Goal: Task Accomplishment & Management: Manage account settings

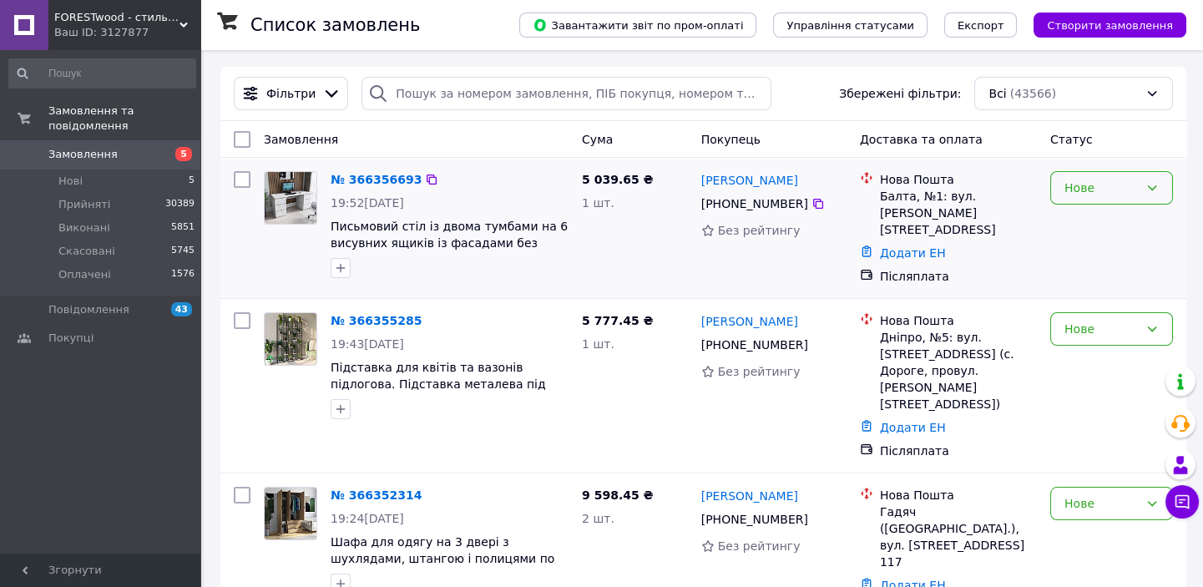
click at [1105, 190] on div "Нове" at bounding box center [1102, 188] width 74 height 18
click at [1100, 215] on li "Прийнято" at bounding box center [1111, 224] width 121 height 30
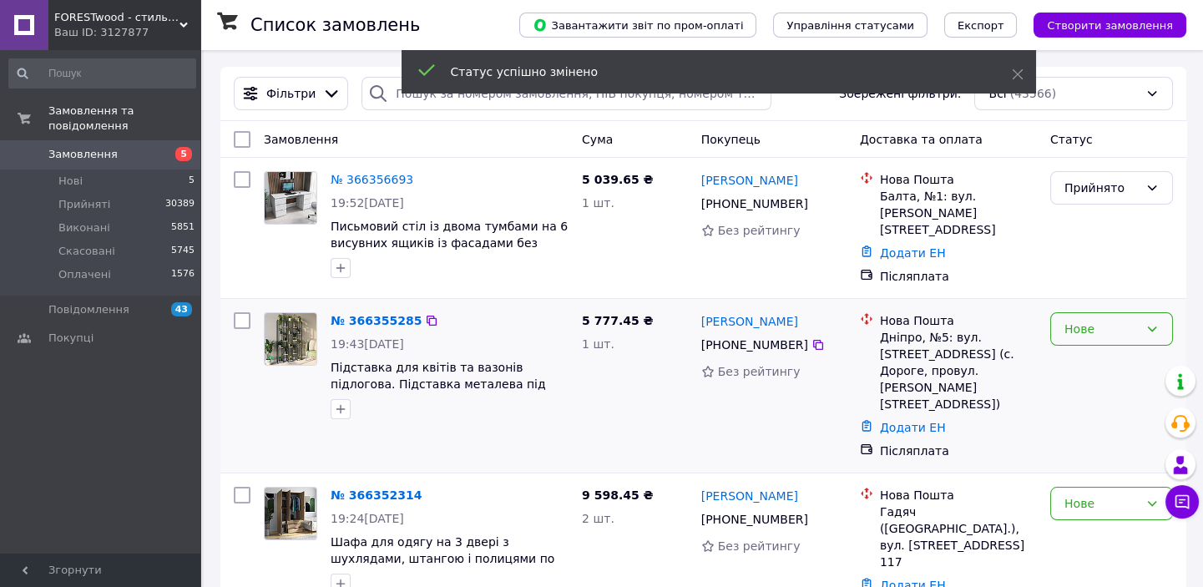
click at [1110, 326] on div "Нове" at bounding box center [1102, 329] width 74 height 18
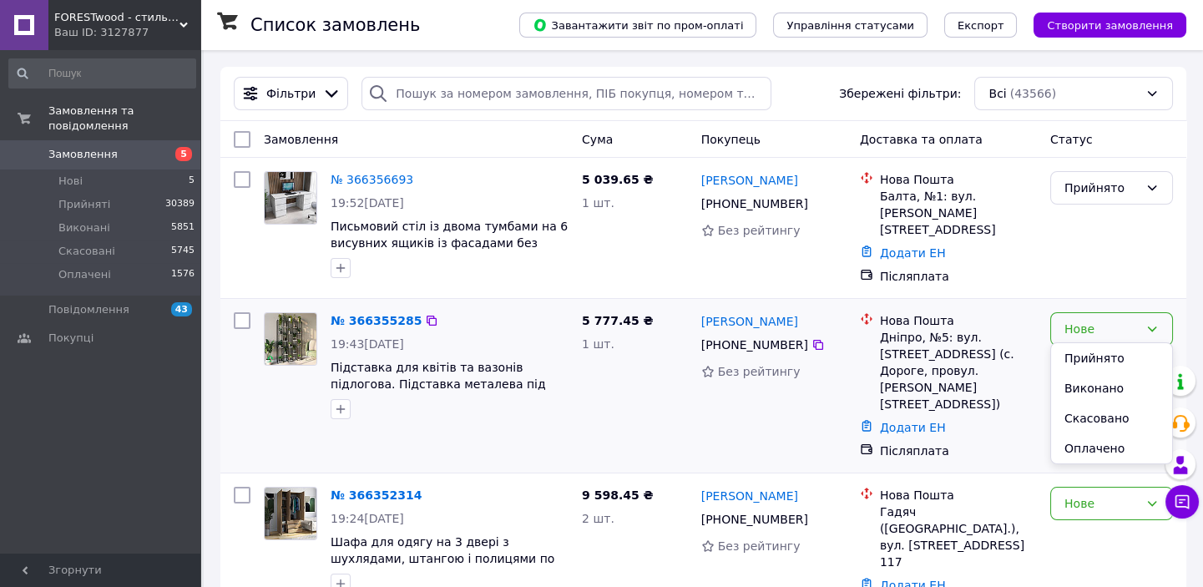
click at [1114, 353] on li "Прийнято" at bounding box center [1111, 358] width 121 height 30
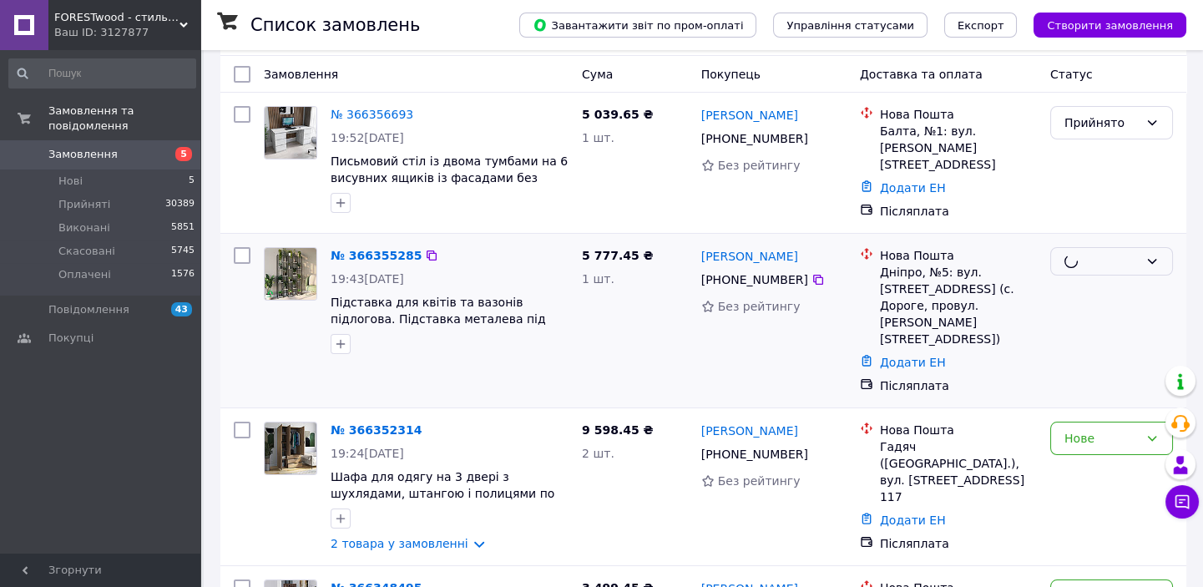
scroll to position [227, 0]
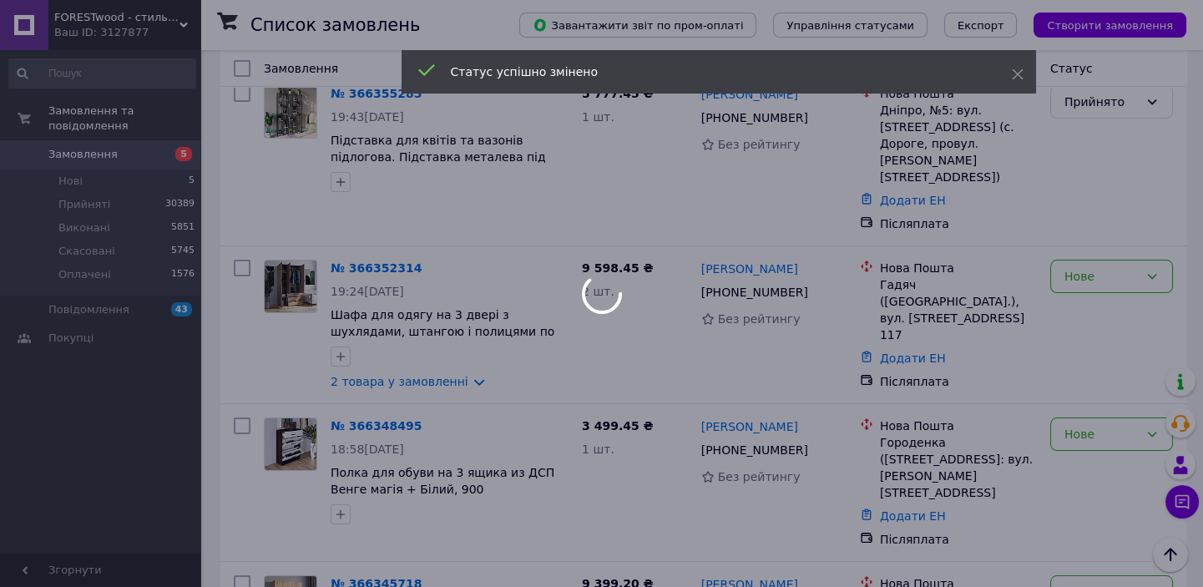
click at [1118, 244] on div at bounding box center [601, 293] width 1203 height 587
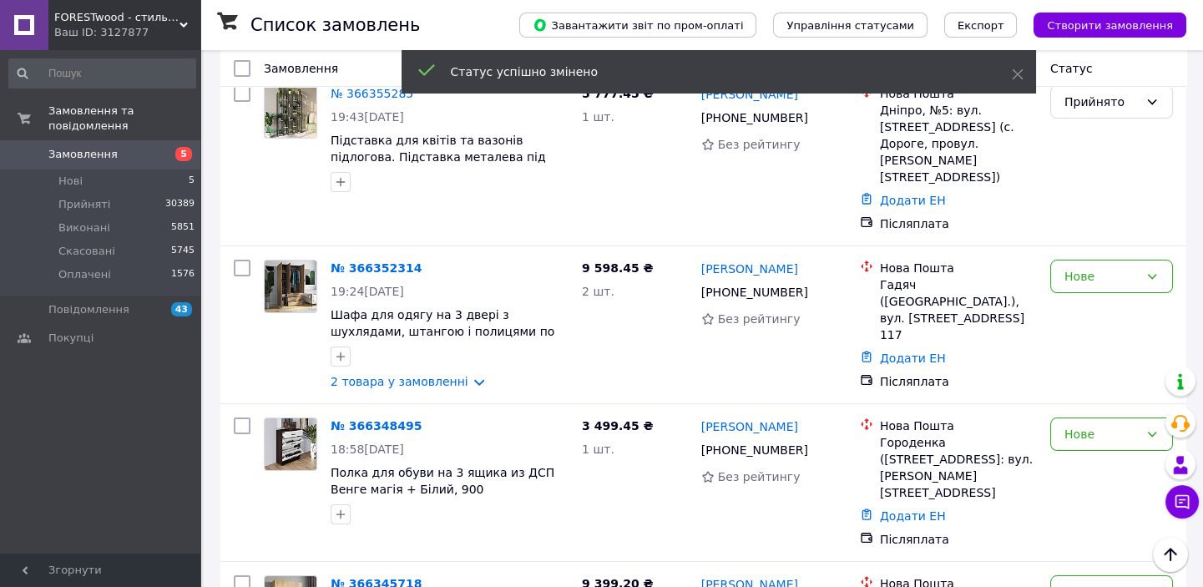
click at [1117, 260] on div "Нове" at bounding box center [1111, 276] width 123 height 33
click at [1115, 271] on li "Прийнято" at bounding box center [1111, 271] width 121 height 30
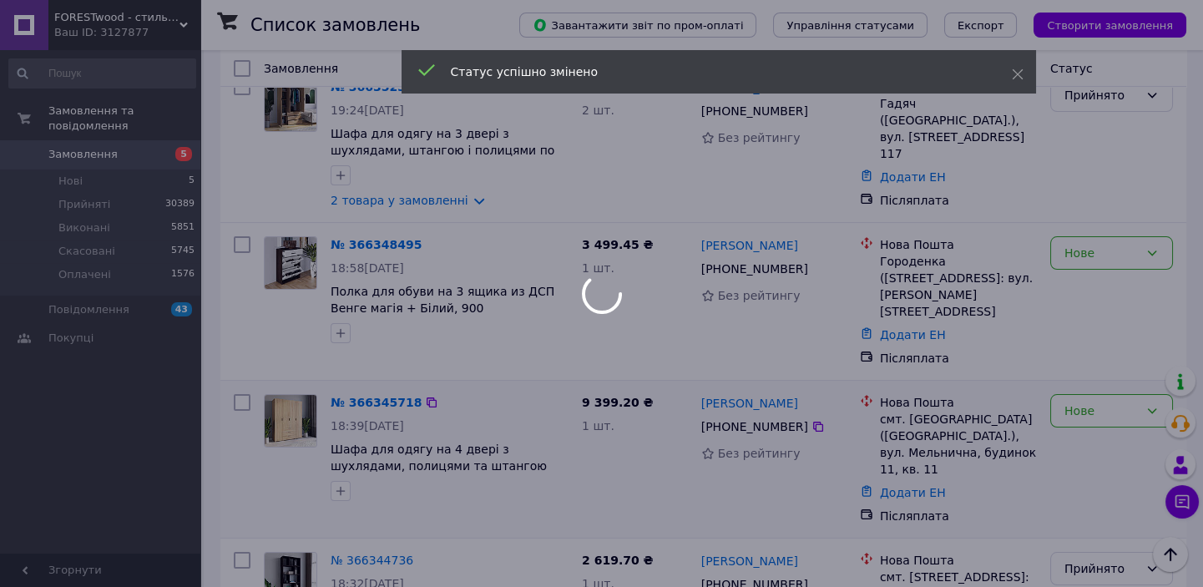
scroll to position [531, 0]
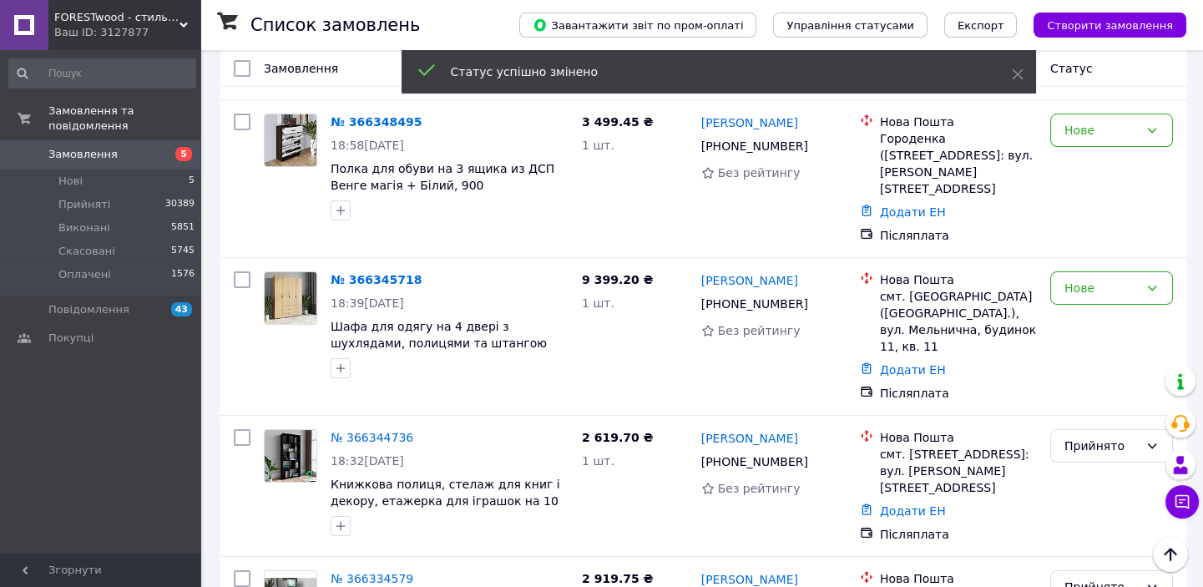
click at [1094, 279] on div "Нове" at bounding box center [1102, 288] width 74 height 18
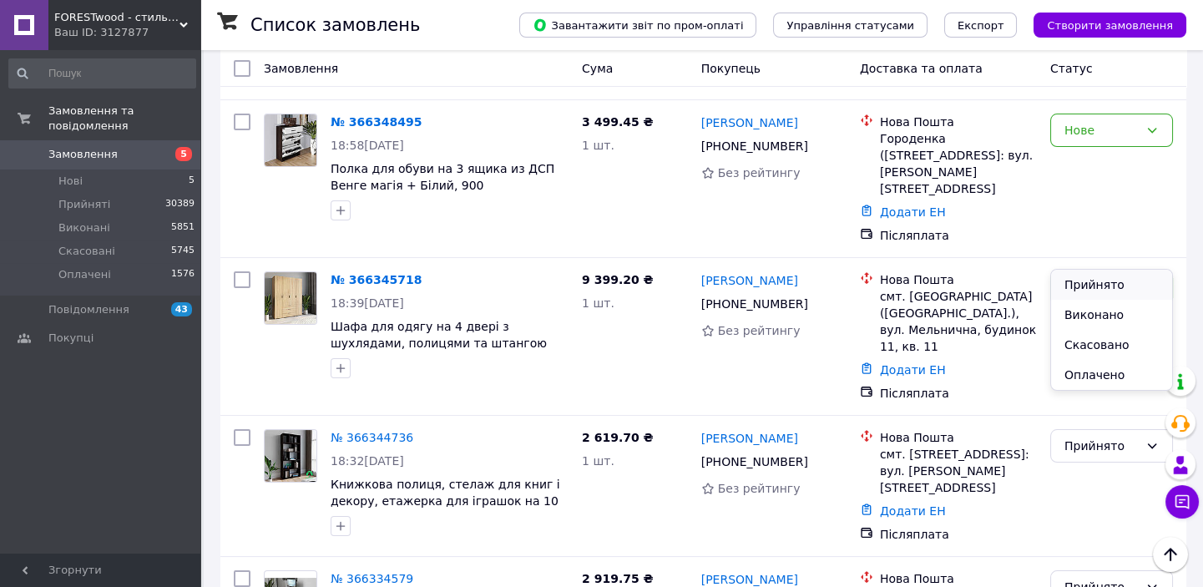
click at [1098, 291] on li "Прийнято" at bounding box center [1111, 285] width 121 height 30
click at [1112, 134] on div "Нове" at bounding box center [1112, 179] width 136 height 144
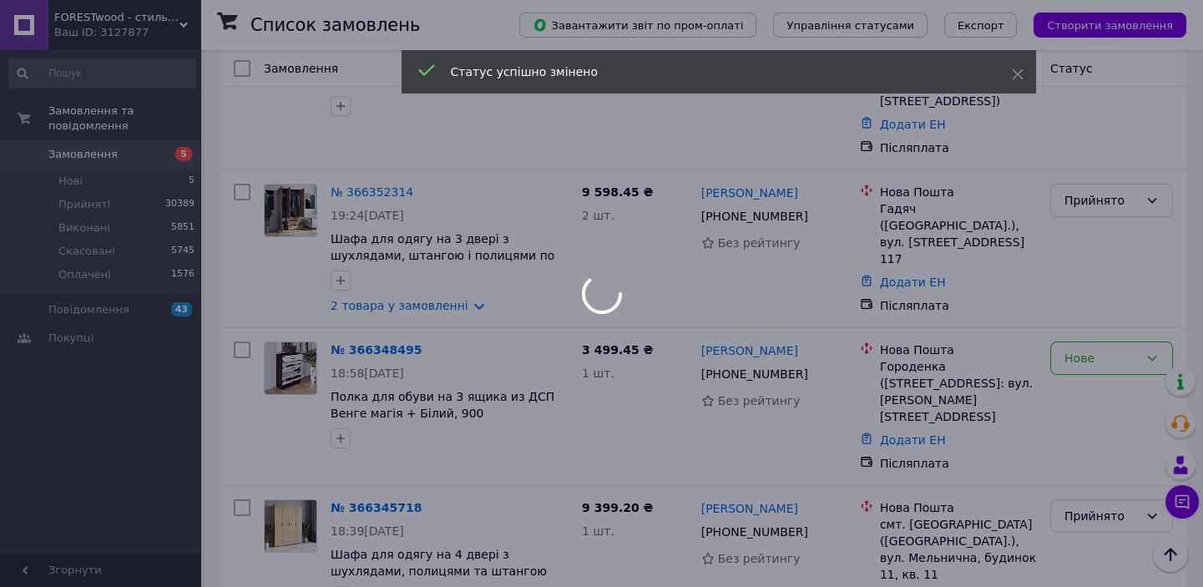
click at [1110, 333] on div at bounding box center [601, 293] width 1203 height 587
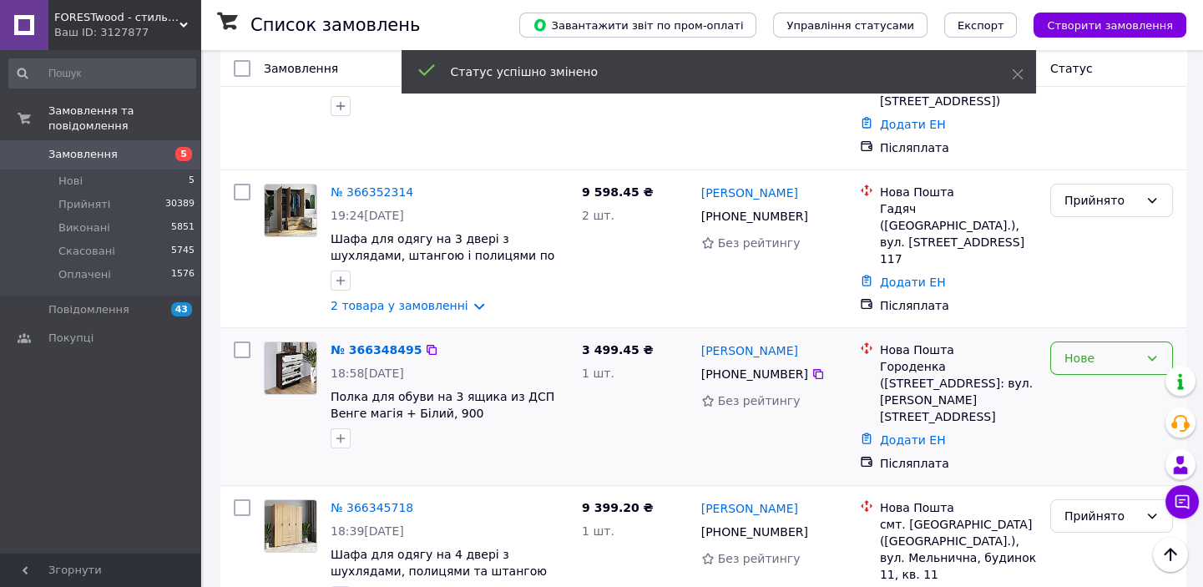
click at [1108, 349] on div "Нове" at bounding box center [1102, 358] width 74 height 18
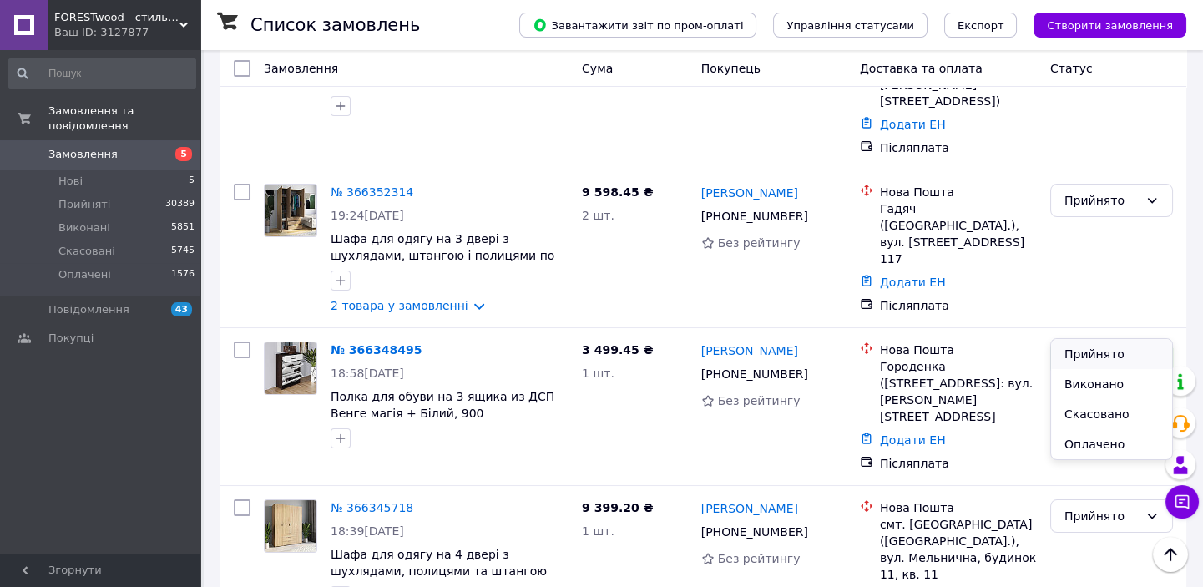
drag, startPoint x: 1109, startPoint y: 356, endPoint x: 969, endPoint y: 310, distance: 146.8
click at [1109, 355] on li "Прийнято" at bounding box center [1111, 354] width 121 height 30
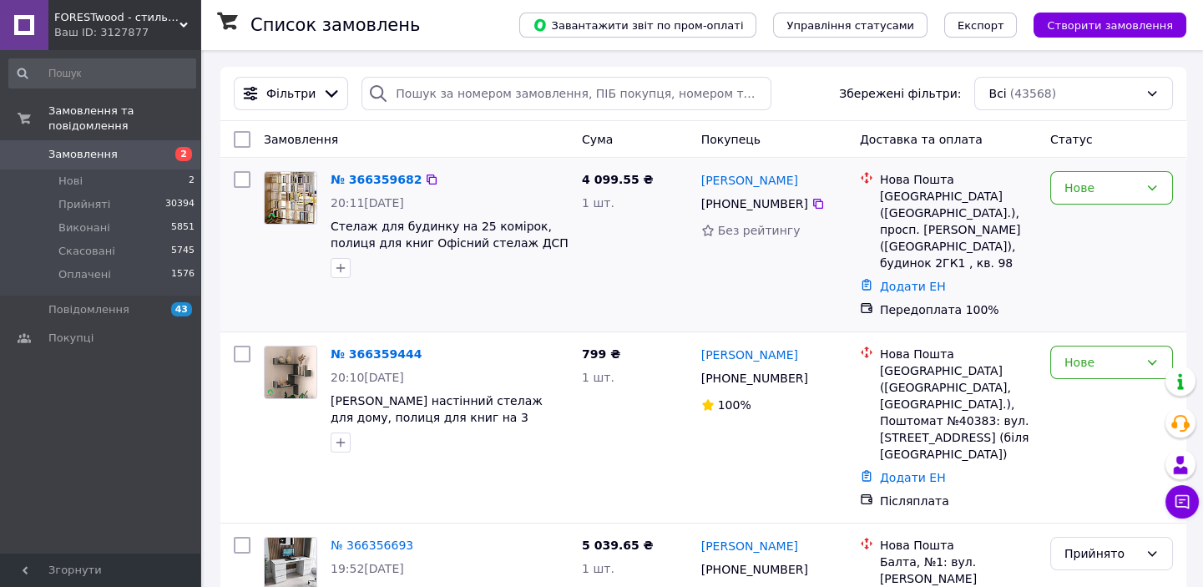
drag, startPoint x: 1116, startPoint y: 183, endPoint x: 1114, endPoint y: 206, distance: 23.5
click at [1115, 192] on div "Нове" at bounding box center [1102, 188] width 74 height 18
click at [1113, 228] on li "Прийнято" at bounding box center [1111, 224] width 121 height 30
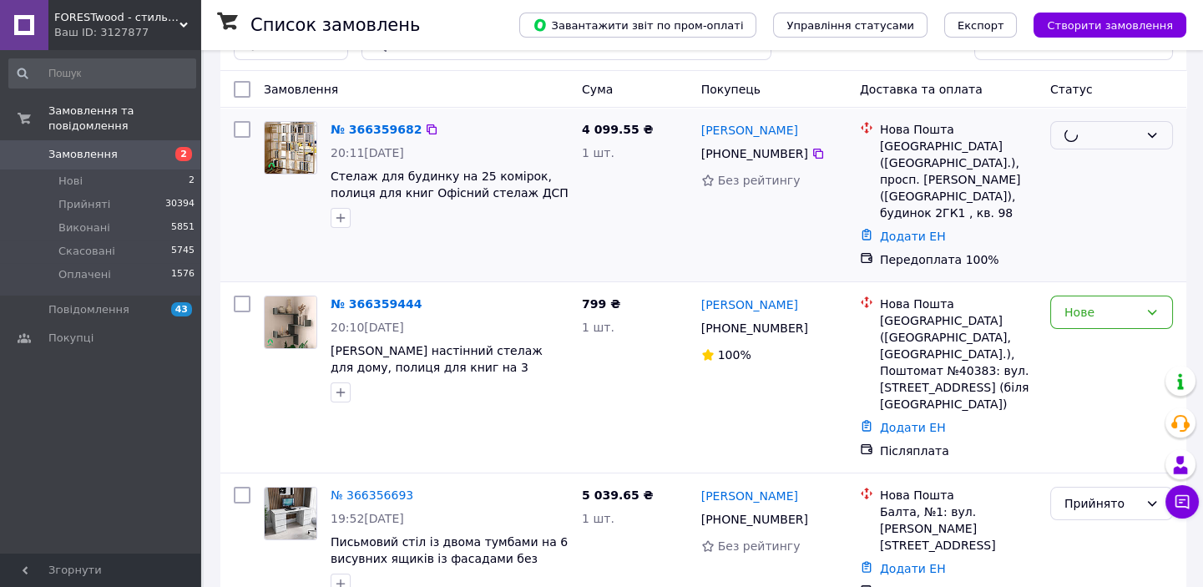
scroll to position [75, 0]
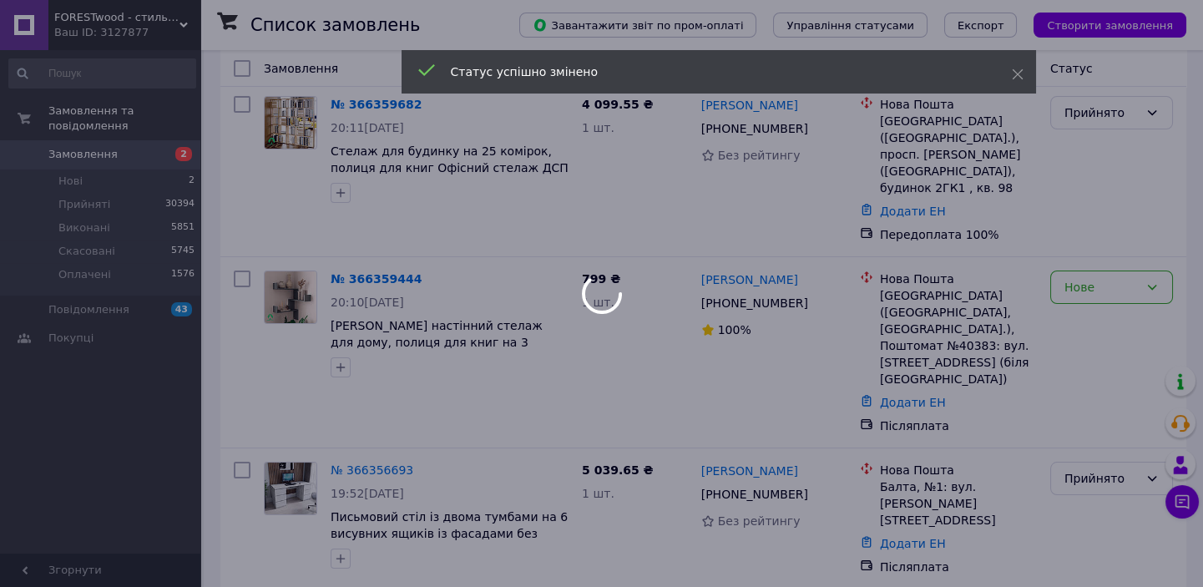
click at [1108, 277] on div at bounding box center [601, 293] width 1203 height 587
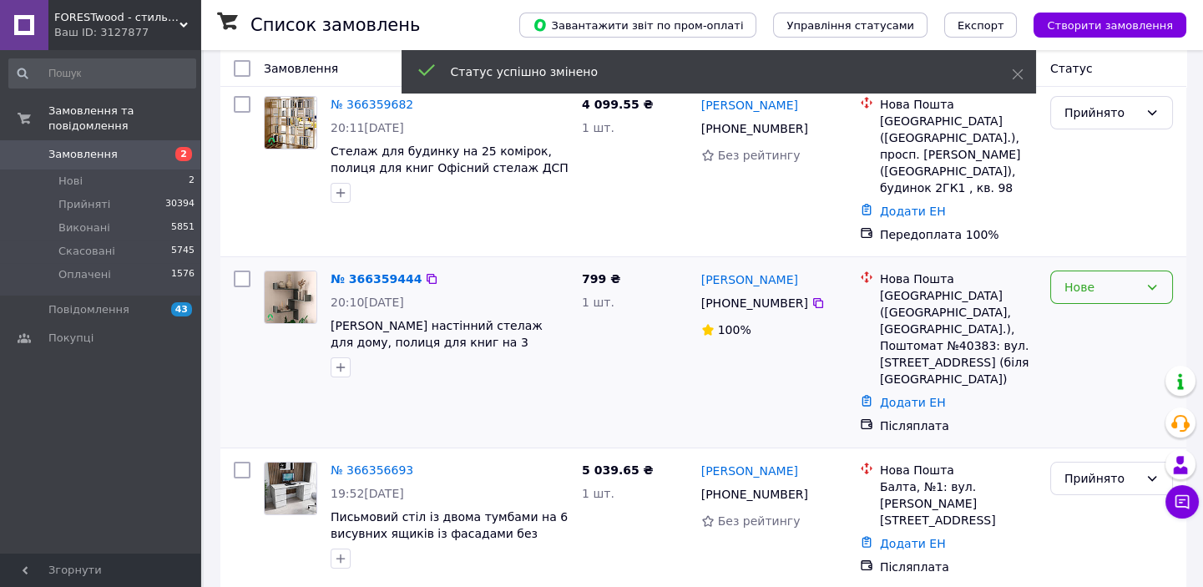
click at [1103, 280] on div "Нове" at bounding box center [1111, 287] width 123 height 33
drag, startPoint x: 1103, startPoint y: 304, endPoint x: 921, endPoint y: 313, distance: 182.2
click at [1101, 304] on li "Прийнято" at bounding box center [1111, 306] width 121 height 30
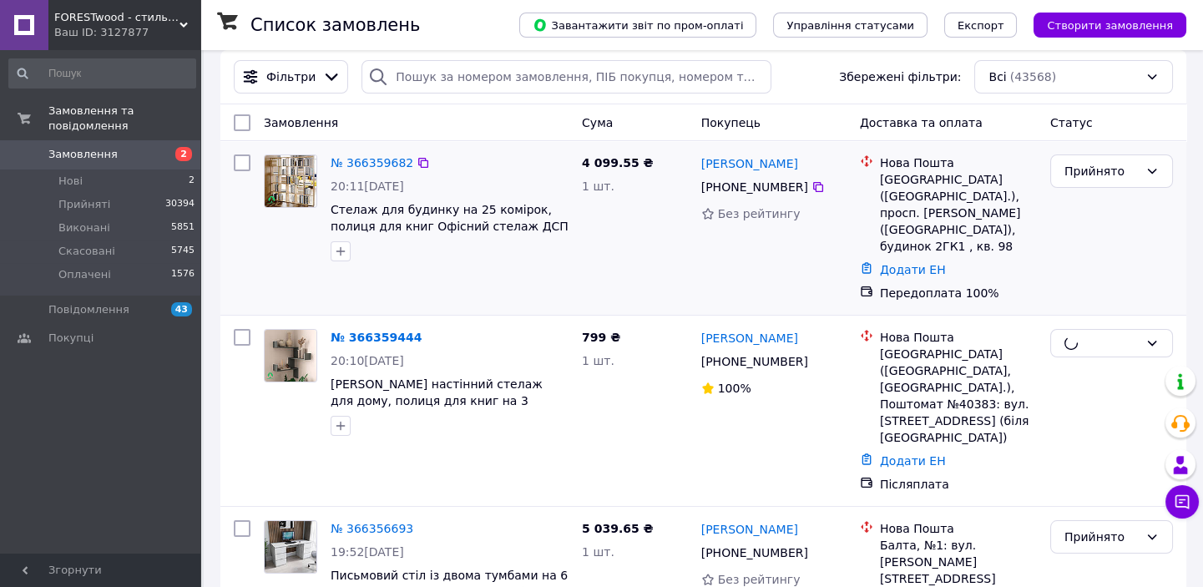
scroll to position [0, 0]
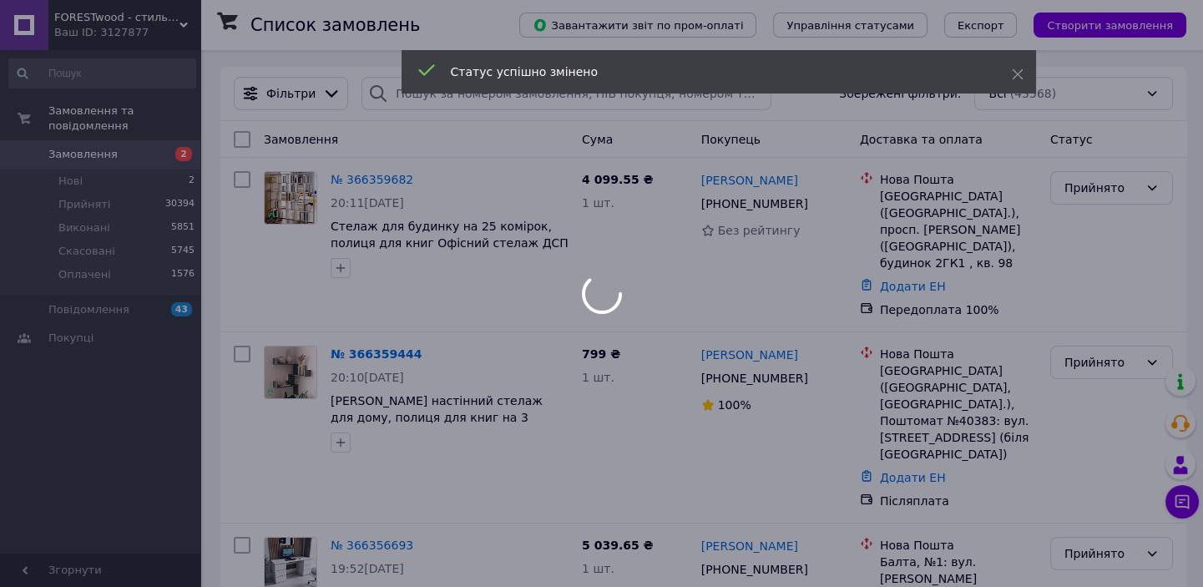
click at [434, 92] on div "Статус успішно змінено" at bounding box center [719, 74] width 635 height 48
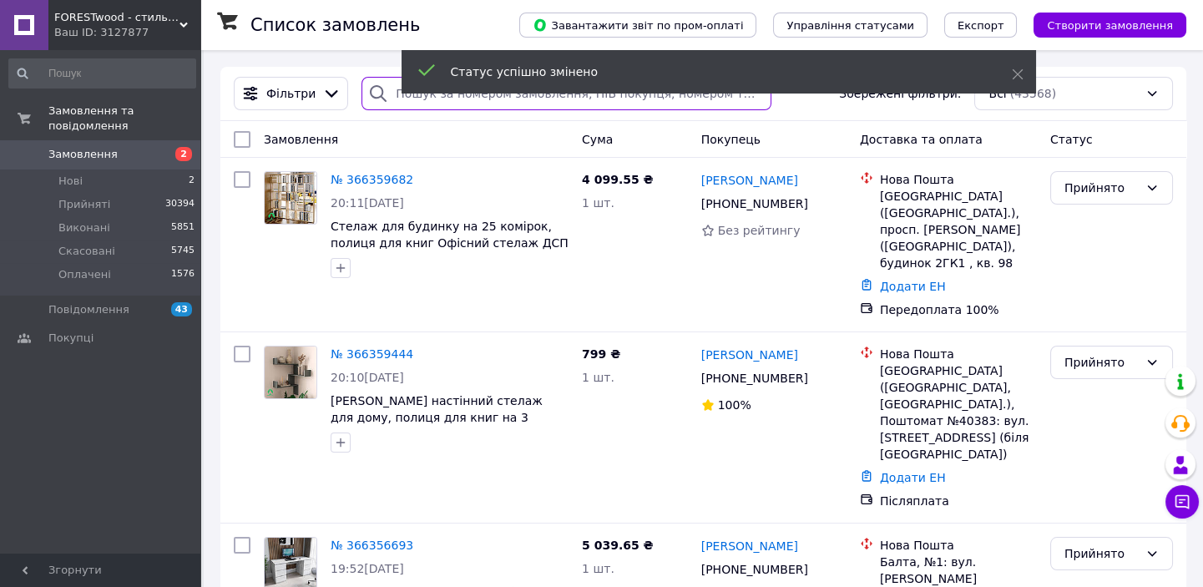
click at [450, 98] on input "search" at bounding box center [567, 93] width 410 height 33
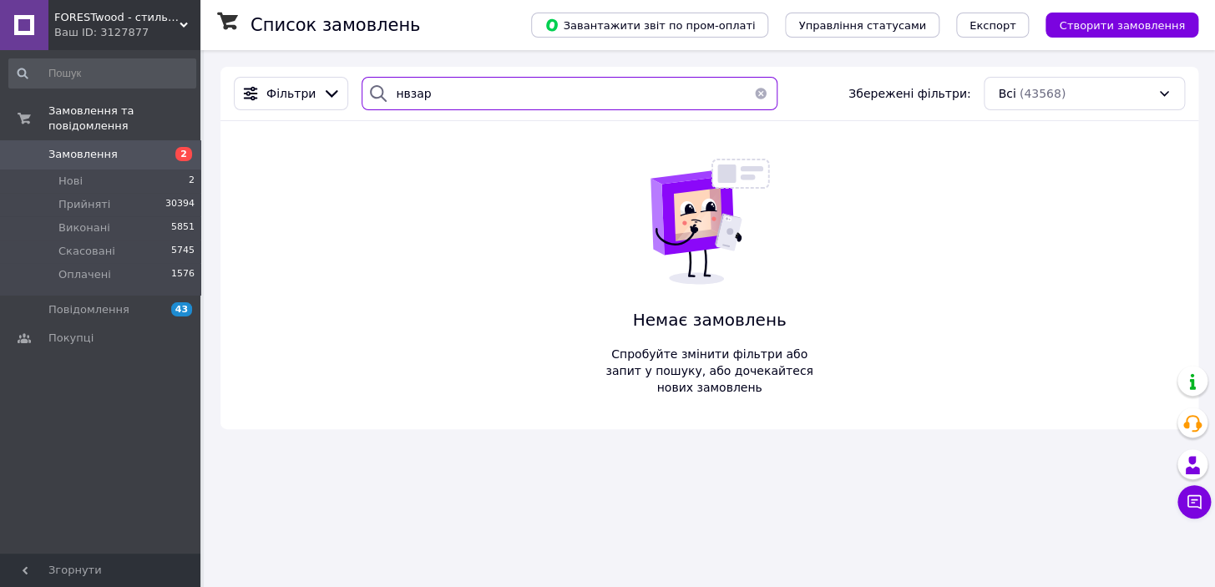
click at [398, 94] on input "нвзар" at bounding box center [569, 93] width 415 height 33
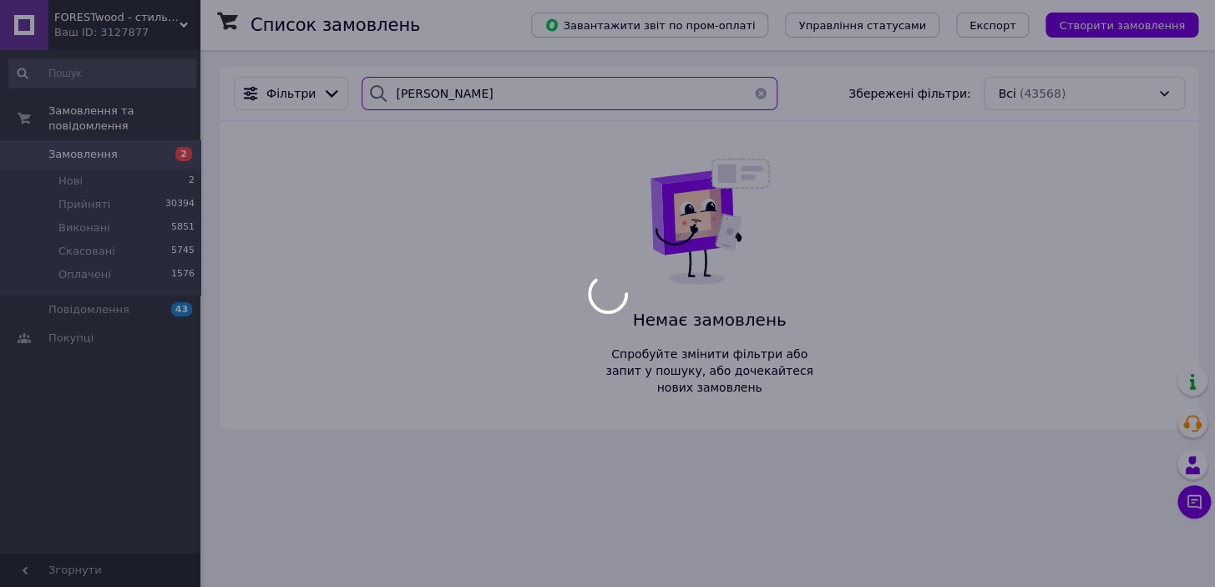
type input "[PERSON_NAME]"
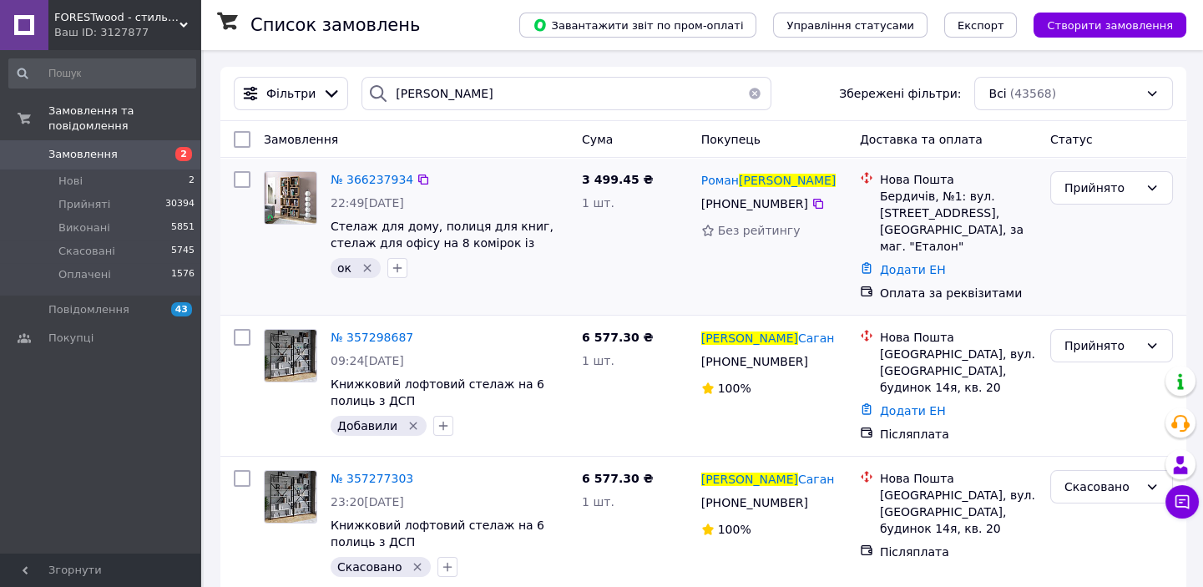
click at [368, 268] on icon "Видалити мітку" at bounding box center [367, 267] width 13 height 13
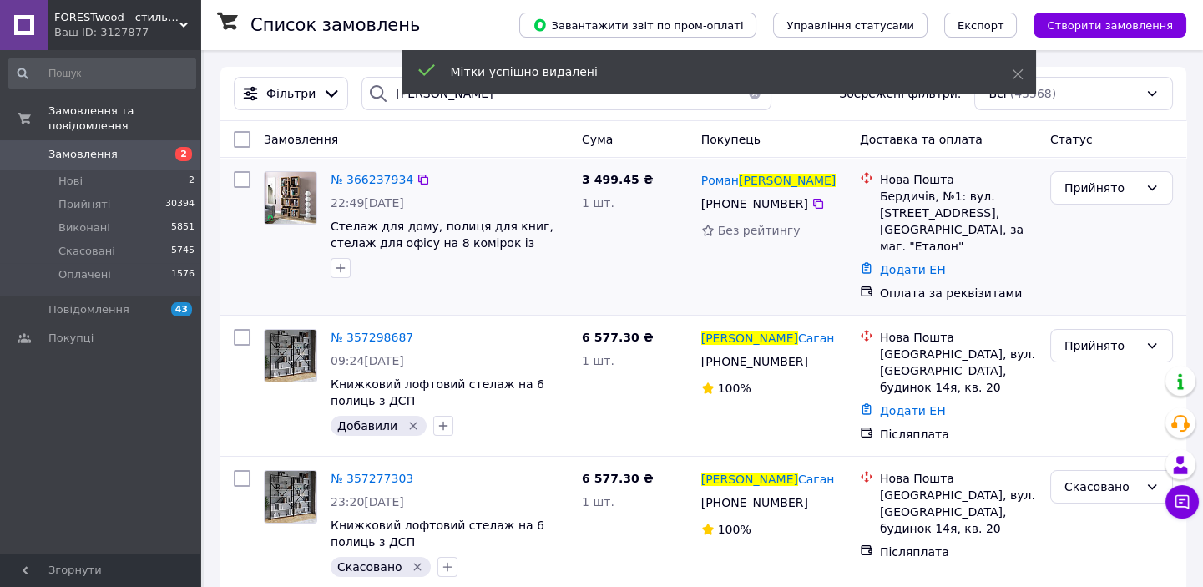
drag, startPoint x: 341, startPoint y: 275, endPoint x: 374, endPoint y: 279, distance: 32.8
click at [342, 273] on icon "button" at bounding box center [340, 267] width 13 height 13
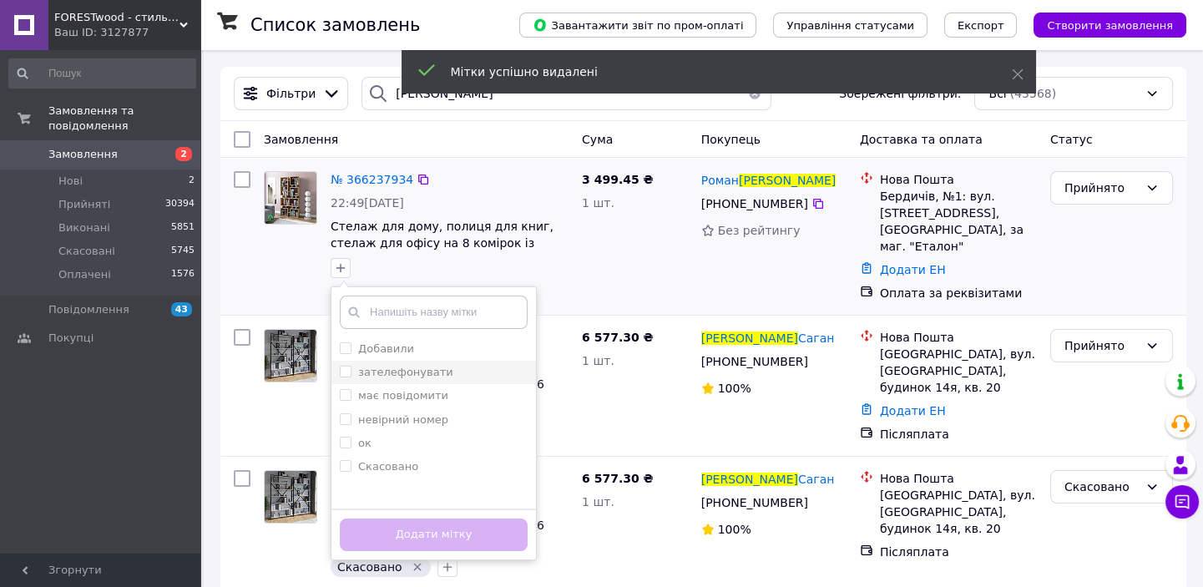
click at [411, 367] on label "зателефонувати" at bounding box center [405, 372] width 95 height 13
checkbox input "true"
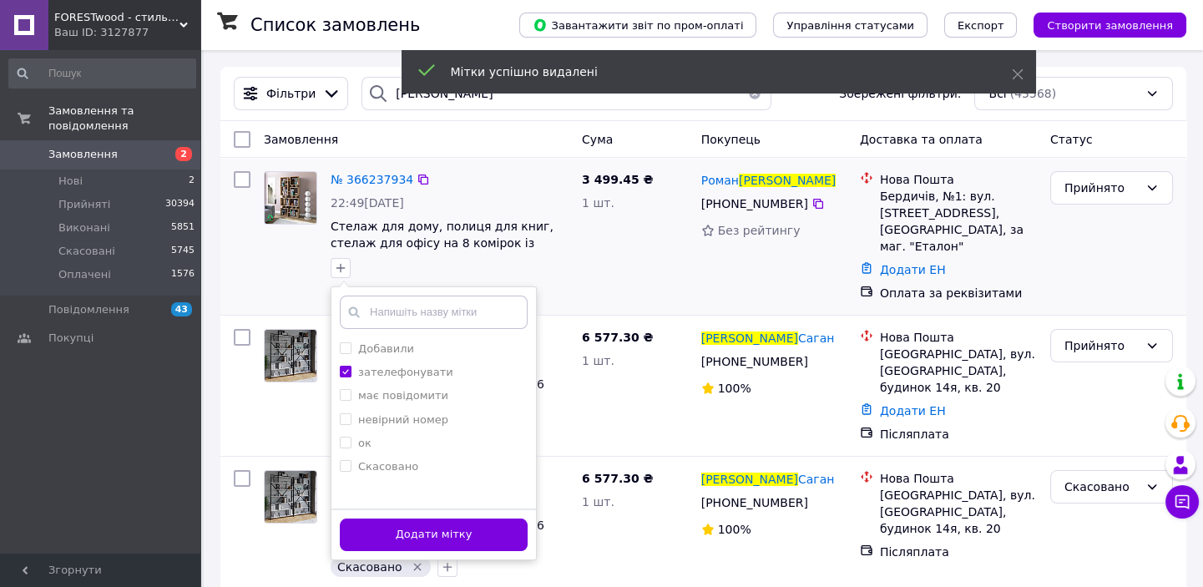
click at [459, 514] on div "Додати мітку" at bounding box center [433, 533] width 205 height 51
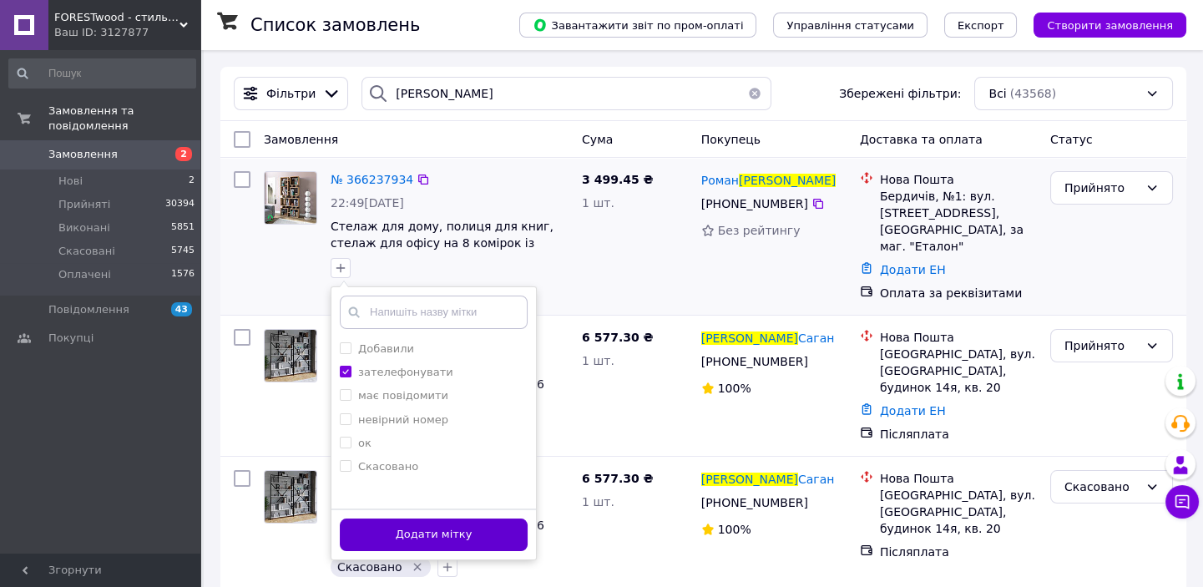
click at [471, 544] on button "Додати мітку" at bounding box center [434, 534] width 188 height 33
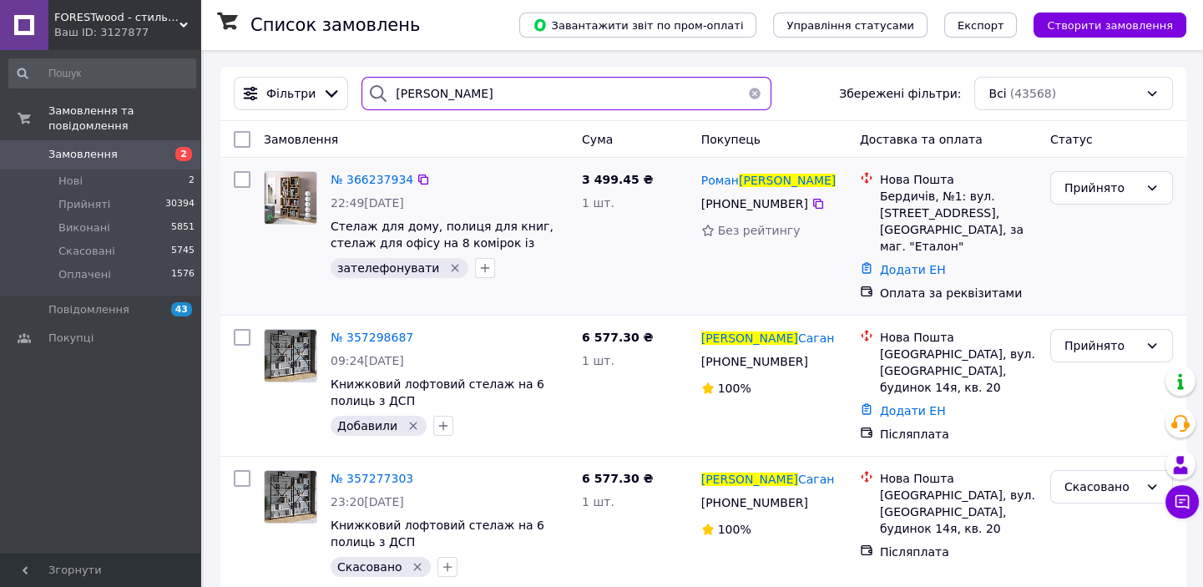
drag, startPoint x: 475, startPoint y: 96, endPoint x: 374, endPoint y: 112, distance: 102.3
click at [374, 112] on div "[PERSON_NAME] Збережені фільтри: Всі (43568)" at bounding box center [703, 94] width 966 height 54
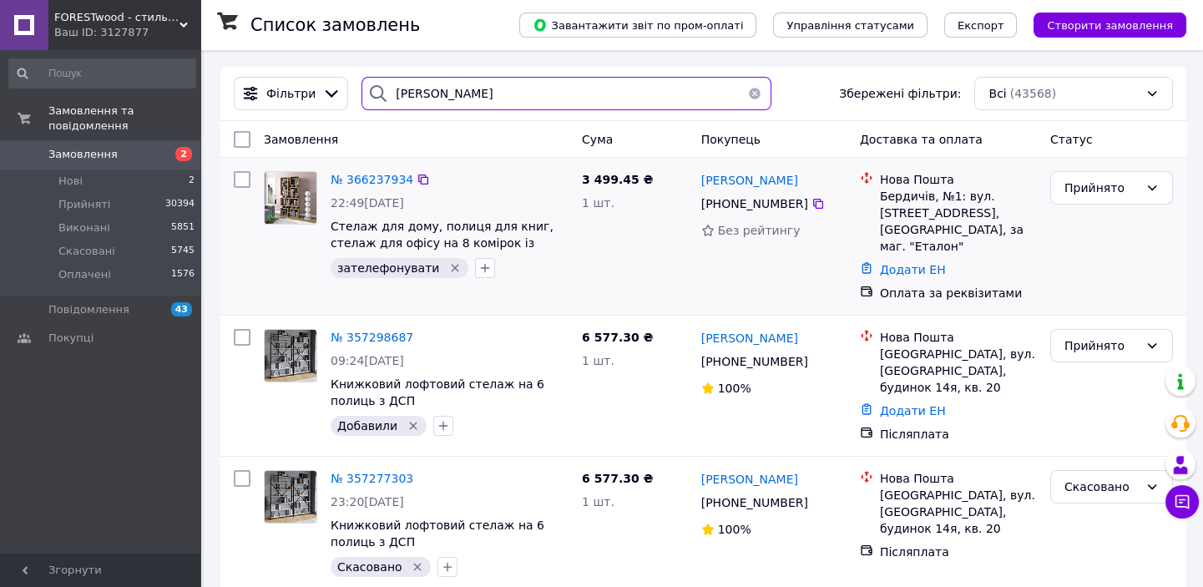
type input "[PERSON_NAME]"
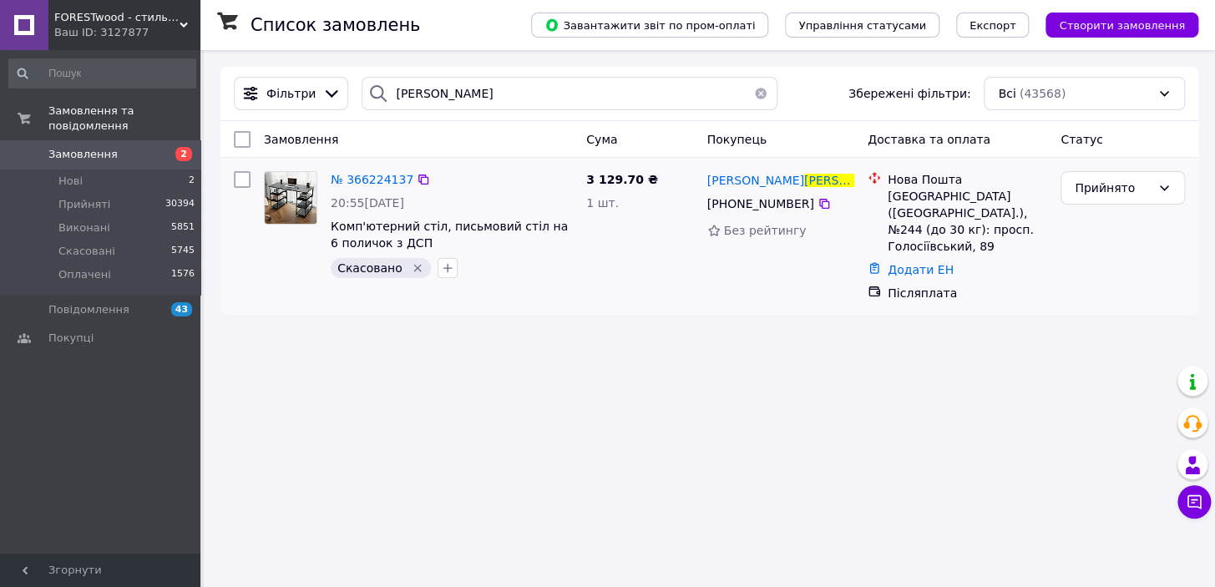
click at [411, 264] on icon "Видалити мітку" at bounding box center [417, 267] width 13 height 13
click at [373, 180] on span "№ 366224137" at bounding box center [372, 179] width 83 height 13
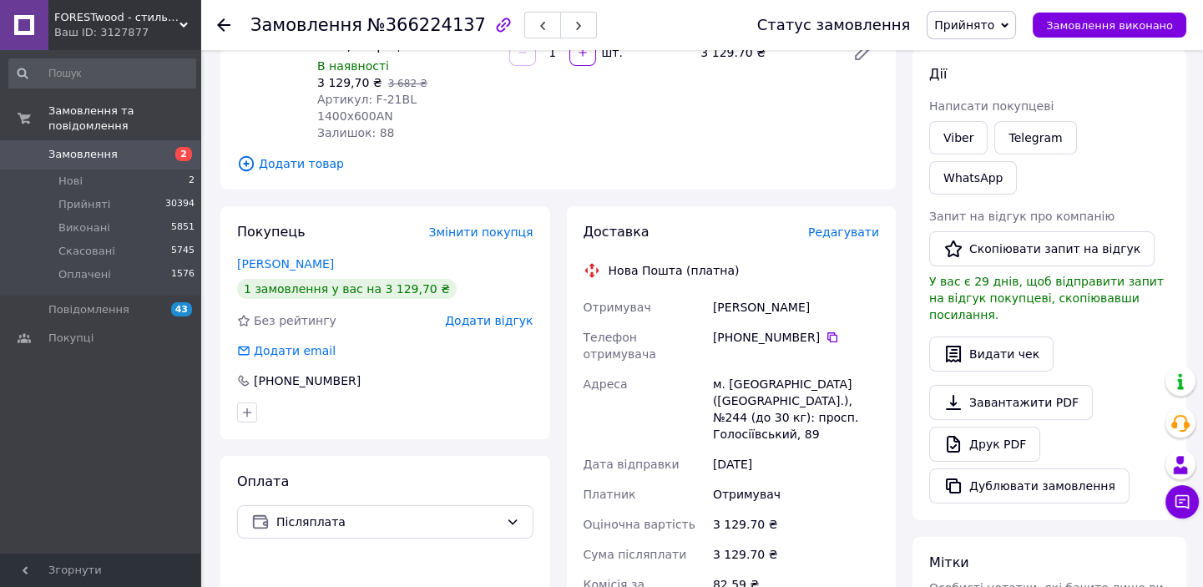
scroll to position [227, 0]
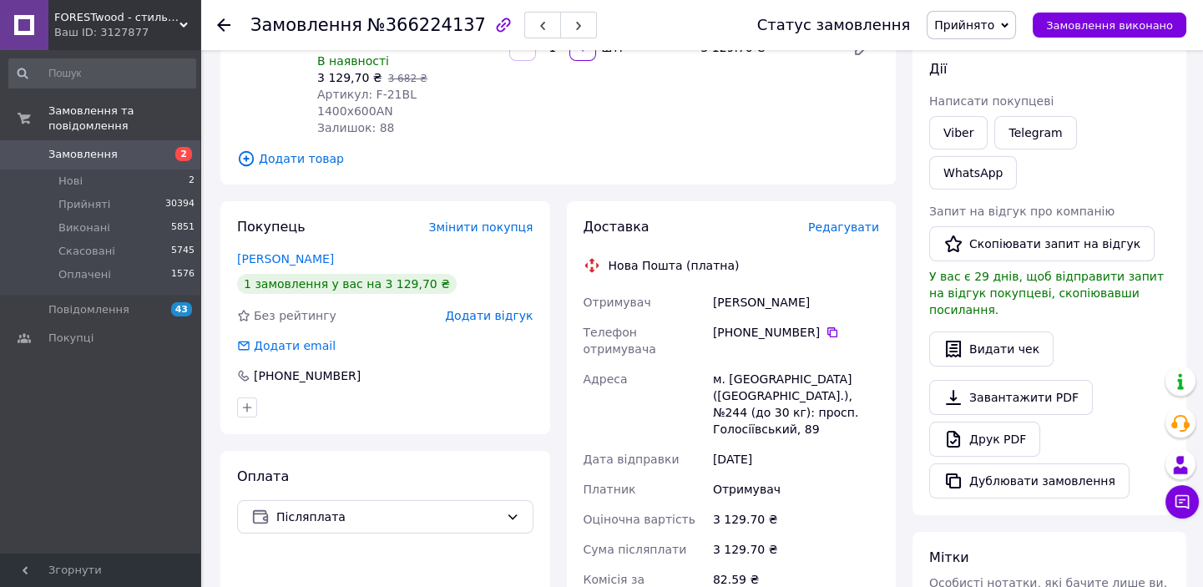
drag, startPoint x: 834, startPoint y: 275, endPoint x: 722, endPoint y: 271, distance: 112.0
click at [710, 287] on div "[PERSON_NAME]" at bounding box center [796, 302] width 173 height 30
copy div "[PERSON_NAME]"
click at [826, 326] on icon at bounding box center [832, 332] width 13 height 13
drag, startPoint x: 751, startPoint y: 330, endPoint x: 715, endPoint y: 331, distance: 36.8
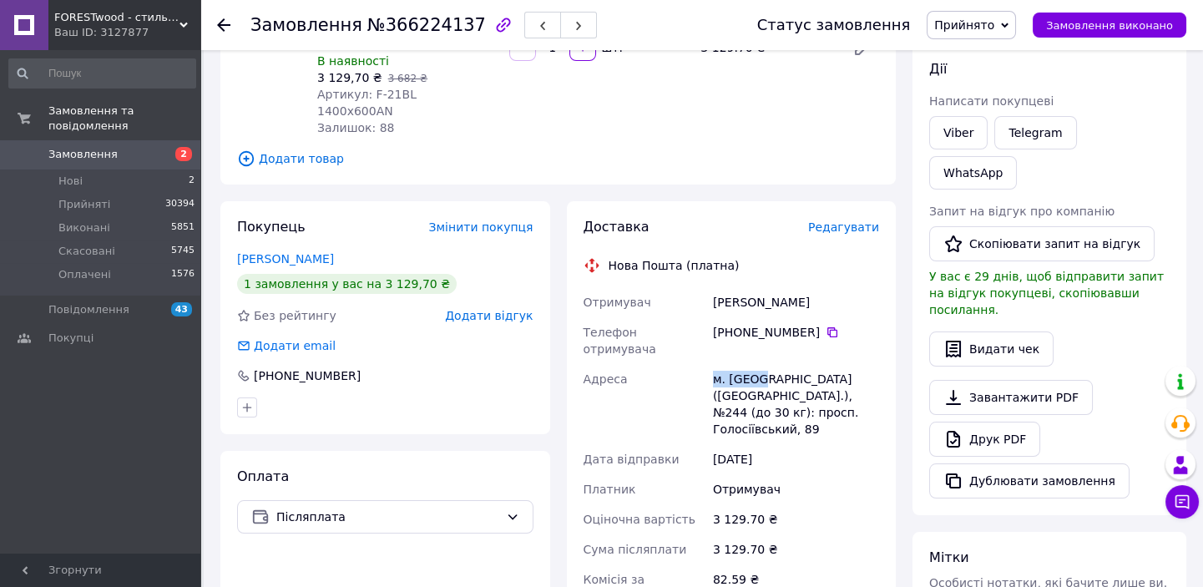
click at [703, 331] on div "Отримувач [PERSON_NAME] Телефон отримувача [PHONE_NUMBER]   Адреса м. [GEOGRAPH…" at bounding box center [731, 472] width 303 height 371
copy div "Адреса [PERSON_NAME]. [GEOGRAPHIC_DATA]"
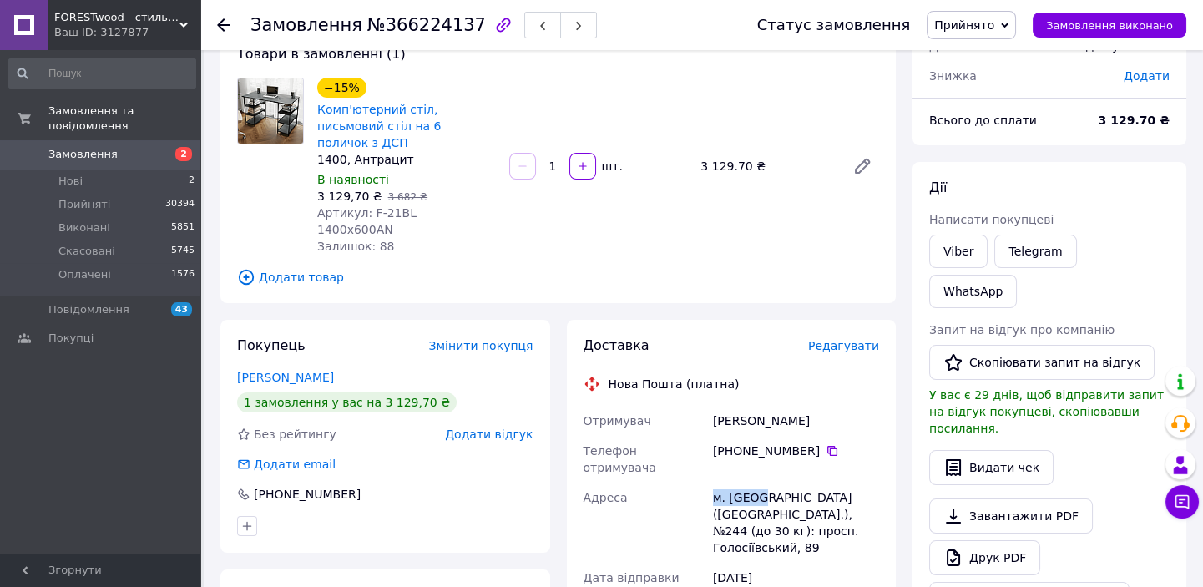
scroll to position [75, 0]
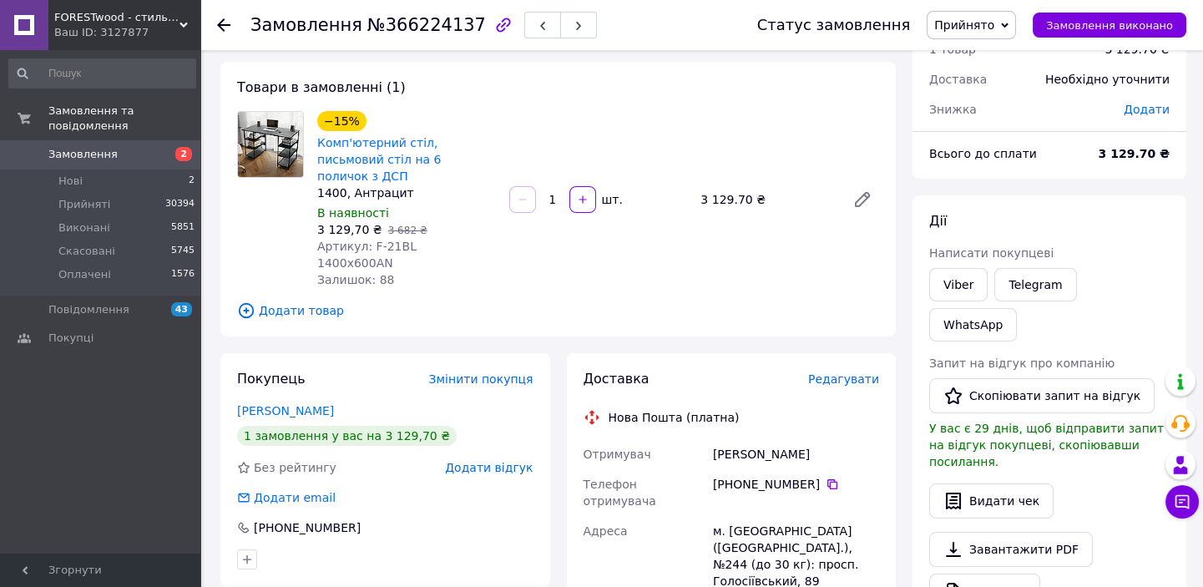
click at [223, 22] on icon at bounding box center [223, 24] width 13 height 13
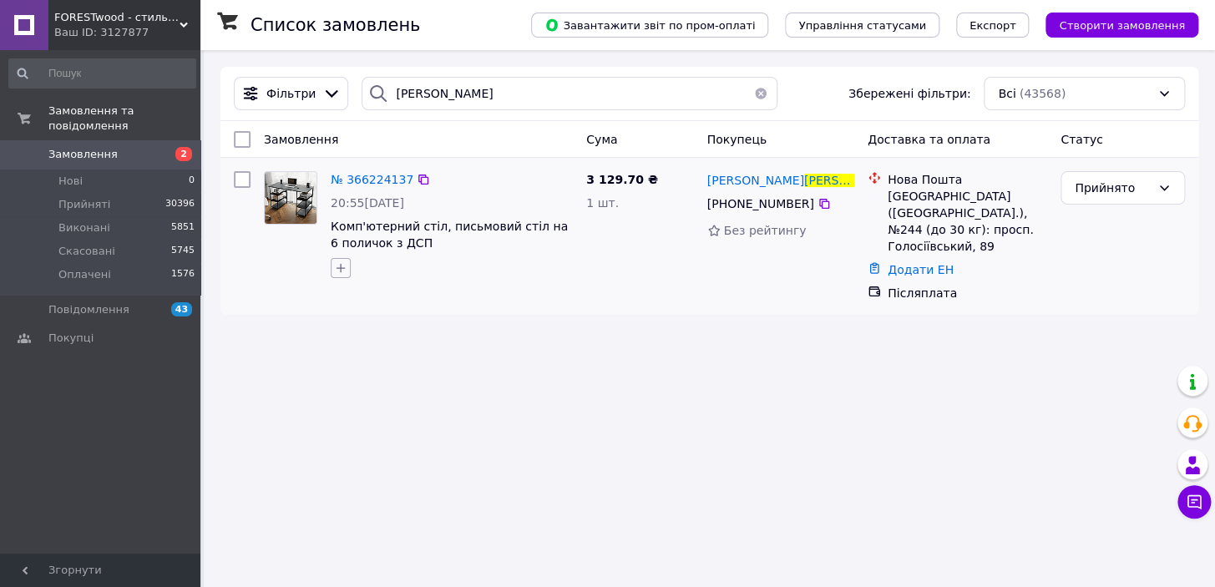
click at [338, 267] on icon "button" at bounding box center [340, 267] width 13 height 13
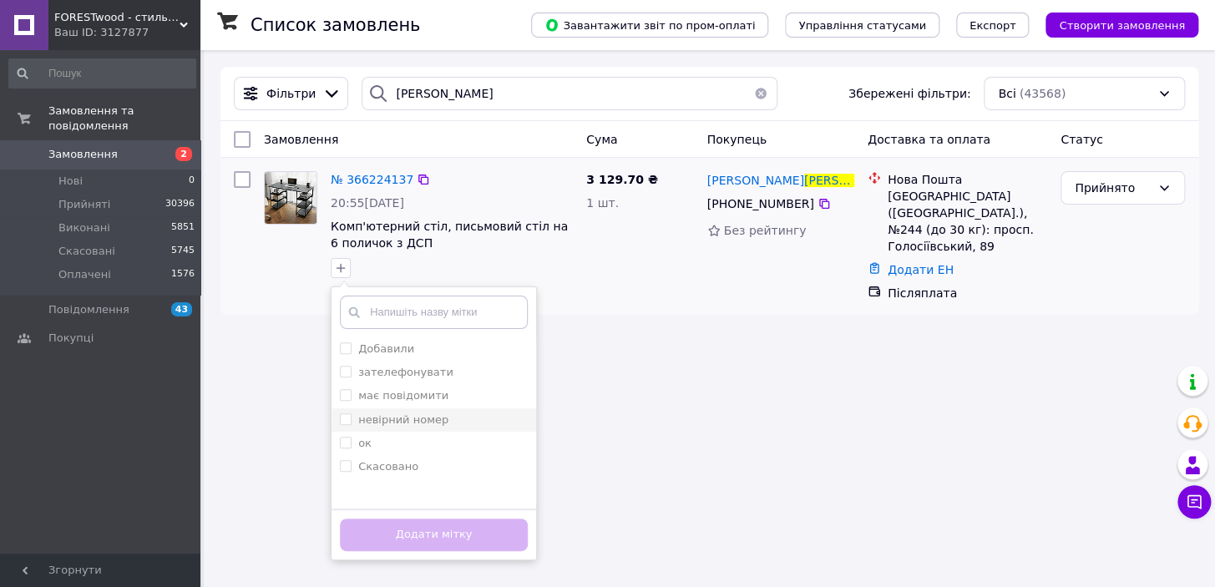
drag, startPoint x: 367, startPoint y: 352, endPoint x: 414, endPoint y: 412, distance: 76.2
click at [372, 355] on label "Добавили" at bounding box center [386, 348] width 56 height 13
checkbox input "true"
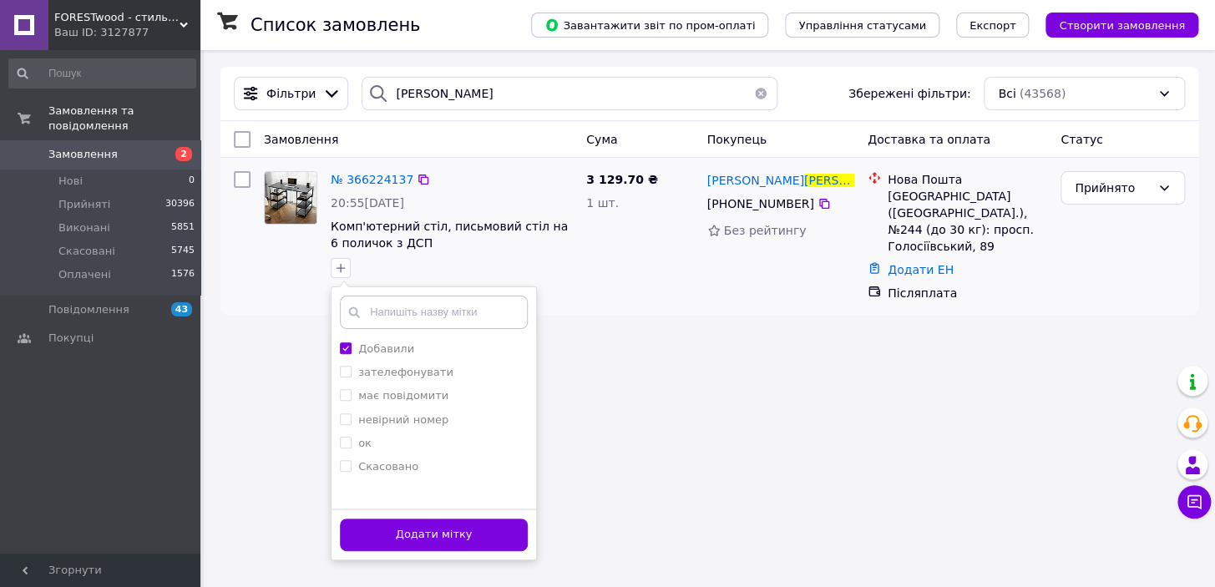
click at [434, 517] on div "Додати мітку" at bounding box center [433, 533] width 205 height 51
click at [423, 553] on div "Додати мітку" at bounding box center [433, 533] width 205 height 51
click at [422, 544] on button "Додати мітку" at bounding box center [434, 534] width 188 height 33
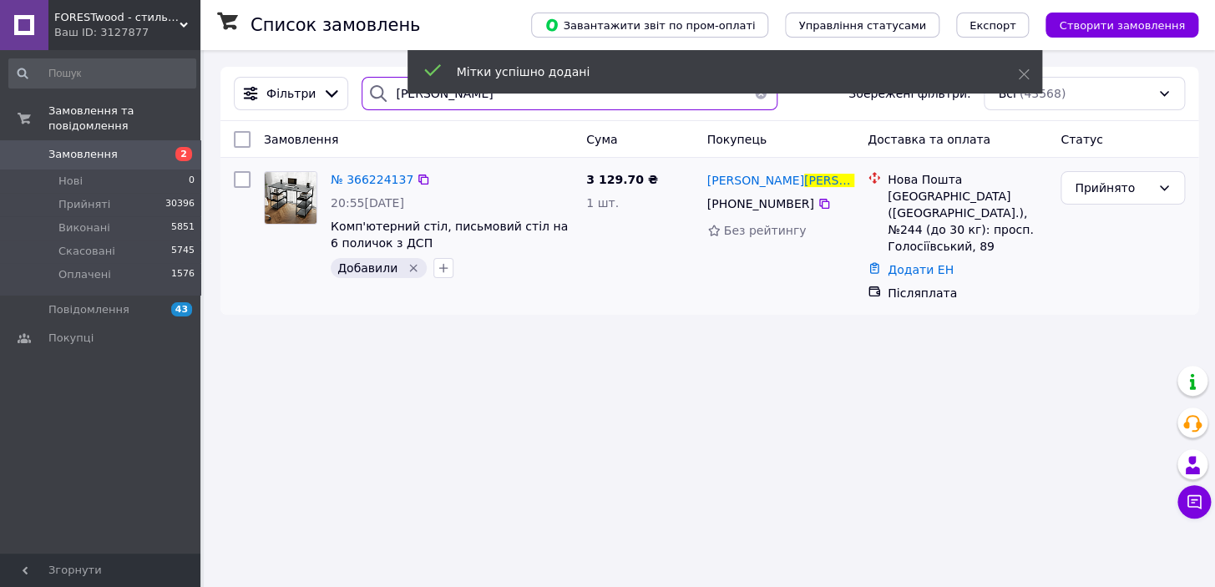
drag, startPoint x: 434, startPoint y: 102, endPoint x: 389, endPoint y: 92, distance: 46.2
click at [389, 92] on input "[PERSON_NAME]" at bounding box center [569, 93] width 415 height 33
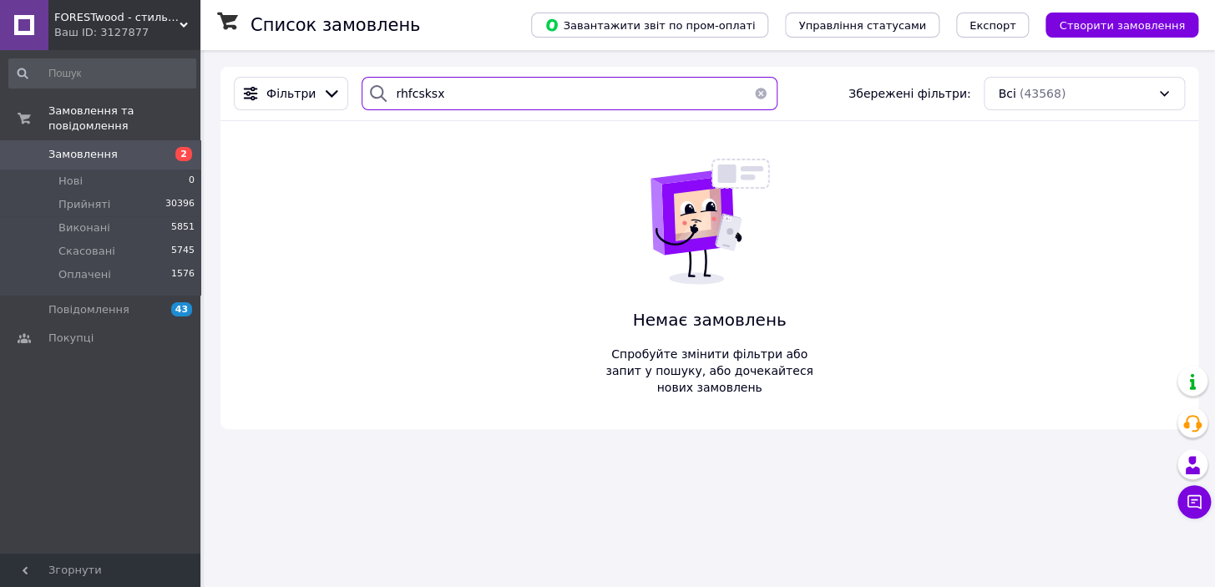
drag, startPoint x: 440, startPoint y: 92, endPoint x: 385, endPoint y: 91, distance: 55.1
click at [385, 91] on div "rhfcsksx" at bounding box center [569, 93] width 415 height 33
type input "[PERSON_NAME]"
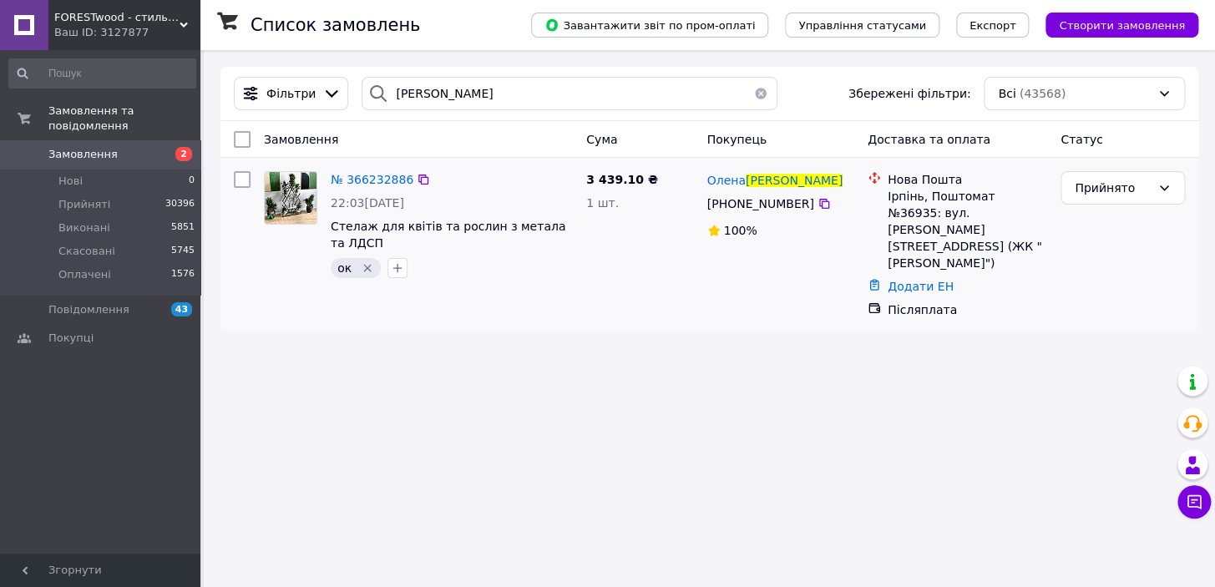
click at [364, 261] on icon "Видалити мітку" at bounding box center [367, 267] width 13 height 13
click at [359, 180] on span "№ 366232886" at bounding box center [372, 179] width 83 height 13
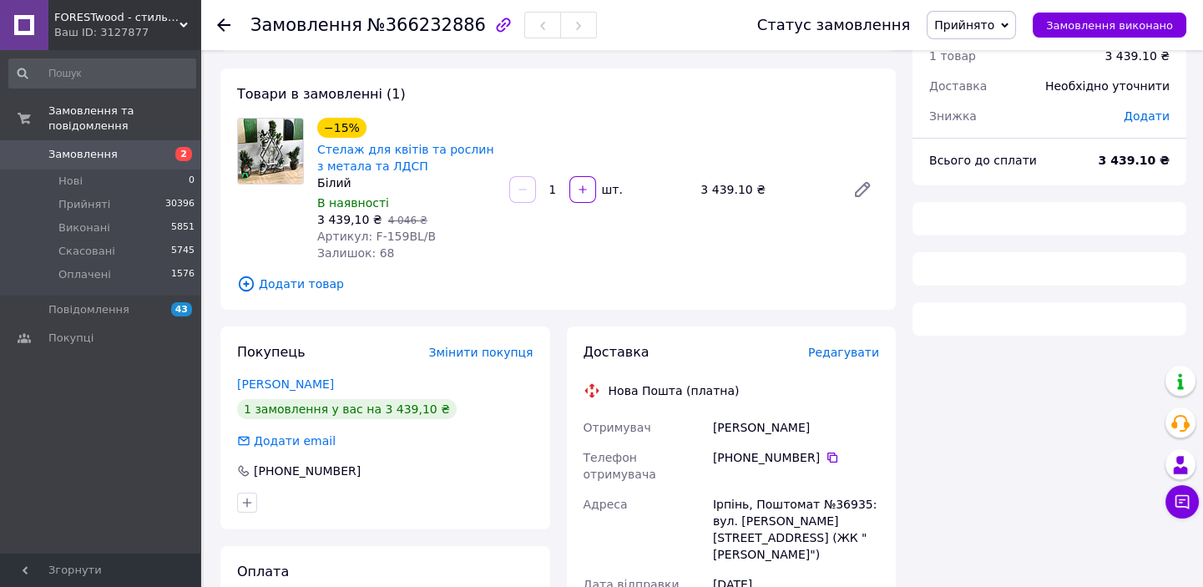
scroll to position [75, 0]
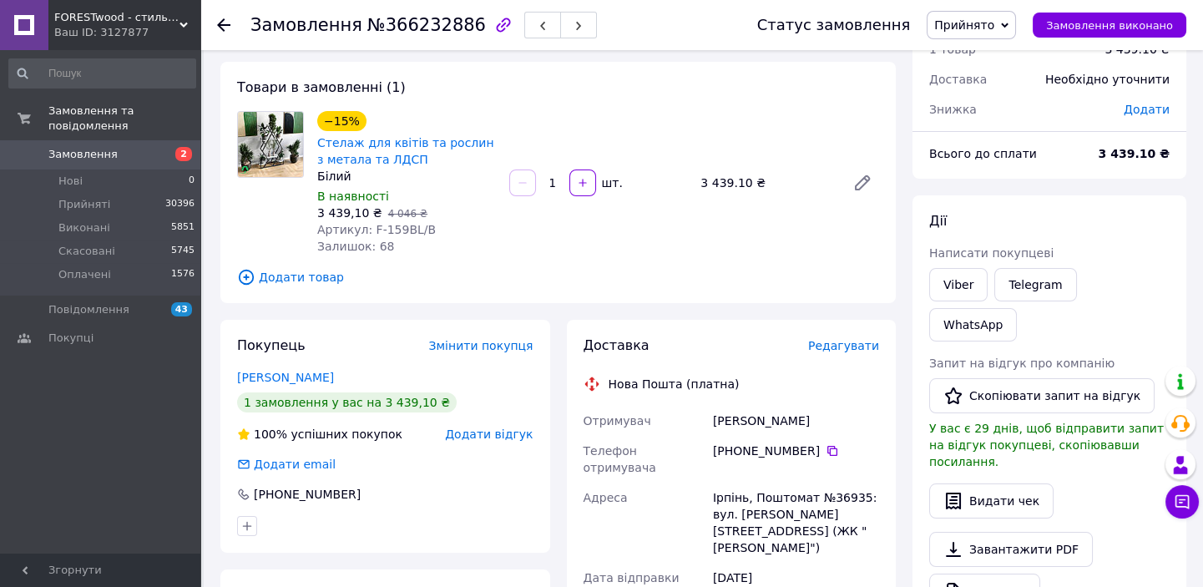
drag, startPoint x: 802, startPoint y: 425, endPoint x: 713, endPoint y: 427, distance: 89.4
click at [701, 428] on div "Отримувач [PERSON_NAME] Телефон отримувача [PHONE_NUMBER]   [GEOGRAPHIC_DATA] І…" at bounding box center [731, 591] width 303 height 371
copy div "Отримувач [PERSON_NAME]"
click at [826, 449] on icon at bounding box center [832, 450] width 13 height 13
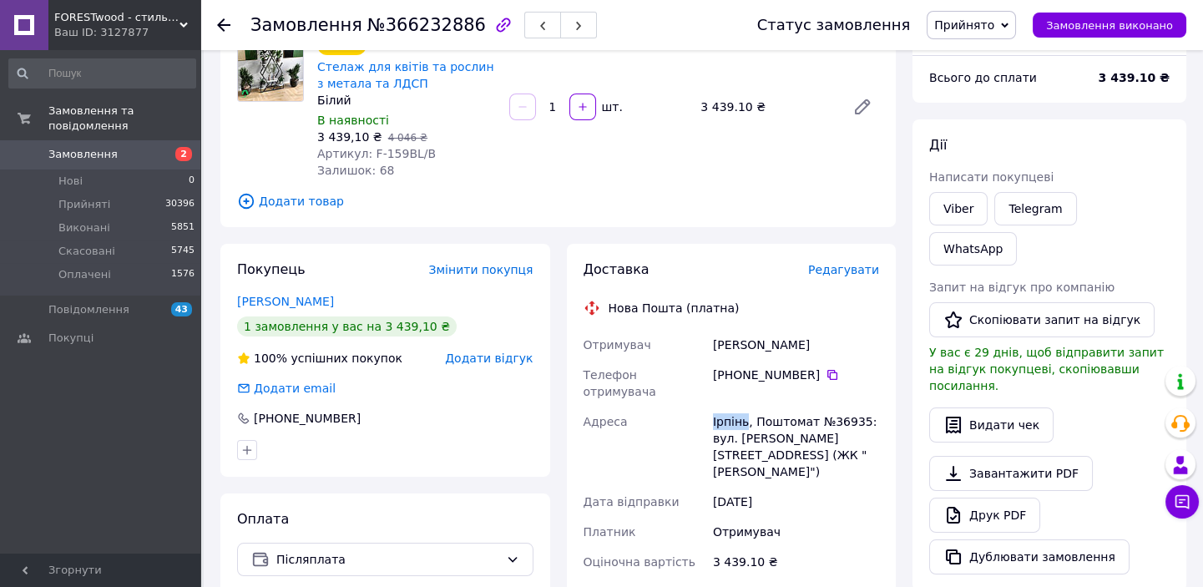
drag, startPoint x: 716, startPoint y: 403, endPoint x: 704, endPoint y: 401, distance: 12.0
click at [704, 401] on div "Отримувач [PERSON_NAME] Телефон отримувача [PHONE_NUMBER]   [GEOGRAPHIC_DATA] І…" at bounding box center [731, 515] width 303 height 371
copy div "[PERSON_NAME]"
drag, startPoint x: 367, startPoint y: 151, endPoint x: 429, endPoint y: 145, distance: 62.9
click at [441, 145] on div "Артикул: F-159BL/B" at bounding box center [406, 153] width 179 height 17
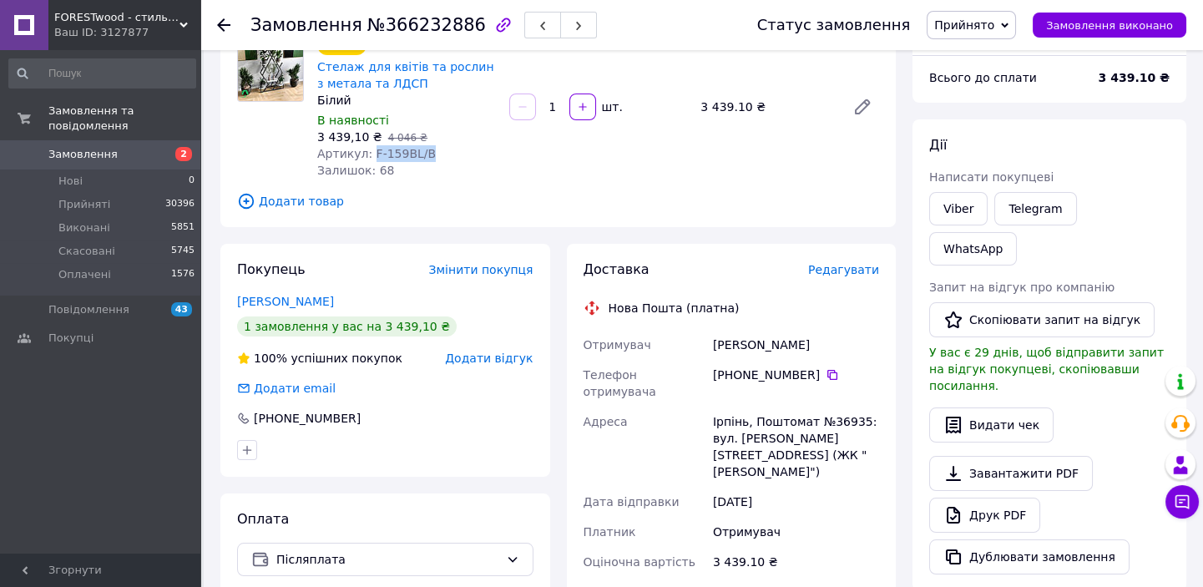
copy span "F-159BL/B"
click at [223, 19] on use at bounding box center [223, 24] width 13 height 13
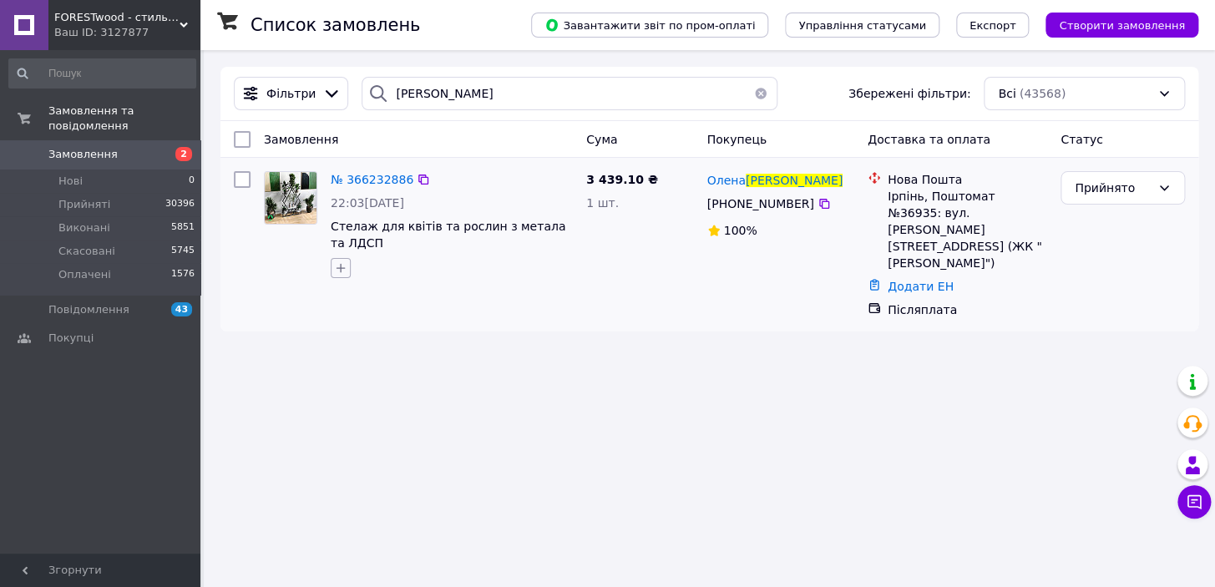
click at [337, 266] on icon "button" at bounding box center [340, 267] width 13 height 13
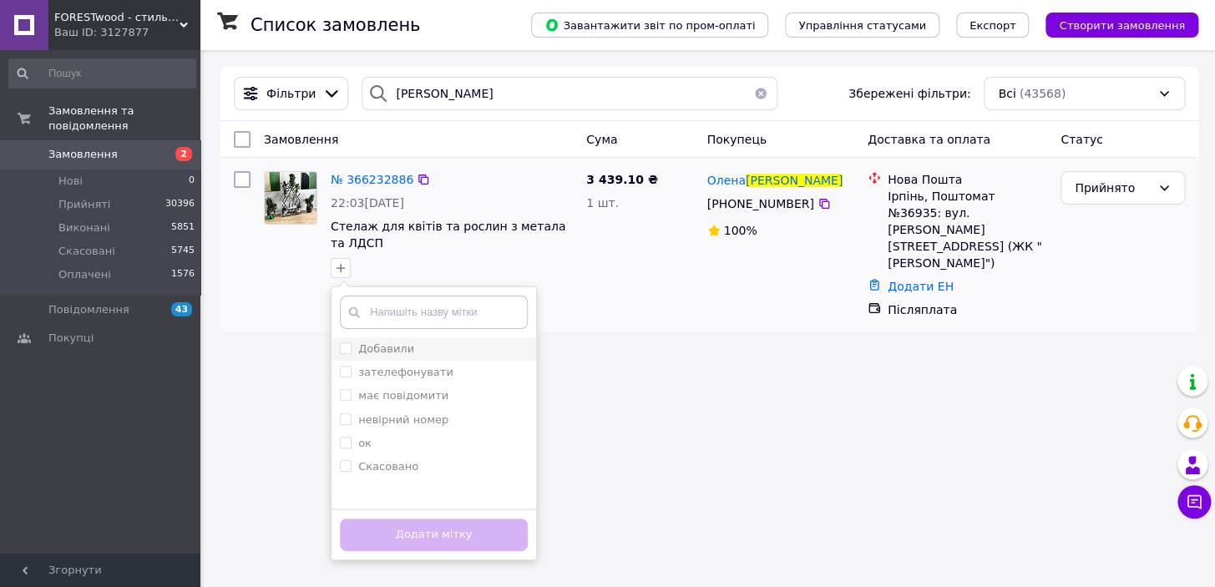
click at [377, 352] on label "Добавили" at bounding box center [386, 348] width 56 height 13
checkbox input "true"
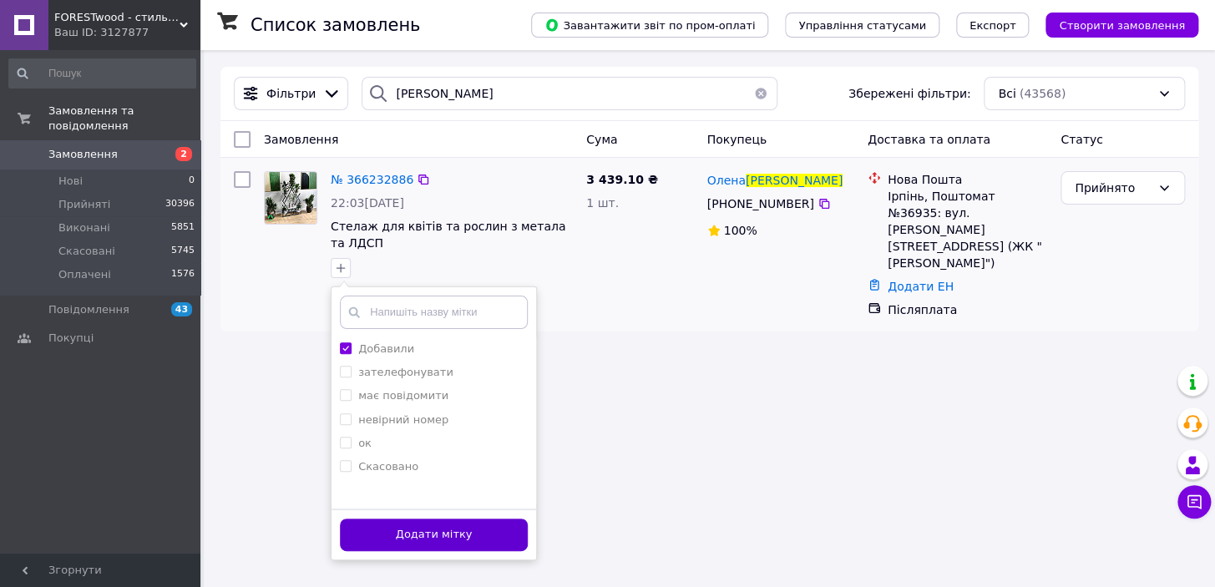
click at [423, 526] on button "Додати мітку" at bounding box center [434, 534] width 188 height 33
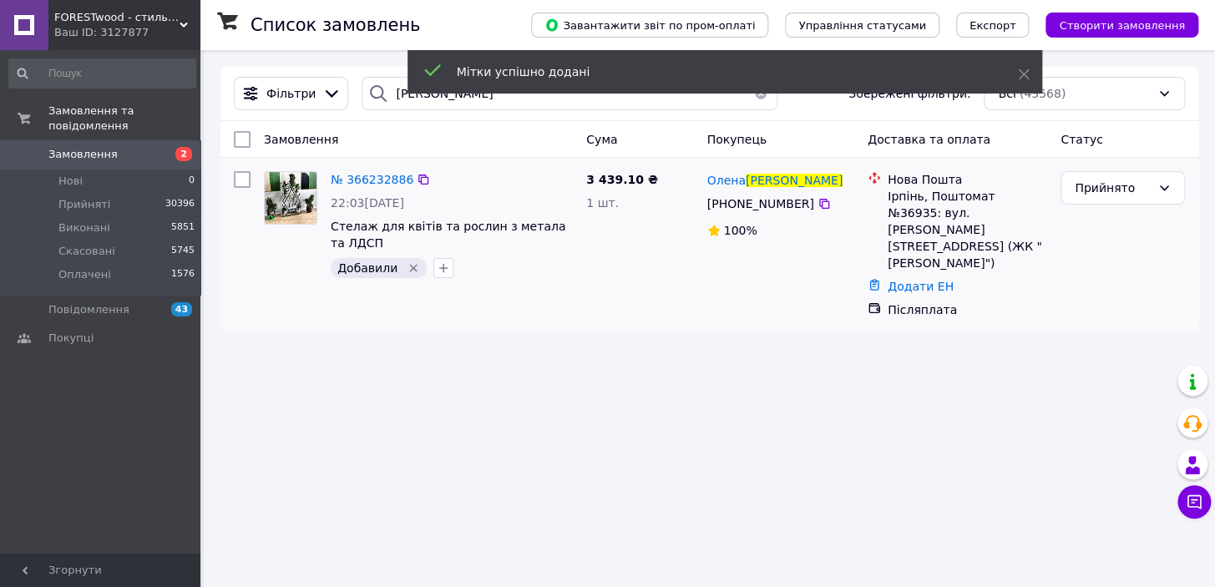
click at [753, 99] on button "button" at bounding box center [760, 93] width 33 height 33
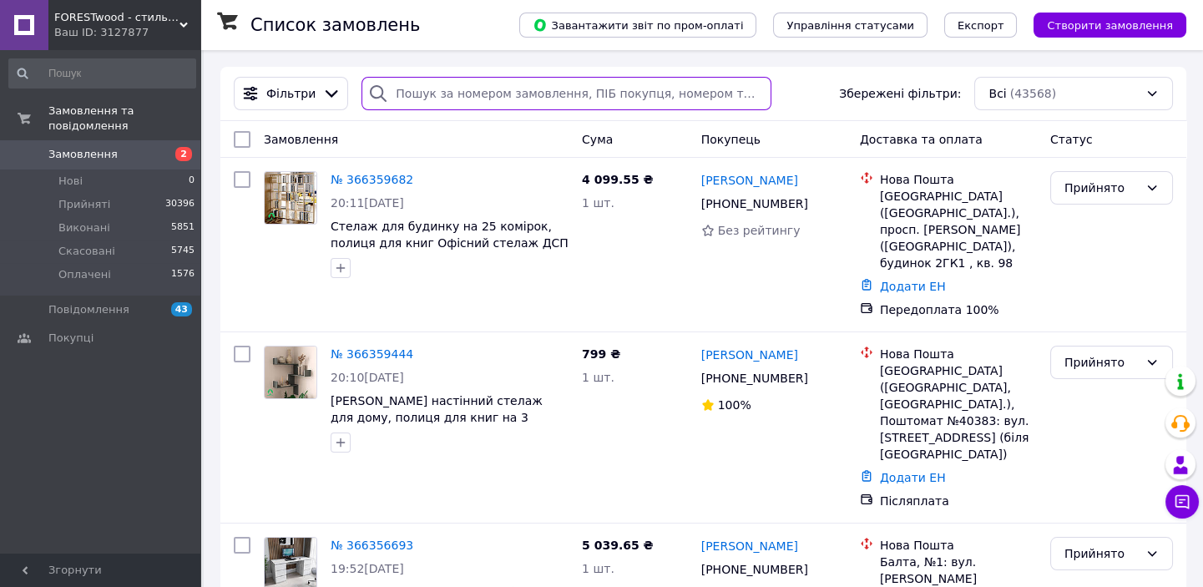
click at [417, 94] on input "search" at bounding box center [567, 93] width 410 height 33
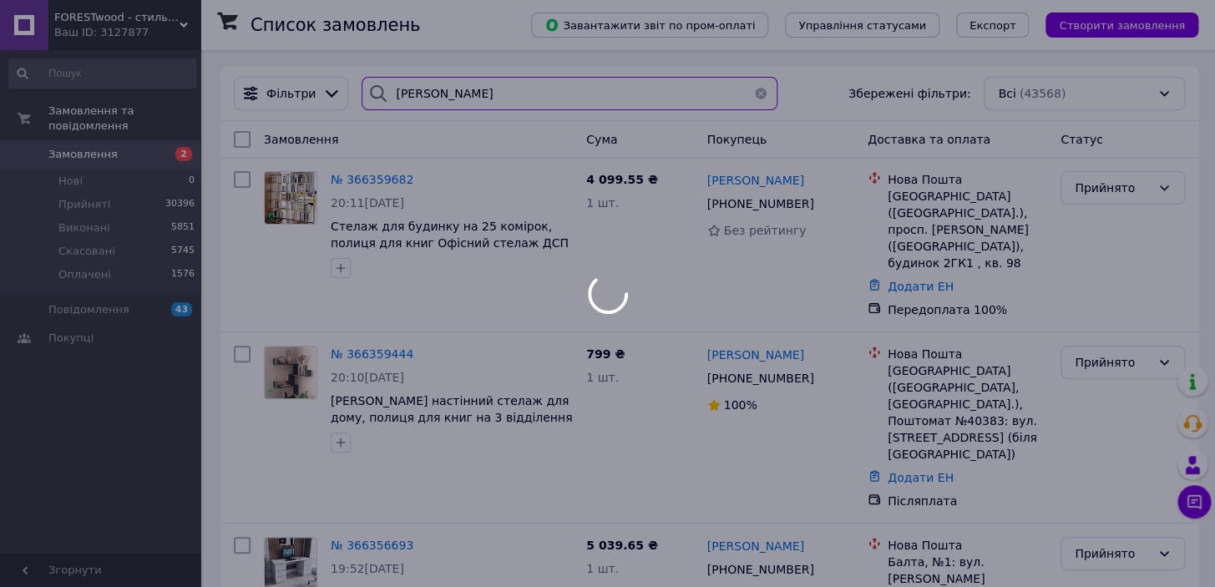
type input "[PERSON_NAME]"
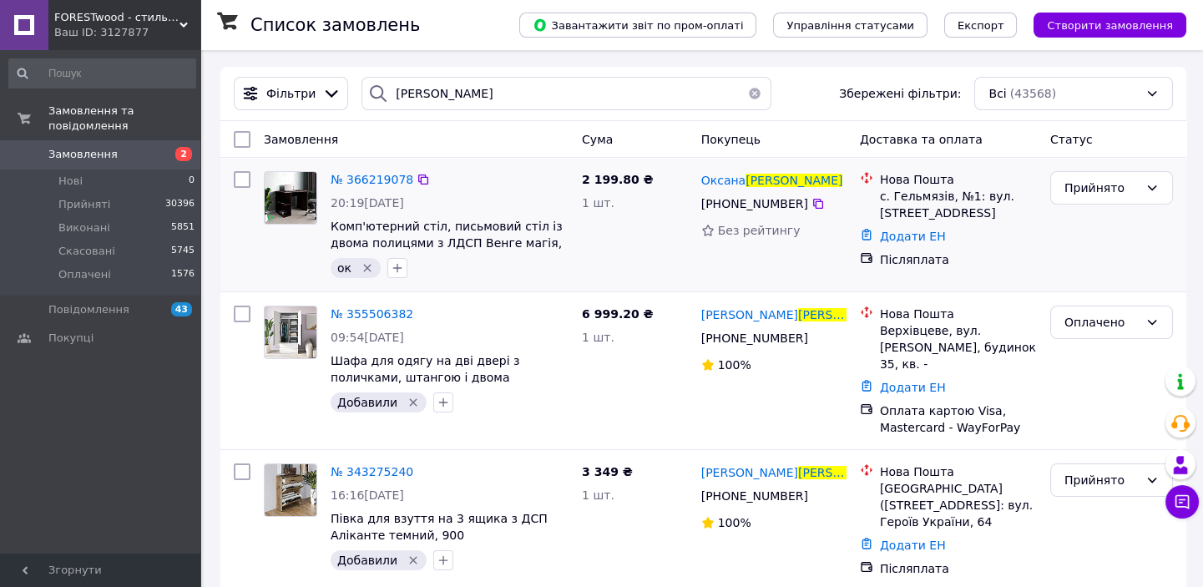
click at [367, 267] on icon "Видалити мітку" at bounding box center [367, 267] width 13 height 13
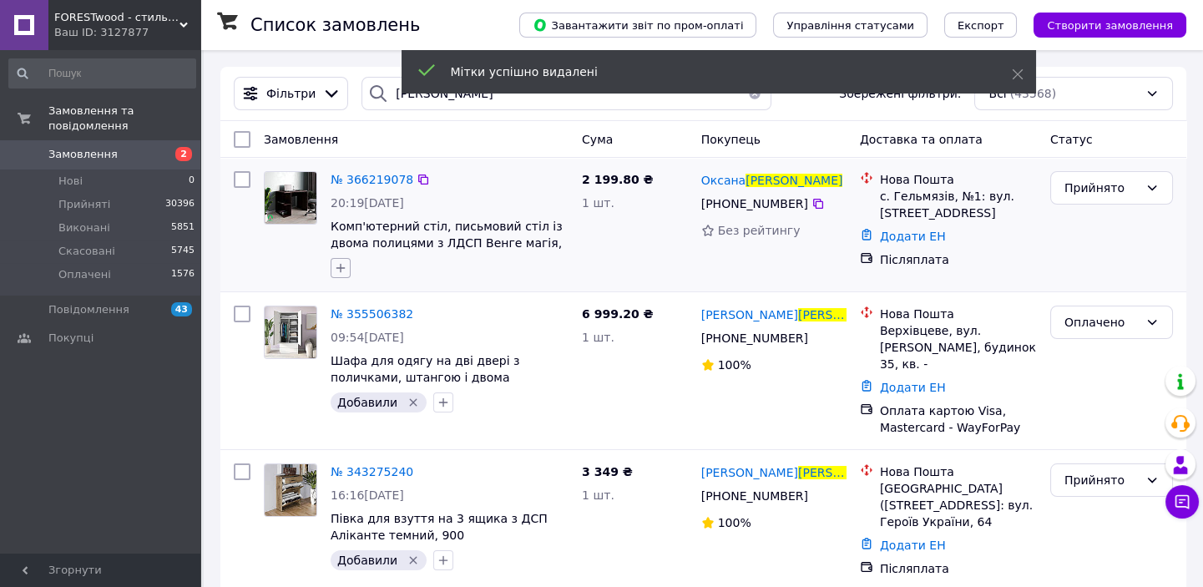
click at [334, 269] on icon "button" at bounding box center [340, 267] width 13 height 13
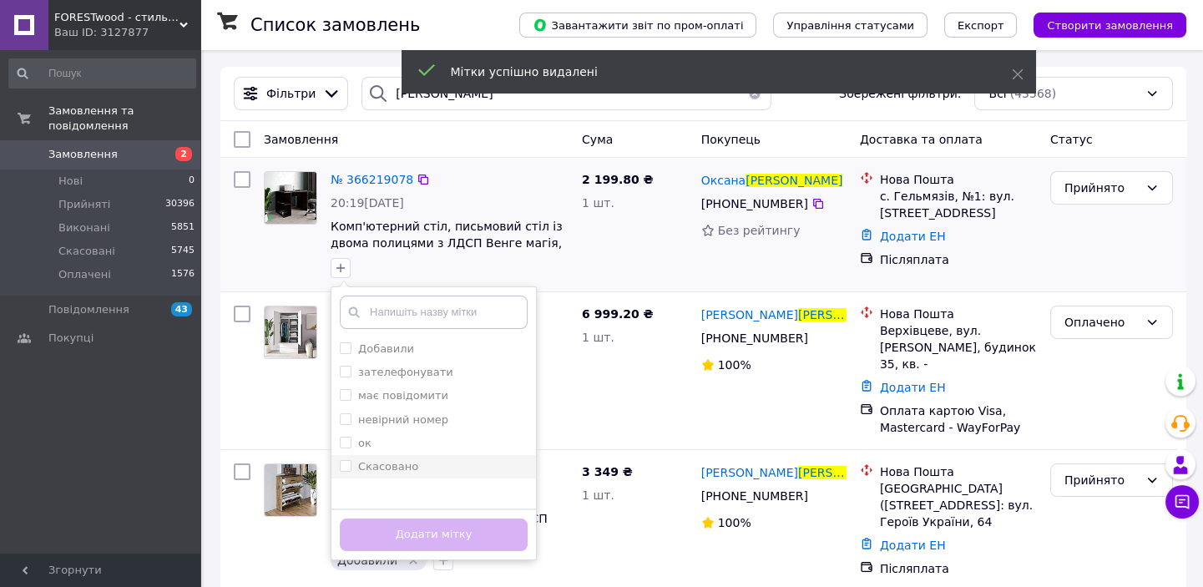
click at [375, 472] on label "Скасовано" at bounding box center [388, 466] width 60 height 13
checkbox input "true"
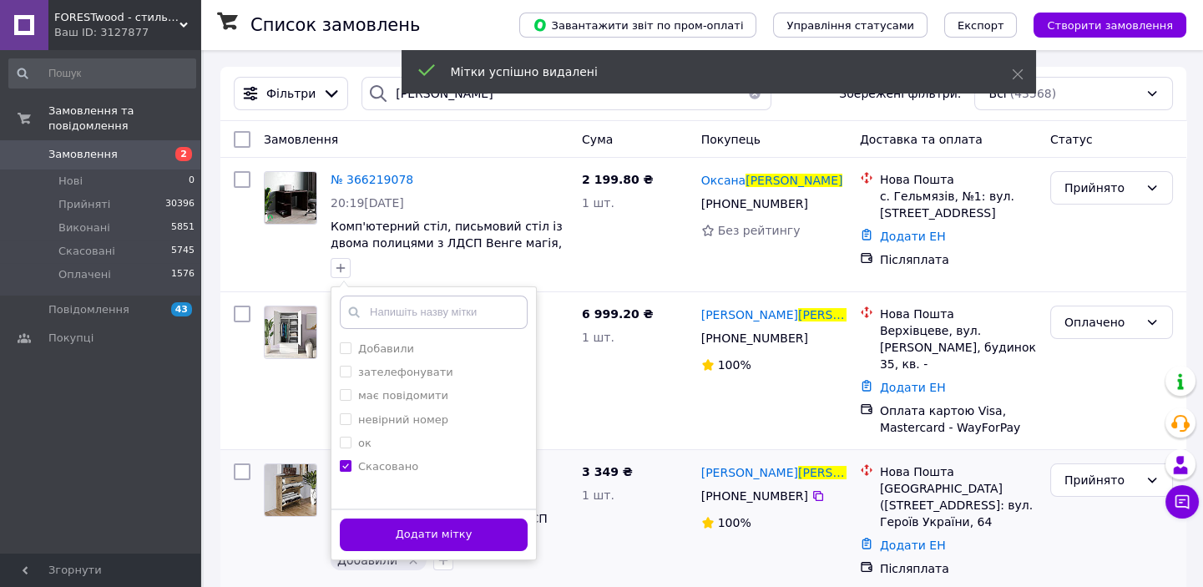
drag, startPoint x: 409, startPoint y: 539, endPoint x: 440, endPoint y: 534, distance: 31.3
click at [417, 535] on button "Додати мітку" at bounding box center [434, 534] width 188 height 33
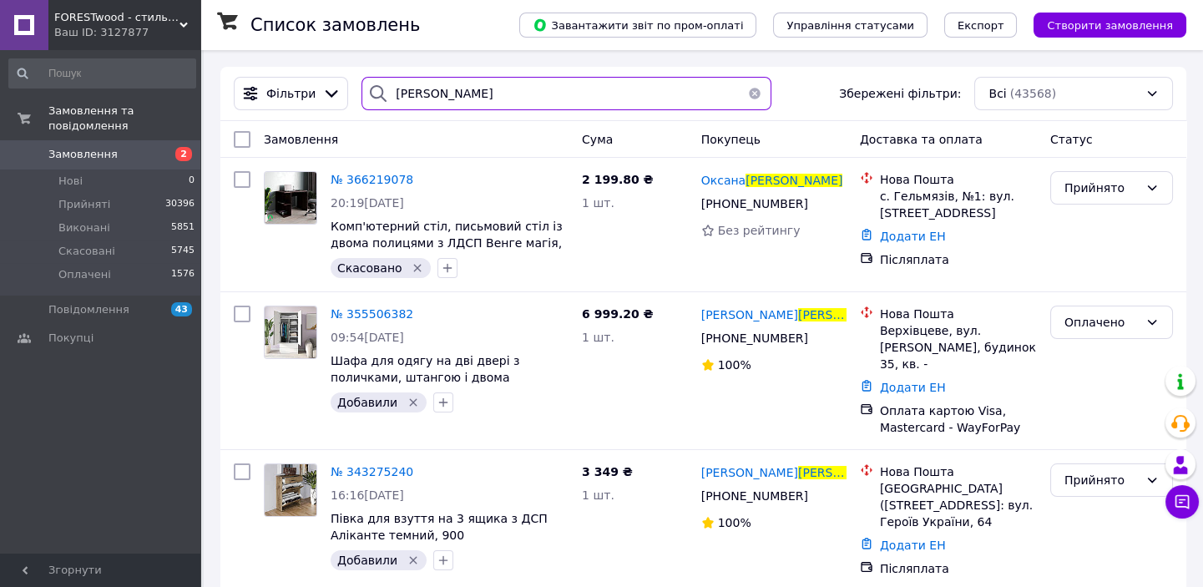
drag, startPoint x: 431, startPoint y: 90, endPoint x: 395, endPoint y: 91, distance: 35.9
click at [395, 91] on input "[PERSON_NAME]" at bounding box center [567, 93] width 410 height 33
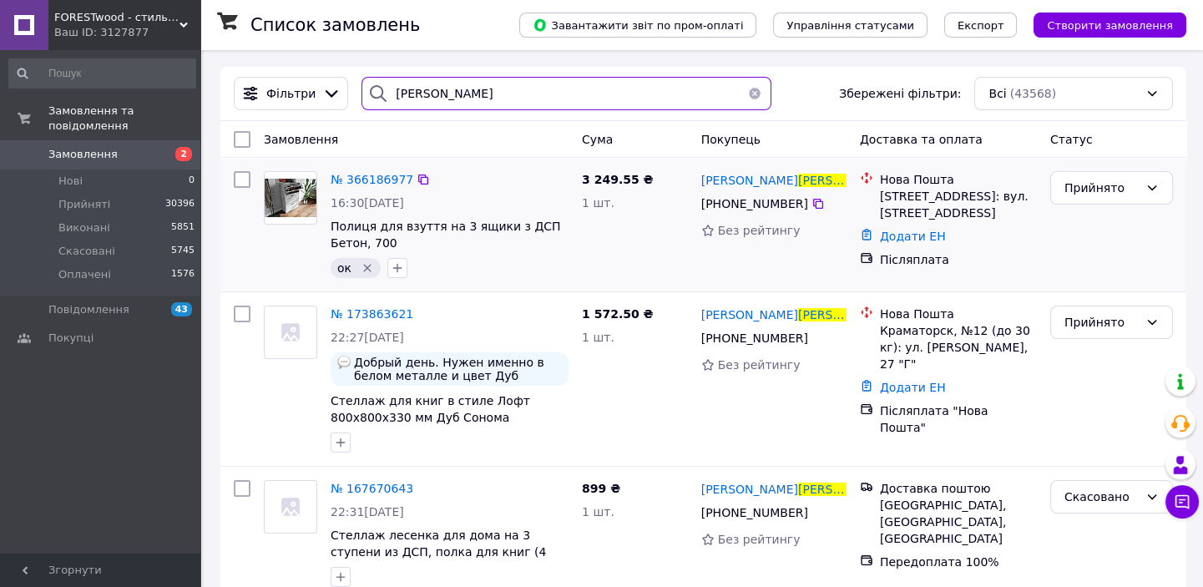
type input "[PERSON_NAME]"
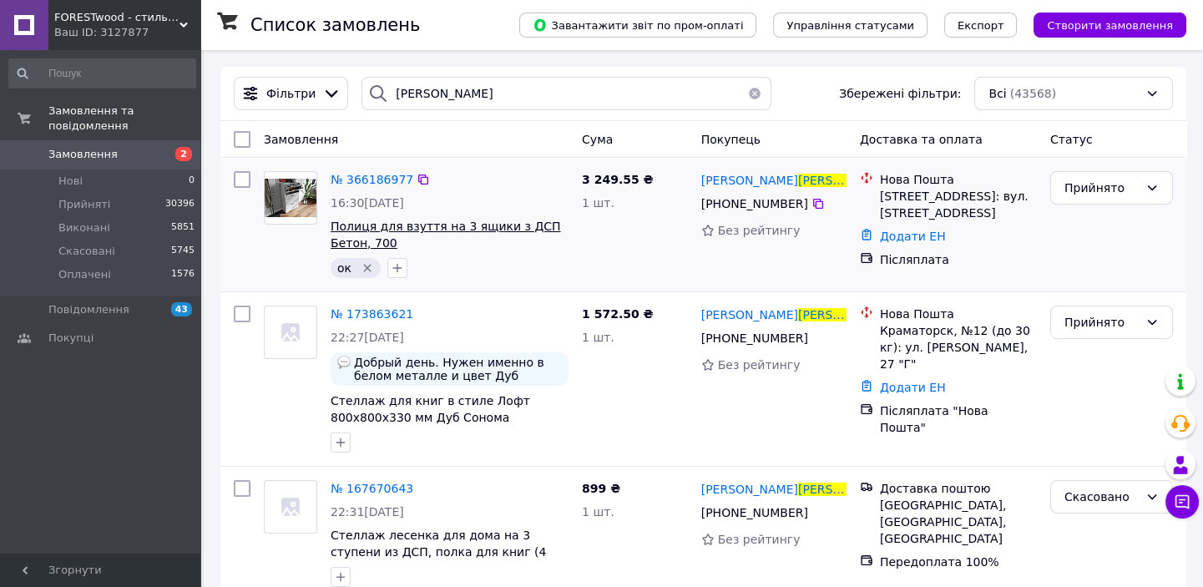
drag, startPoint x: 367, startPoint y: 267, endPoint x: 342, endPoint y: 218, distance: 54.9
click at [366, 267] on icon "Видалити мітку" at bounding box center [367, 269] width 8 height 8
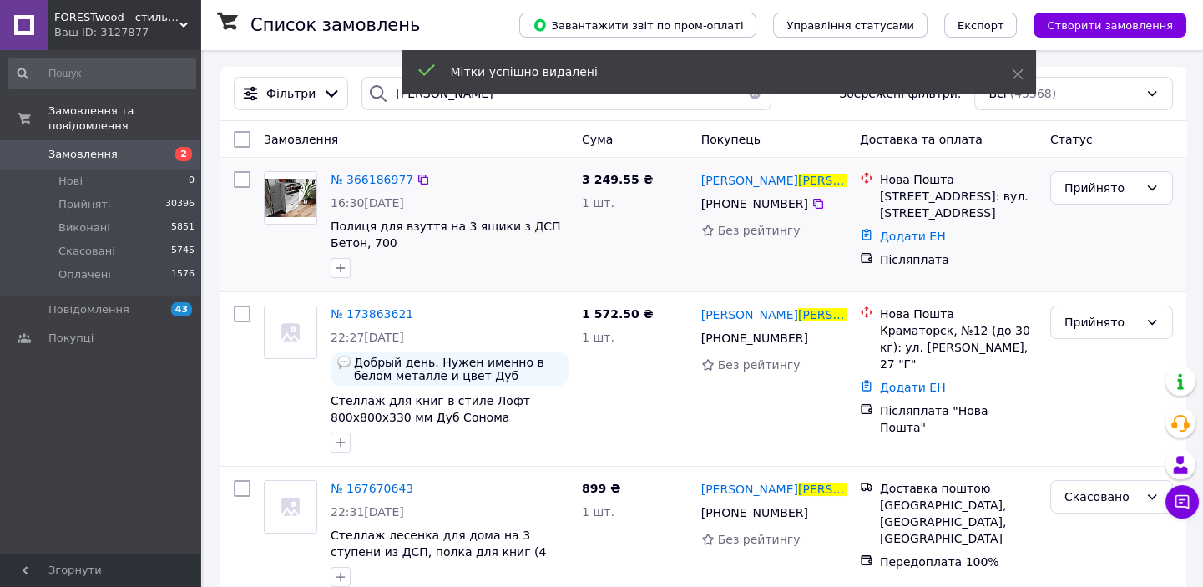
click at [350, 180] on span "№ 366186977" at bounding box center [372, 179] width 83 height 13
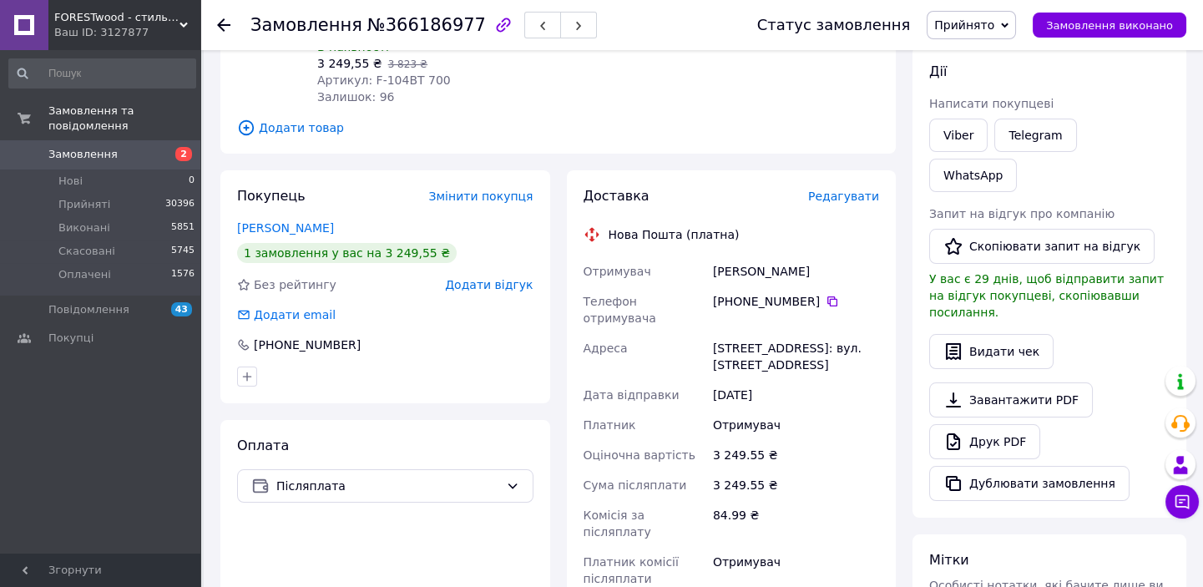
scroll to position [227, 0]
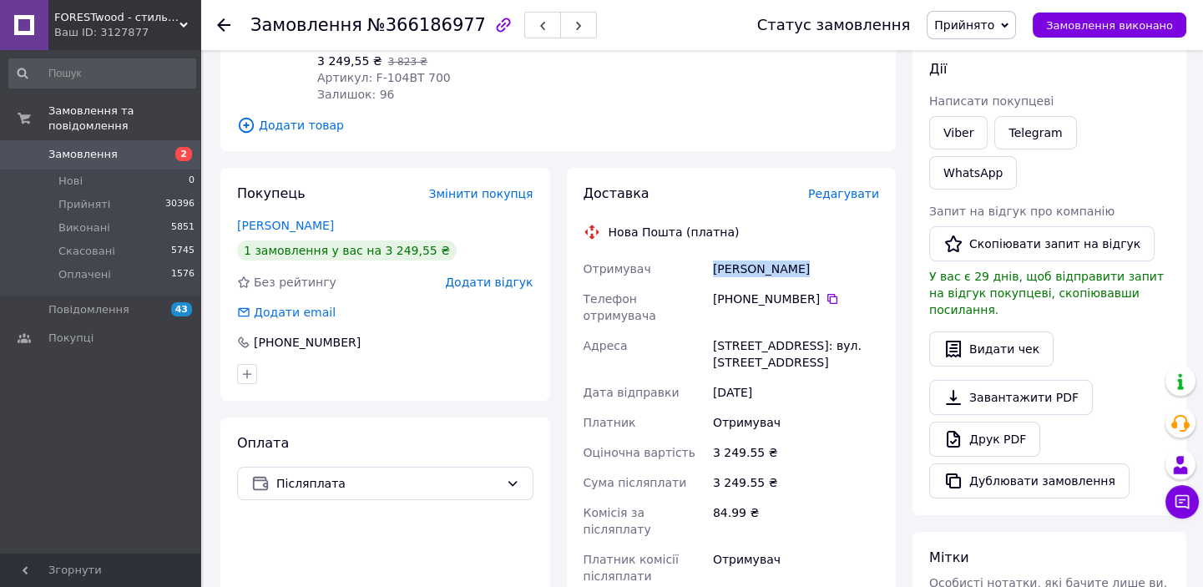
drag, startPoint x: 806, startPoint y: 266, endPoint x: 715, endPoint y: 272, distance: 91.2
click at [715, 272] on div "[PERSON_NAME]" at bounding box center [796, 269] width 173 height 30
copy div "[PERSON_NAME]"
drag, startPoint x: 822, startPoint y: 297, endPoint x: 474, endPoint y: 149, distance: 378.2
click at [826, 297] on icon at bounding box center [832, 298] width 13 height 13
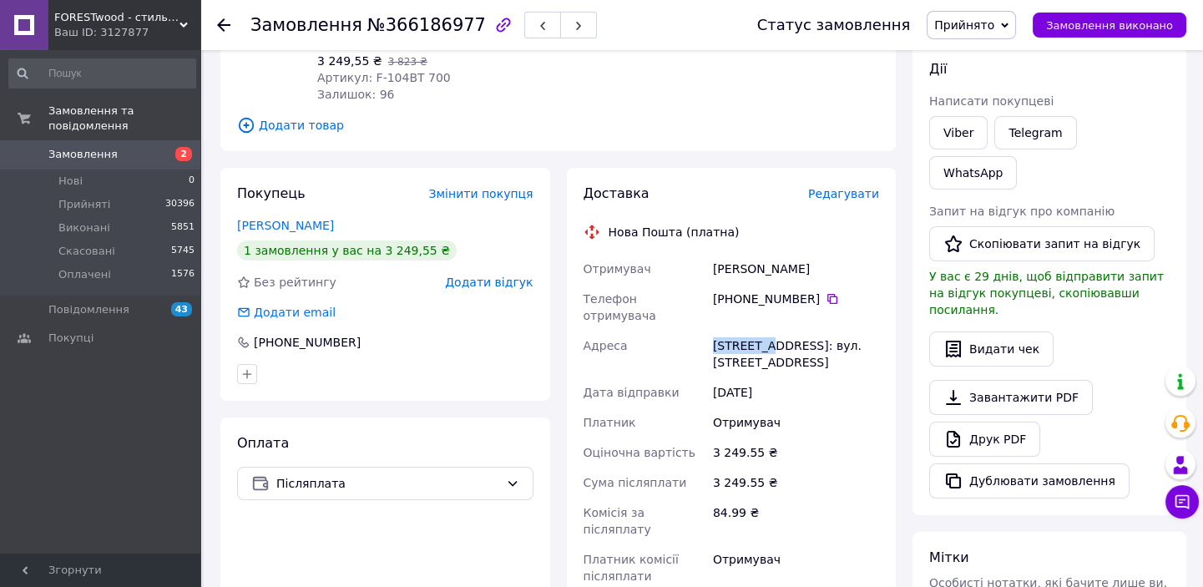
drag, startPoint x: 708, startPoint y: 333, endPoint x: 767, endPoint y: 330, distance: 59.4
click at [767, 330] on div "Отримувач [PERSON_NAME] отримувача +380 67 845 44 [GEOGRAPHIC_DATA][PERSON_NAME…" at bounding box center [731, 422] width 303 height 337
copy div "[PERSON_NAME]"
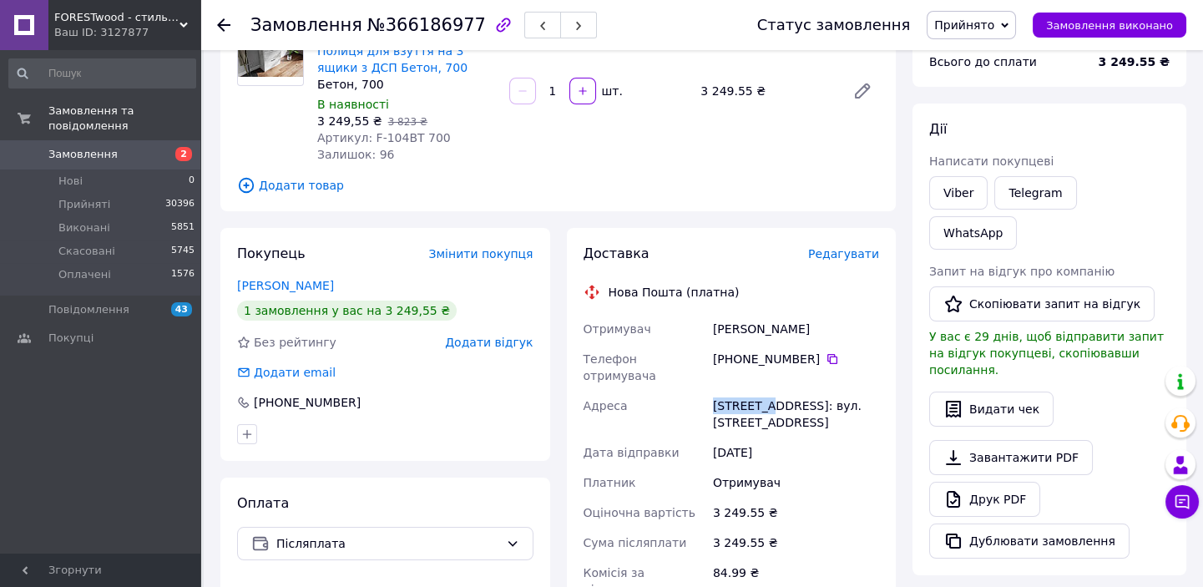
scroll to position [0, 0]
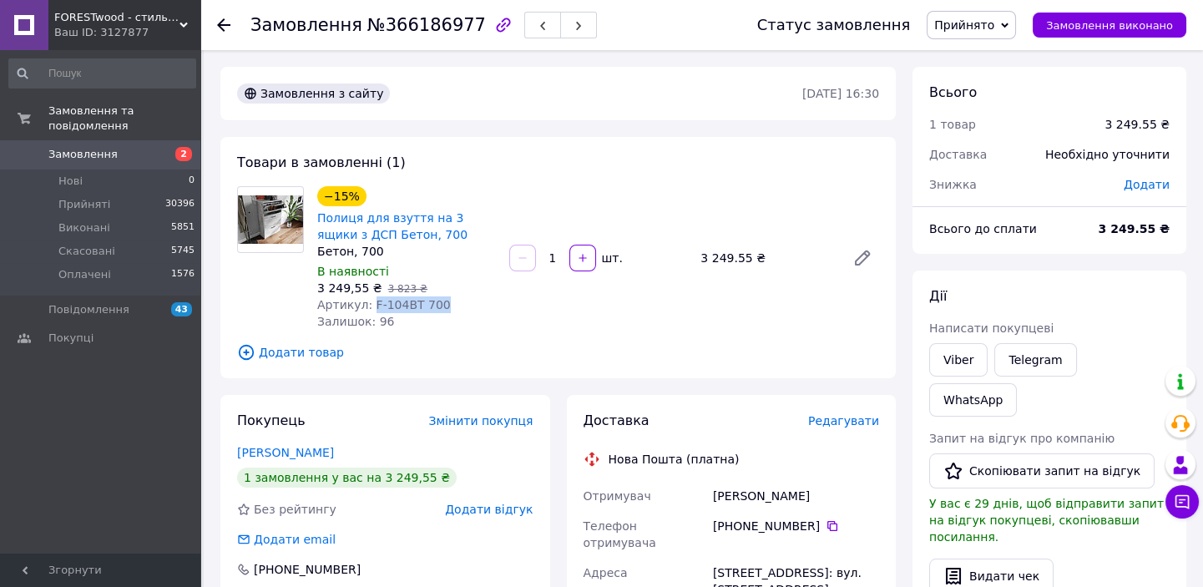
drag, startPoint x: 367, startPoint y: 303, endPoint x: 392, endPoint y: 303, distance: 25.0
click at [443, 303] on div "Артикул: F-104BT 700" at bounding box center [406, 304] width 179 height 17
copy span "F-104BT 700"
click at [220, 24] on use at bounding box center [223, 24] width 13 height 13
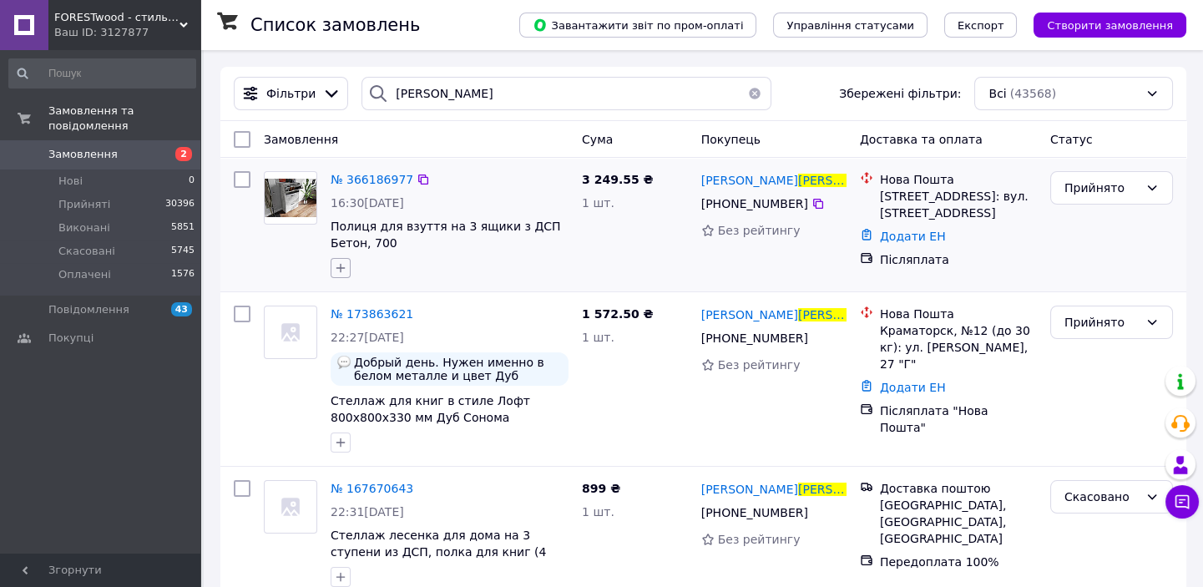
click at [340, 273] on icon "button" at bounding box center [340, 267] width 13 height 13
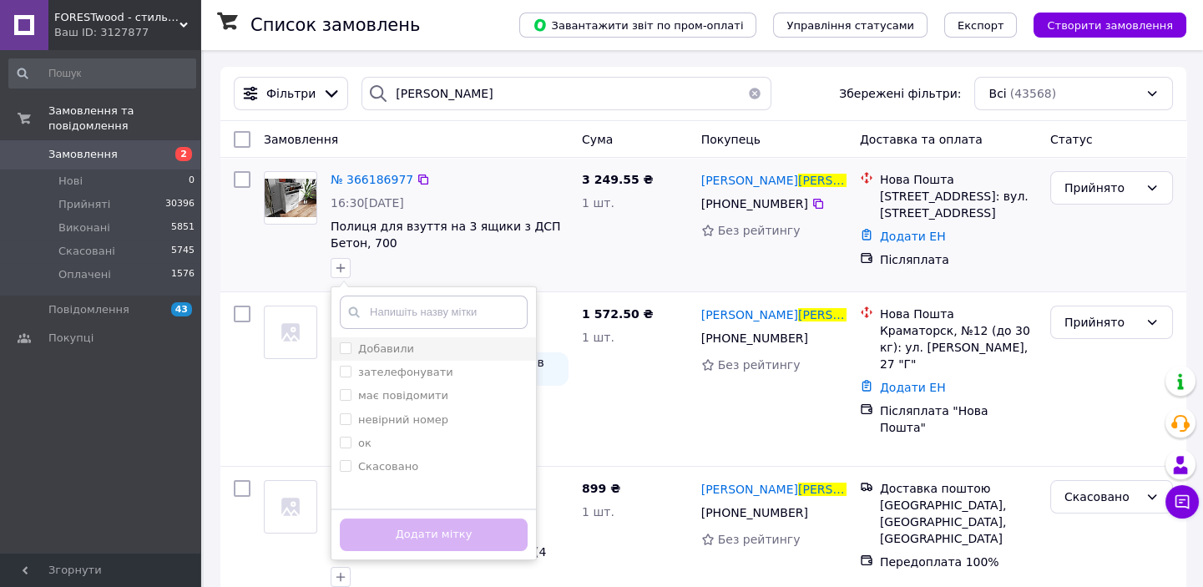
click at [358, 353] on label "Добавили" at bounding box center [386, 348] width 56 height 13
checkbox input "true"
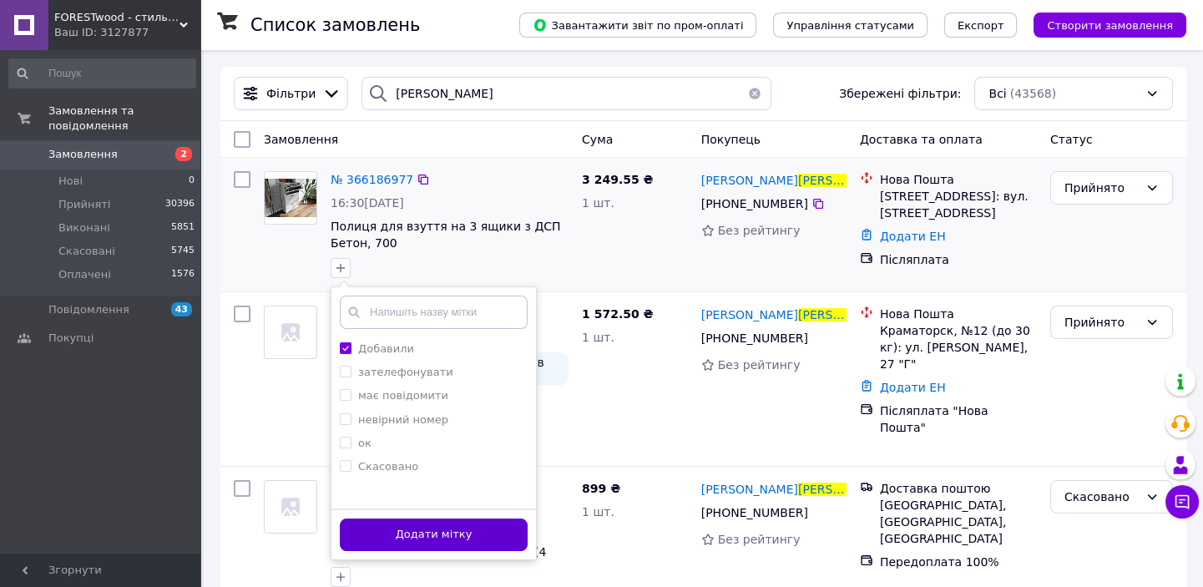
click at [407, 532] on button "Додати мітку" at bounding box center [434, 534] width 188 height 33
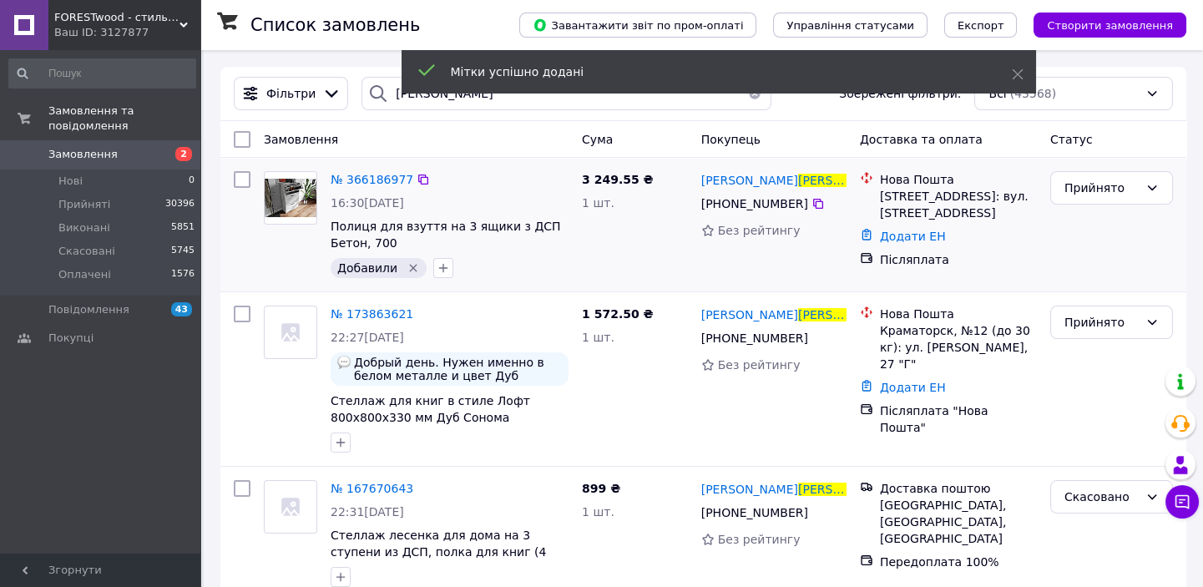
click at [745, 99] on button "button" at bounding box center [754, 93] width 33 height 33
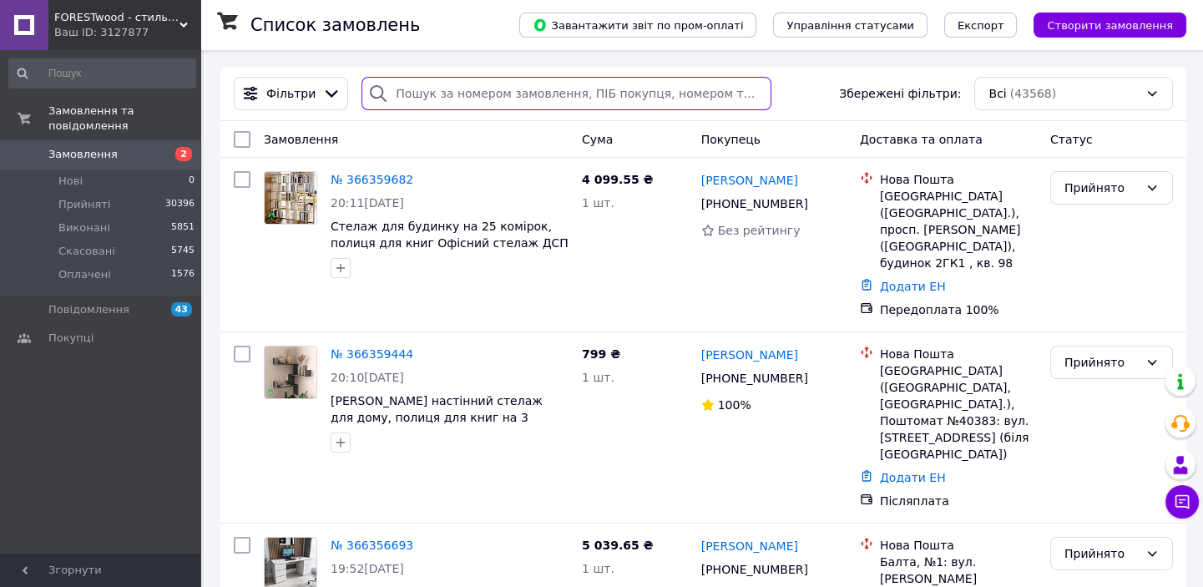
click at [470, 94] on input "search" at bounding box center [567, 93] width 410 height 33
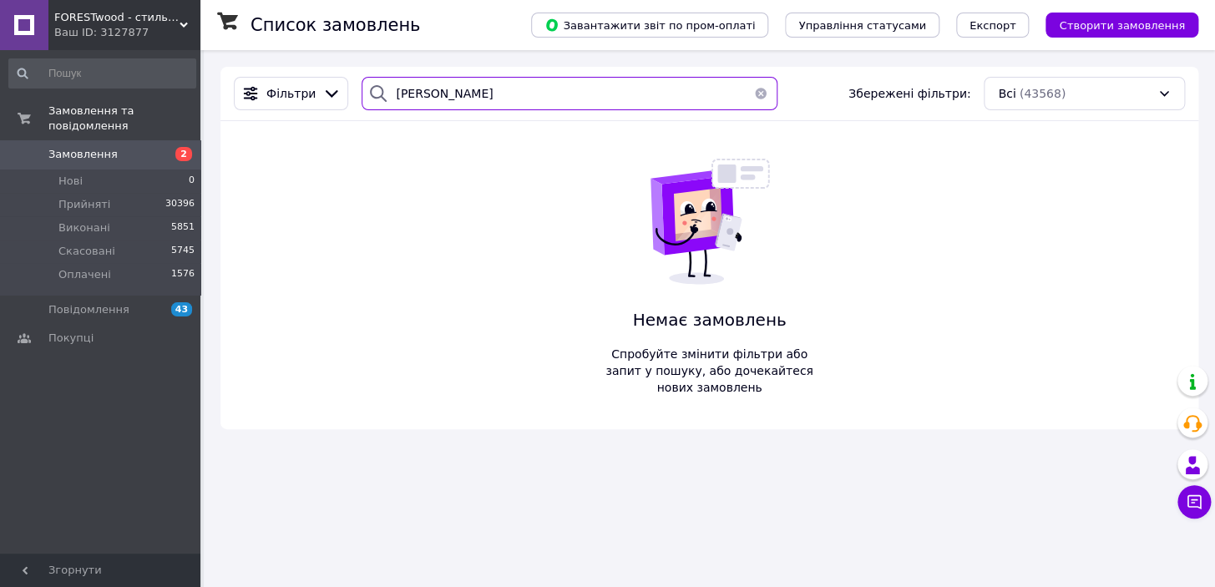
click at [428, 97] on input "[PERSON_NAME]" at bounding box center [569, 93] width 415 height 33
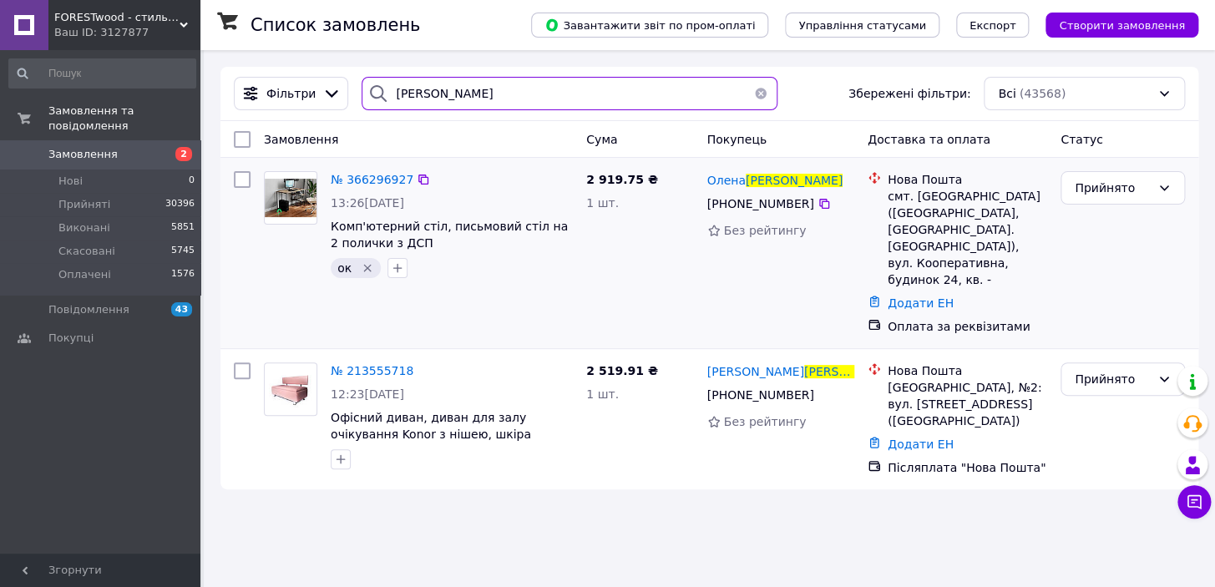
type input "[PERSON_NAME]"
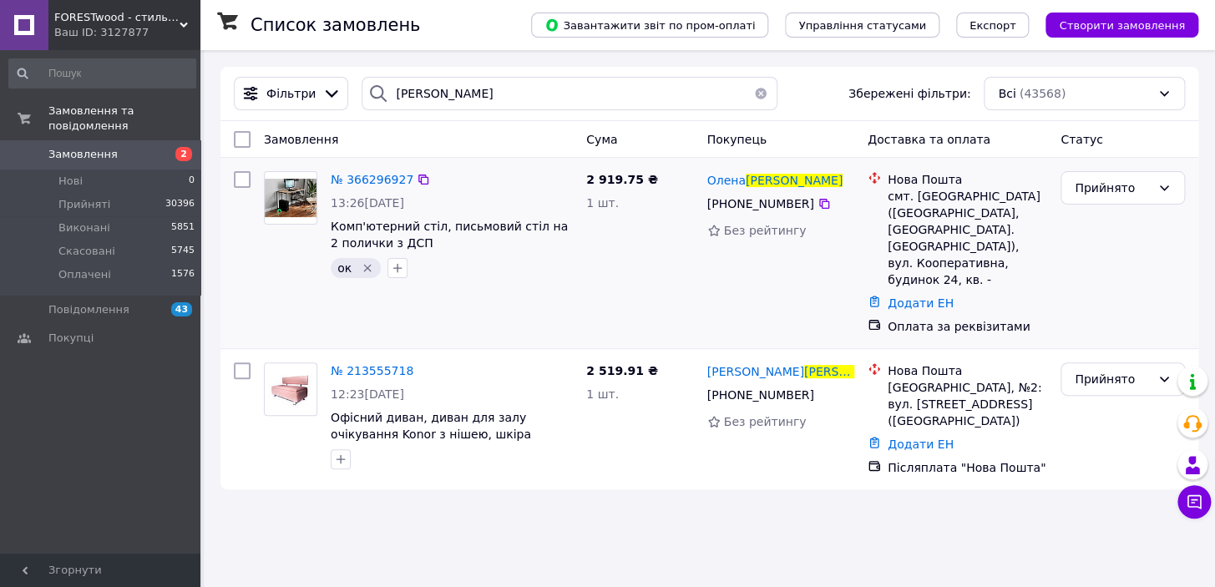
click at [368, 267] on icon "Видалити мітку" at bounding box center [367, 267] width 13 height 13
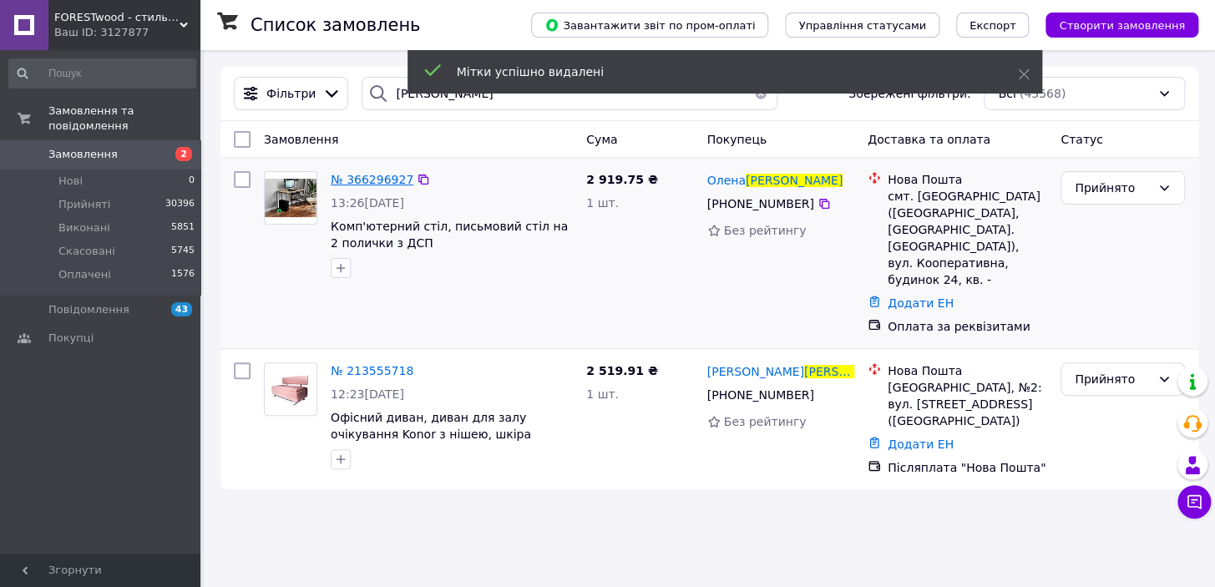
click at [355, 179] on span "№ 366296927" at bounding box center [372, 179] width 83 height 13
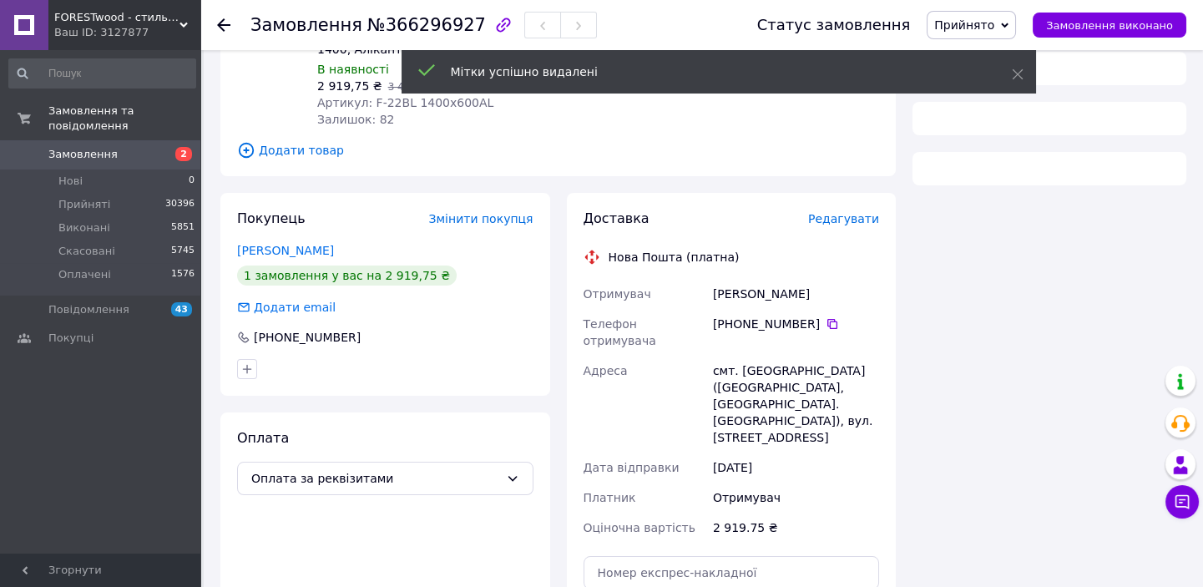
scroll to position [227, 0]
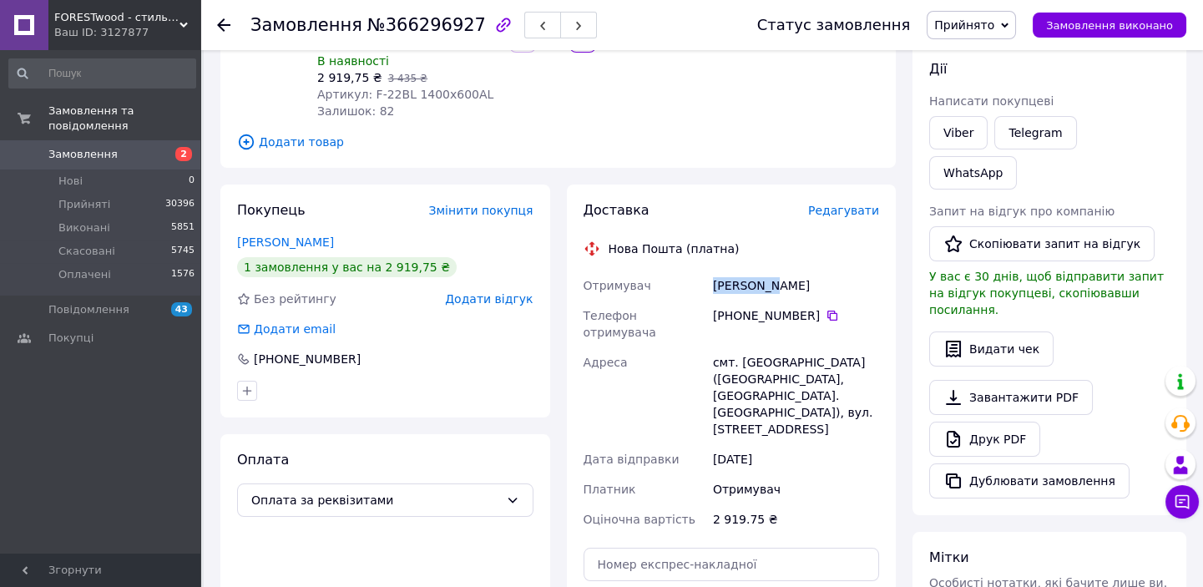
drag, startPoint x: 752, startPoint y: 271, endPoint x: 702, endPoint y: 273, distance: 50.2
click at [701, 273] on div "Отримувач [PERSON_NAME] Телефон отримувача [PHONE_NUMBER]   [GEOGRAPHIC_DATA] с…" at bounding box center [731, 403] width 303 height 264
drag, startPoint x: 824, startPoint y: 266, endPoint x: 734, endPoint y: 266, distance: 90.2
click at [710, 271] on div "[PERSON_NAME]" at bounding box center [796, 286] width 173 height 30
copy div "[PERSON_NAME]"
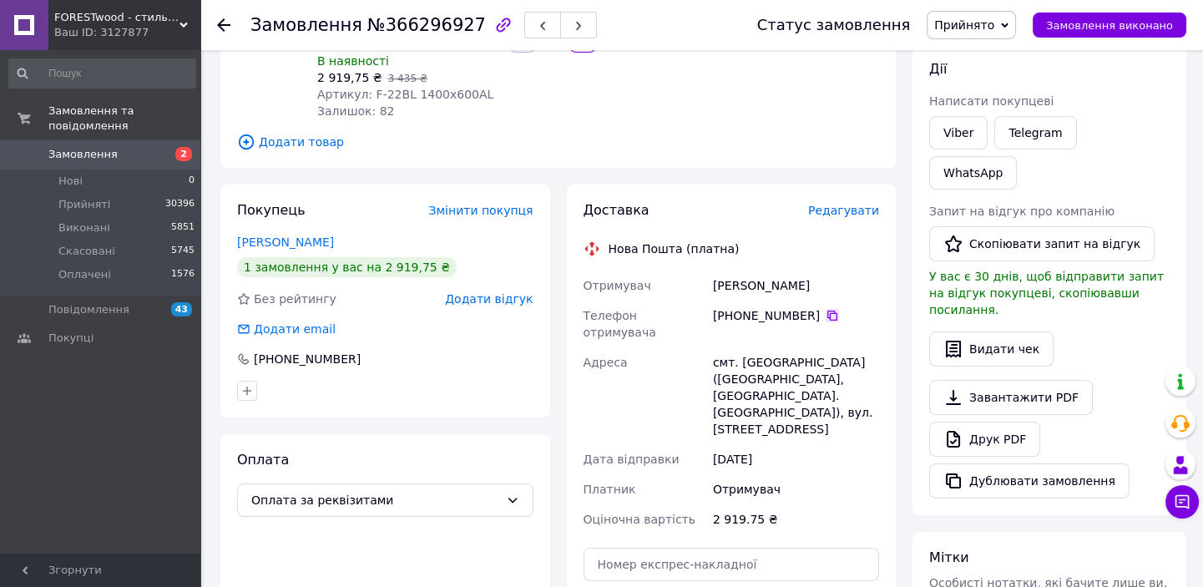
click at [826, 309] on icon at bounding box center [832, 315] width 13 height 13
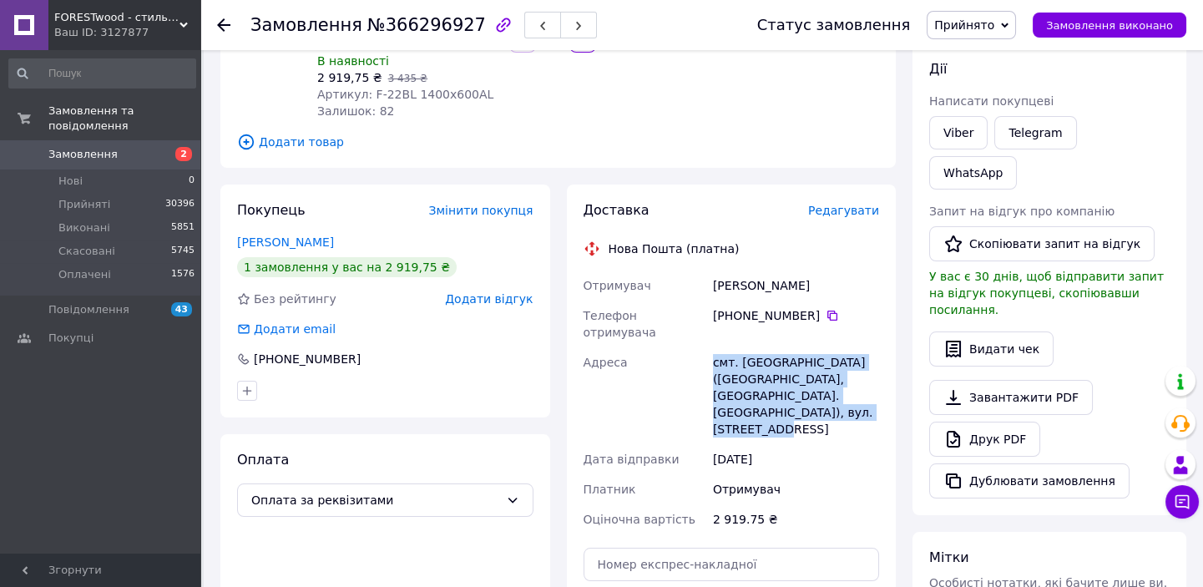
drag, startPoint x: 711, startPoint y: 331, endPoint x: 792, endPoint y: 379, distance: 94.4
click at [831, 381] on div "Отримувач [PERSON_NAME] Телефон отримувача [PHONE_NUMBER]   [GEOGRAPHIC_DATA] с…" at bounding box center [731, 403] width 303 height 264
copy div "[GEOGRAPHIC_DATA] смт. [GEOGRAPHIC_DATA] ([GEOGRAPHIC_DATA], [GEOGRAPHIC_DATA].…"
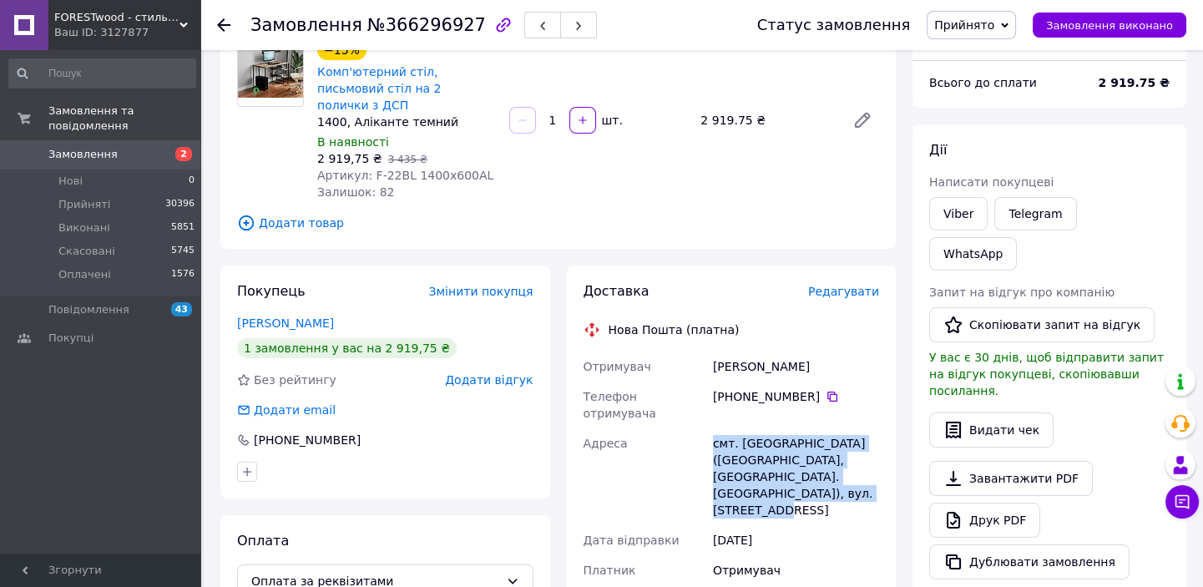
scroll to position [75, 0]
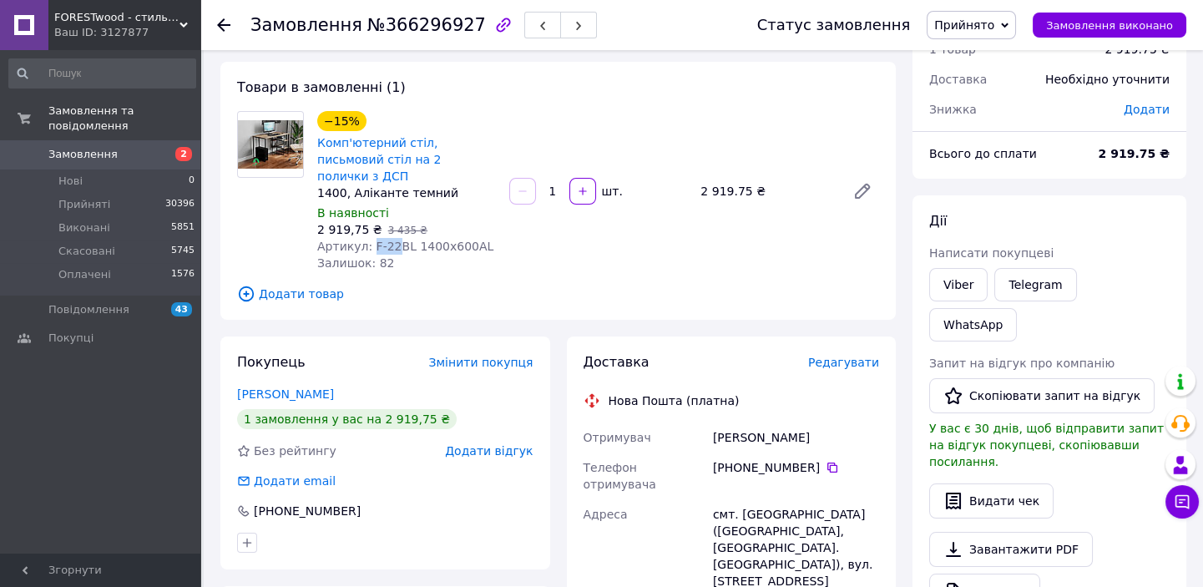
drag, startPoint x: 367, startPoint y: 234, endPoint x: 391, endPoint y: 230, distance: 24.4
click at [391, 240] on span "Артикул: F-22BL 1400x600AL" at bounding box center [405, 246] width 176 height 13
click at [223, 24] on use at bounding box center [223, 24] width 13 height 13
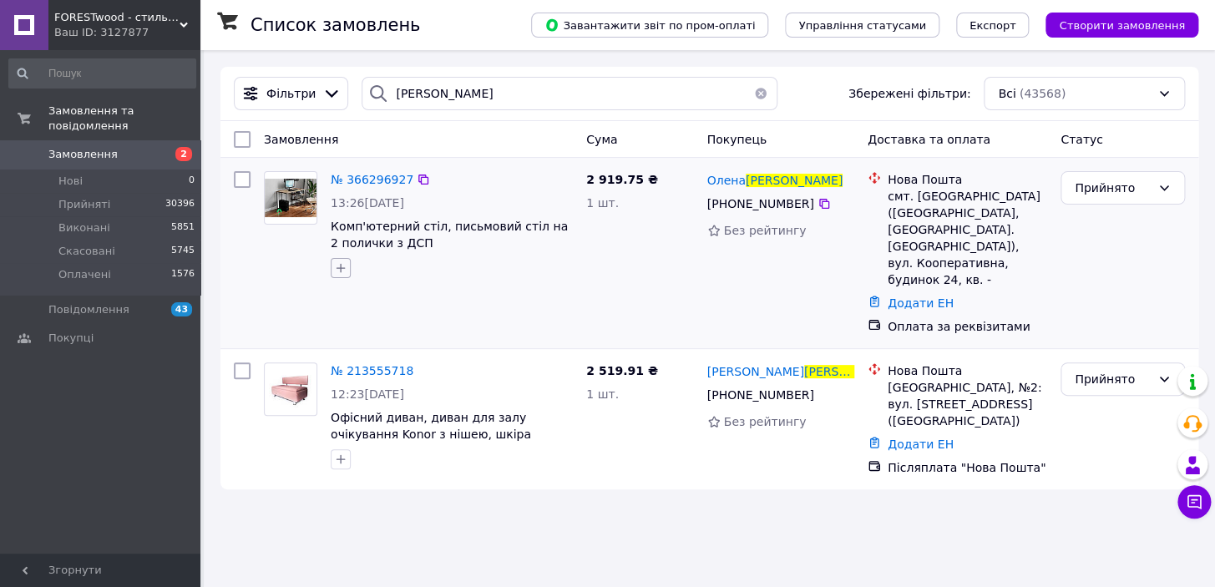
click at [336, 268] on icon "button" at bounding box center [340, 268] width 9 height 9
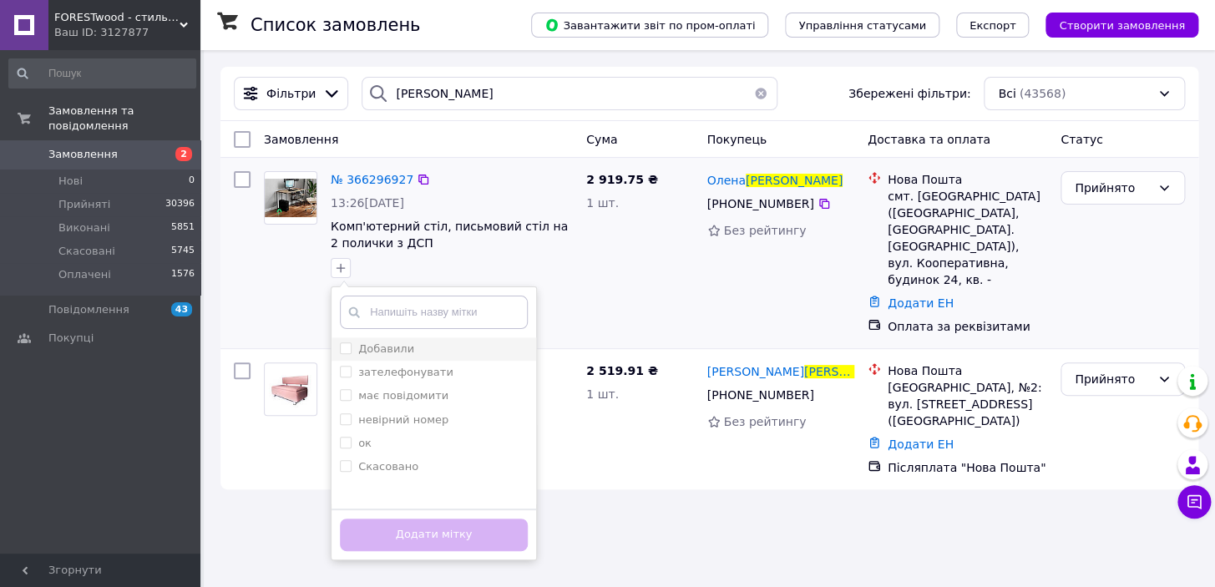
click at [359, 346] on label "Добавили" at bounding box center [386, 348] width 56 height 13
checkbox input "true"
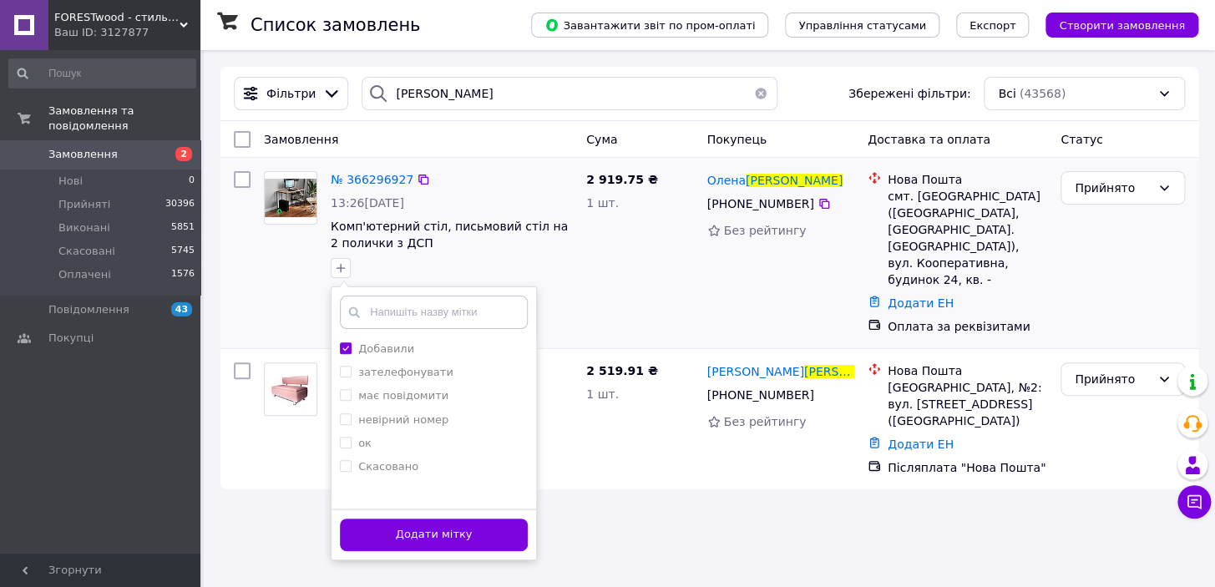
drag, startPoint x: 421, startPoint y: 533, endPoint x: 632, endPoint y: 280, distance: 329.6
click at [422, 531] on button "Додати мітку" at bounding box center [434, 534] width 188 height 33
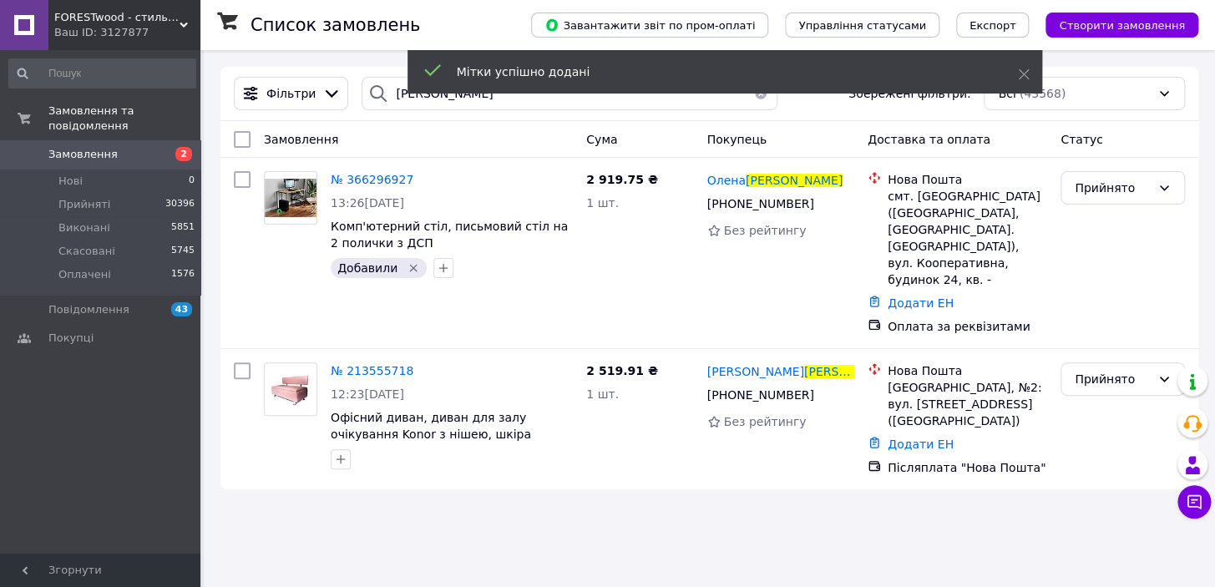
click at [753, 91] on div "Мітки успішно додані" at bounding box center [724, 71] width 635 height 43
click at [753, 94] on div "Мітки успішно додані" at bounding box center [724, 74] width 635 height 48
click at [753, 99] on button "button" at bounding box center [760, 93] width 33 height 33
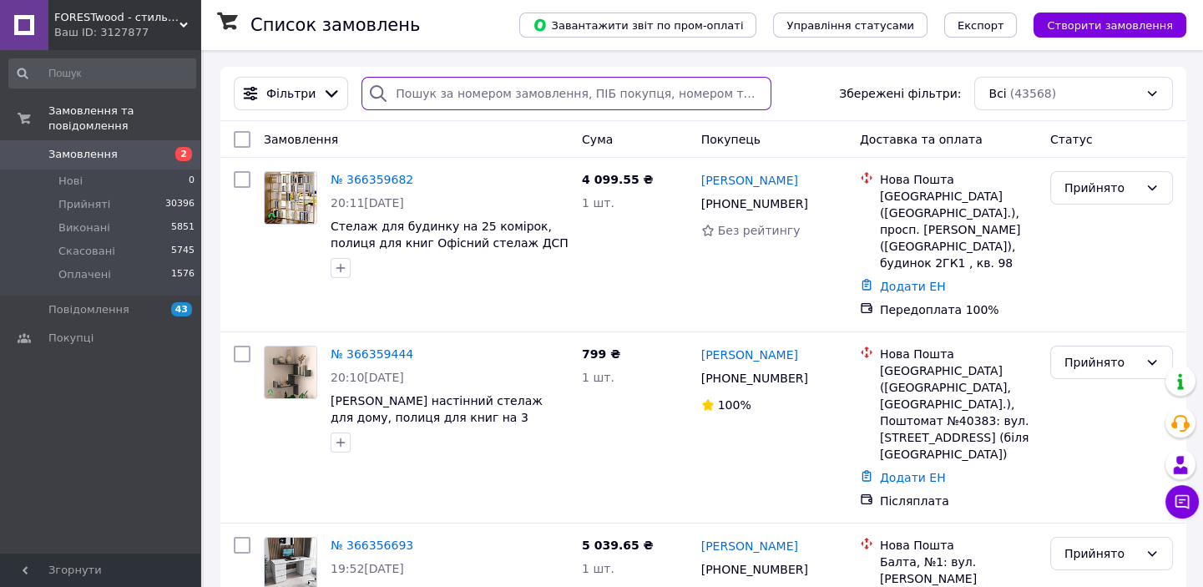
click at [549, 88] on input "search" at bounding box center [567, 93] width 410 height 33
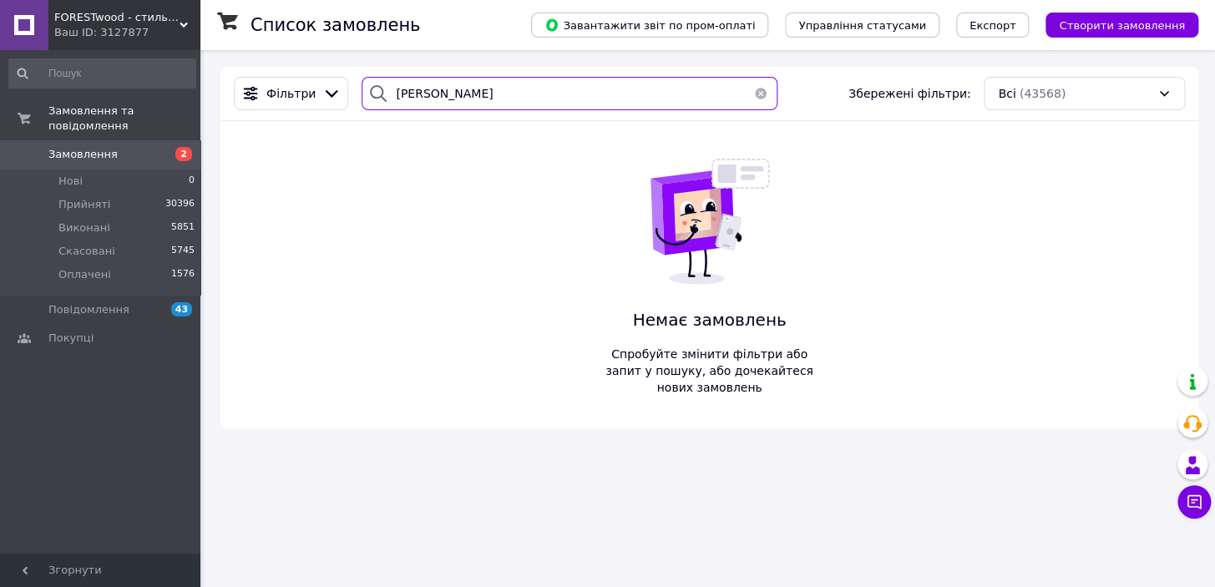
type input "[PERSON_NAME]"
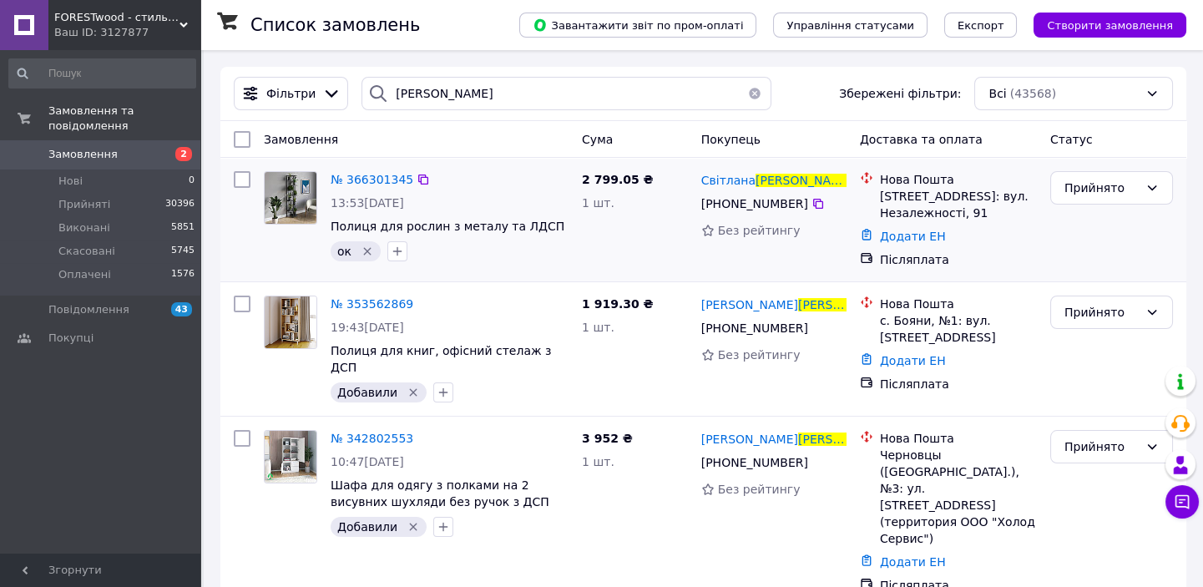
click at [366, 249] on icon "Видалити мітку" at bounding box center [367, 251] width 13 height 13
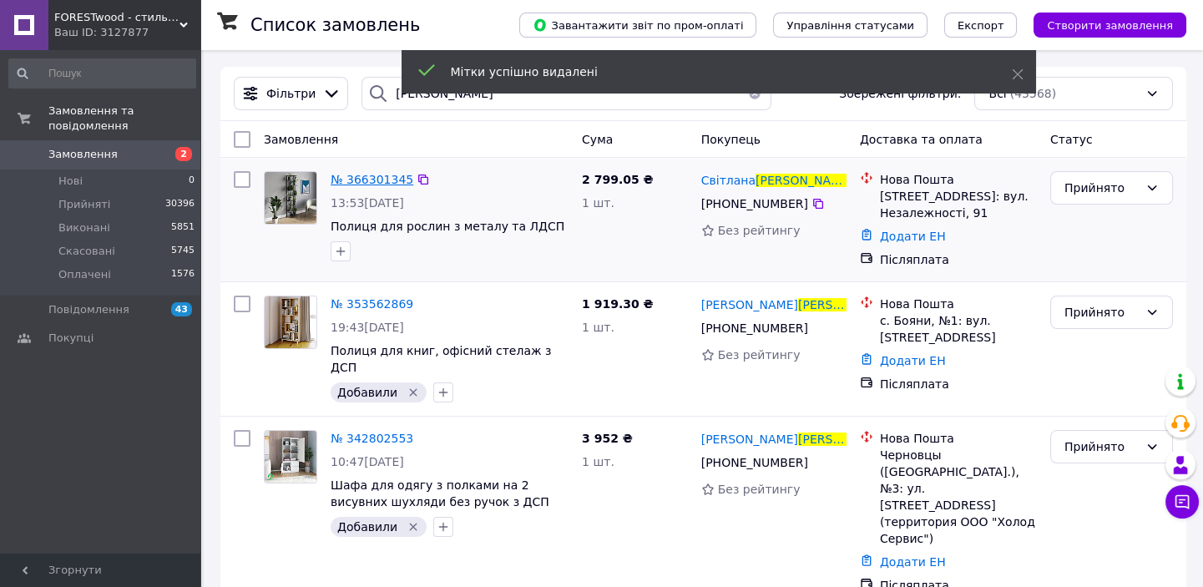
click at [361, 173] on span "№ 366301345" at bounding box center [372, 179] width 83 height 13
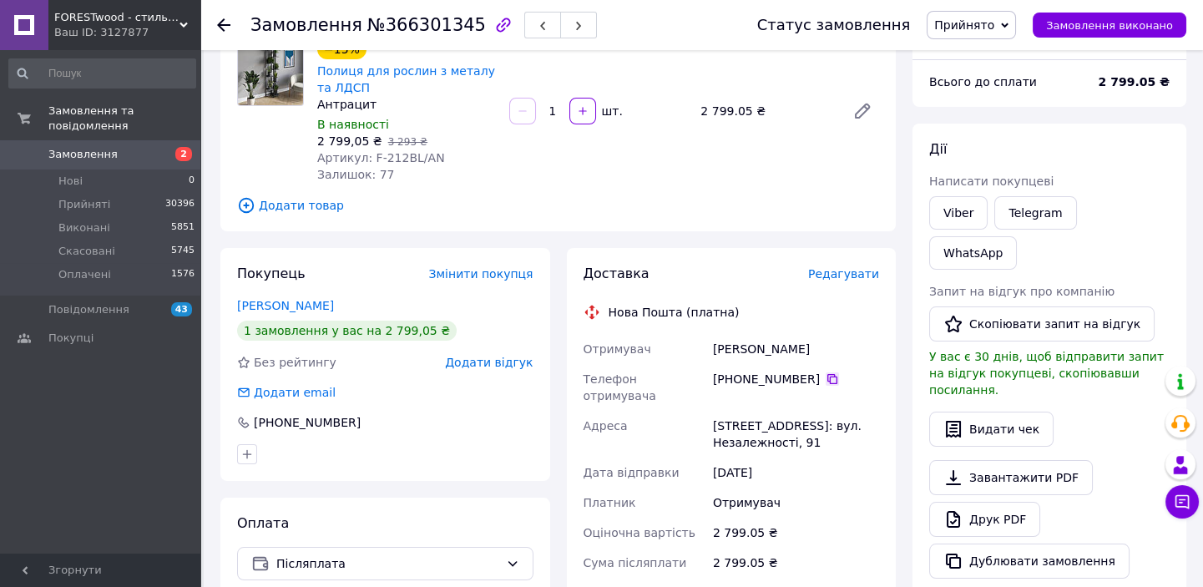
scroll to position [151, 0]
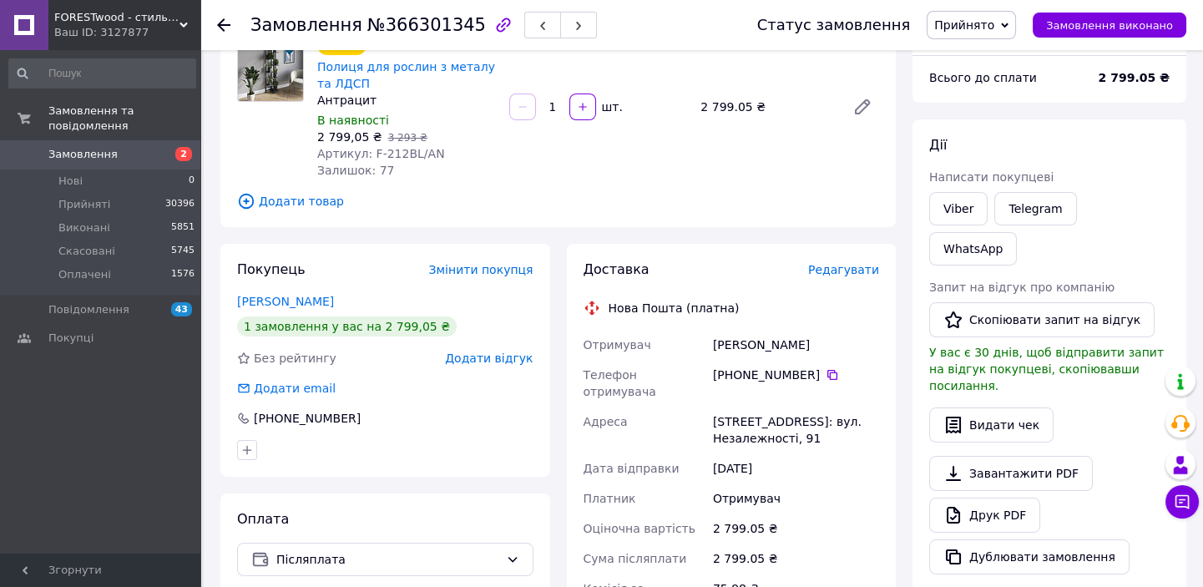
drag, startPoint x: 835, startPoint y: 351, endPoint x: 698, endPoint y: 345, distance: 137.1
click at [697, 345] on div "Отримувач [PERSON_NAME] Телефон отримувача +380 95 032 51 [GEOGRAPHIC_DATA], №1…" at bounding box center [731, 498] width 303 height 337
drag, startPoint x: 824, startPoint y: 376, endPoint x: 792, endPoint y: 383, distance: 32.6
click at [826, 376] on icon at bounding box center [832, 374] width 13 height 13
drag, startPoint x: 701, startPoint y: 400, endPoint x: 758, endPoint y: 402, distance: 56.8
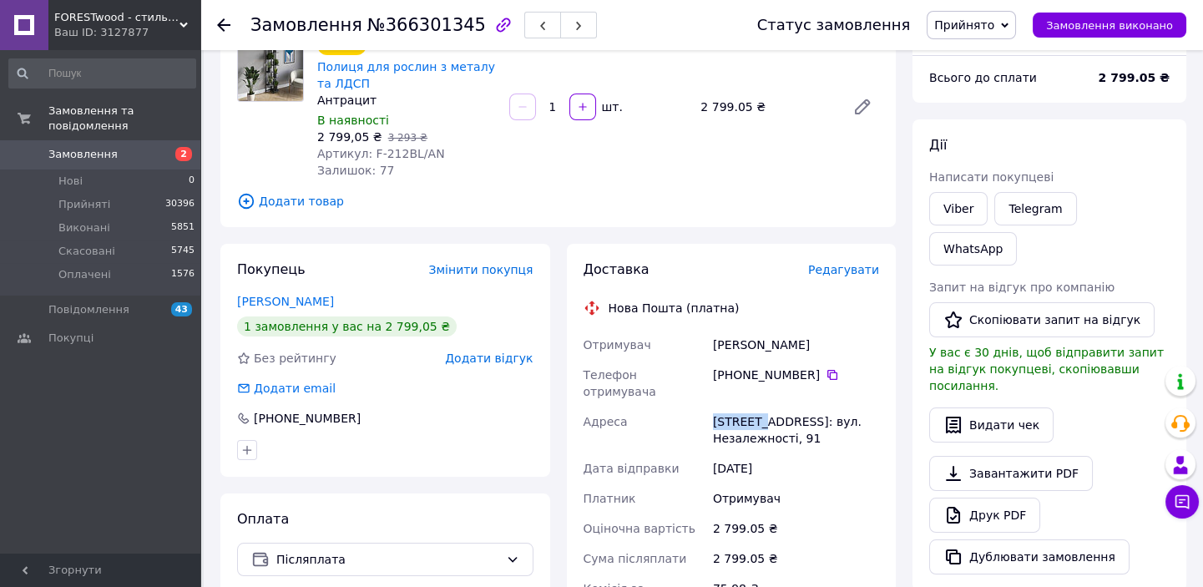
click at [758, 402] on div "Отримувач [PERSON_NAME] Телефон отримувача +380 95 032 51 [GEOGRAPHIC_DATA], №1…" at bounding box center [731, 498] width 303 height 337
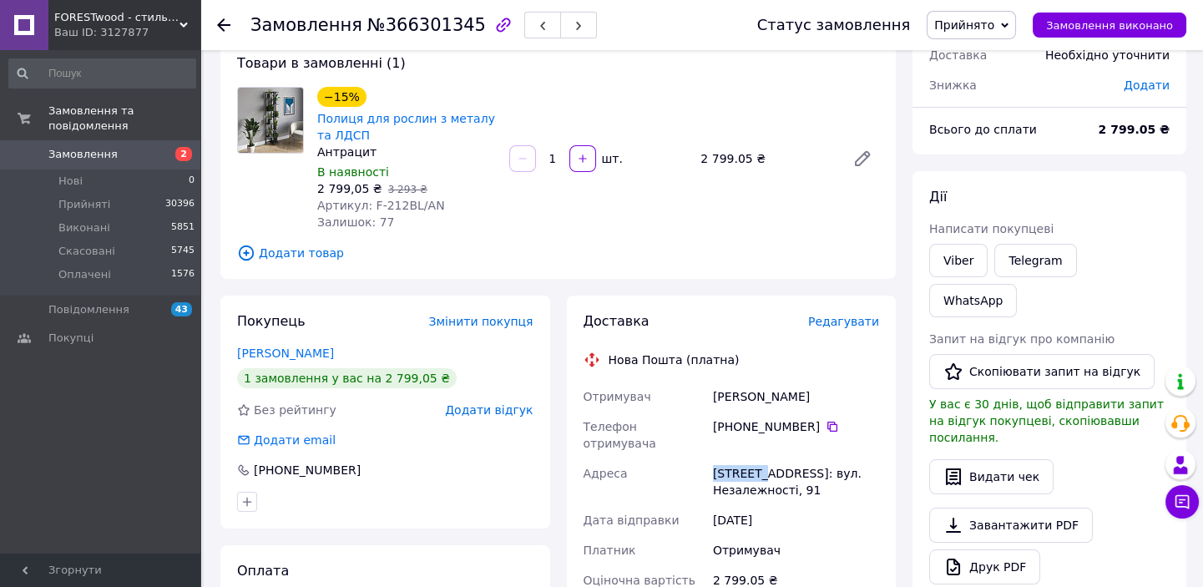
scroll to position [75, 0]
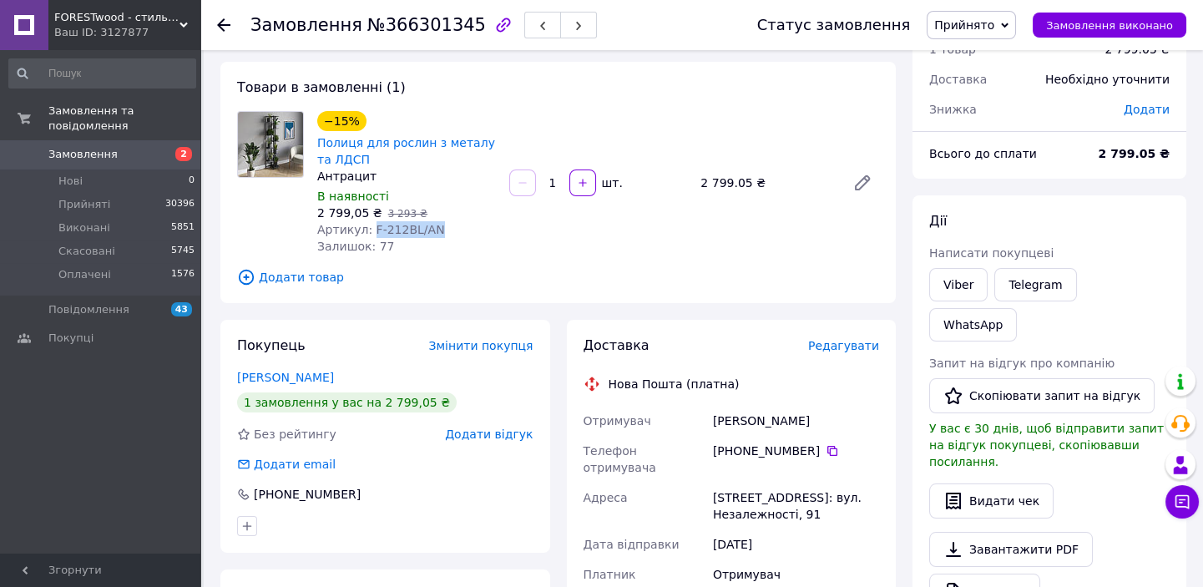
drag, startPoint x: 392, startPoint y: 230, endPoint x: 434, endPoint y: 228, distance: 42.6
click at [447, 228] on div "Артикул: F-212BL/AN" at bounding box center [406, 229] width 179 height 17
click at [223, 28] on use at bounding box center [223, 24] width 13 height 13
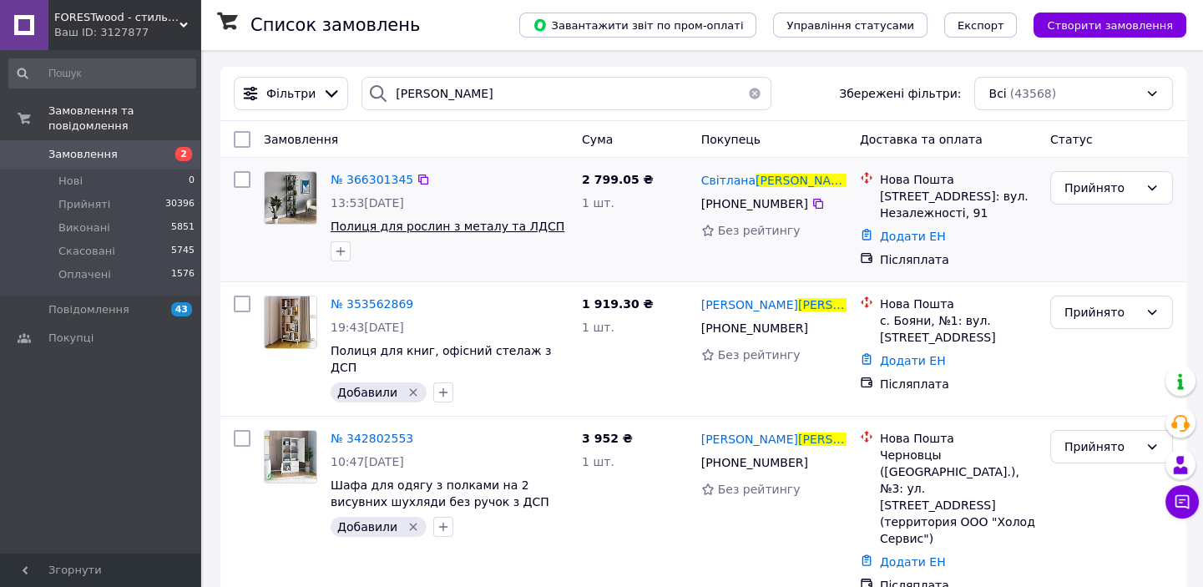
drag, startPoint x: 340, startPoint y: 251, endPoint x: 354, endPoint y: 223, distance: 31.7
click at [341, 248] on icon "button" at bounding box center [340, 251] width 9 height 9
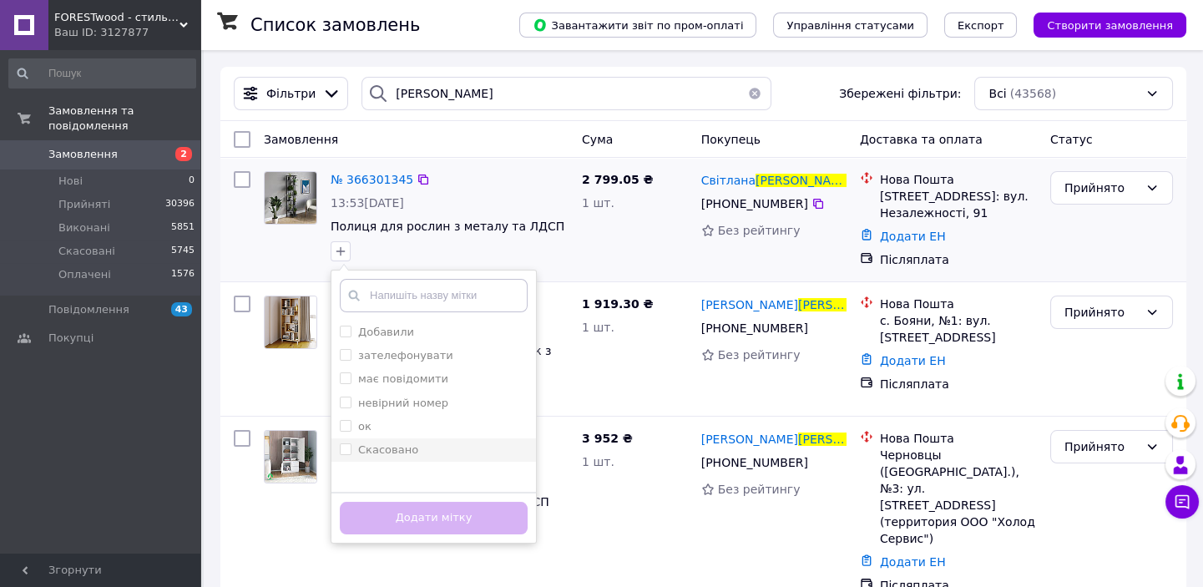
drag, startPoint x: 393, startPoint y: 339, endPoint x: 432, endPoint y: 448, distance: 115.4
click at [392, 338] on label "Добавили" at bounding box center [386, 332] width 56 height 13
checkbox input "true"
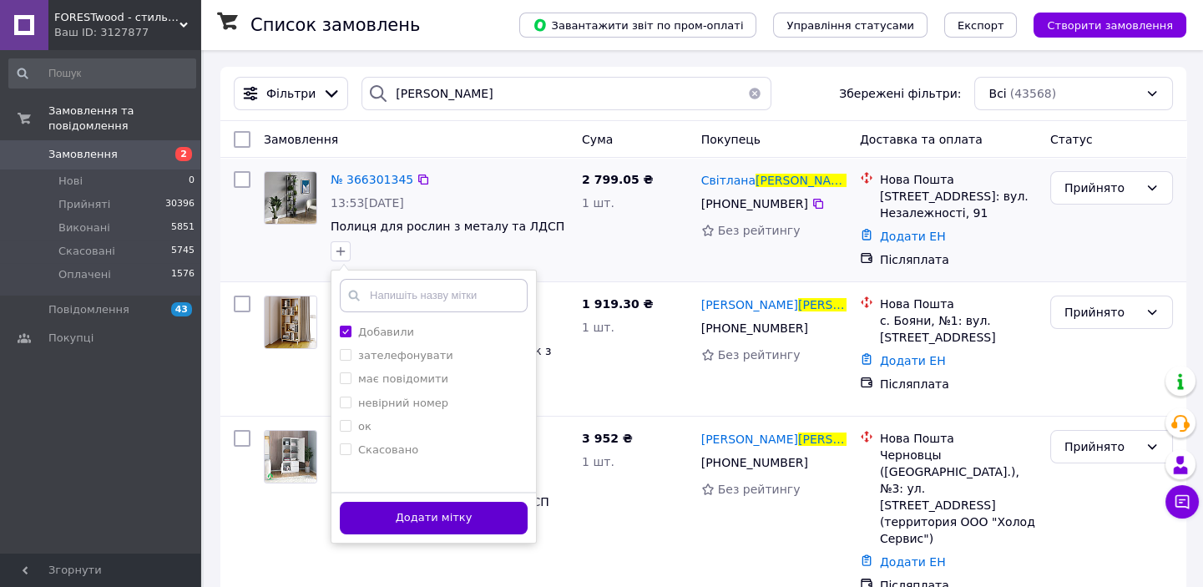
click at [451, 523] on button "Додати мітку" at bounding box center [434, 518] width 188 height 33
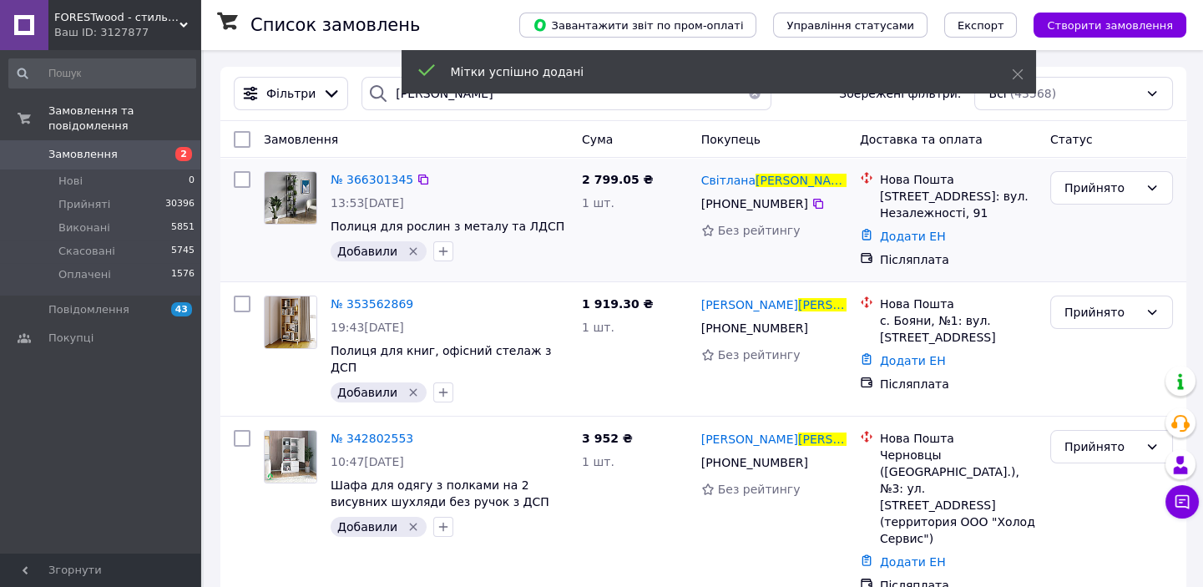
click at [744, 103] on button "button" at bounding box center [754, 93] width 33 height 33
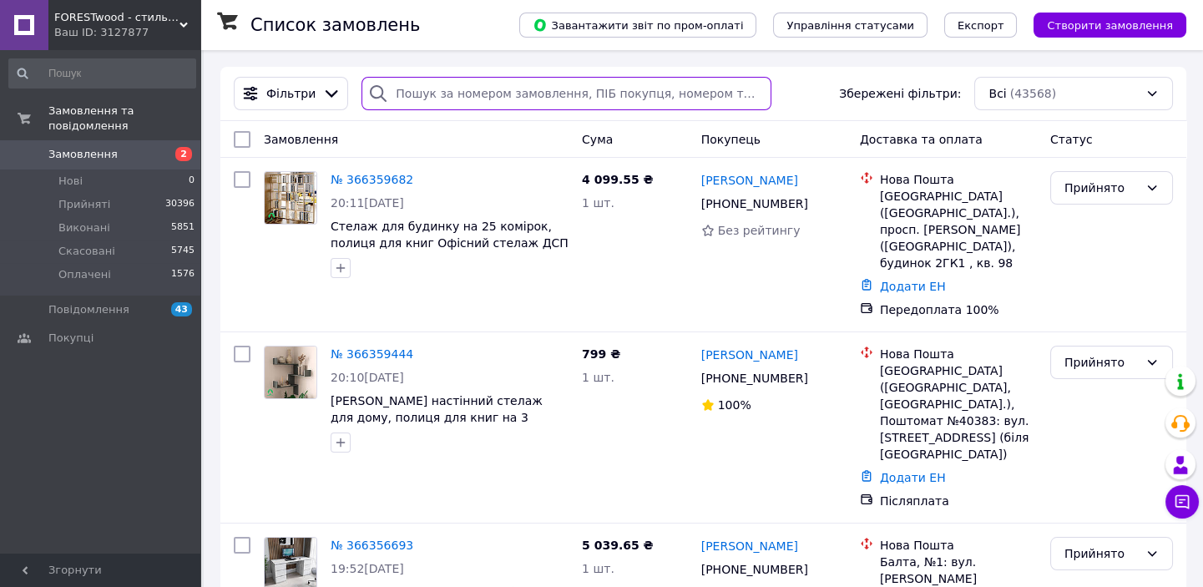
click at [480, 97] on input "search" at bounding box center [567, 93] width 410 height 33
type input "[PERSON_NAME]"
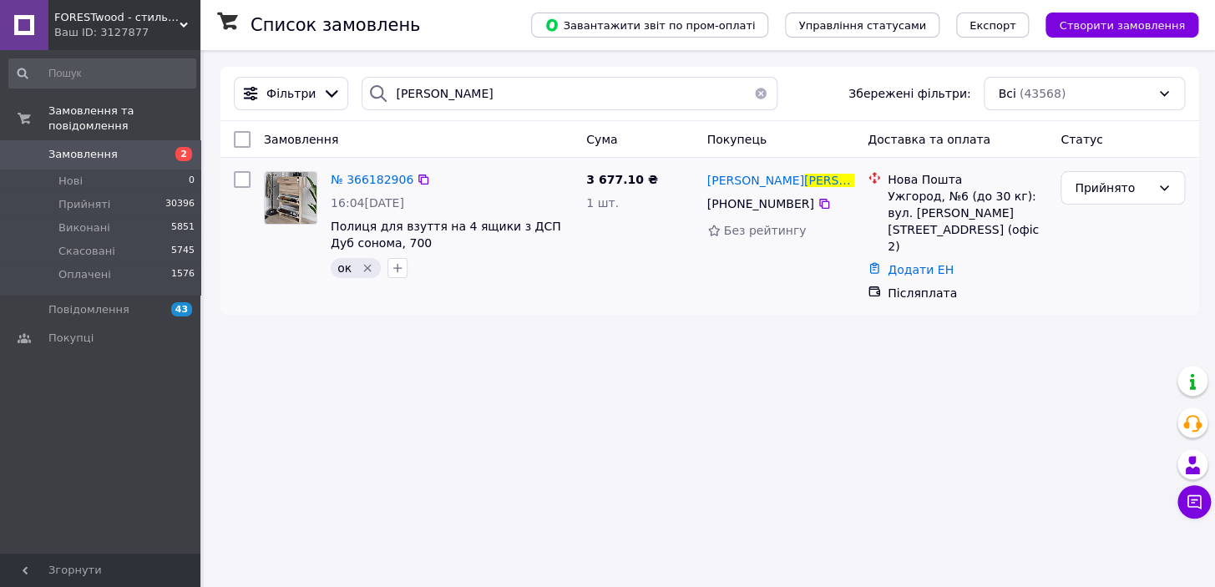
click at [367, 271] on icon "Видалити мітку" at bounding box center [367, 269] width 8 height 8
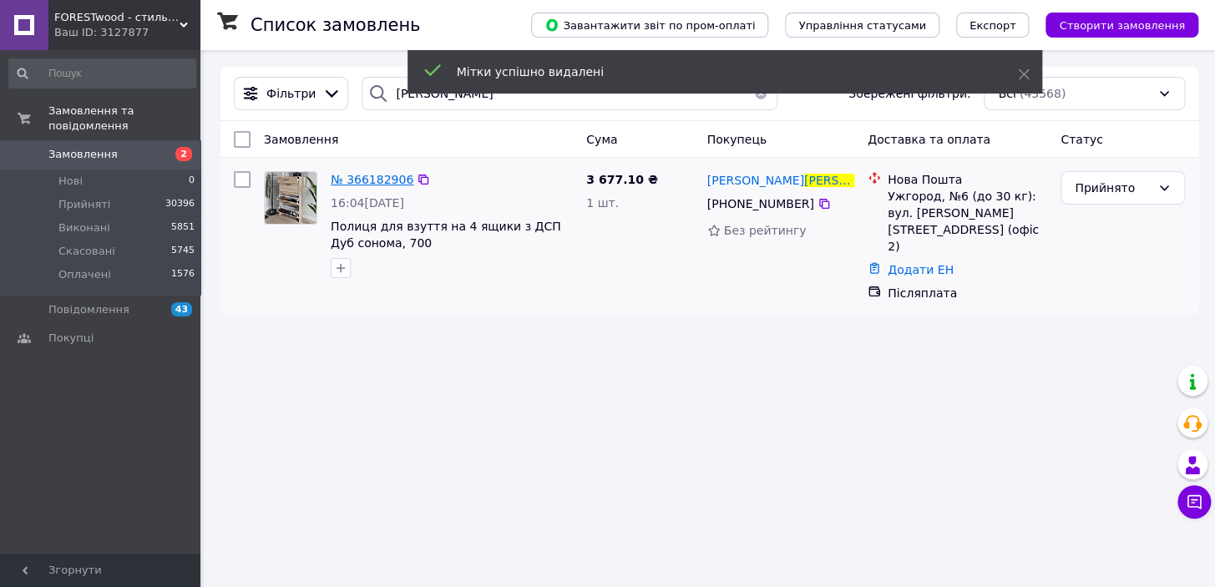
click at [355, 180] on span "№ 366182906" at bounding box center [372, 179] width 83 height 13
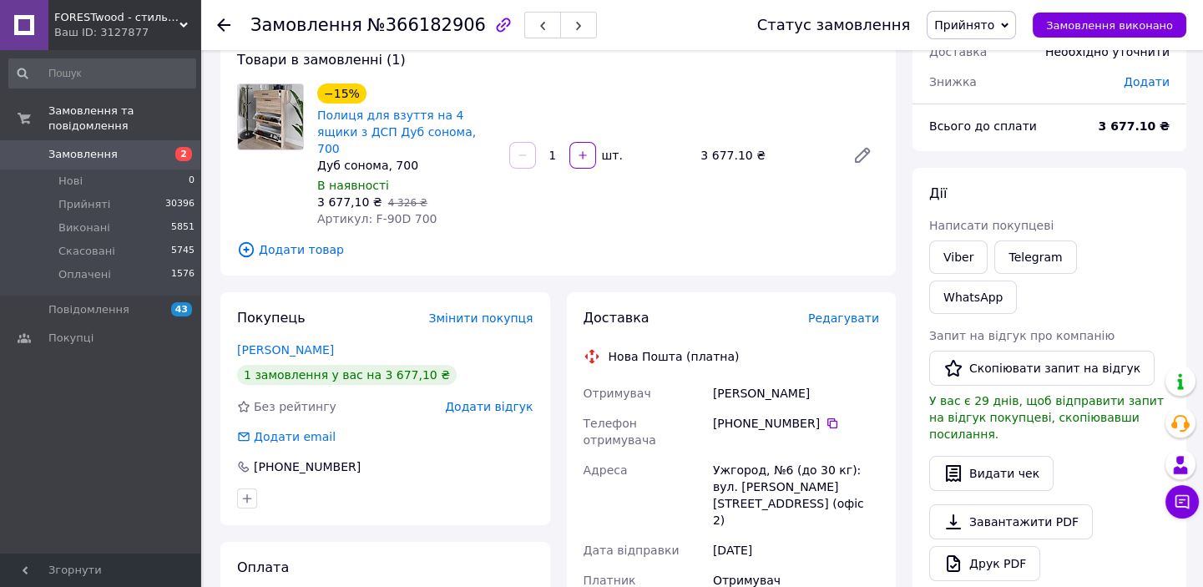
scroll to position [227, 0]
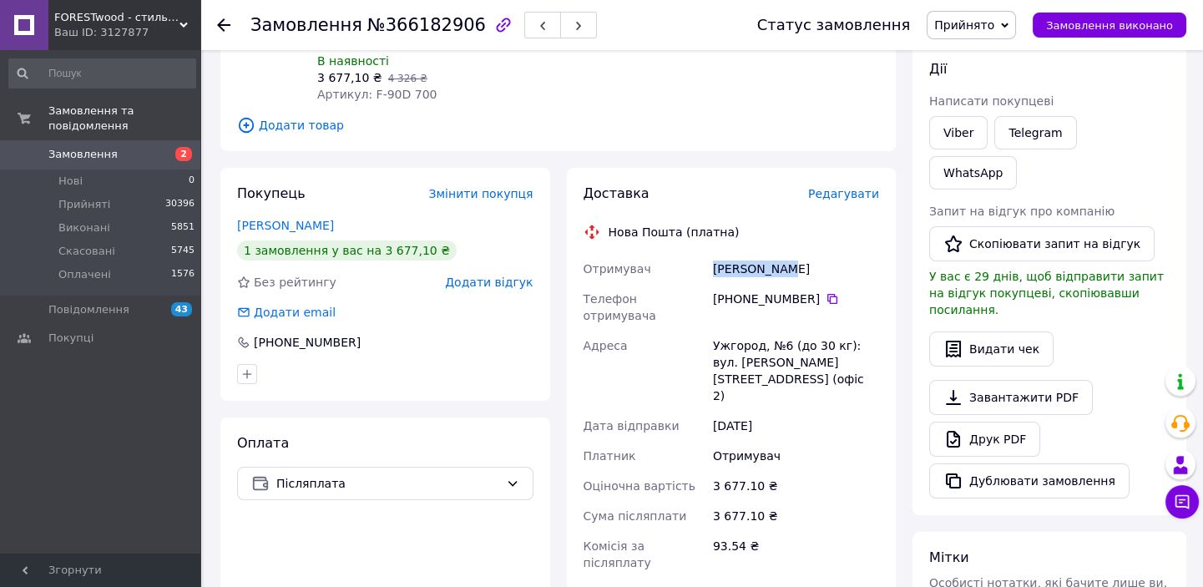
drag, startPoint x: 792, startPoint y: 257, endPoint x: 709, endPoint y: 247, distance: 84.1
click at [701, 254] on div "Отримувач Ірхова [PERSON_NAME] Телефон отримувача +380 50 352 49 [GEOGRAPHIC_DA…" at bounding box center [731, 439] width 303 height 371
click at [827, 294] on icon at bounding box center [832, 299] width 10 height 10
drag, startPoint x: 756, startPoint y: 310, endPoint x: 709, endPoint y: 310, distance: 46.8
click at [710, 331] on div "Ужгород, №6 (до 30 кг): вул. [PERSON_NAME][STREET_ADDRESS] (офіс 2)" at bounding box center [796, 371] width 173 height 80
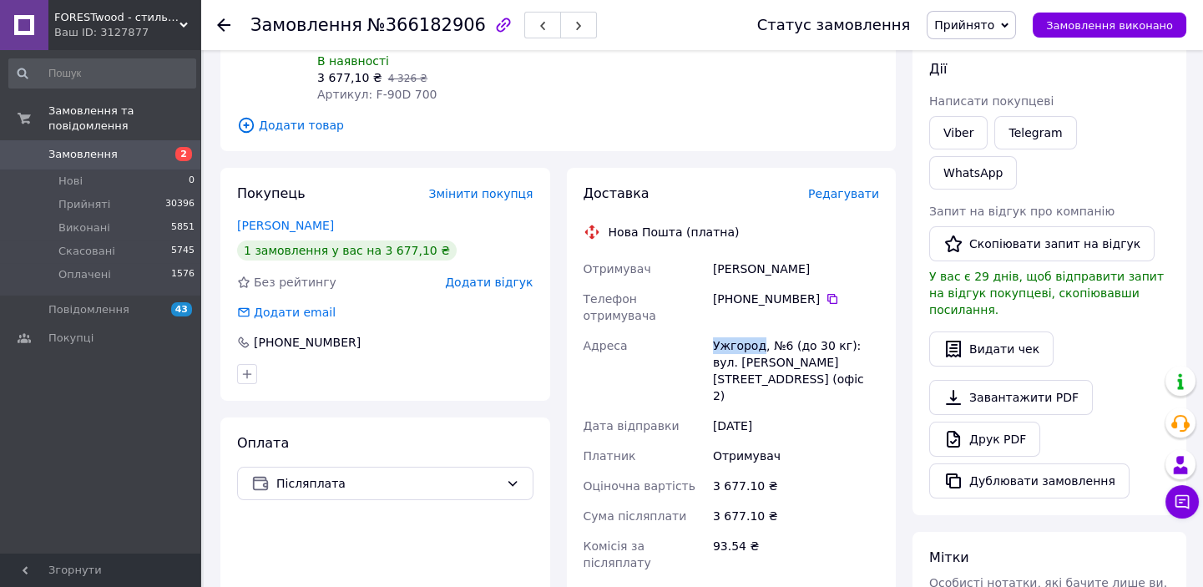
scroll to position [0, 0]
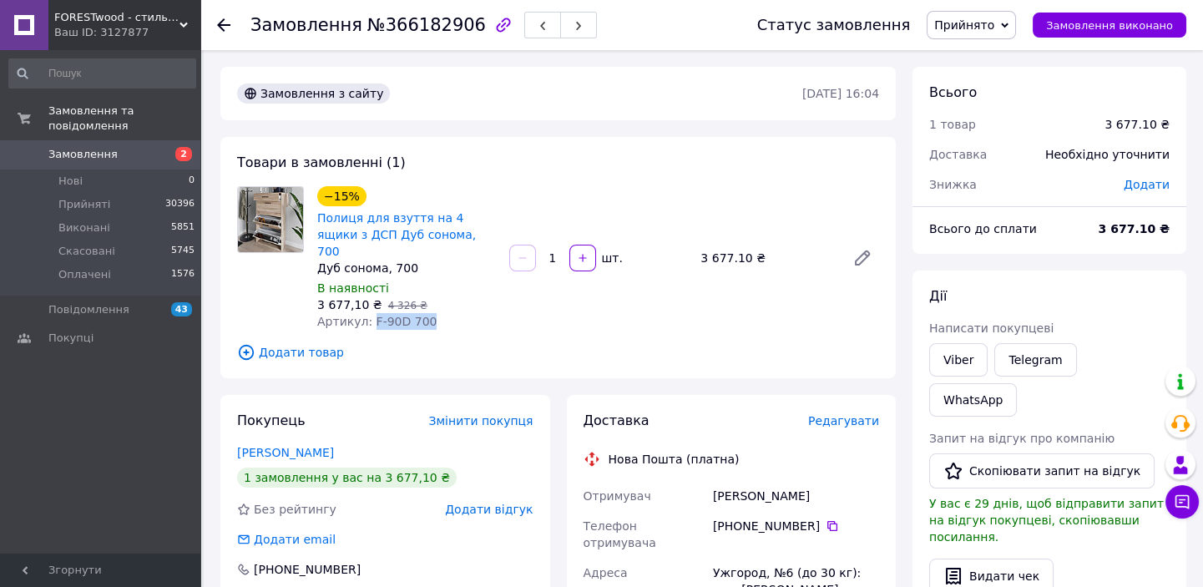
drag, startPoint x: 367, startPoint y: 301, endPoint x: 425, endPoint y: 301, distance: 58.5
click at [432, 313] on div "Артикул: F-90D 700" at bounding box center [406, 321] width 179 height 17
click at [220, 24] on use at bounding box center [223, 24] width 13 height 13
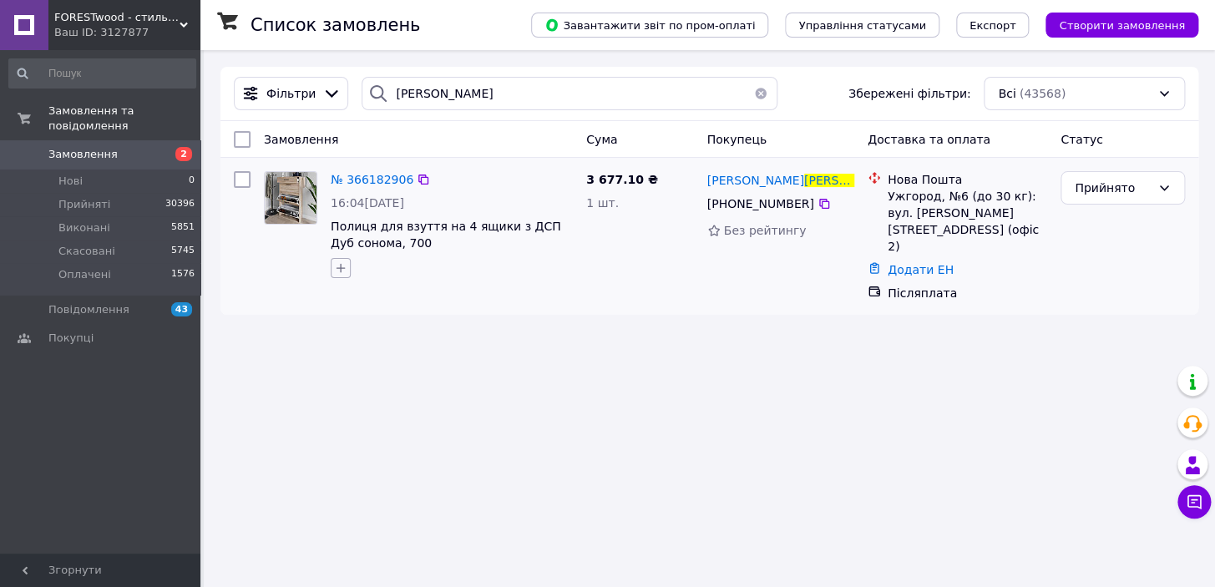
click at [336, 272] on button "button" at bounding box center [341, 268] width 20 height 20
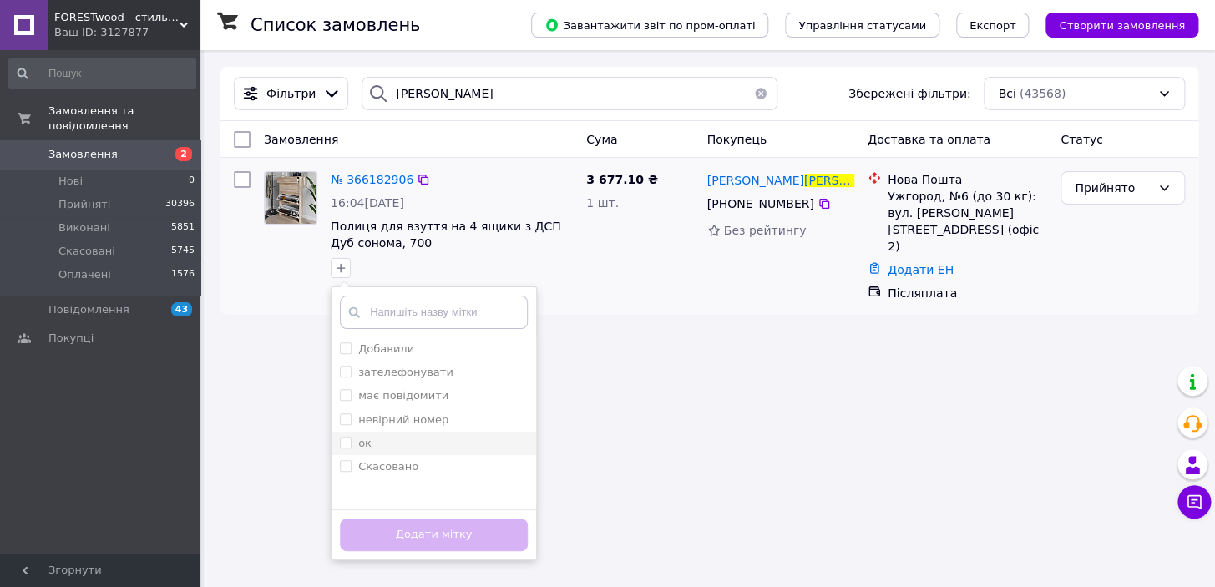
drag, startPoint x: 378, startPoint y: 351, endPoint x: 399, endPoint y: 435, distance: 86.9
click at [380, 351] on label "Добавили" at bounding box center [386, 348] width 56 height 13
checkbox input "true"
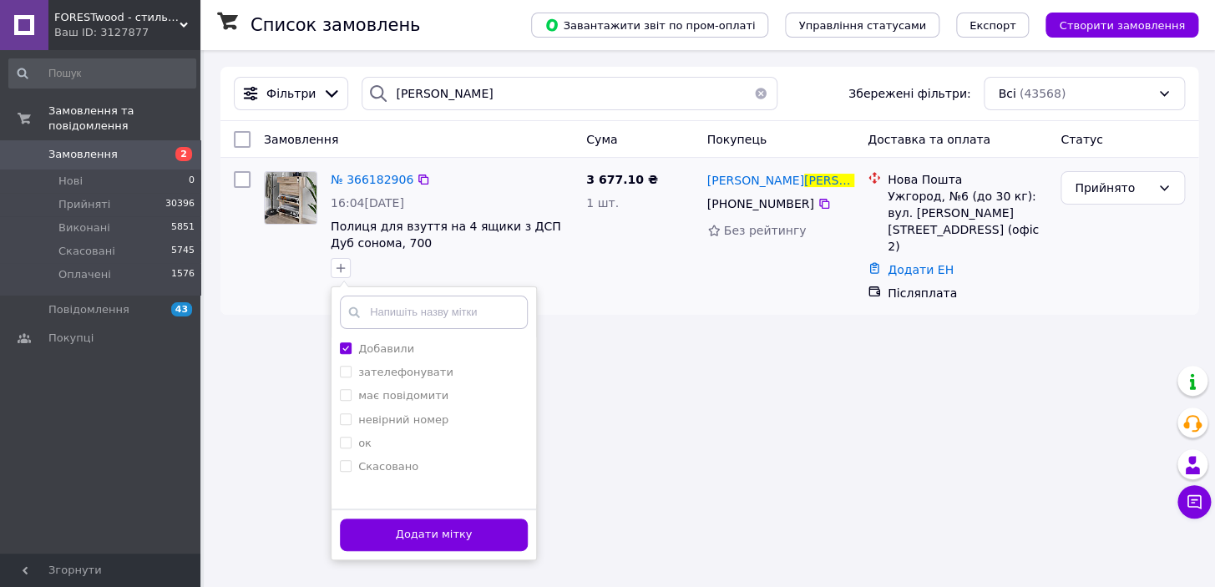
drag, startPoint x: 407, startPoint y: 529, endPoint x: 451, endPoint y: 260, distance: 273.2
click at [407, 527] on button "Додати мітку" at bounding box center [434, 534] width 188 height 33
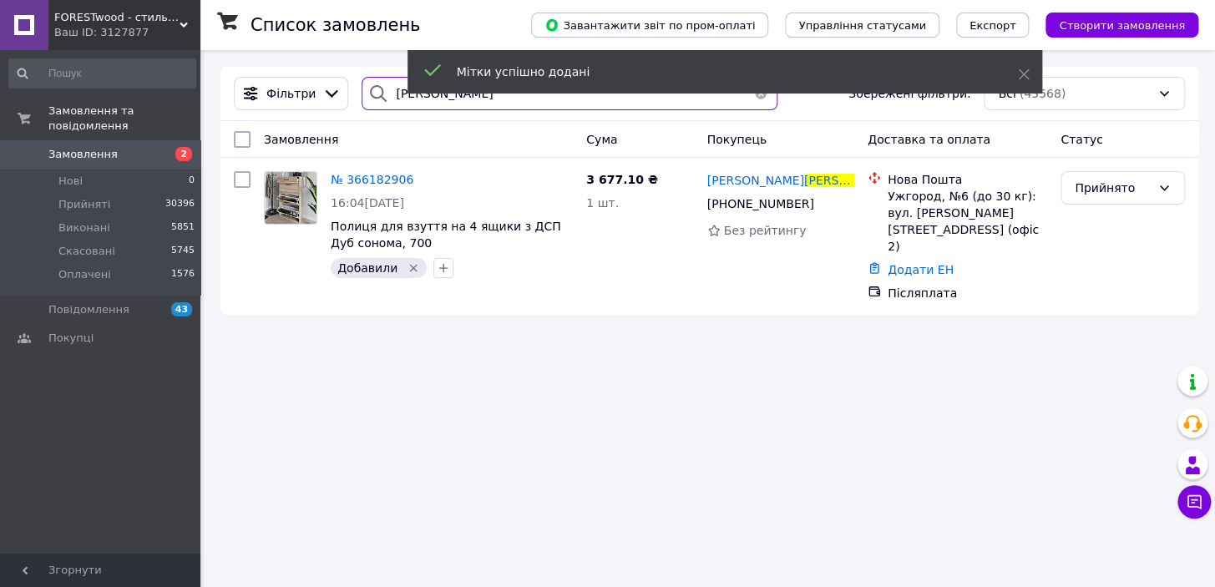
drag, startPoint x: 434, startPoint y: 104, endPoint x: 367, endPoint y: 94, distance: 68.4
click at [372, 94] on div "[PERSON_NAME]" at bounding box center [569, 93] width 415 height 33
type input "[PERSON_NAME]"
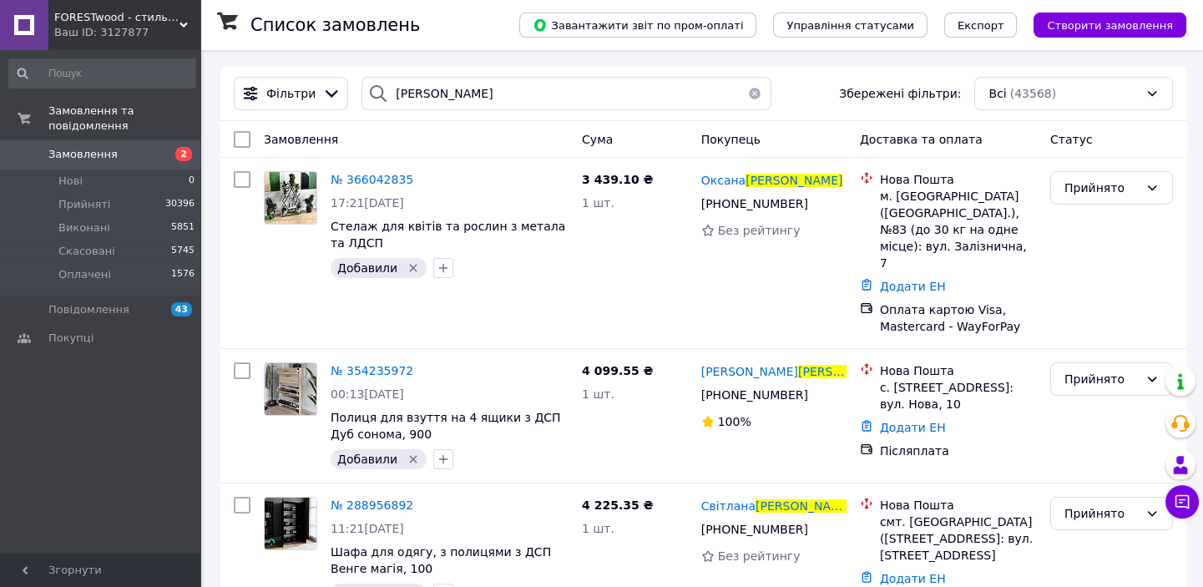
click at [748, 94] on button "button" at bounding box center [754, 93] width 33 height 33
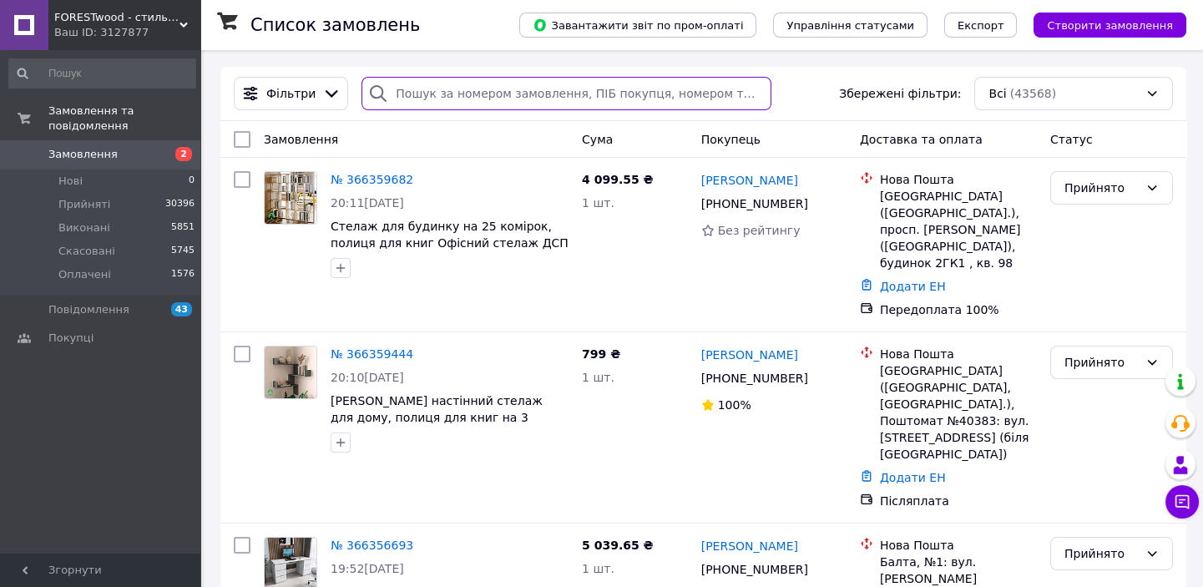
click at [408, 88] on input "search" at bounding box center [567, 93] width 410 height 33
type input "[PERSON_NAME]"
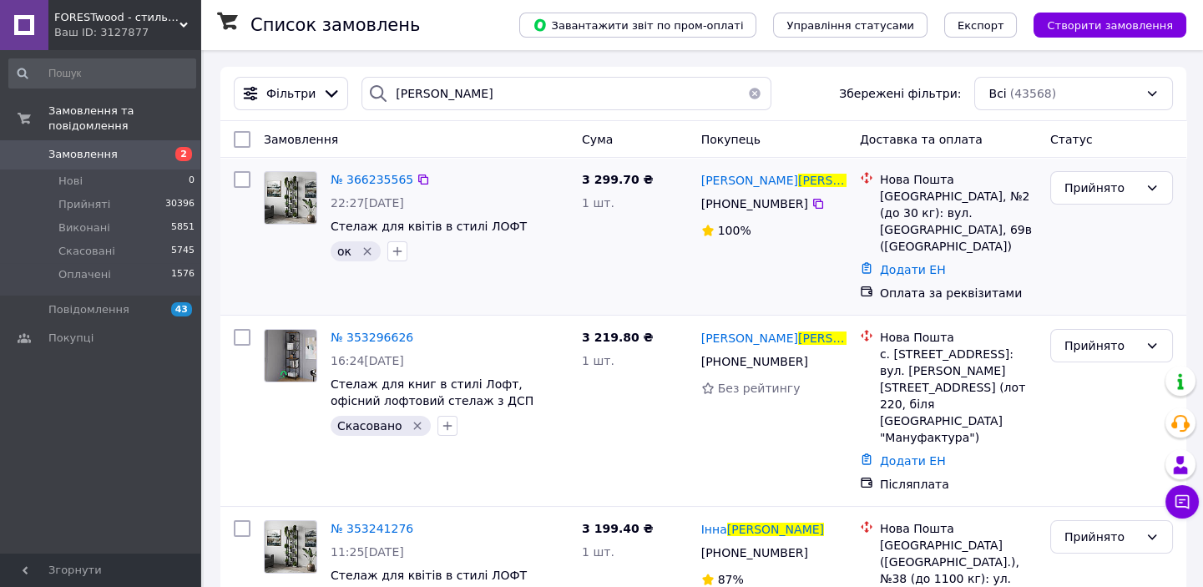
click at [370, 250] on icon "Видалити мітку" at bounding box center [367, 251] width 13 height 13
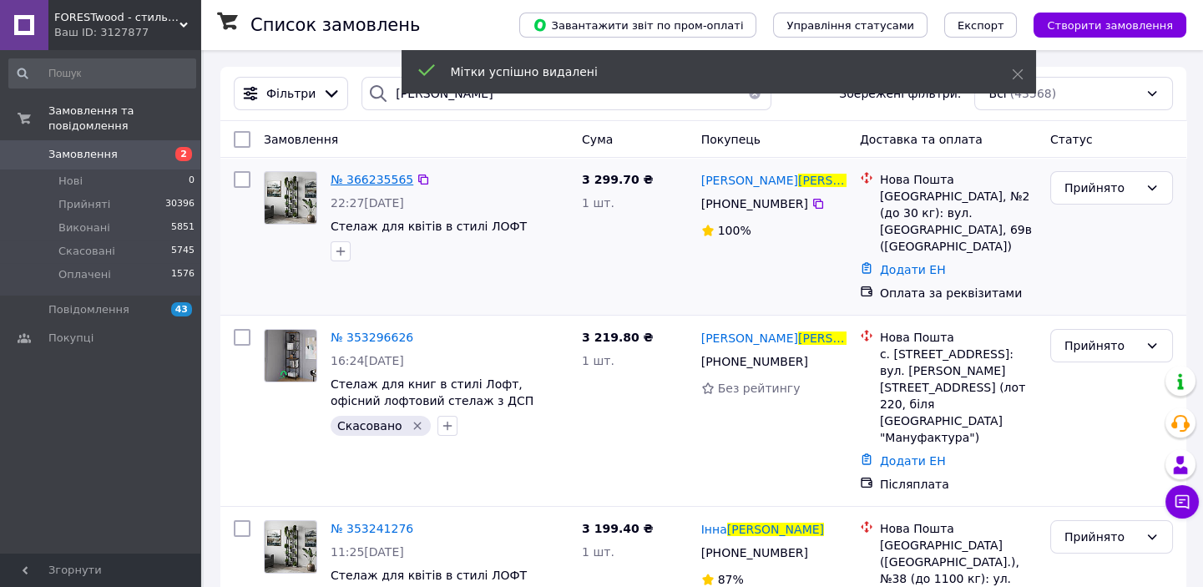
click at [364, 184] on span "№ 366235565" at bounding box center [372, 179] width 83 height 13
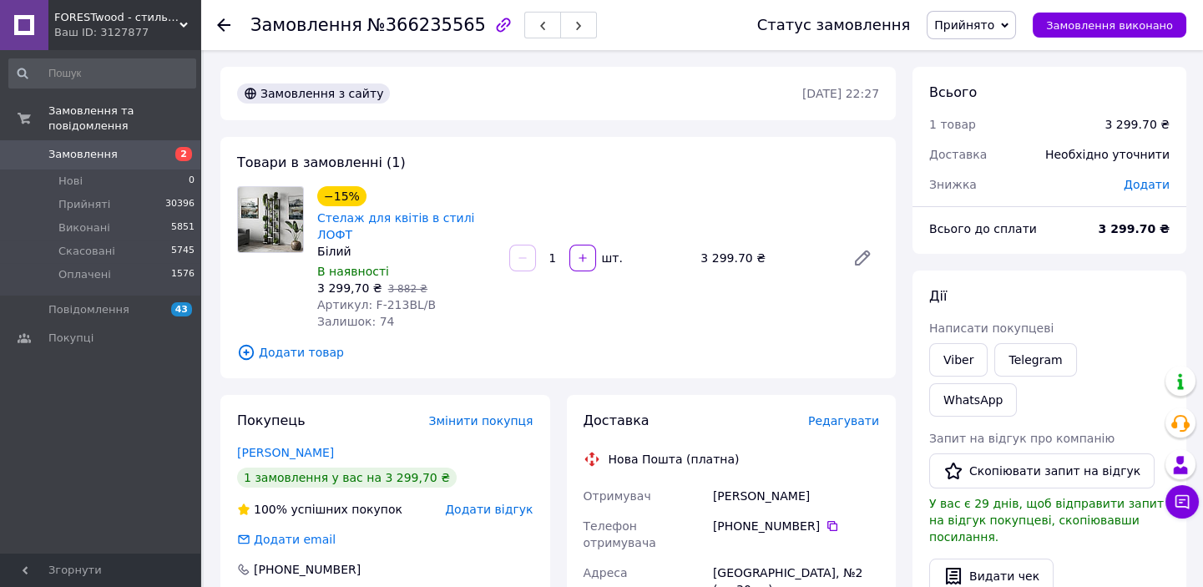
drag, startPoint x: 844, startPoint y: 476, endPoint x: 717, endPoint y: 482, distance: 127.0
drag, startPoint x: 822, startPoint y: 509, endPoint x: 483, endPoint y: 306, distance: 395.8
click at [826, 519] on icon at bounding box center [832, 525] width 13 height 13
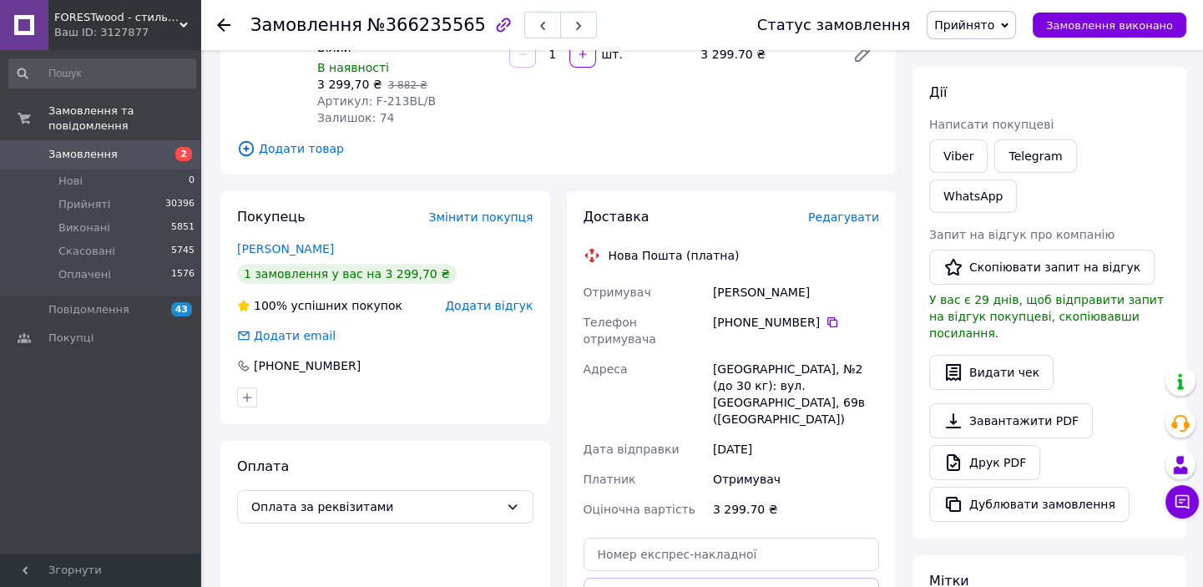
scroll to position [227, 0]
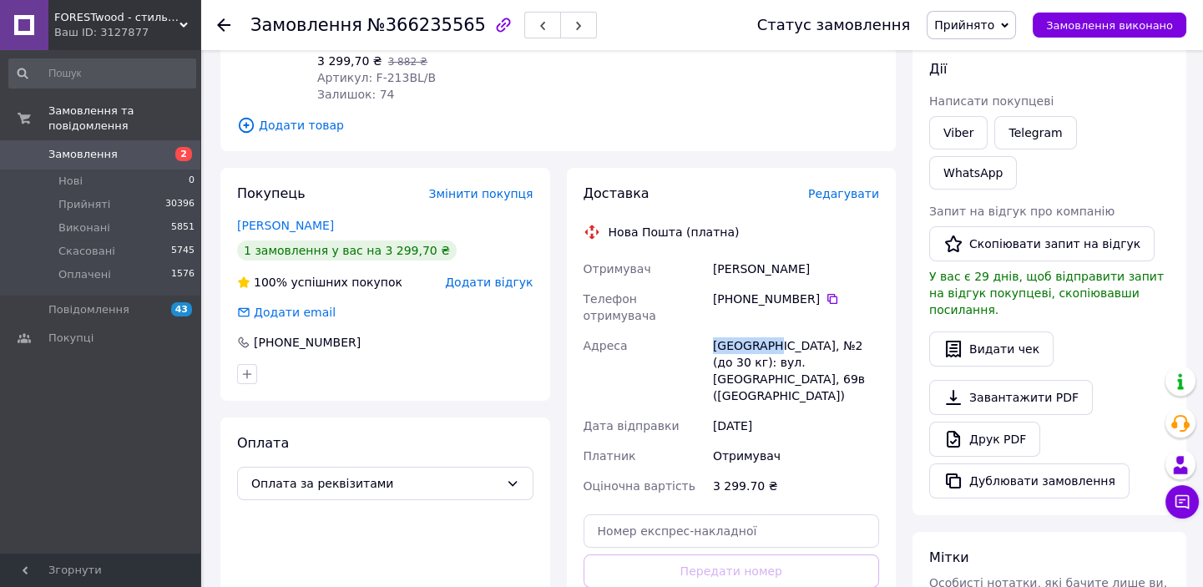
drag, startPoint x: 765, startPoint y: 311, endPoint x: 714, endPoint y: 314, distance: 51.0
click at [701, 311] on div "Отримувач [PERSON_NAME] Телефон отримувача [PHONE_NUMBER]   Адреса Бориспіль, №…" at bounding box center [731, 377] width 303 height 247
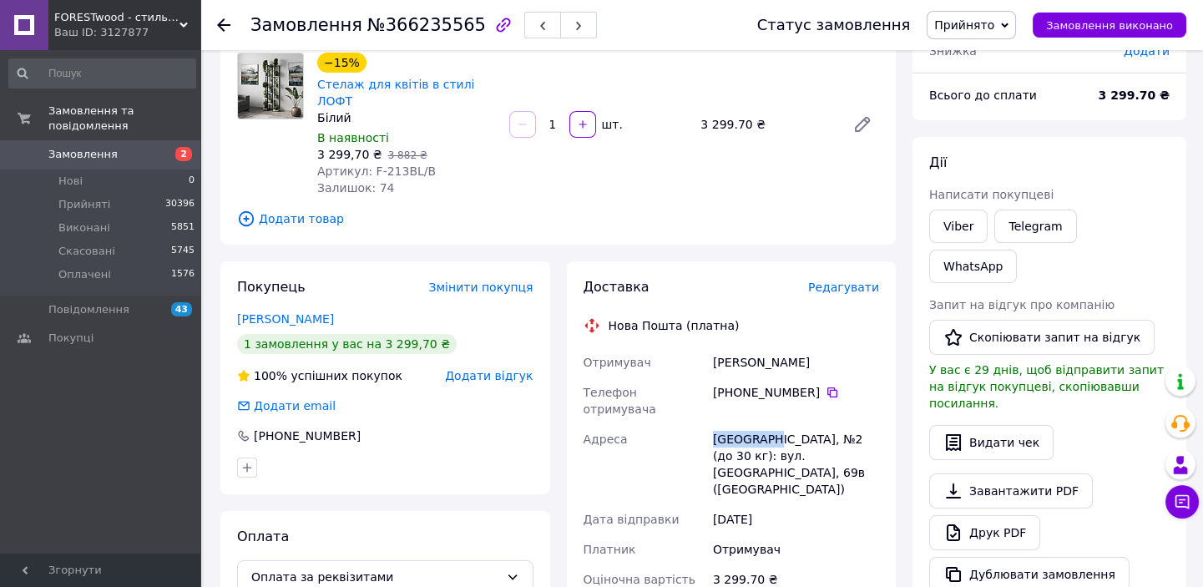
scroll to position [0, 0]
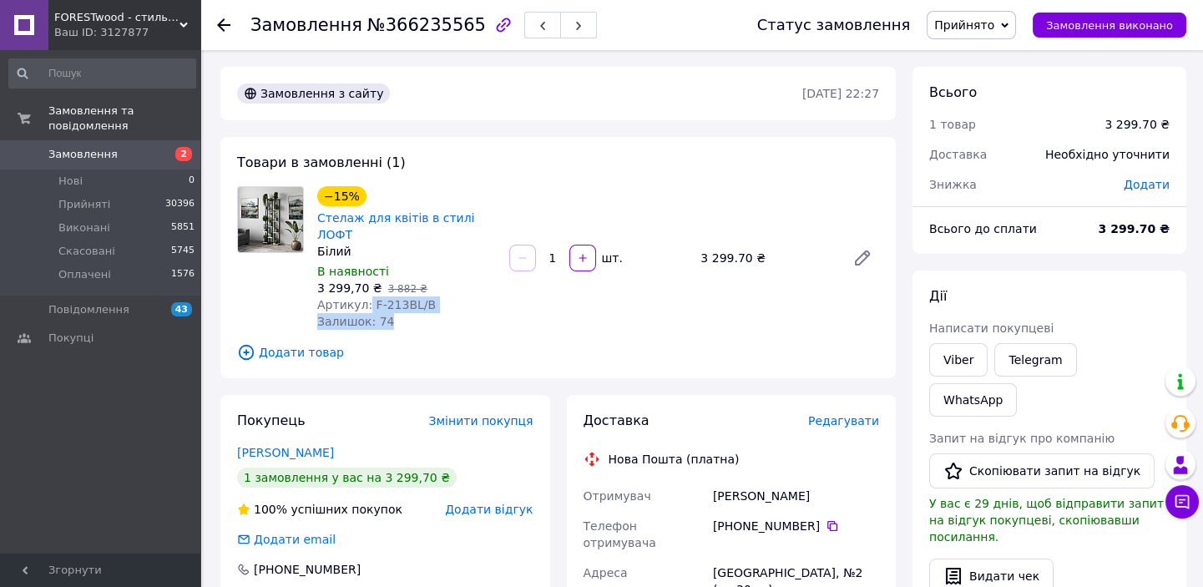
drag, startPoint x: 364, startPoint y: 291, endPoint x: 404, endPoint y: 296, distance: 40.4
click at [449, 296] on div "−15% Стелаж для квітів в стилі ЛОФТ Білий В наявності 3 299,70 ₴   3 882 ₴ Арти…" at bounding box center [407, 258] width 192 height 150
click at [393, 298] on span "Артикул: F-213BL/B" at bounding box center [376, 304] width 119 height 13
drag, startPoint x: 368, startPoint y: 286, endPoint x: 409, endPoint y: 291, distance: 41.3
click at [443, 296] on div "Артикул: F-213BL/B" at bounding box center [406, 304] width 179 height 17
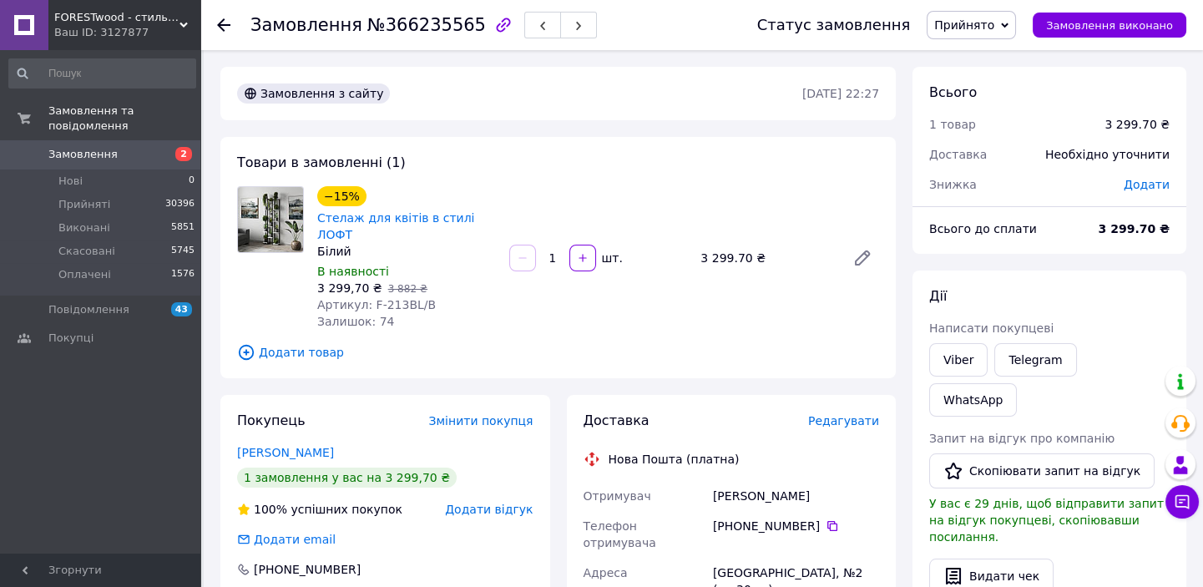
click at [222, 19] on icon at bounding box center [223, 24] width 13 height 13
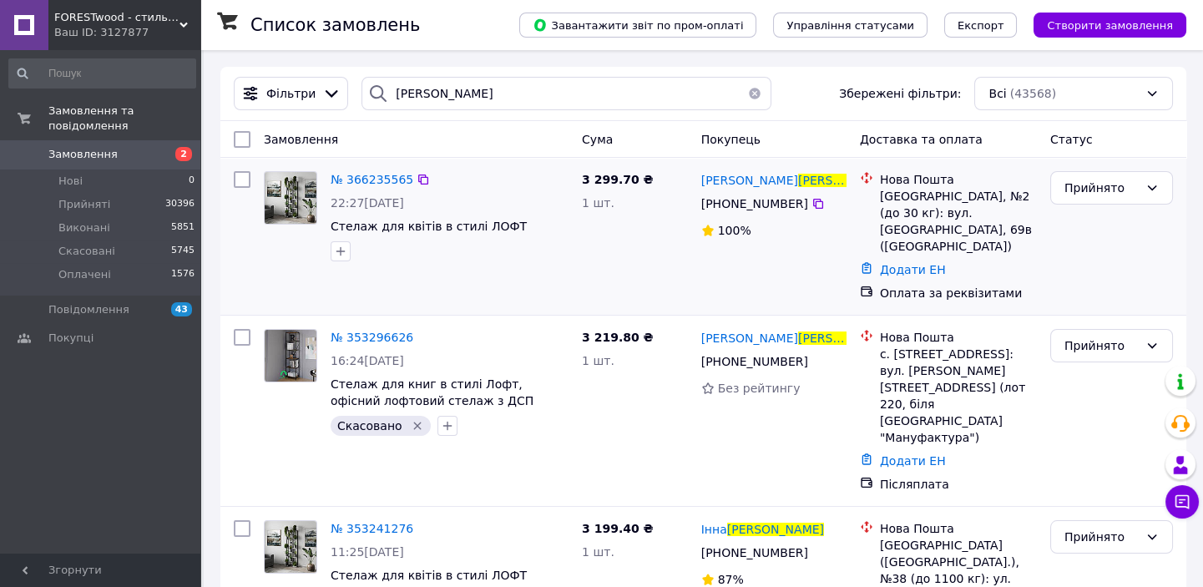
drag, startPoint x: 334, startPoint y: 251, endPoint x: 328, endPoint y: 245, distance: 8.9
click at [334, 250] on icon "button" at bounding box center [340, 251] width 13 height 13
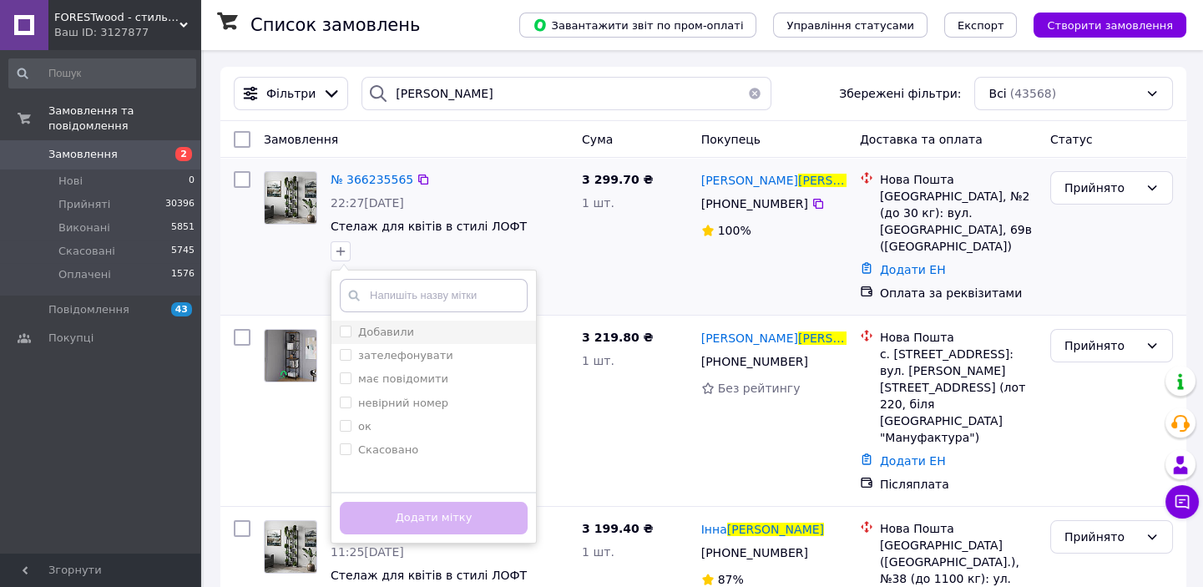
drag, startPoint x: 367, startPoint y: 332, endPoint x: 415, endPoint y: 427, distance: 106.8
click at [367, 332] on label "Добавили" at bounding box center [386, 332] width 56 height 13
checkbox input "true"
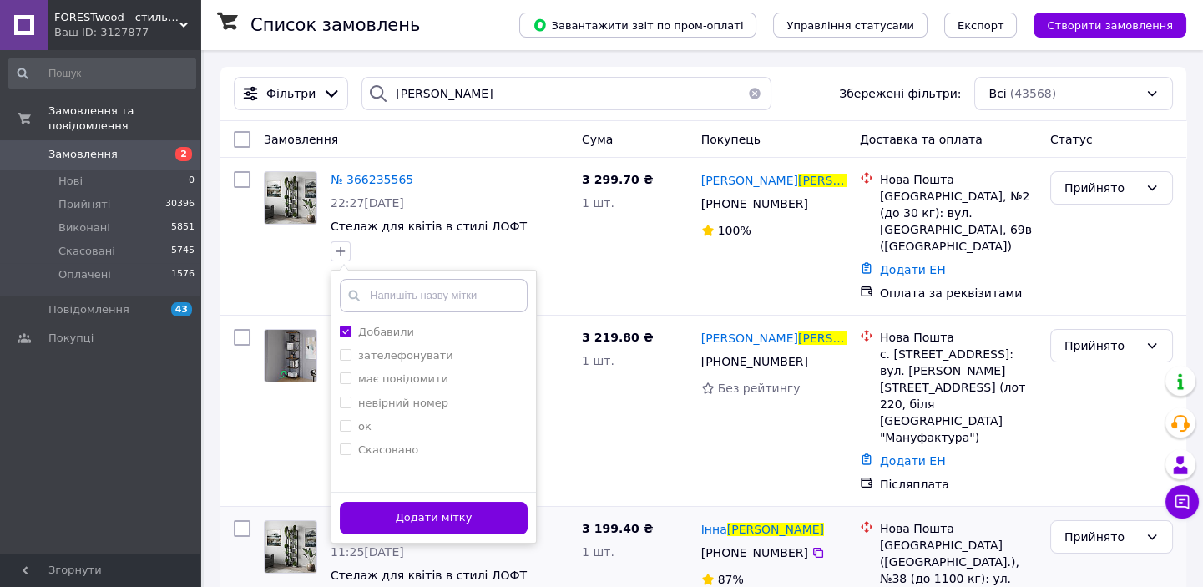
drag, startPoint x: 419, startPoint y: 519, endPoint x: 526, endPoint y: 505, distance: 107.8
click at [419, 518] on button "Додати мітку" at bounding box center [434, 518] width 188 height 33
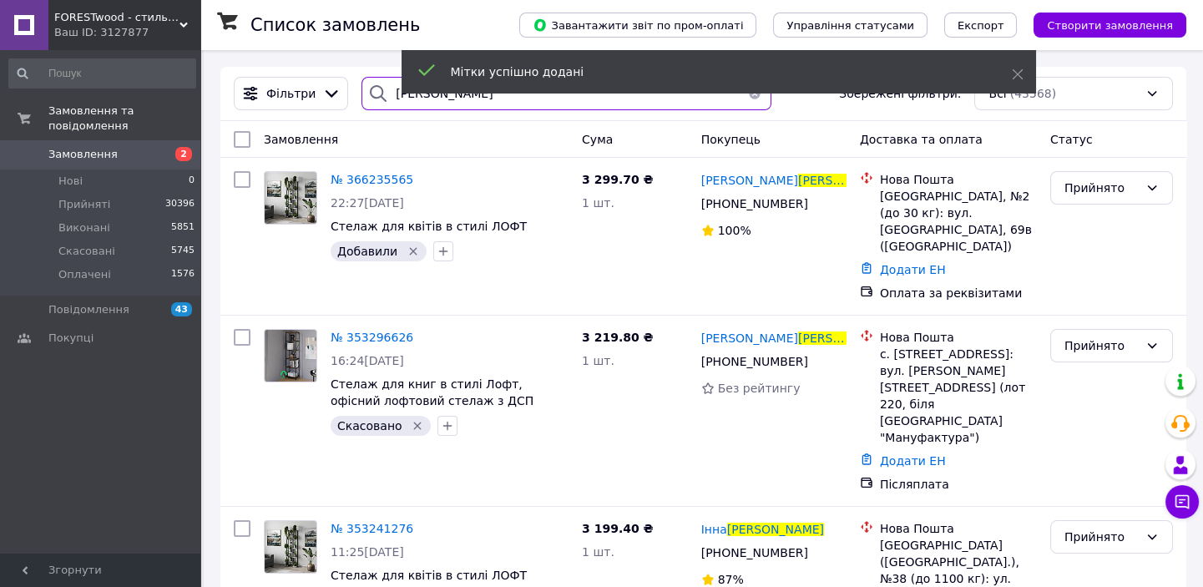
drag, startPoint x: 448, startPoint y: 105, endPoint x: 392, endPoint y: 95, distance: 56.0
click at [392, 95] on input "[PERSON_NAME]" at bounding box center [567, 93] width 410 height 33
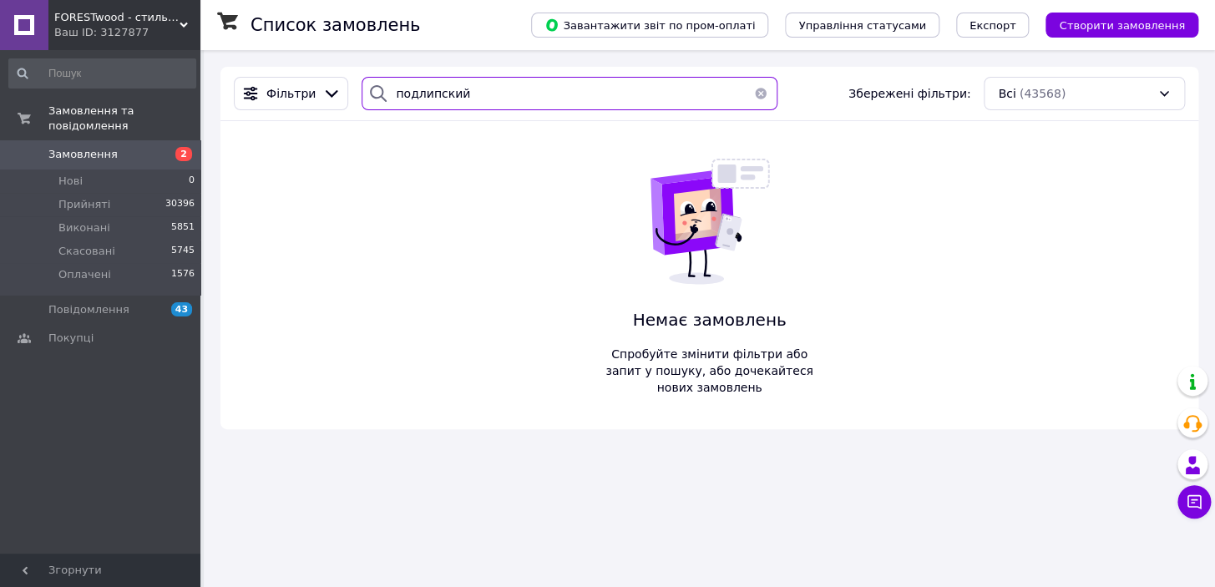
type input "подлипский"
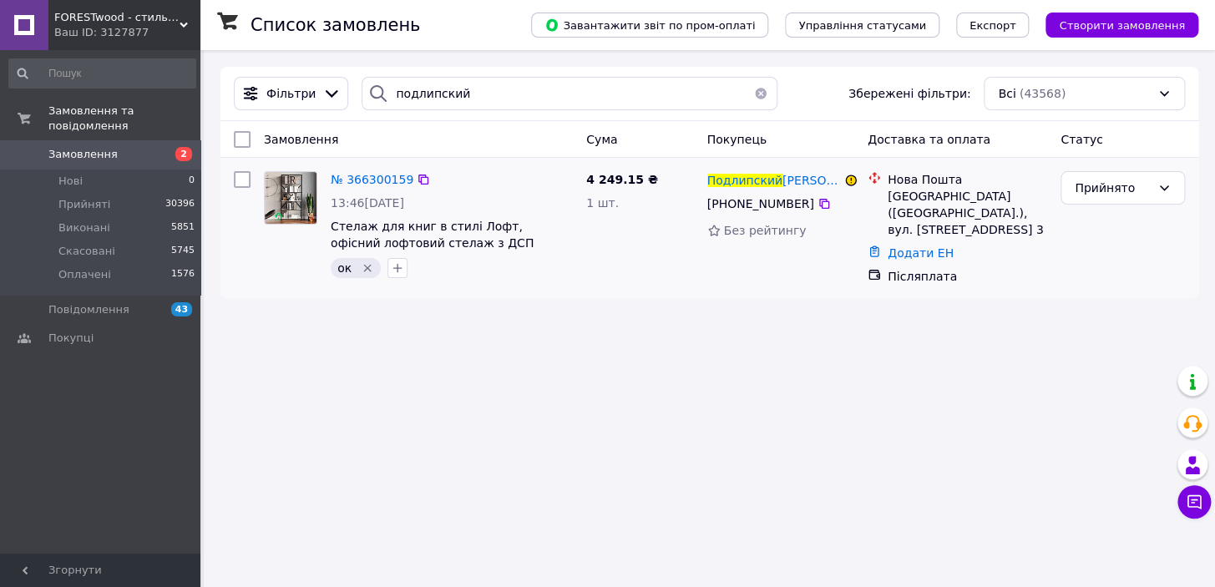
click at [367, 266] on icon "Видалити мітку" at bounding box center [367, 267] width 13 height 13
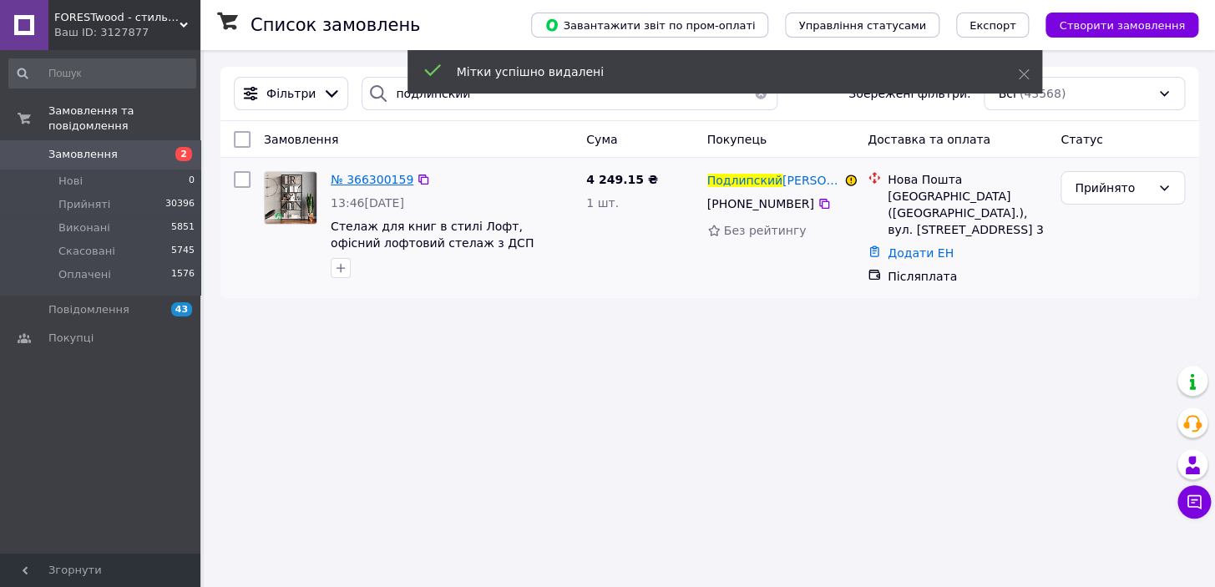
click at [353, 182] on span "№ 366300159" at bounding box center [372, 179] width 83 height 13
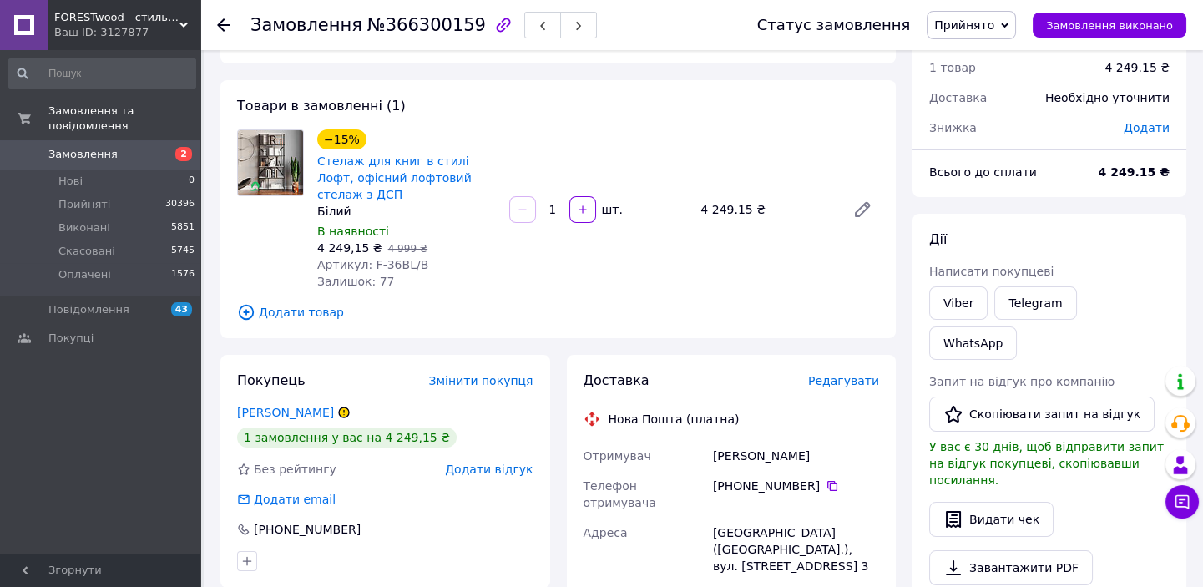
scroll to position [151, 0]
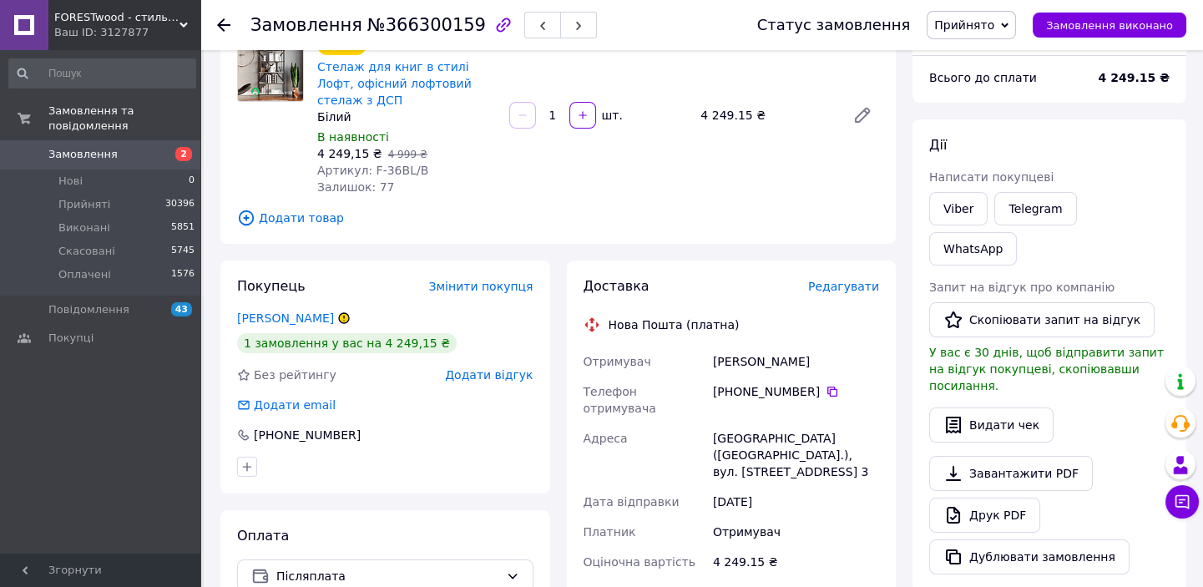
drag, startPoint x: 866, startPoint y: 343, endPoint x: 721, endPoint y: 347, distance: 144.5
click at [704, 349] on div "Отримувач [PERSON_NAME] Телефон отримувача +380 67 372 [GEOGRAPHIC_DATA] ([GEOG…" at bounding box center [731, 523] width 303 height 354
click at [827, 387] on icon at bounding box center [832, 392] width 10 height 10
drag, startPoint x: 740, startPoint y: 400, endPoint x: 807, endPoint y: 429, distance: 73.7
click at [868, 427] on div "Отримувач [PERSON_NAME] Телефон отримувача +380 67 372 [GEOGRAPHIC_DATA] ([GEOG…" at bounding box center [731, 523] width 303 height 354
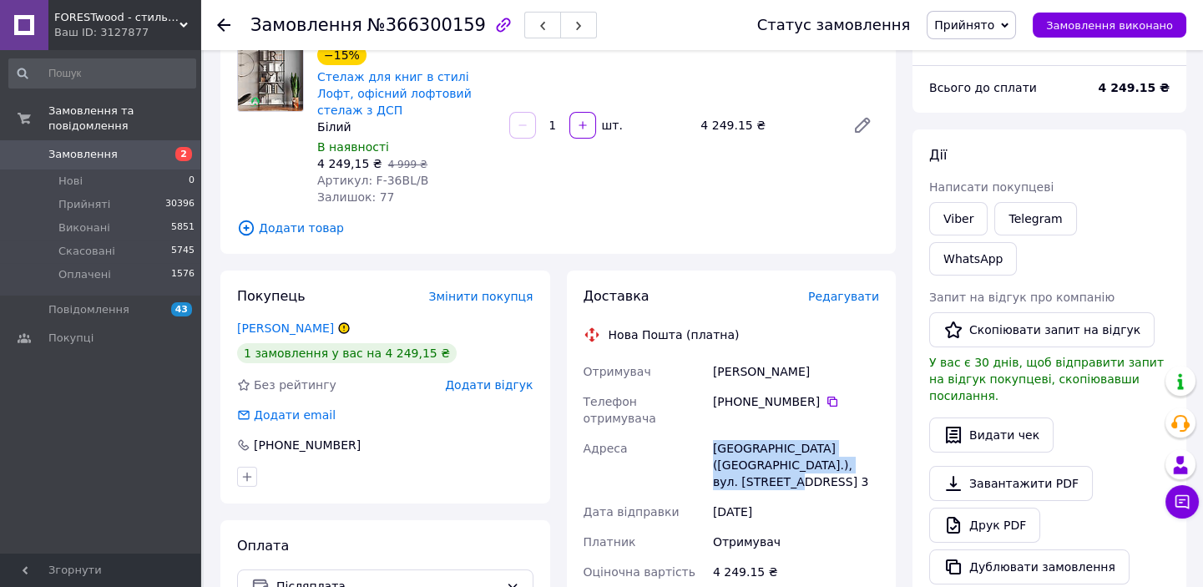
scroll to position [0, 0]
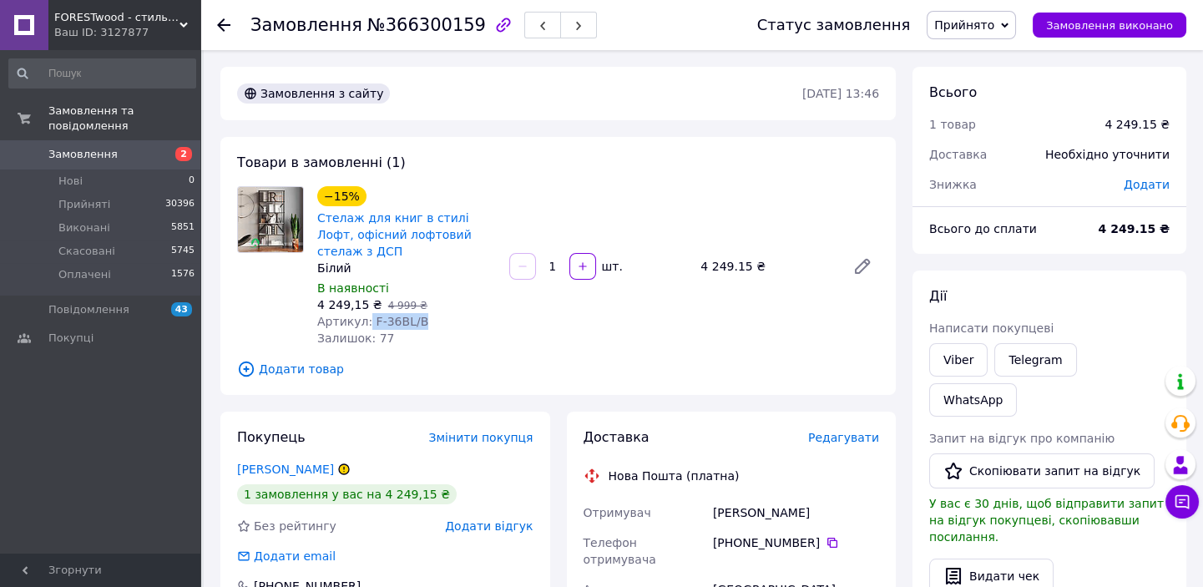
drag, startPoint x: 387, startPoint y: 300, endPoint x: 427, endPoint y: 304, distance: 40.3
click at [440, 313] on div "Артикул: F-36BL/B" at bounding box center [406, 321] width 179 height 17
click at [227, 24] on icon at bounding box center [223, 24] width 13 height 13
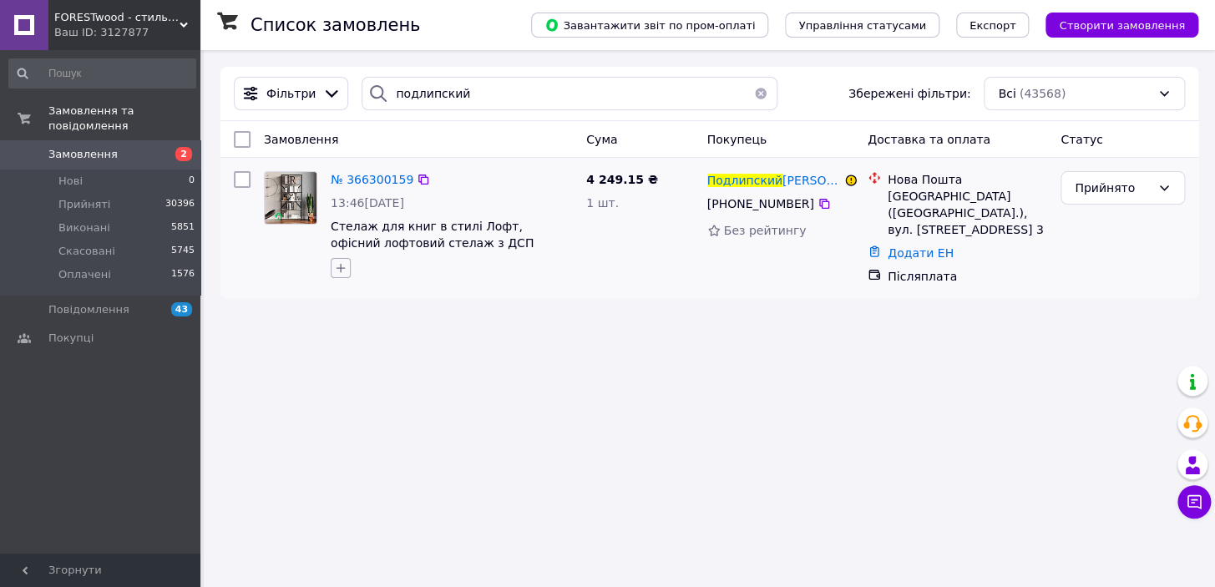
click at [337, 268] on icon "button" at bounding box center [340, 268] width 9 height 9
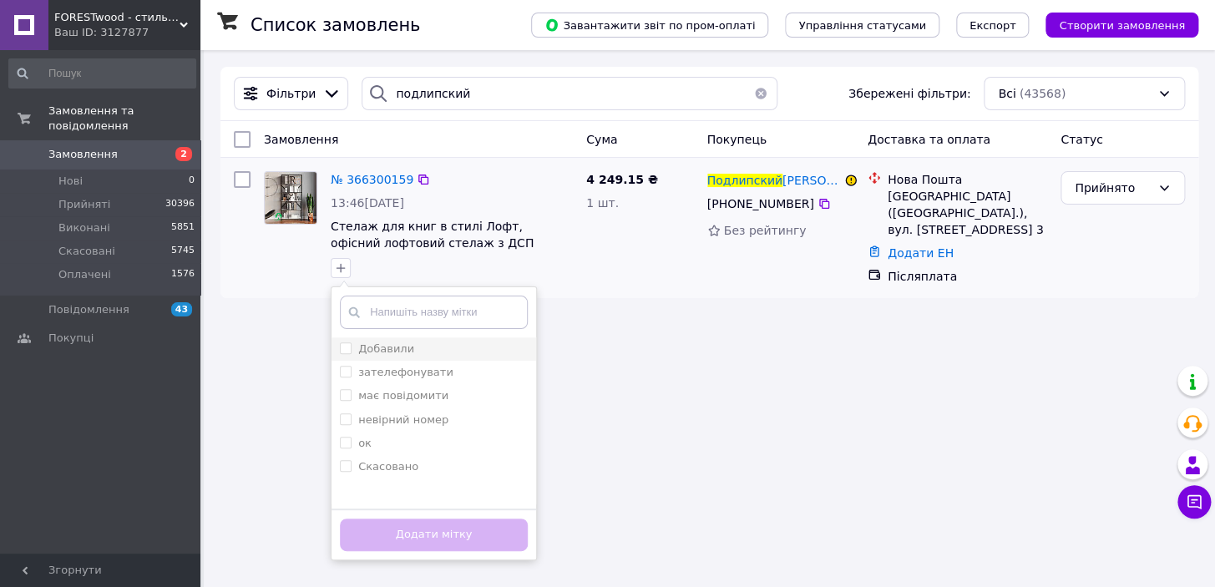
click at [392, 349] on label "Добавили" at bounding box center [386, 348] width 56 height 13
checkbox input "true"
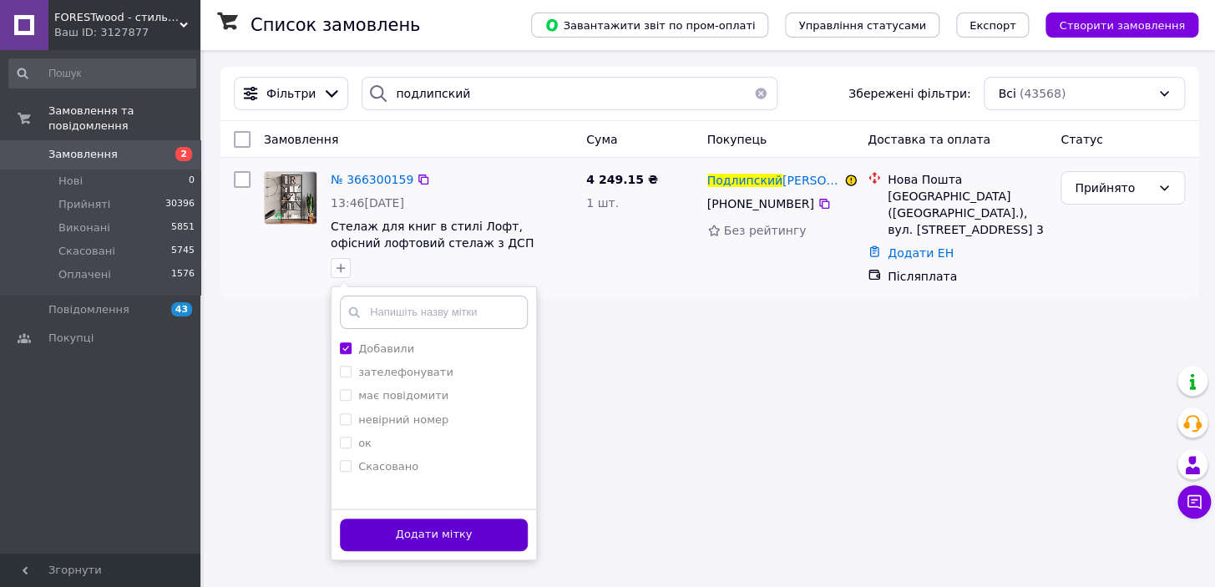
click at [445, 529] on button "Додати мітку" at bounding box center [434, 534] width 188 height 33
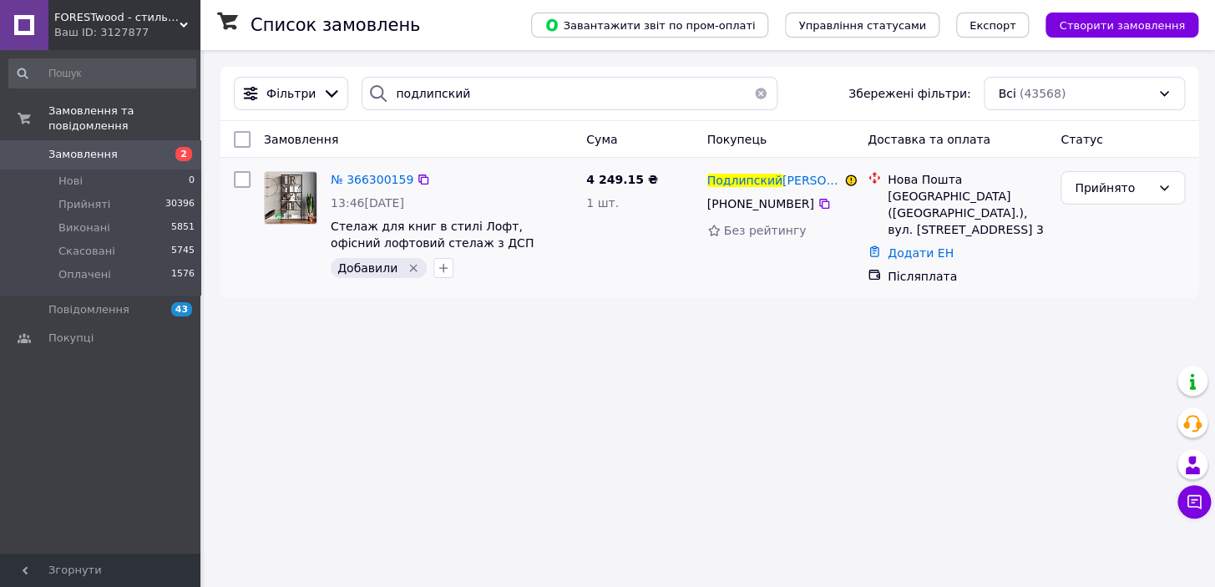
click at [753, 93] on button "button" at bounding box center [760, 93] width 33 height 33
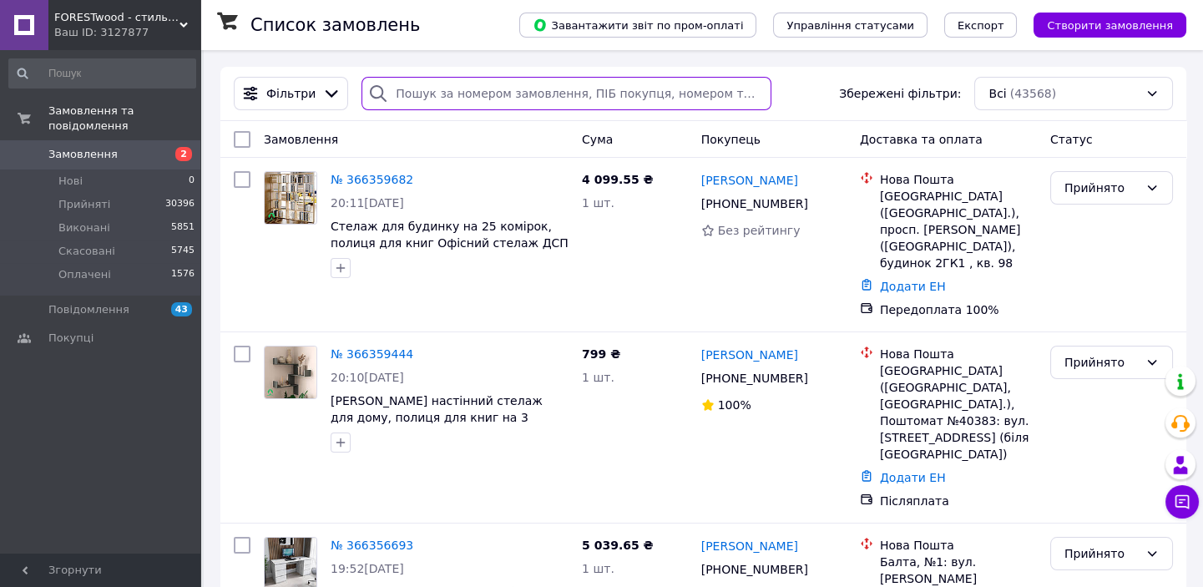
click at [530, 99] on input "search" at bounding box center [567, 93] width 410 height 33
type input "[PERSON_NAME]"
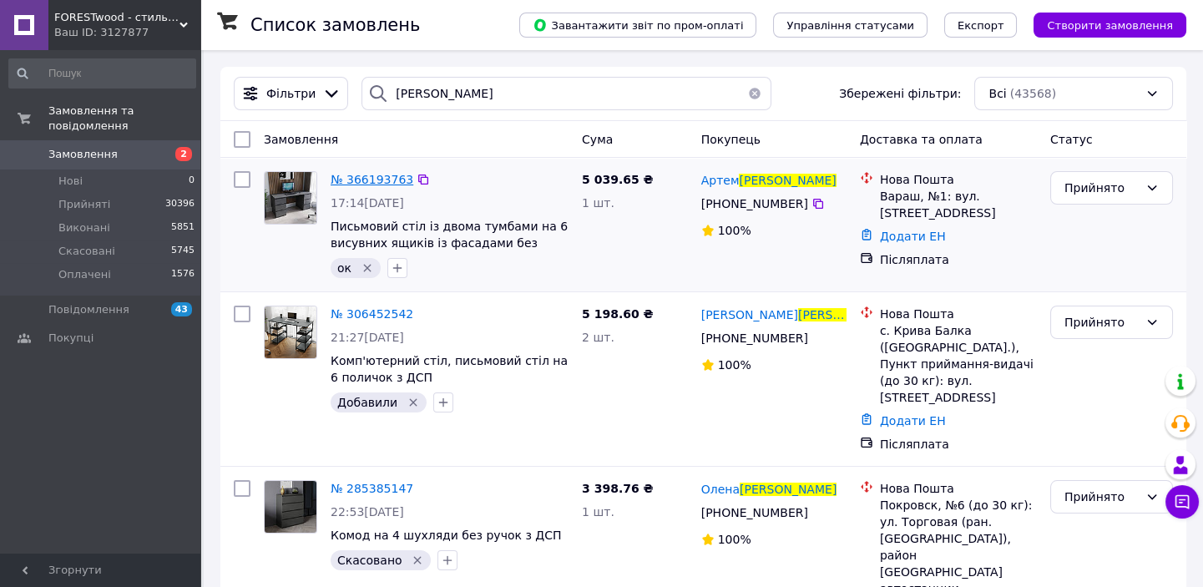
click at [387, 181] on span "№ 366193763" at bounding box center [372, 179] width 83 height 13
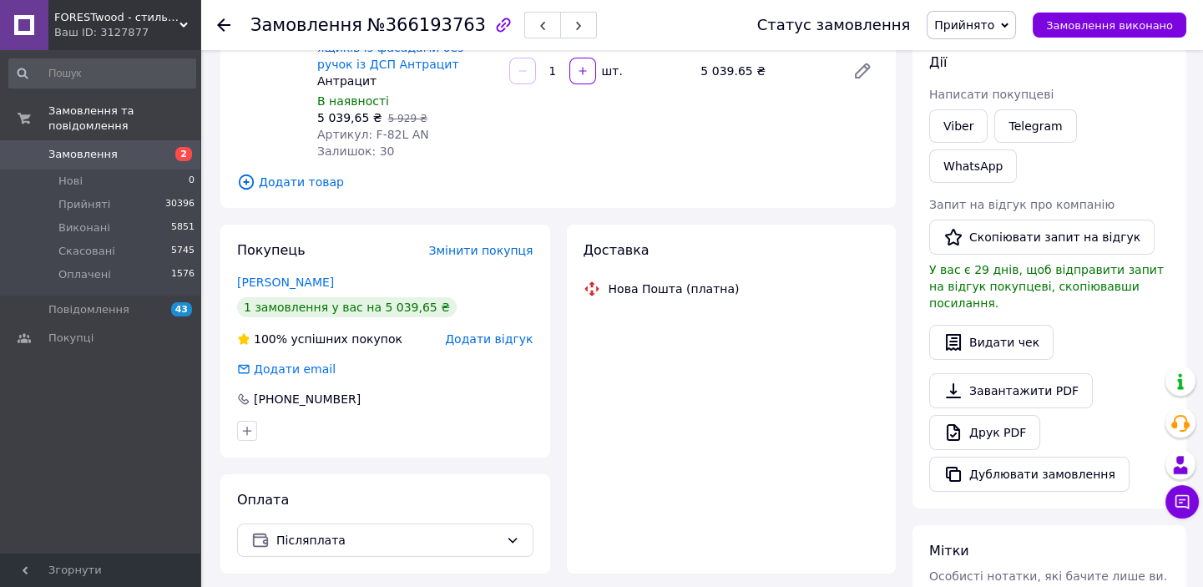
scroll to position [226, 0]
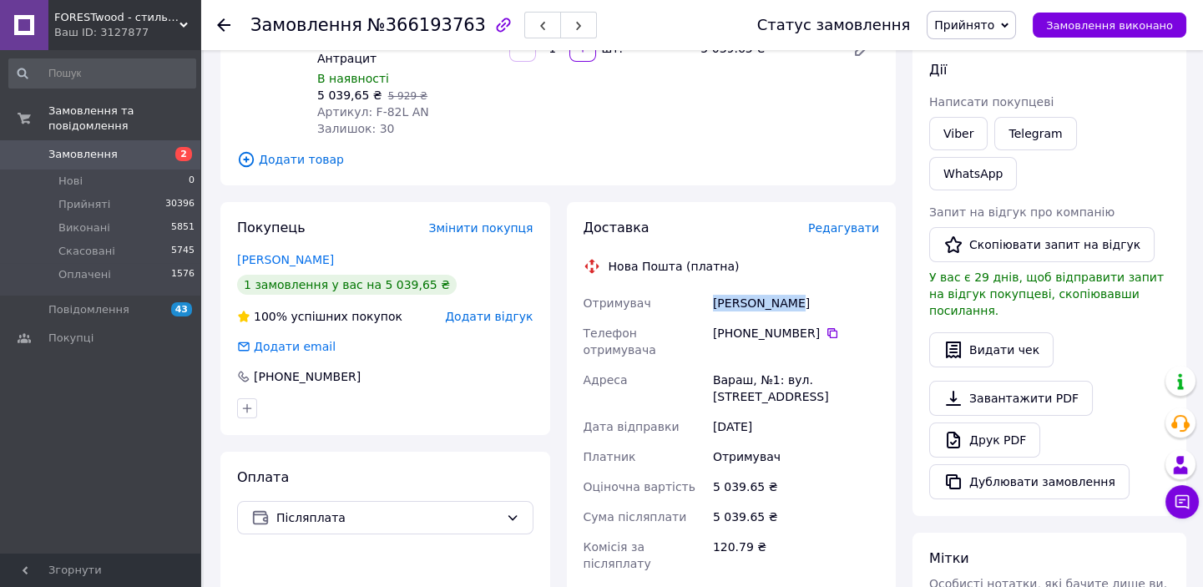
drag, startPoint x: 810, startPoint y: 298, endPoint x: 702, endPoint y: 311, distance: 108.5
click at [702, 311] on div "Отримувач [PERSON_NAME] Телефон отримувача +380 97 763 88 [GEOGRAPHIC_DATA][PER…" at bounding box center [731, 456] width 303 height 337
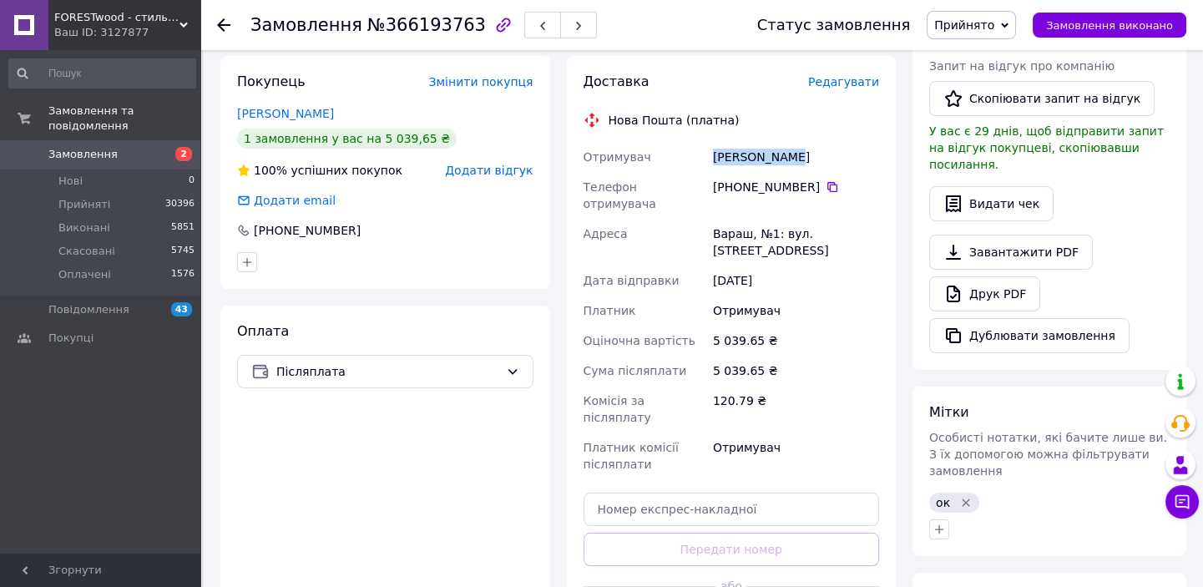
scroll to position [378, 0]
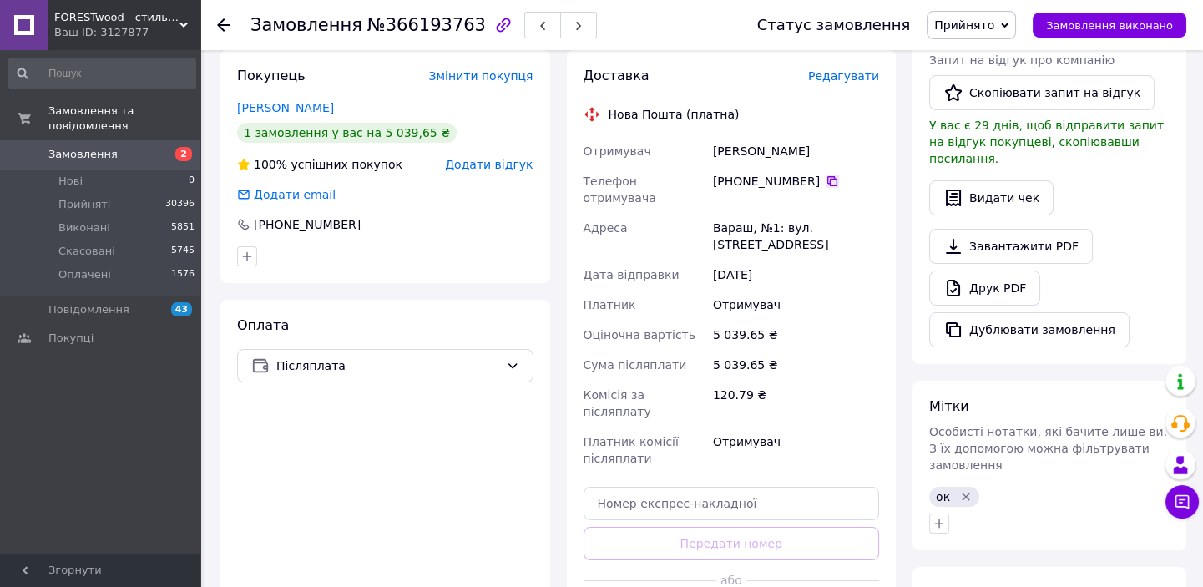
click at [826, 180] on icon at bounding box center [832, 181] width 13 height 13
drag, startPoint x: 706, startPoint y: 208, endPoint x: 740, endPoint y: 211, distance: 34.4
click at [743, 211] on div "Отримувач [PERSON_NAME] Телефон отримувача +380 97 763 88 [GEOGRAPHIC_DATA][PER…" at bounding box center [731, 304] width 303 height 337
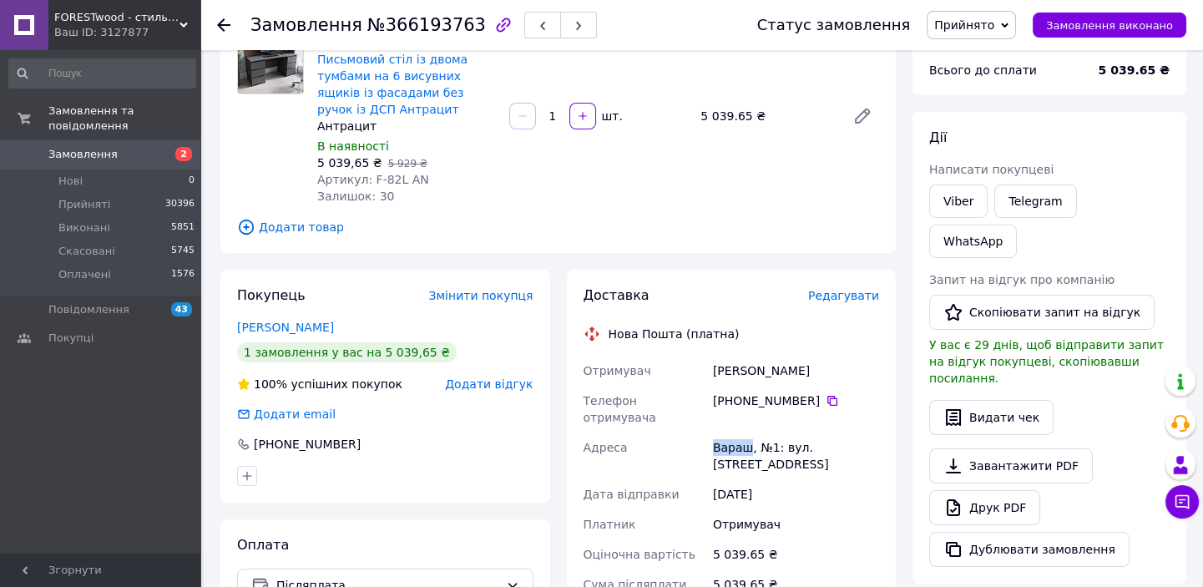
scroll to position [150, 0]
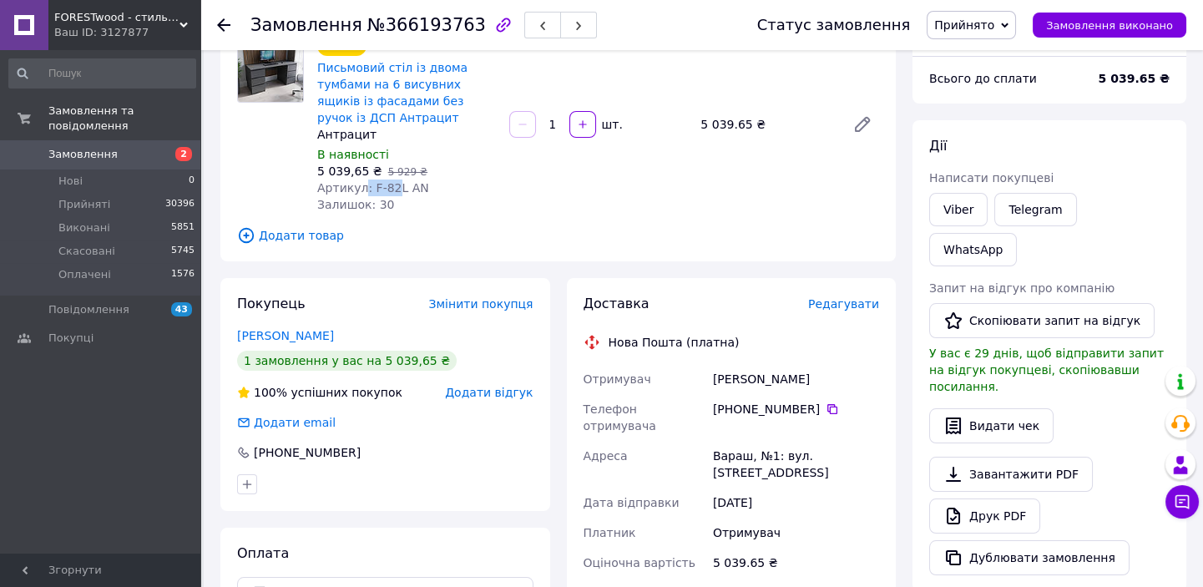
drag, startPoint x: 366, startPoint y: 183, endPoint x: 355, endPoint y: 188, distance: 12.0
click at [381, 184] on span "Артикул: F-82L AN" at bounding box center [373, 187] width 112 height 13
click at [355, 188] on span "Артикул: F-82L AN" at bounding box center [373, 187] width 112 height 13
drag, startPoint x: 365, startPoint y: 185, endPoint x: 388, endPoint y: 183, distance: 23.5
click at [388, 183] on span "Артикул: F-82L AN" at bounding box center [373, 187] width 112 height 13
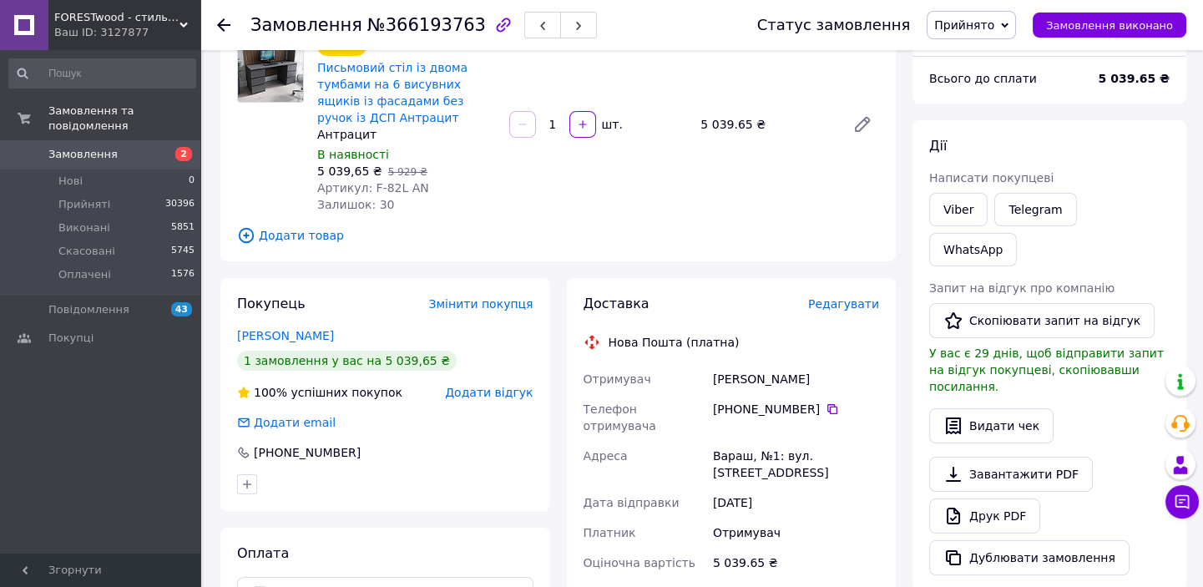
drag, startPoint x: 220, startPoint y: 24, endPoint x: 200, endPoint y: 18, distance: 21.7
click at [220, 24] on use at bounding box center [223, 24] width 13 height 13
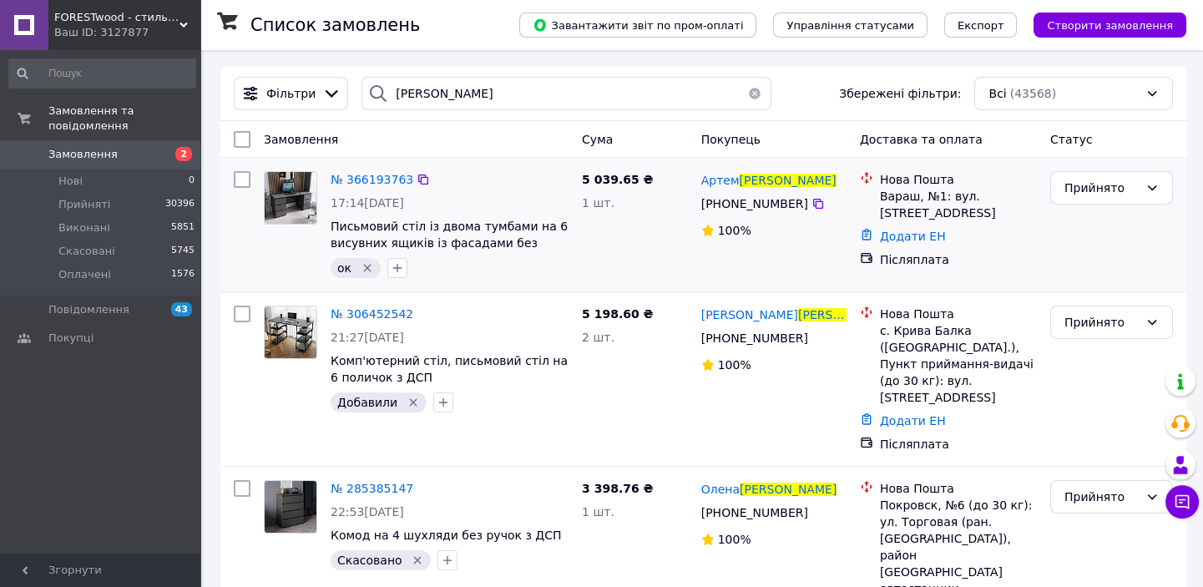
click at [365, 265] on icon "Видалити мітку" at bounding box center [367, 267] width 13 height 13
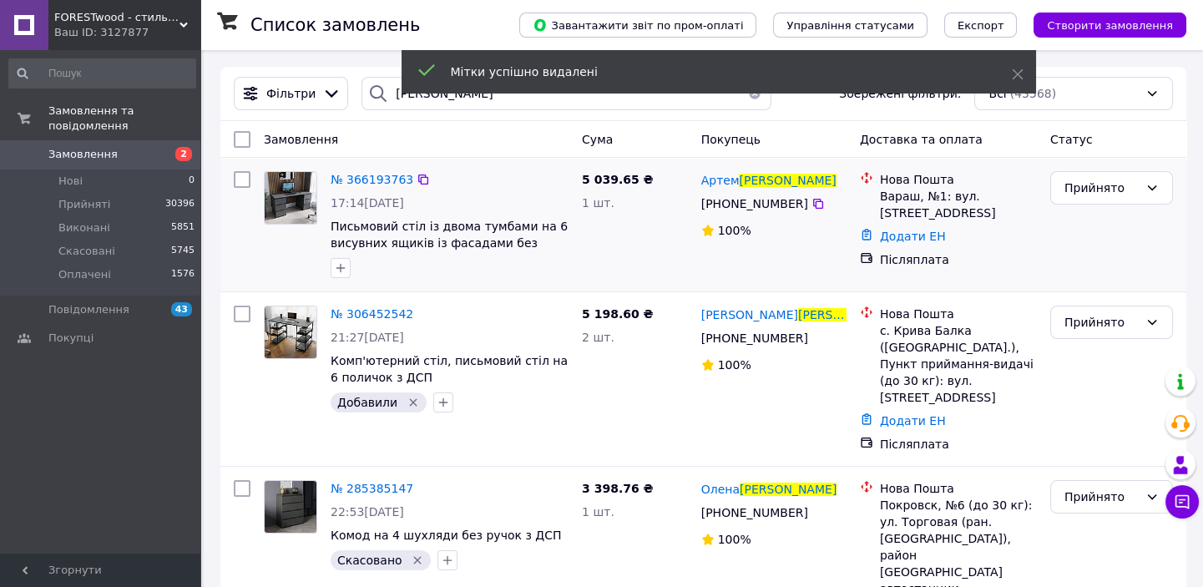
drag, startPoint x: 341, startPoint y: 266, endPoint x: 357, endPoint y: 278, distance: 20.4
click at [342, 267] on icon "button" at bounding box center [340, 267] width 13 height 13
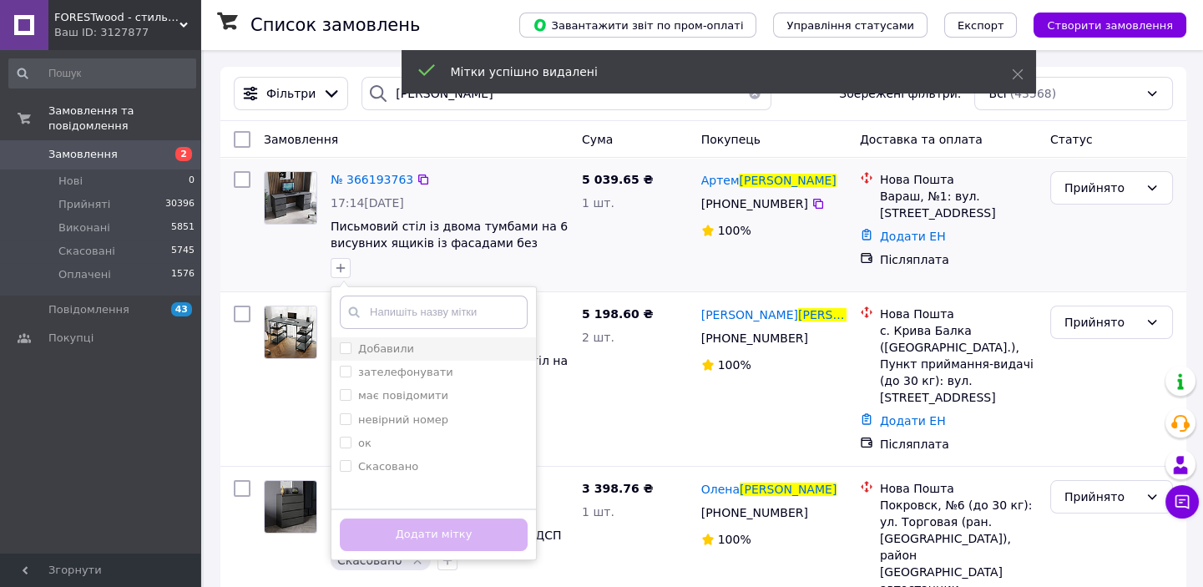
drag, startPoint x: 377, startPoint y: 346, endPoint x: 421, endPoint y: 432, distance: 97.1
click at [378, 346] on label "Добавили" at bounding box center [386, 348] width 56 height 13
checkbox input "true"
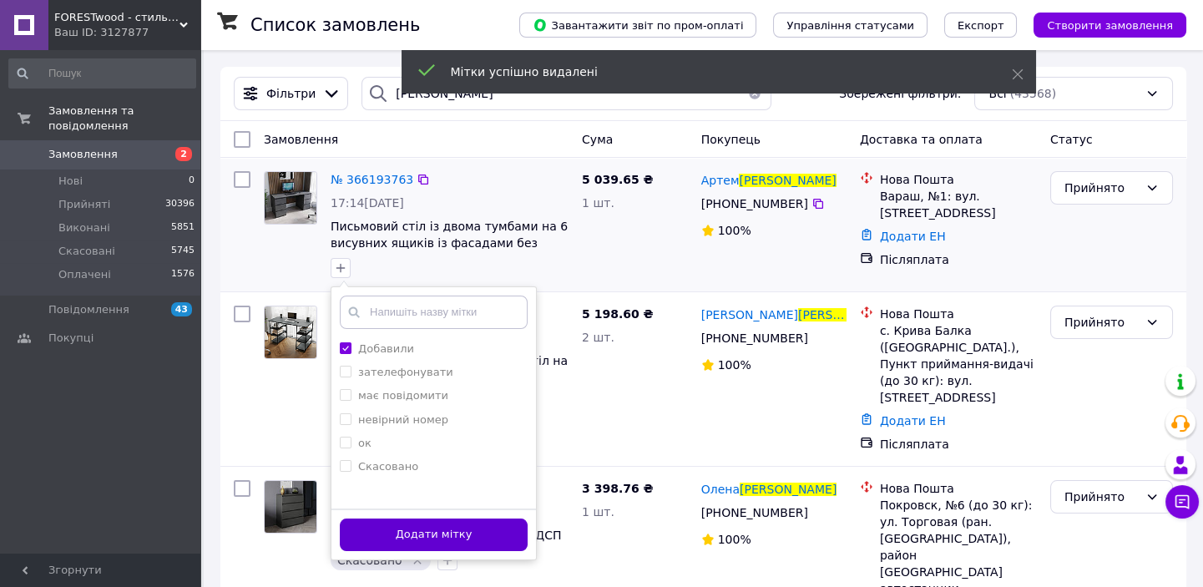
click at [422, 539] on button "Додати мітку" at bounding box center [434, 534] width 188 height 33
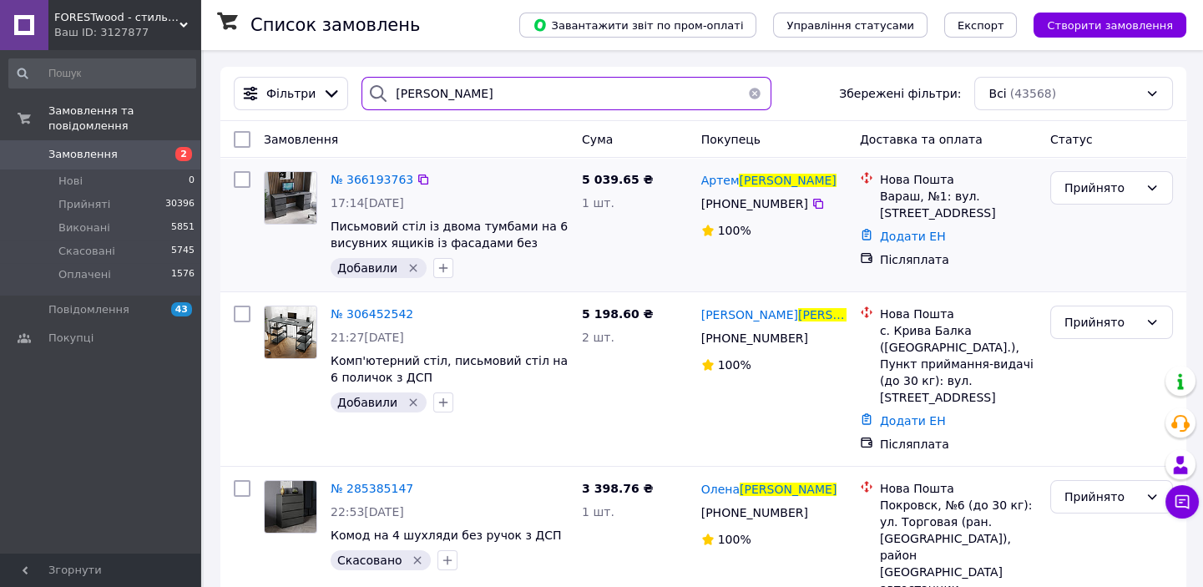
drag, startPoint x: 451, startPoint y: 99, endPoint x: 388, endPoint y: 93, distance: 63.0
click at [388, 93] on input "[PERSON_NAME]" at bounding box center [567, 93] width 410 height 33
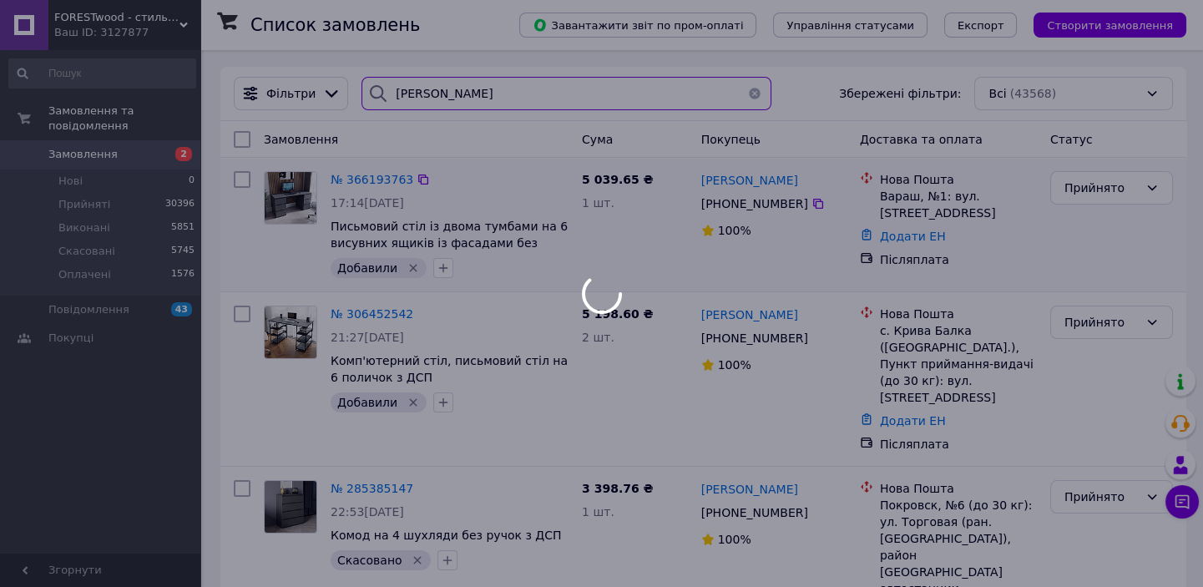
type input "[PERSON_NAME]"
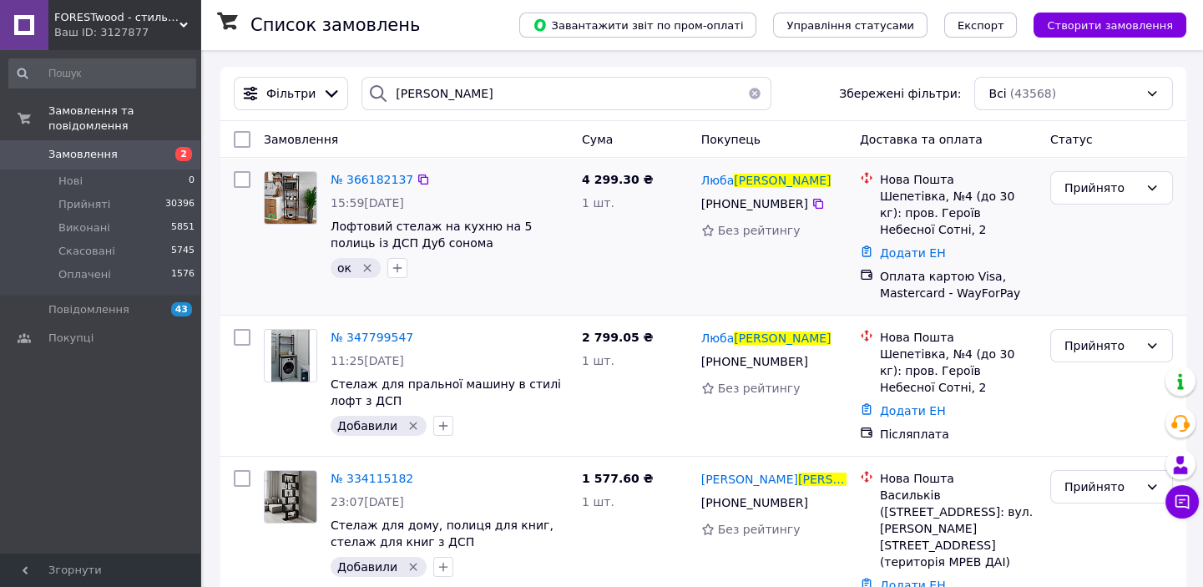
click at [367, 267] on icon "Видалити мітку" at bounding box center [367, 269] width 8 height 8
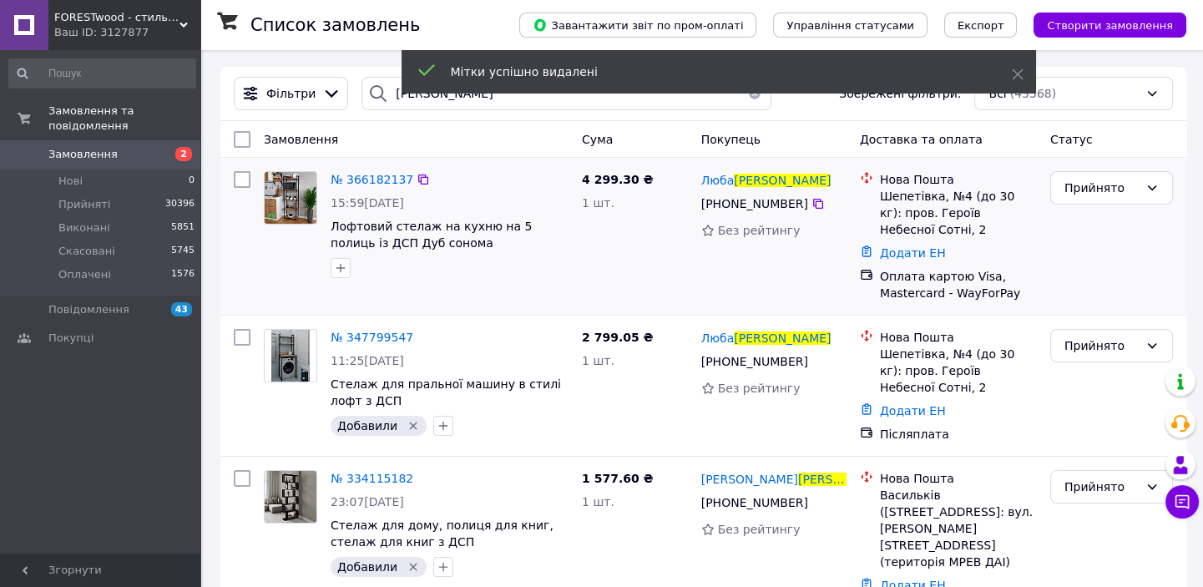
drag, startPoint x: 809, startPoint y: 208, endPoint x: 663, endPoint y: 208, distance: 146.1
click at [812, 208] on icon at bounding box center [818, 203] width 13 height 13
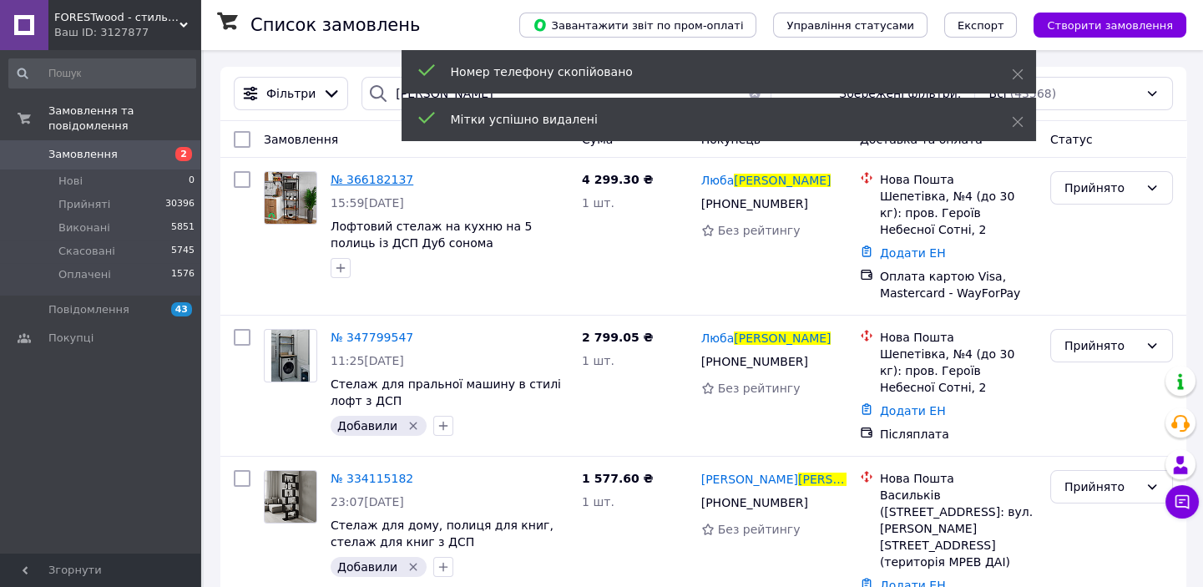
click at [373, 180] on span "№ 366182137" at bounding box center [372, 179] width 83 height 13
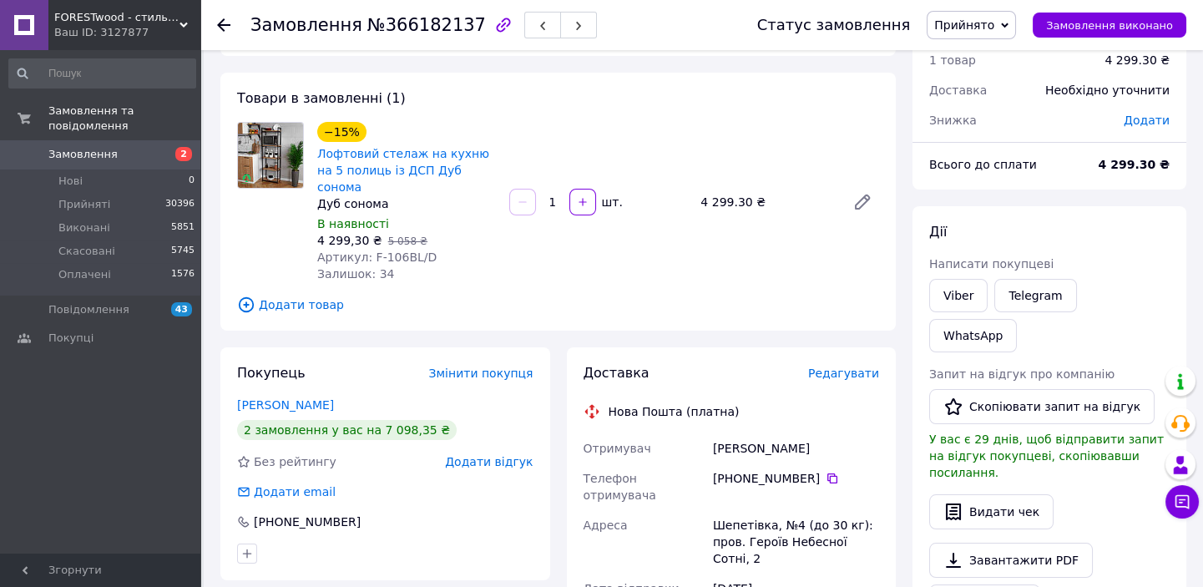
scroll to position [151, 0]
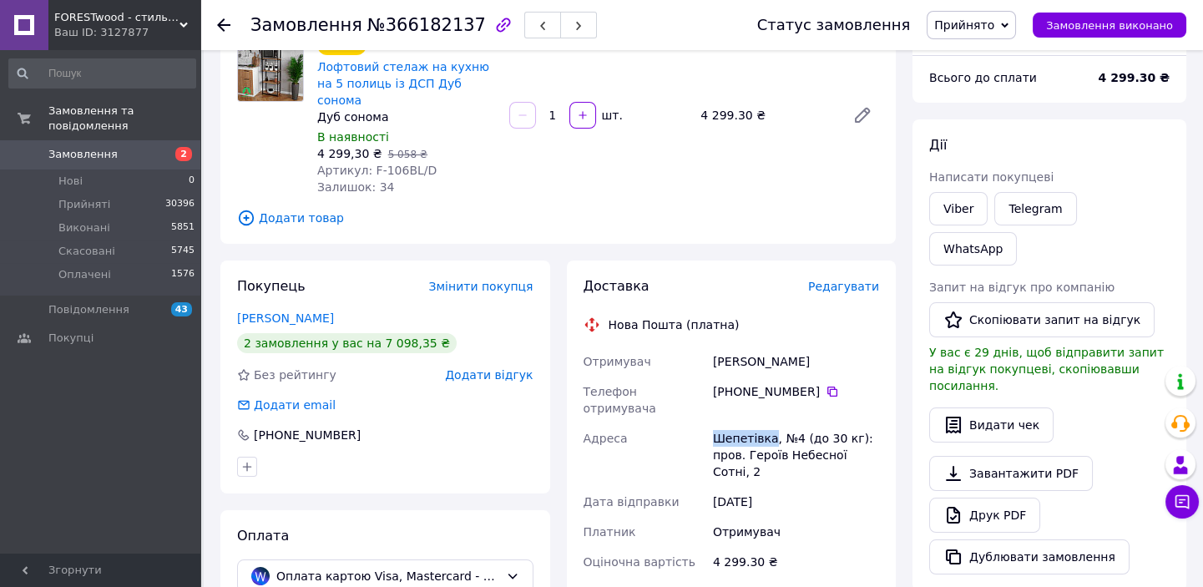
drag, startPoint x: 769, startPoint y: 403, endPoint x: 711, endPoint y: 401, distance: 57.7
click at [705, 402] on div "Отримувач [PERSON_NAME] Телефон отримувача [PHONE_NUMBER]   Адреса Шепетівка, №…" at bounding box center [731, 461] width 303 height 230
drag, startPoint x: 362, startPoint y: 153, endPoint x: 423, endPoint y: 149, distance: 61.1
click at [438, 162] on div "Артикул: F-106BL/D" at bounding box center [406, 170] width 179 height 17
click at [218, 21] on icon at bounding box center [223, 24] width 13 height 13
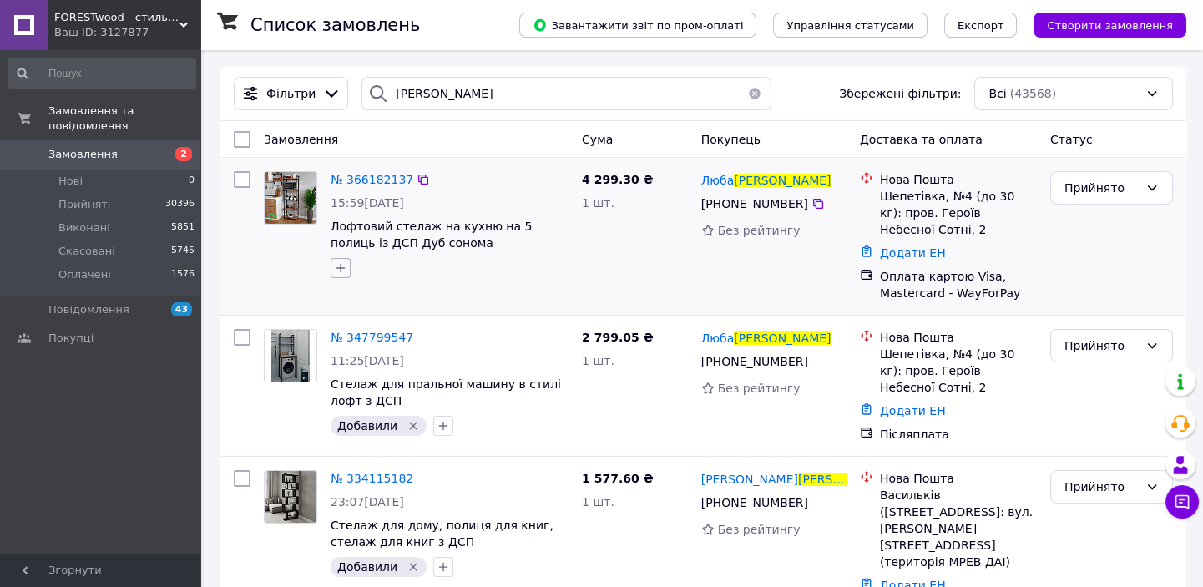
drag, startPoint x: 331, startPoint y: 266, endPoint x: 345, endPoint y: 266, distance: 13.4
click at [334, 266] on button "button" at bounding box center [341, 268] width 20 height 20
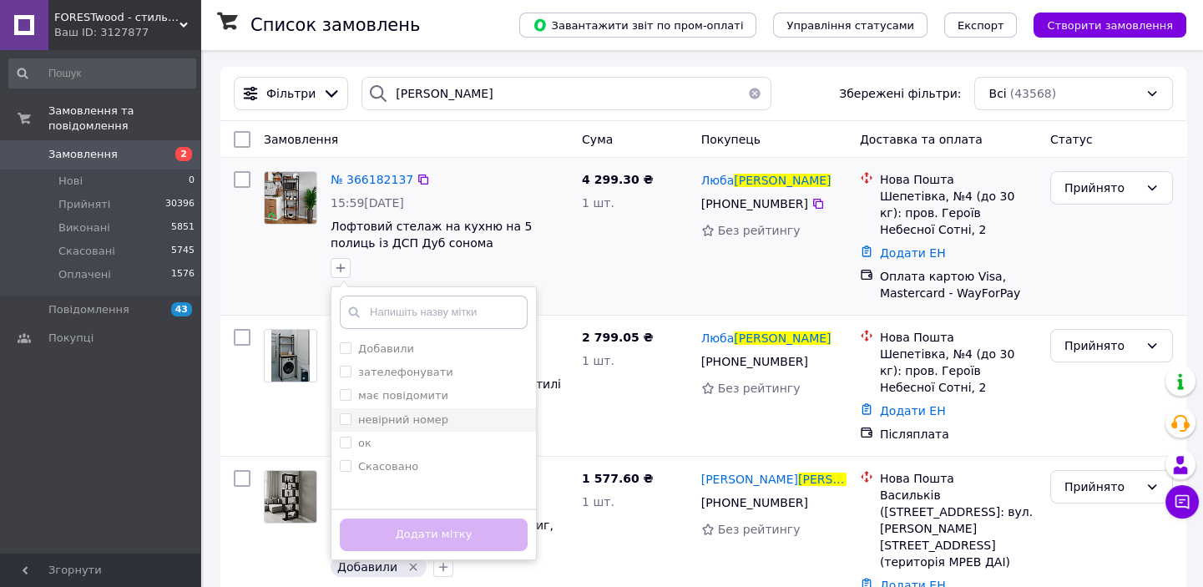
drag, startPoint x: 370, startPoint y: 342, endPoint x: 417, endPoint y: 430, distance: 99.4
click at [373, 345] on label "Добавили" at bounding box center [386, 348] width 56 height 13
checkbox input "true"
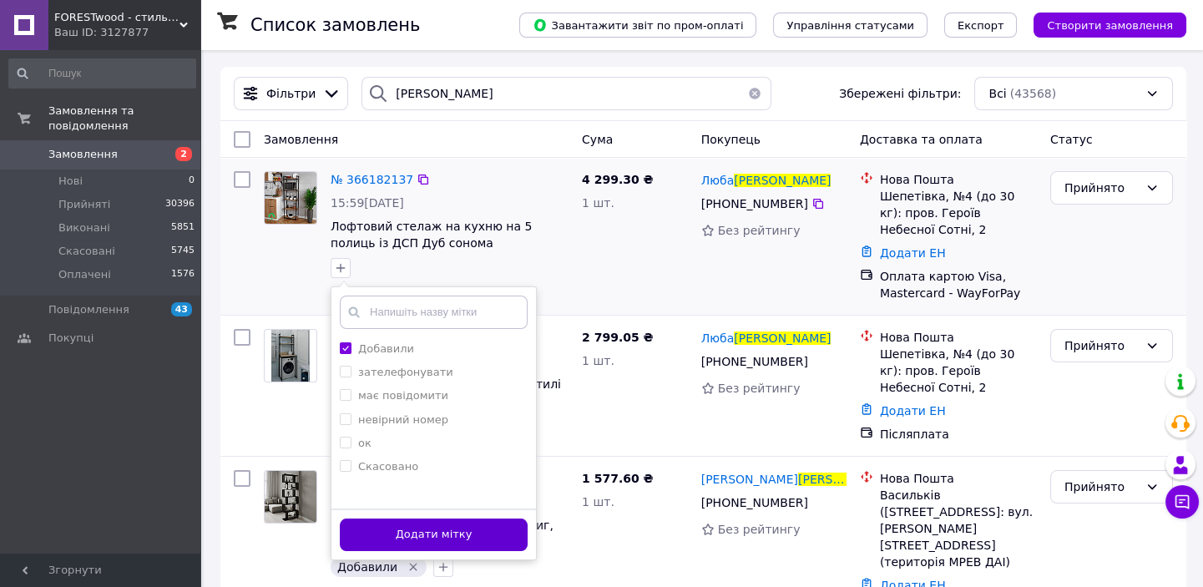
drag, startPoint x: 431, startPoint y: 534, endPoint x: 608, endPoint y: 370, distance: 241.6
click at [432, 534] on button "Додати мітку" at bounding box center [434, 534] width 188 height 33
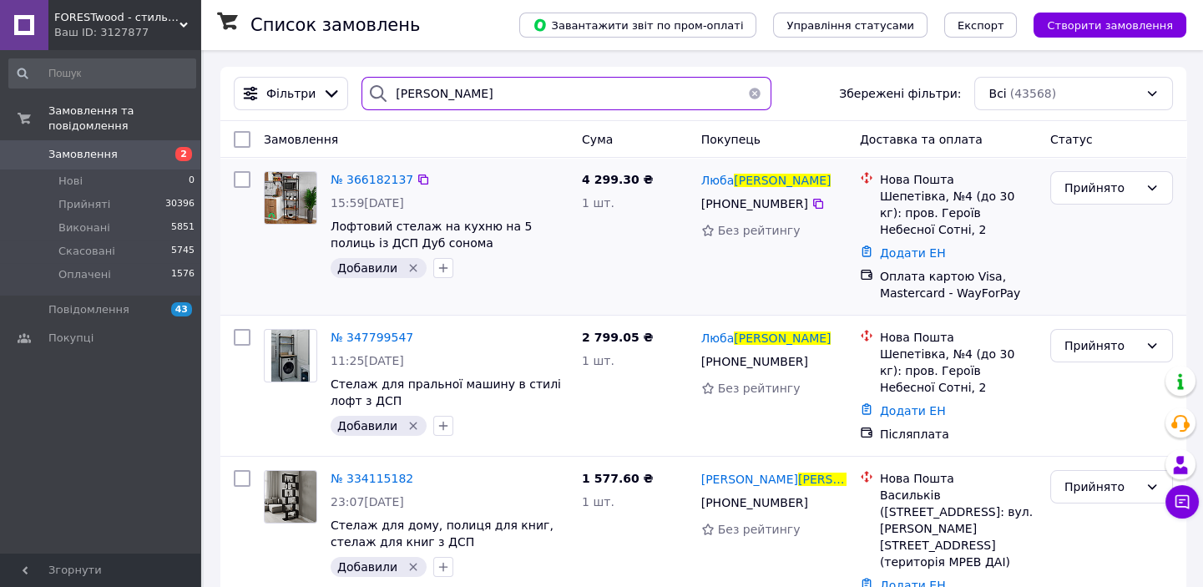
drag, startPoint x: 451, startPoint y: 89, endPoint x: 386, endPoint y: 84, distance: 65.3
click at [386, 84] on div "[PERSON_NAME]" at bounding box center [567, 93] width 410 height 33
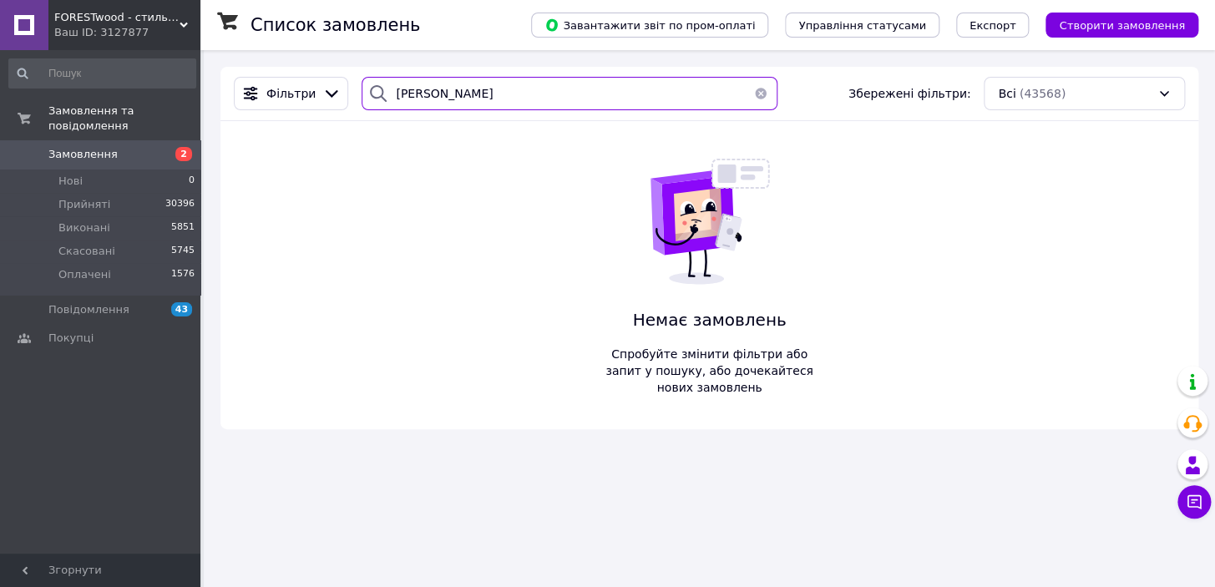
type input "[PERSON_NAME]"
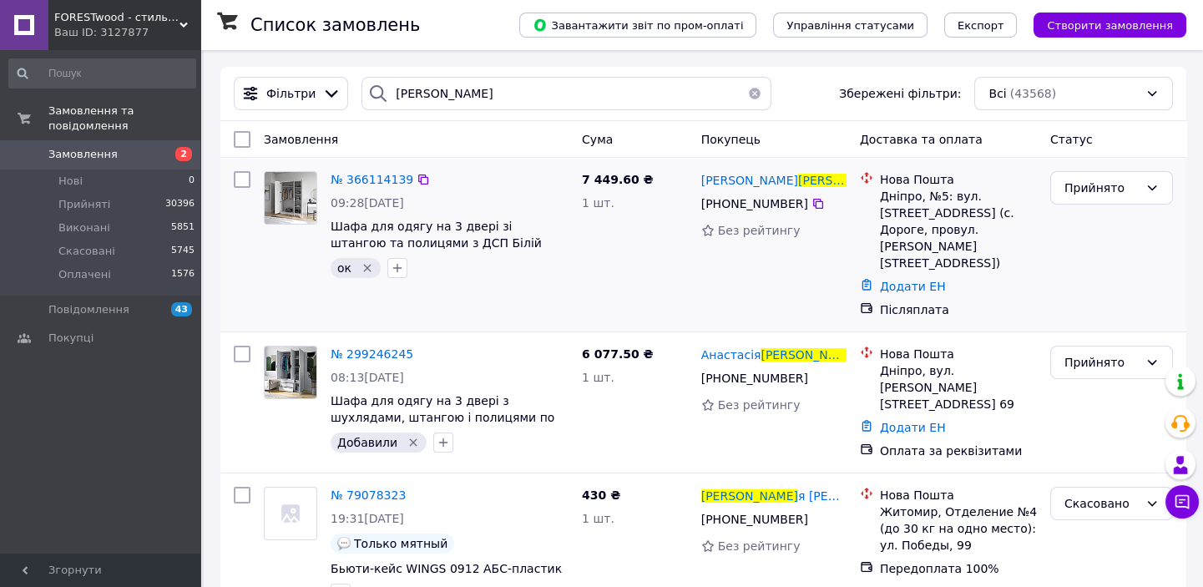
click at [367, 270] on icon "Видалити мітку" at bounding box center [367, 269] width 8 height 8
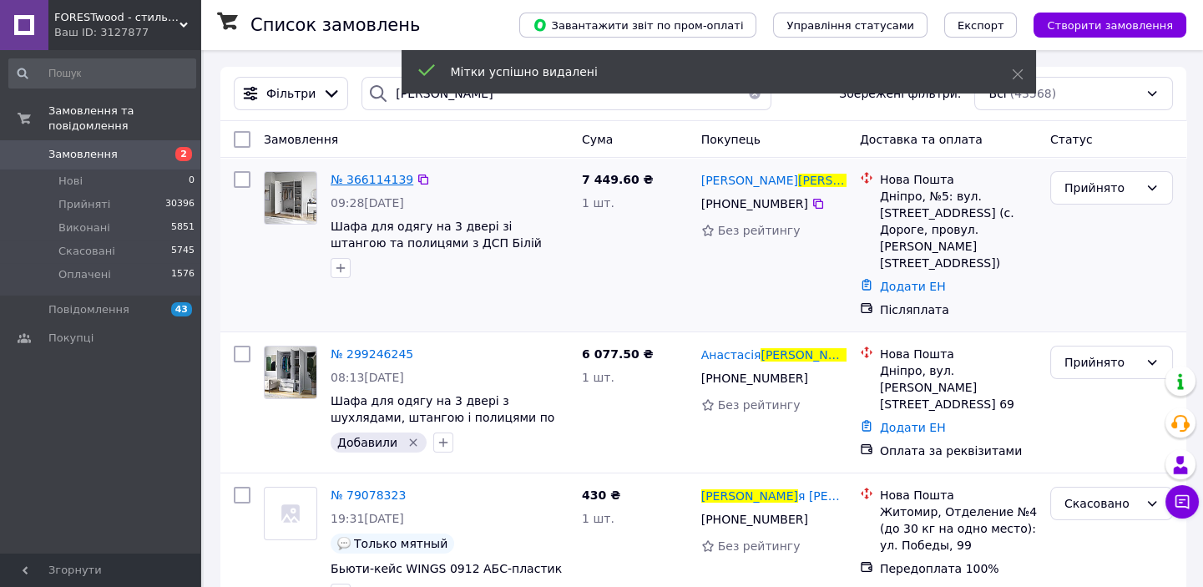
click at [364, 176] on span "№ 366114139" at bounding box center [372, 179] width 83 height 13
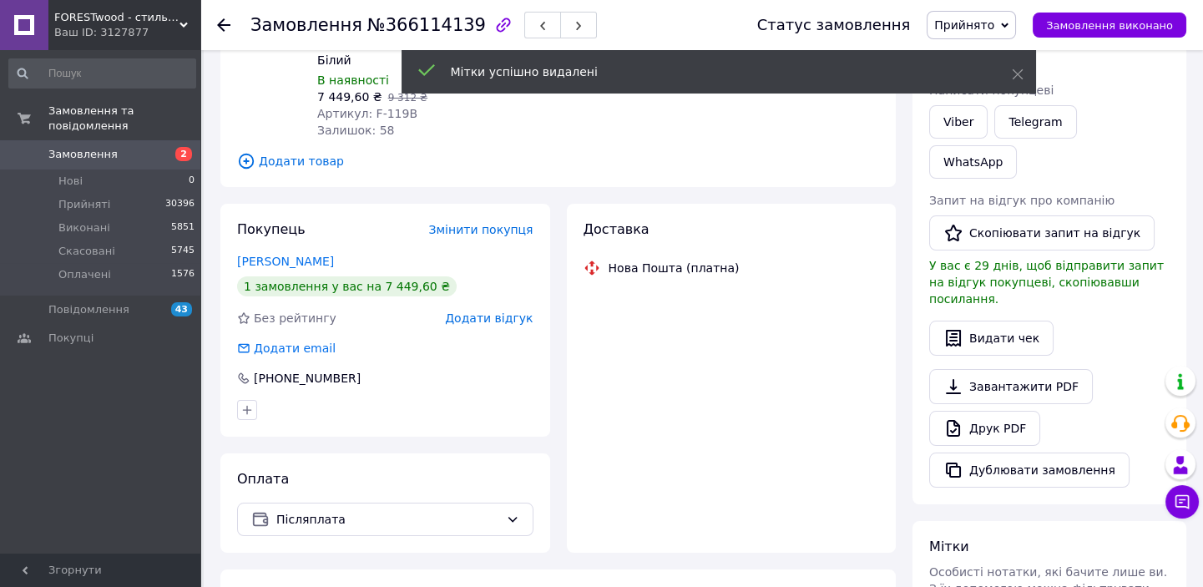
scroll to position [210, 0]
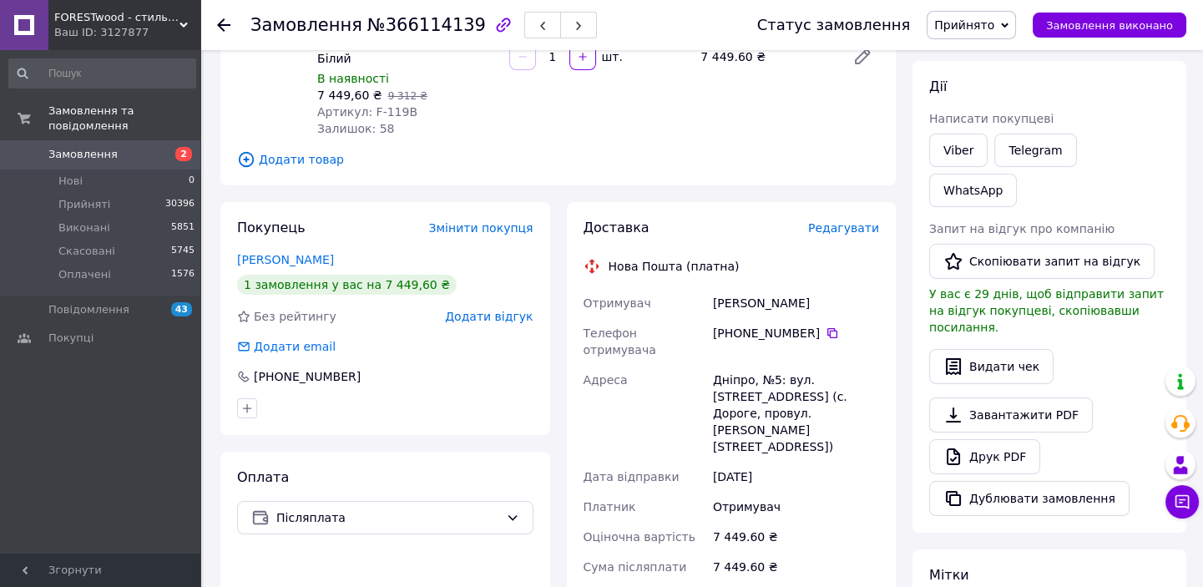
drag, startPoint x: 809, startPoint y: 305, endPoint x: 709, endPoint y: 297, distance: 100.5
click at [698, 299] on div "Отримувач [PERSON_NAME] Телефон отримувача +380 67 209 80 [GEOGRAPHIC_DATA]: ву…" at bounding box center [731, 481] width 303 height 387
click at [826, 335] on icon at bounding box center [832, 332] width 13 height 13
drag, startPoint x: 685, startPoint y: 366, endPoint x: 750, endPoint y: 363, distance: 65.2
click at [750, 363] on div "Отримувач [PERSON_NAME] Телефон отримувача +380 67 209 80 [GEOGRAPHIC_DATA]: ву…" at bounding box center [731, 481] width 303 height 387
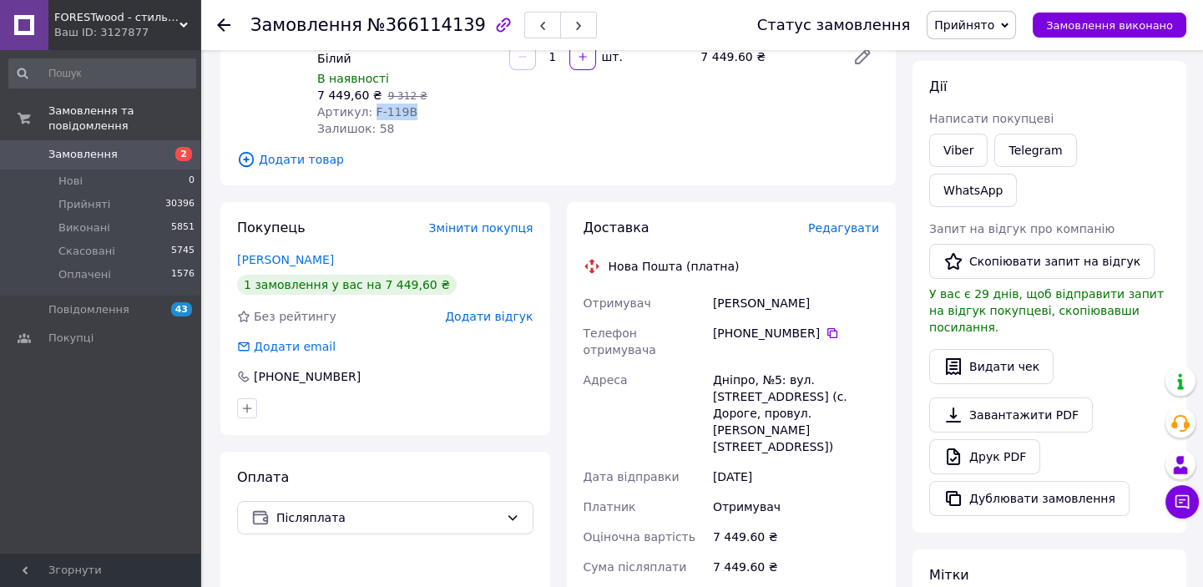
drag, startPoint x: 365, startPoint y: 109, endPoint x: 402, endPoint y: 112, distance: 37.7
click at [412, 112] on div "Артикул: F-119B" at bounding box center [406, 112] width 179 height 17
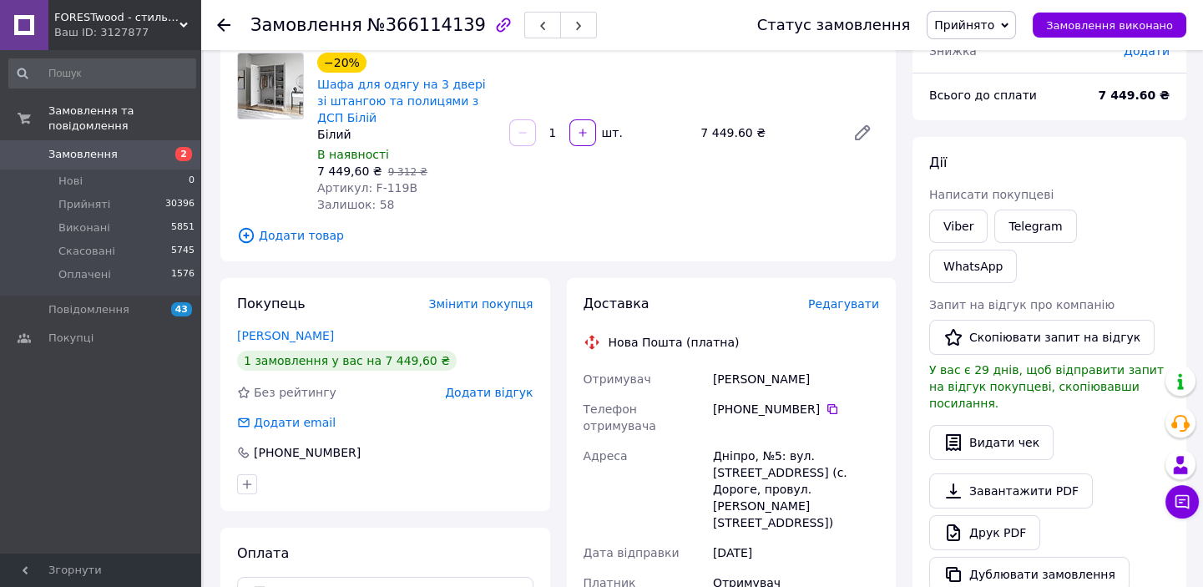
click at [220, 28] on use at bounding box center [223, 24] width 13 height 13
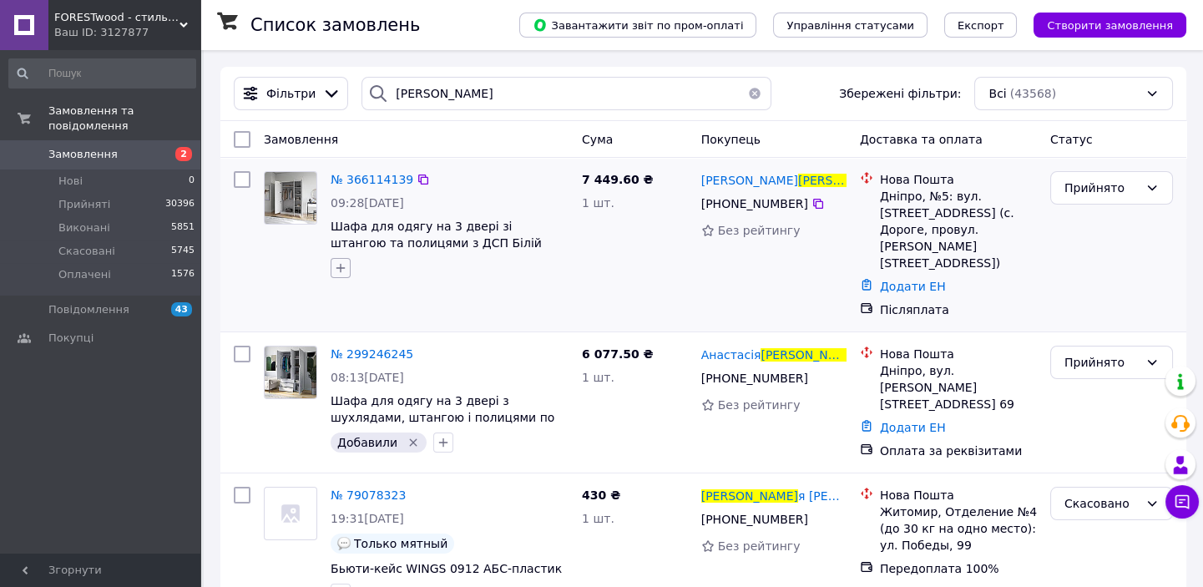
click at [336, 271] on icon "button" at bounding box center [340, 267] width 13 height 13
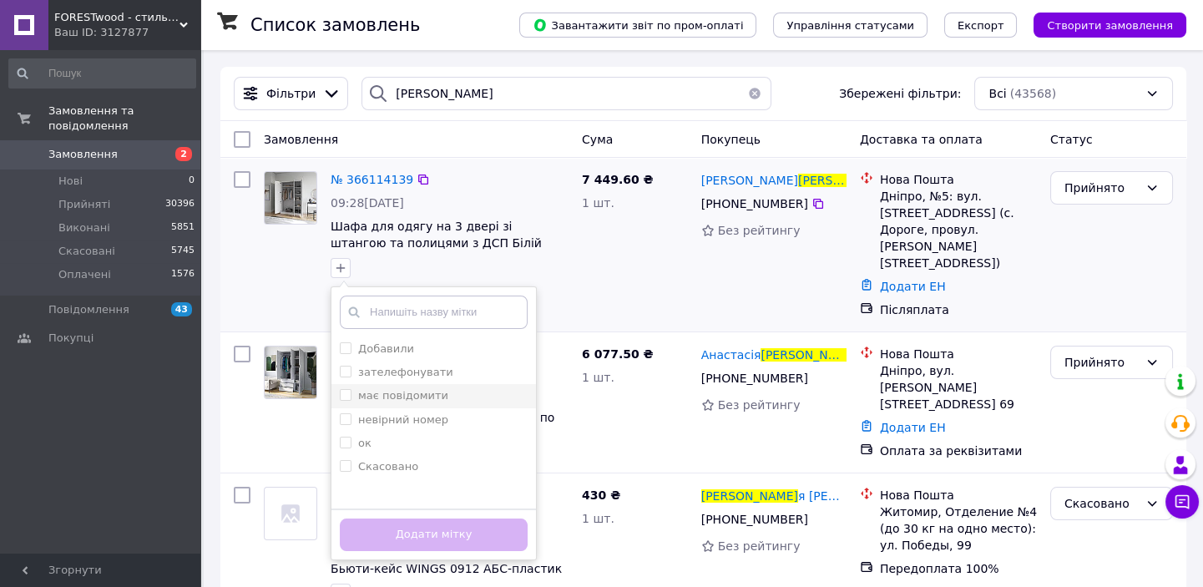
drag, startPoint x: 367, startPoint y: 343, endPoint x: 413, endPoint y: 394, distance: 69.1
click at [372, 348] on label "Добавили" at bounding box center [386, 348] width 56 height 13
checkbox input "true"
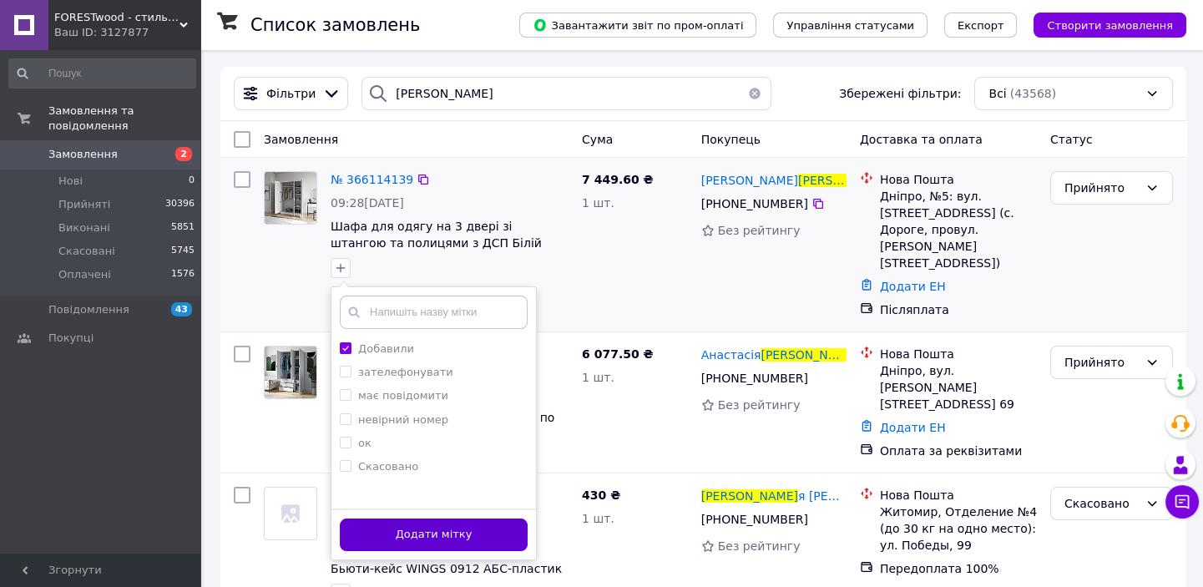
click at [440, 536] on button "Додати мітку" at bounding box center [434, 534] width 188 height 33
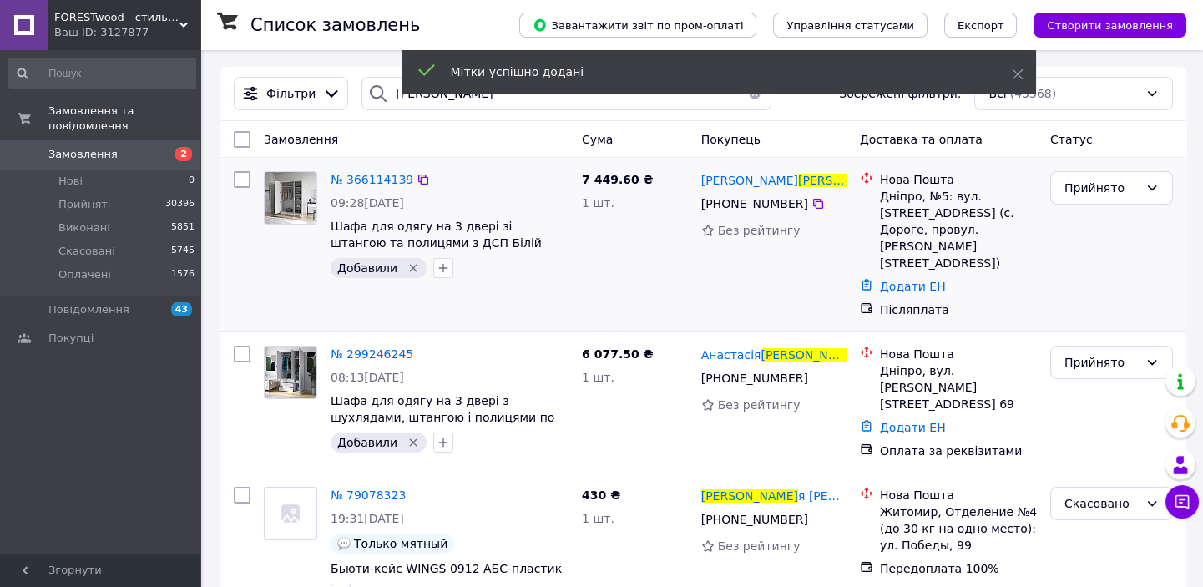
click at [746, 99] on button "button" at bounding box center [754, 93] width 33 height 33
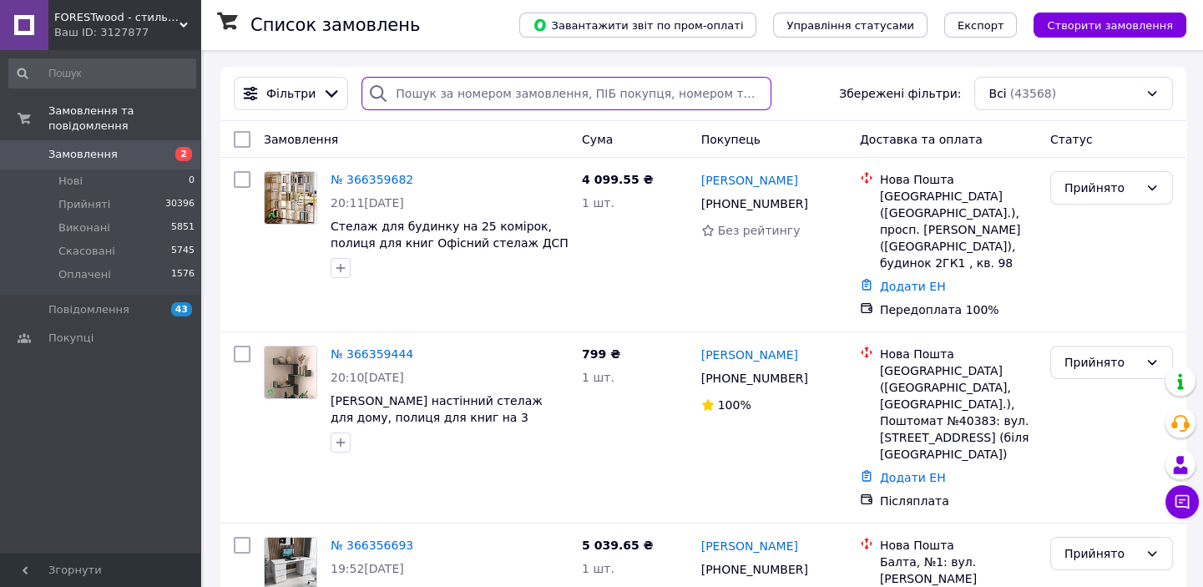
click at [437, 96] on input "search" at bounding box center [567, 93] width 410 height 33
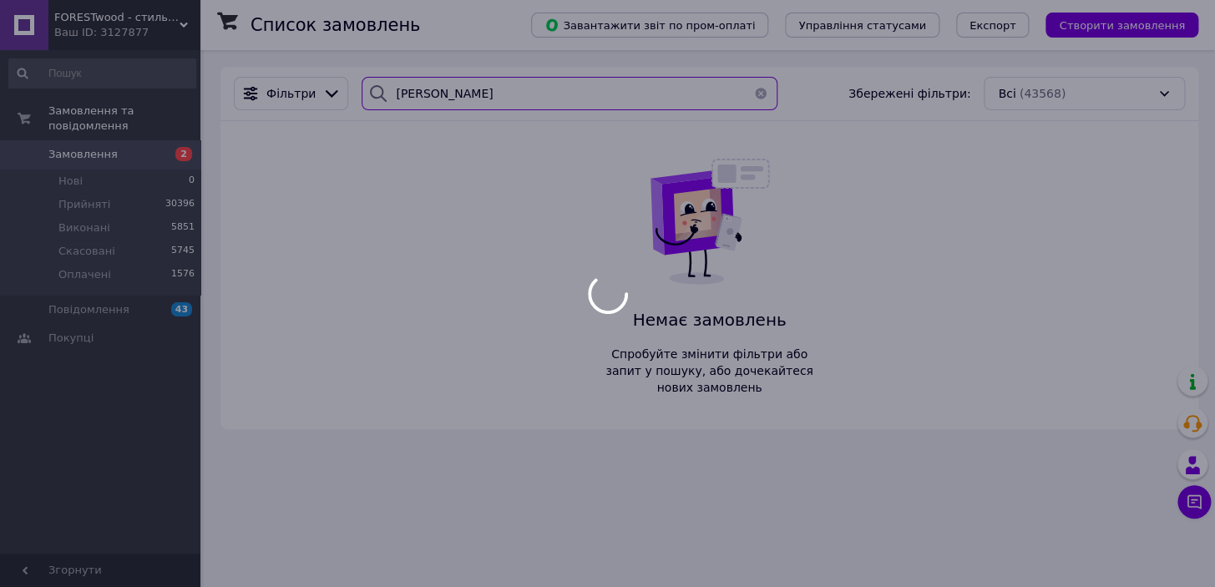
type input "[PERSON_NAME]"
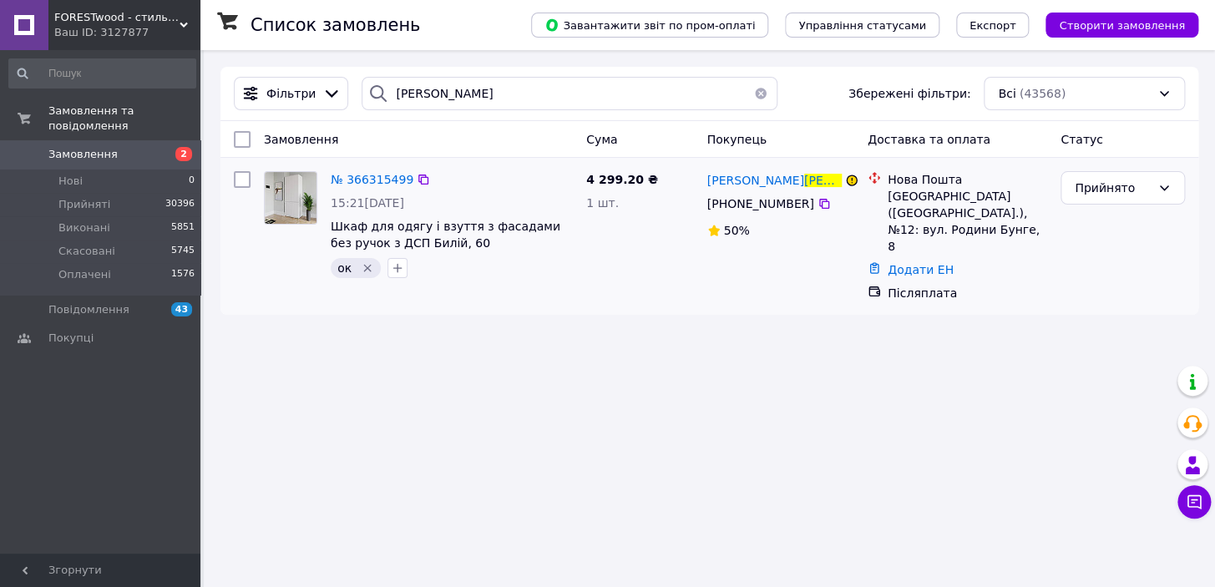
click at [368, 267] on icon "Видалити мітку" at bounding box center [367, 267] width 13 height 13
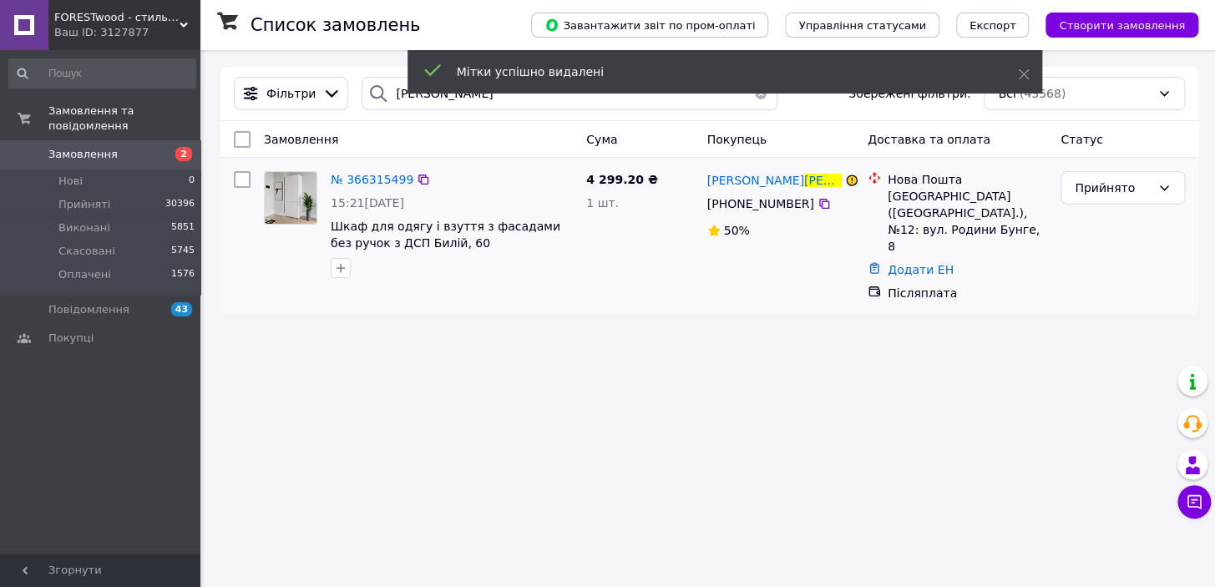
drag, startPoint x: 339, startPoint y: 271, endPoint x: 360, endPoint y: 276, distance: 21.3
click at [339, 271] on icon "button" at bounding box center [340, 267] width 13 height 13
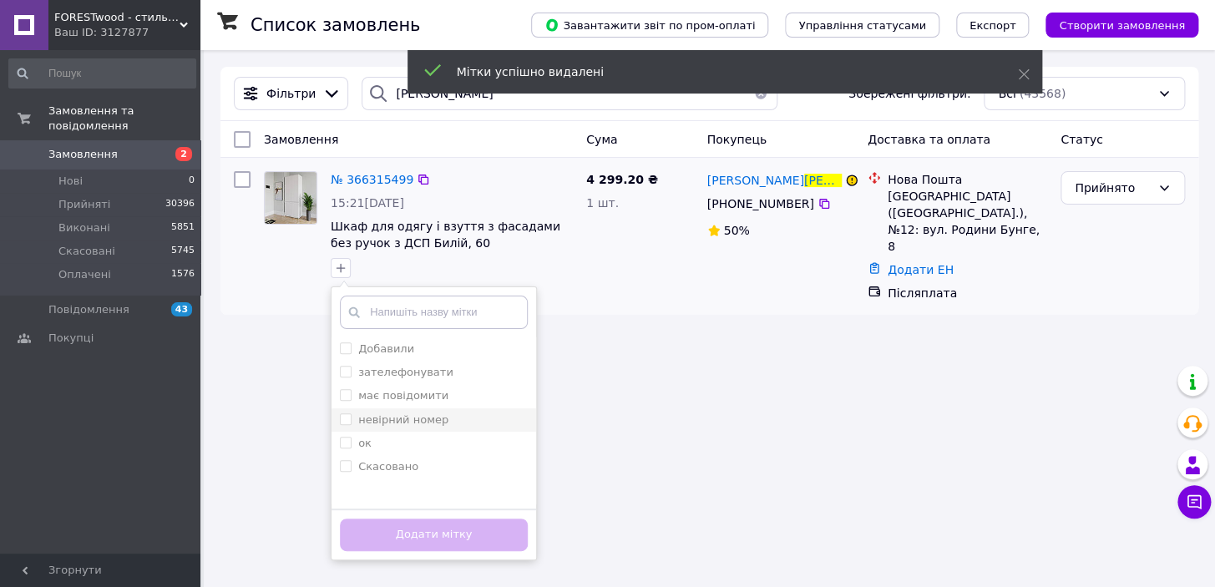
drag, startPoint x: 396, startPoint y: 371, endPoint x: 406, endPoint y: 420, distance: 50.3
click at [396, 374] on label "зателефонувати" at bounding box center [405, 372] width 95 height 13
checkbox input "true"
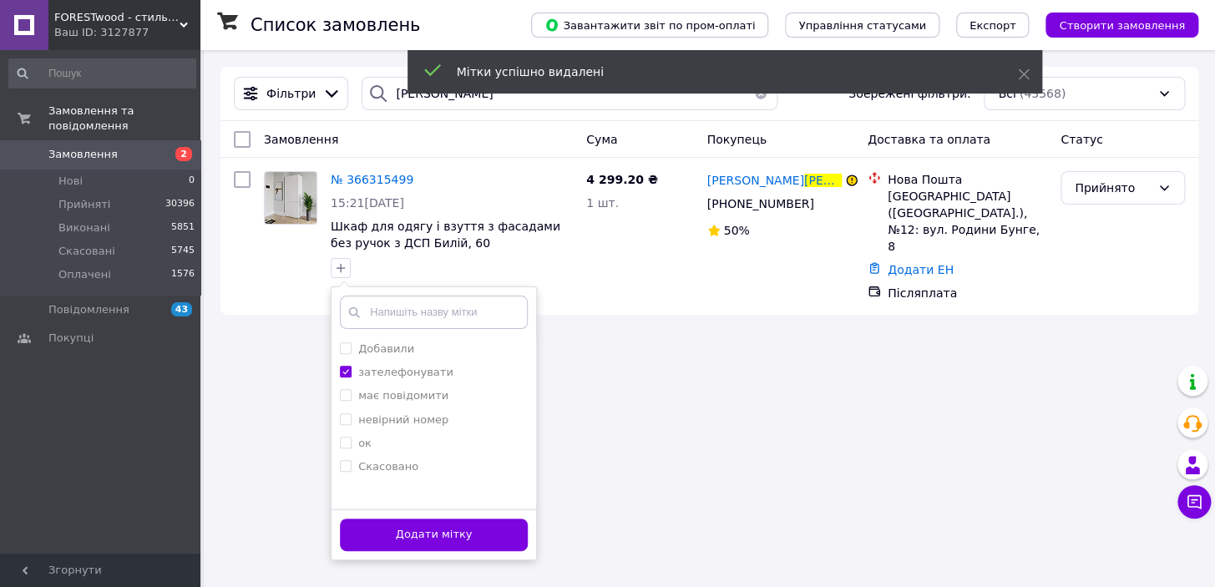
drag, startPoint x: 419, startPoint y: 540, endPoint x: 427, endPoint y: 462, distance: 78.8
click at [412, 525] on button "Додати мітку" at bounding box center [434, 534] width 188 height 33
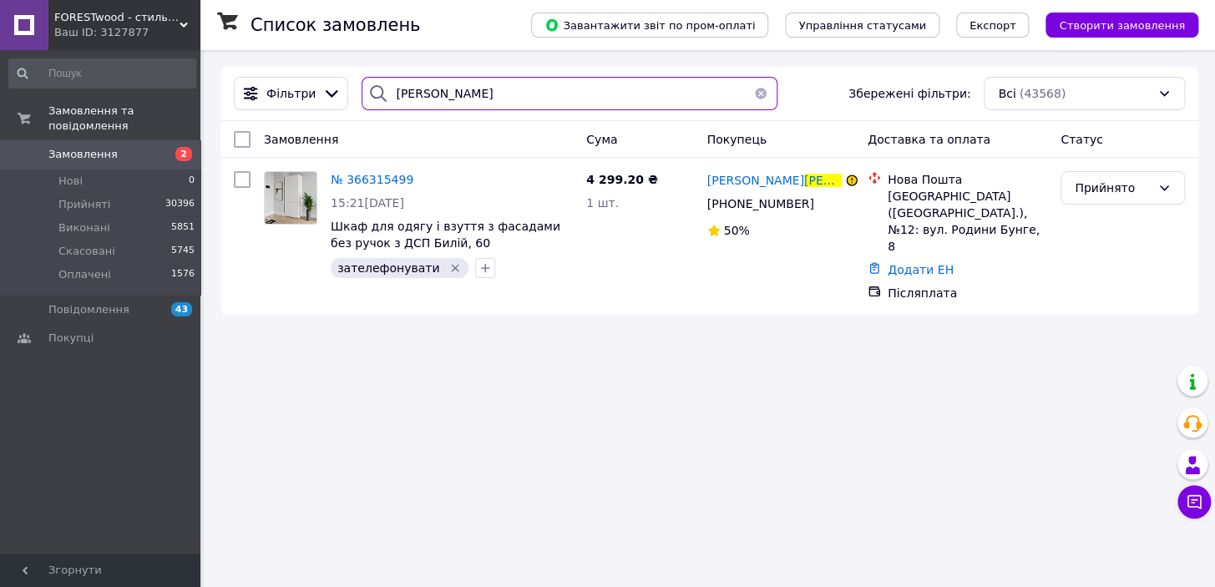
drag, startPoint x: 450, startPoint y: 99, endPoint x: 369, endPoint y: 99, distance: 81.0
click at [369, 99] on div "[PERSON_NAME]" at bounding box center [569, 93] width 415 height 33
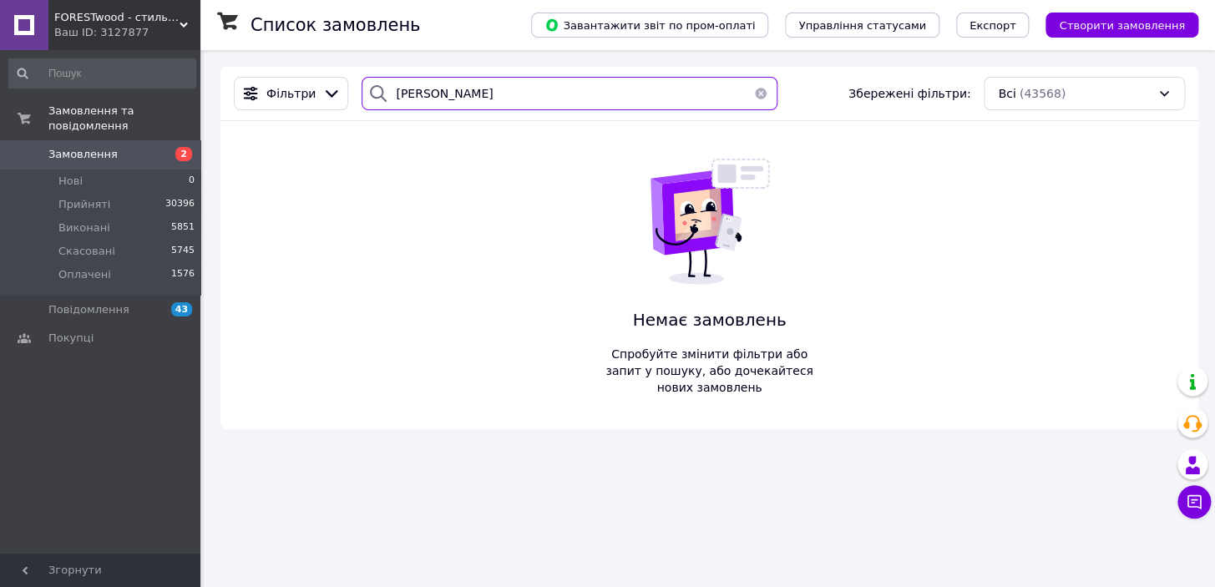
type input "[PERSON_NAME]"
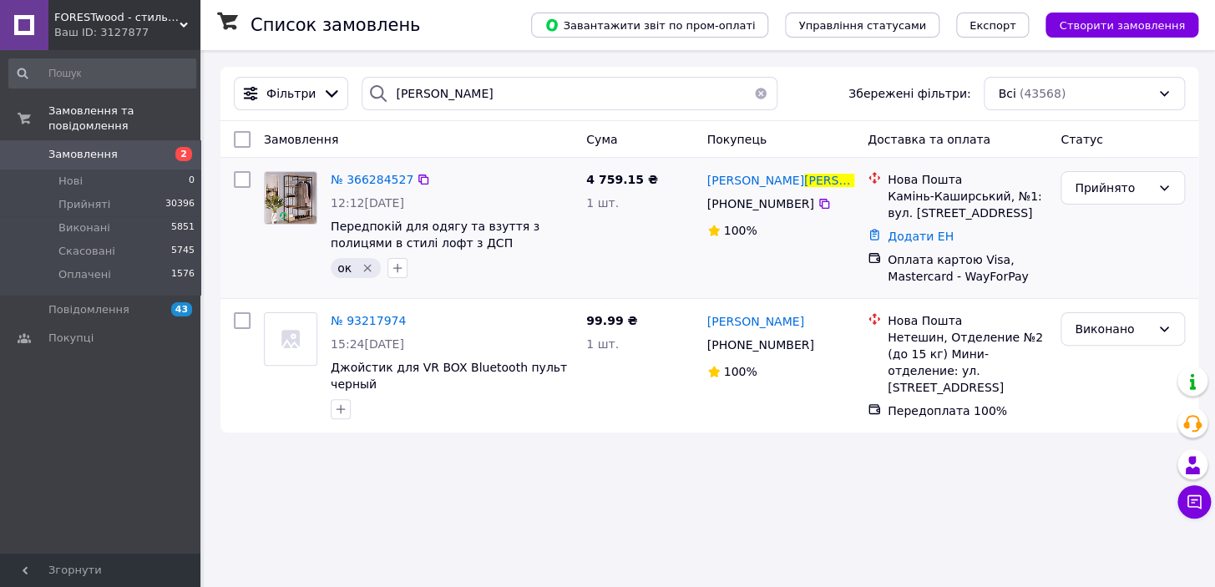
click at [367, 267] on icon "Видалити мітку" at bounding box center [367, 269] width 8 height 8
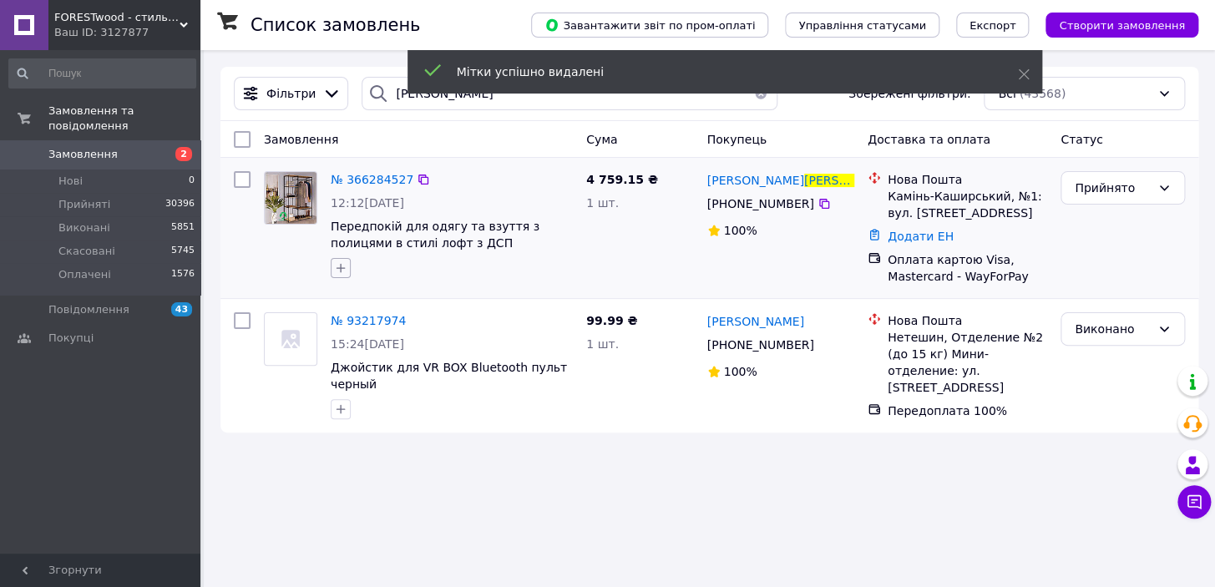
click at [340, 266] on icon "button" at bounding box center [340, 267] width 13 height 13
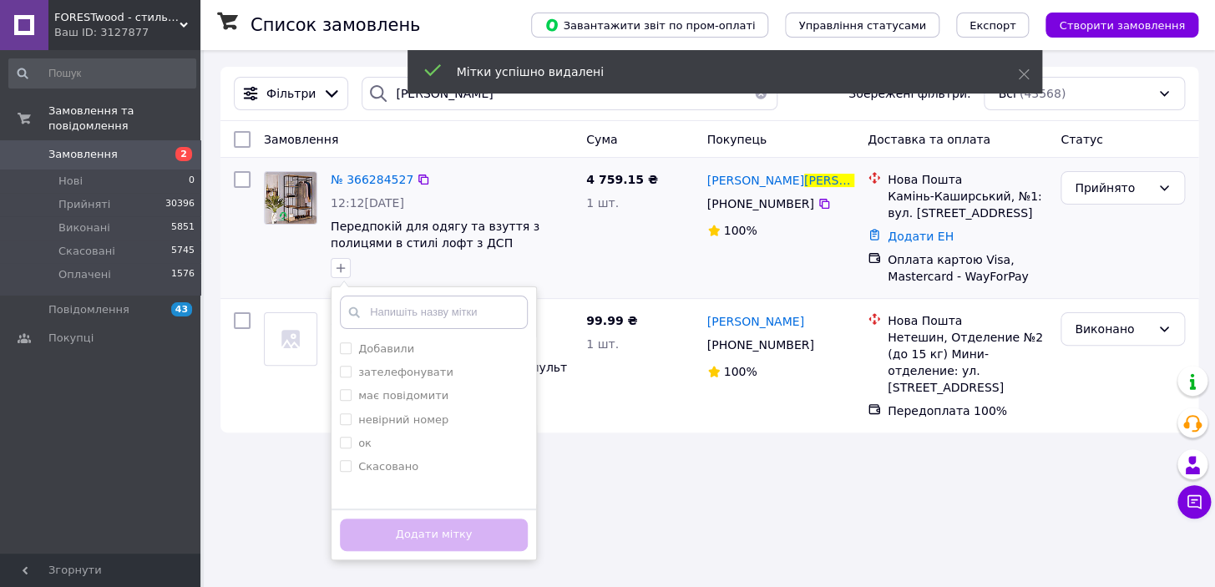
drag, startPoint x: 383, startPoint y: 468, endPoint x: 397, endPoint y: 493, distance: 29.1
click at [383, 469] on label "Скасовано" at bounding box center [388, 466] width 60 height 13
checkbox input "true"
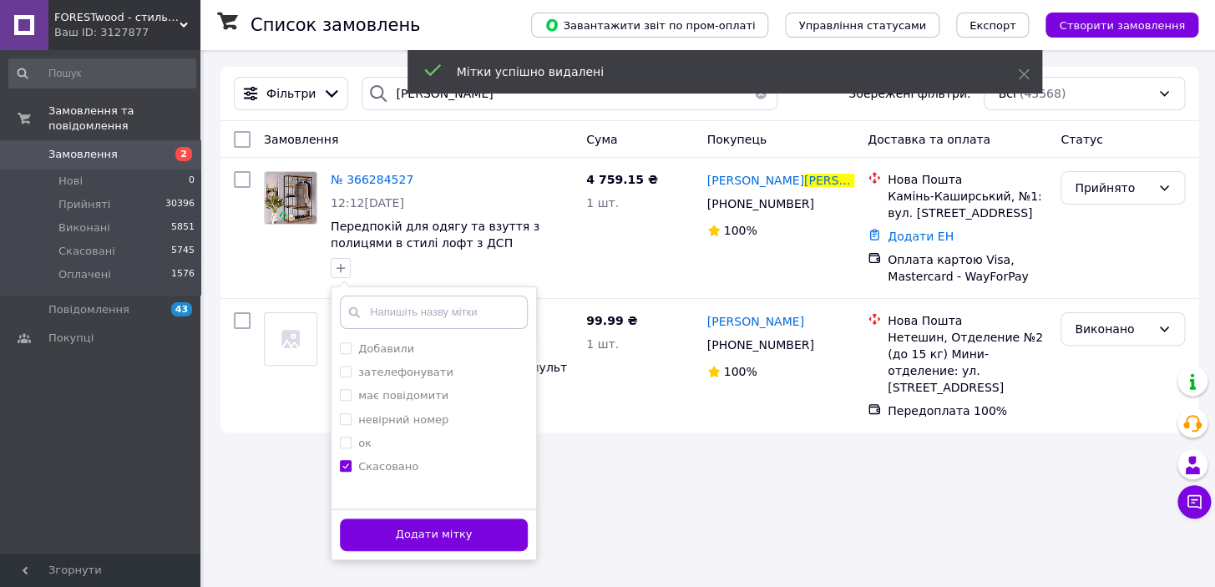
drag, startPoint x: 408, startPoint y: 540, endPoint x: 378, endPoint y: 568, distance: 40.8
click at [408, 538] on button "Додати мітку" at bounding box center [434, 534] width 188 height 33
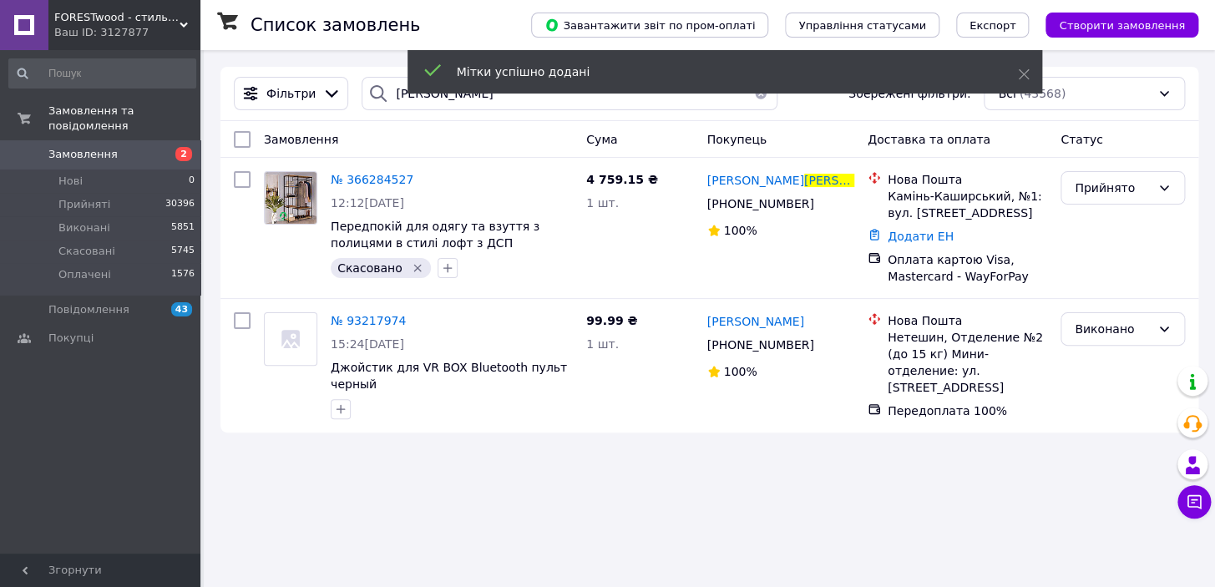
drag, startPoint x: 751, startPoint y: 99, endPoint x: 529, endPoint y: 144, distance: 225.6
click at [750, 99] on button "button" at bounding box center [760, 93] width 33 height 33
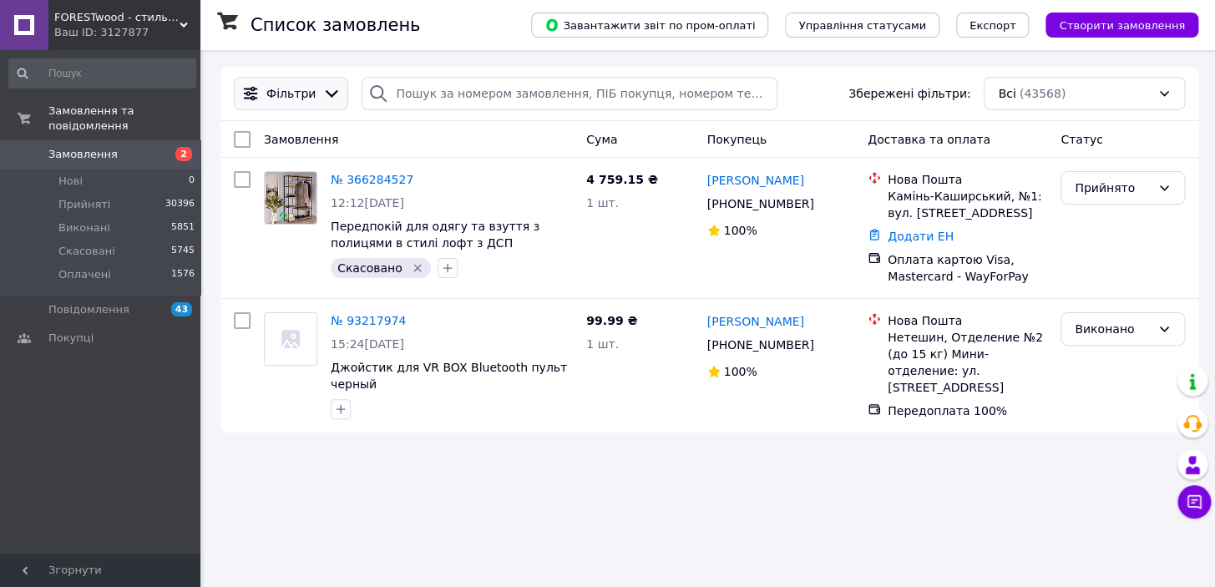
click at [281, 87] on span "Фільтри" at bounding box center [290, 93] width 49 height 17
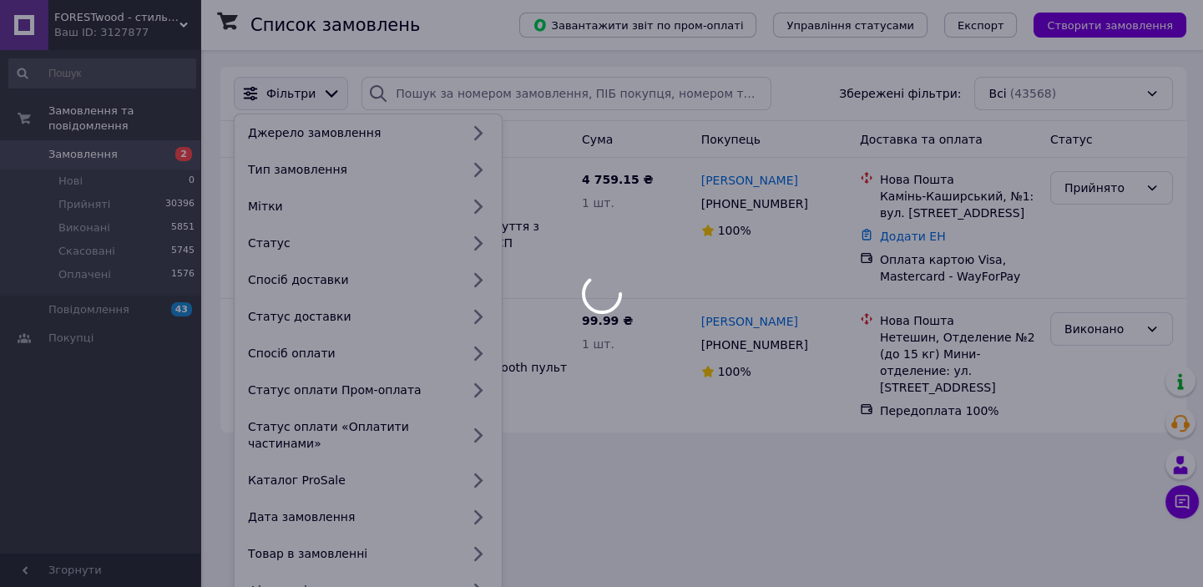
click at [262, 209] on div "Мітки" at bounding box center [350, 206] width 219 height 17
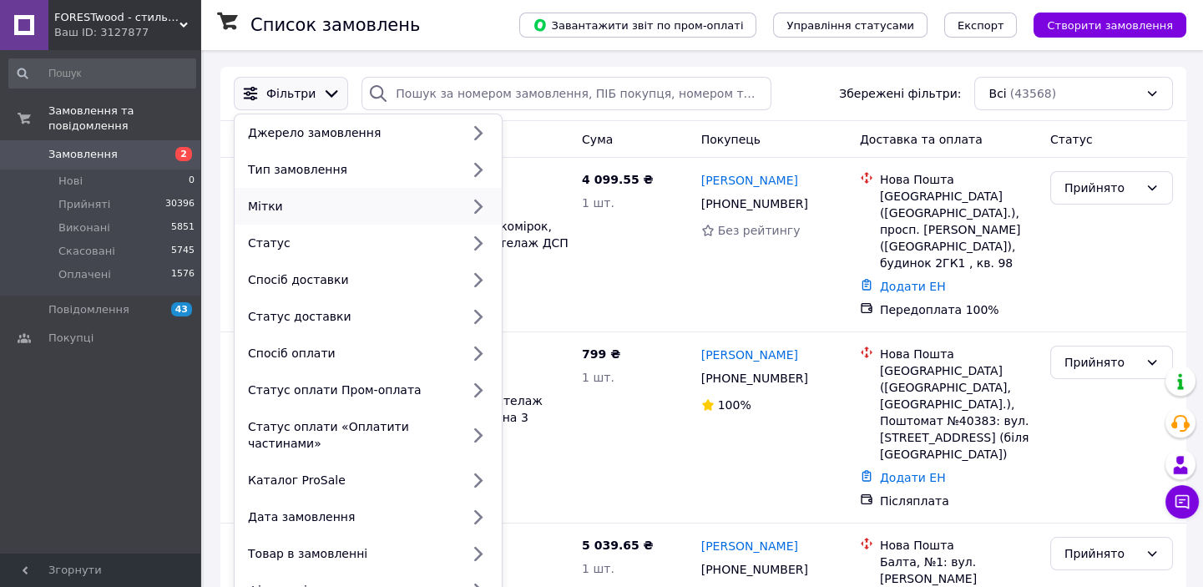
click at [262, 207] on div "Мітки" at bounding box center [350, 206] width 219 height 17
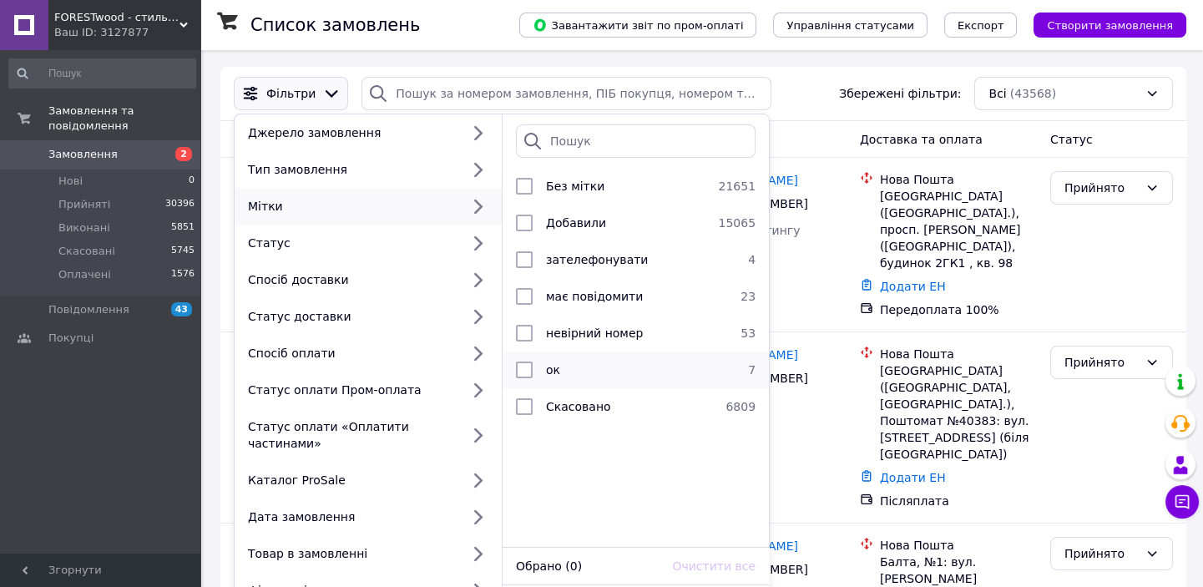
click at [586, 369] on div "ок" at bounding box center [633, 370] width 188 height 17
checkbox input "true"
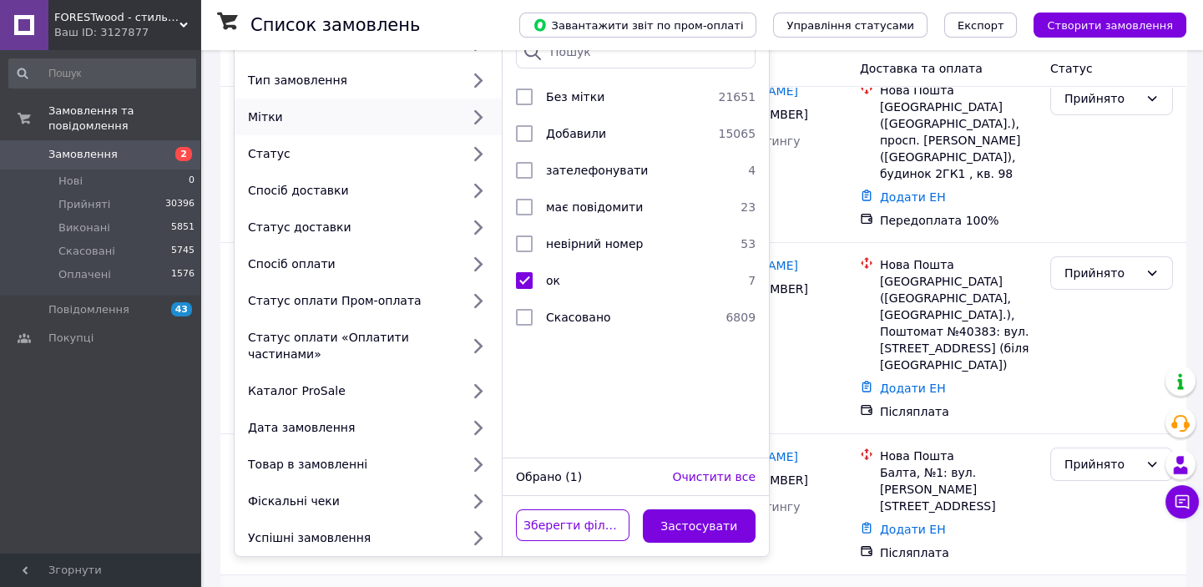
scroll to position [227, 0]
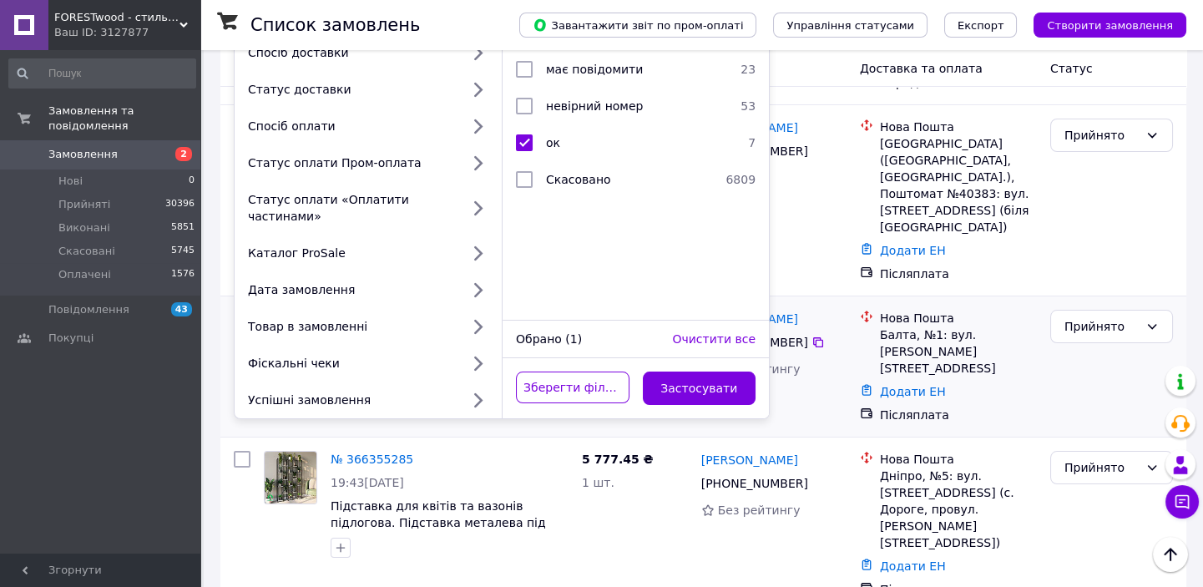
drag, startPoint x: 733, startPoint y: 377, endPoint x: 751, endPoint y: 360, distance: 25.4
click at [732, 377] on button "Застосувати" at bounding box center [700, 388] width 114 height 33
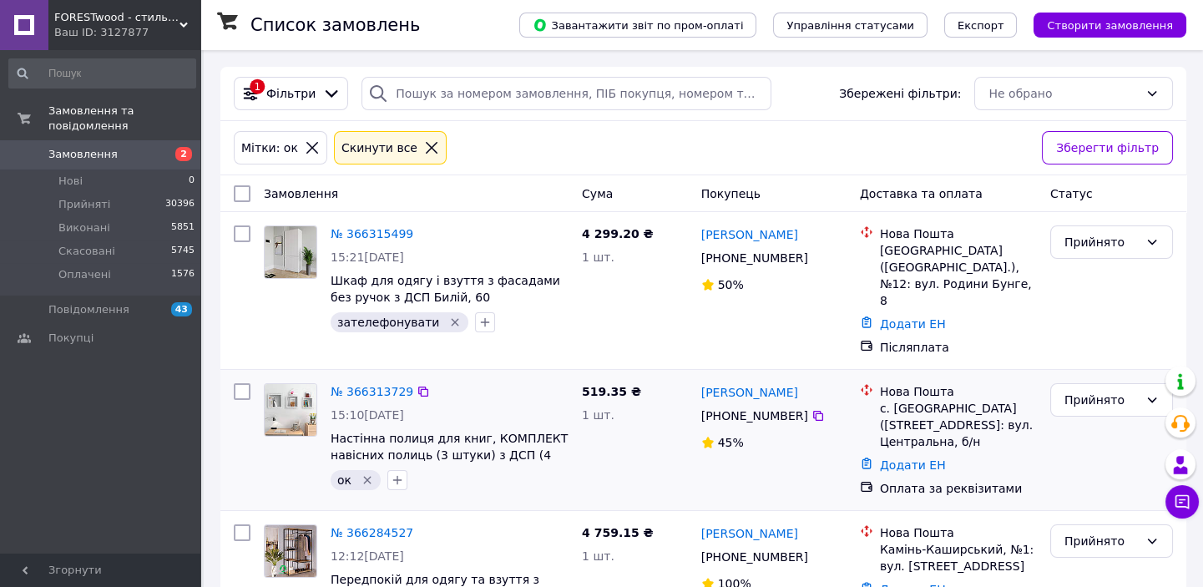
click at [366, 477] on icon "Видалити мітку" at bounding box center [367, 481] width 8 height 8
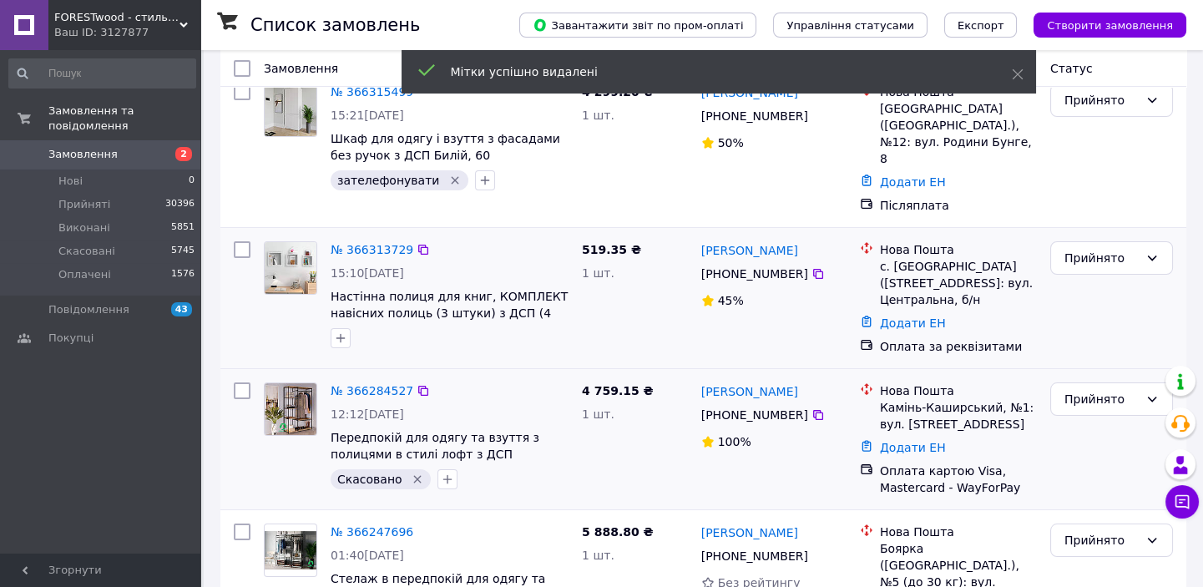
scroll to position [151, 0]
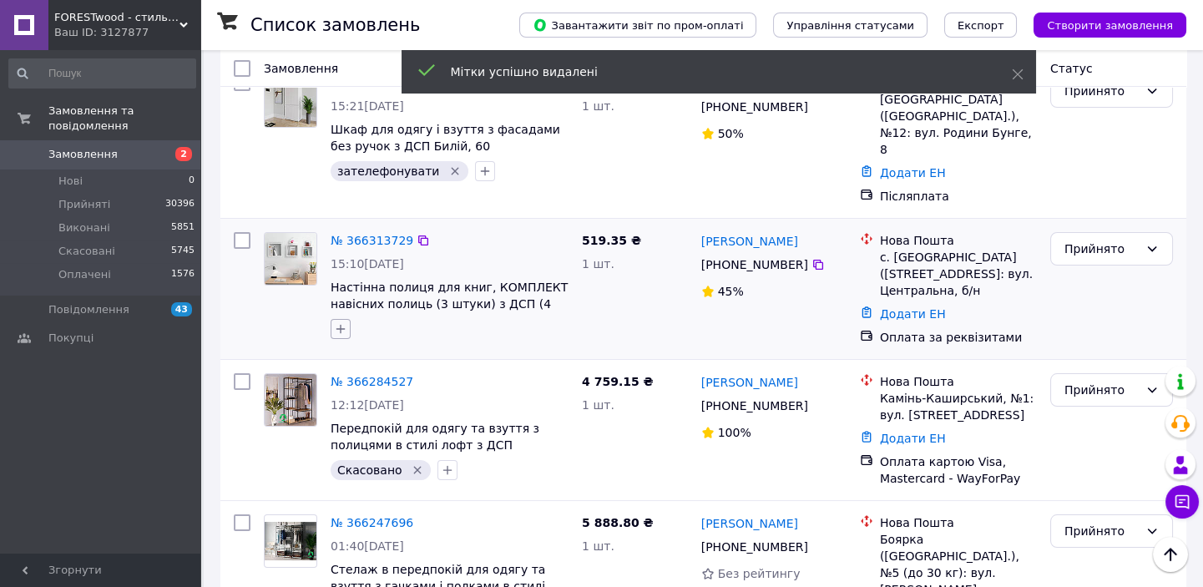
click at [339, 322] on icon "button" at bounding box center [340, 328] width 13 height 13
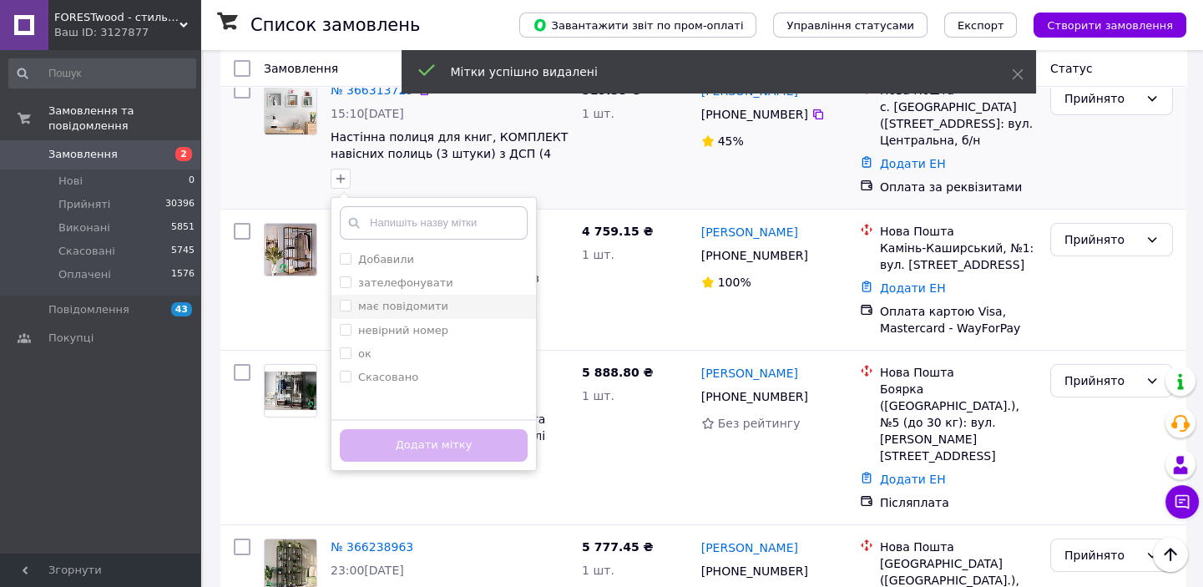
scroll to position [303, 0]
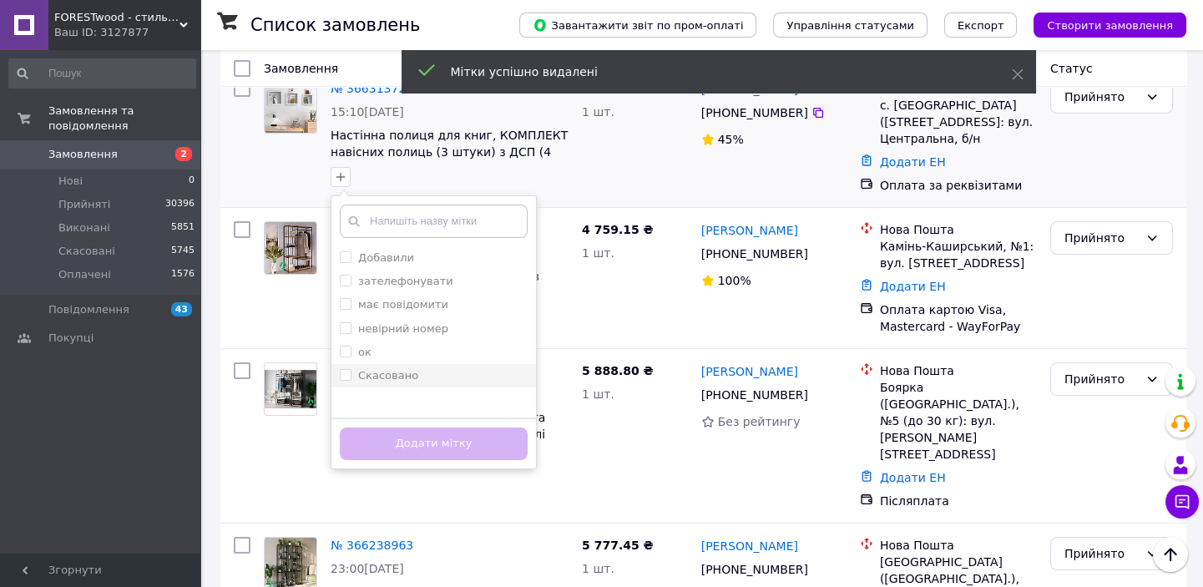
click at [414, 368] on div "Скасовано" at bounding box center [434, 375] width 188 height 15
checkbox input "true"
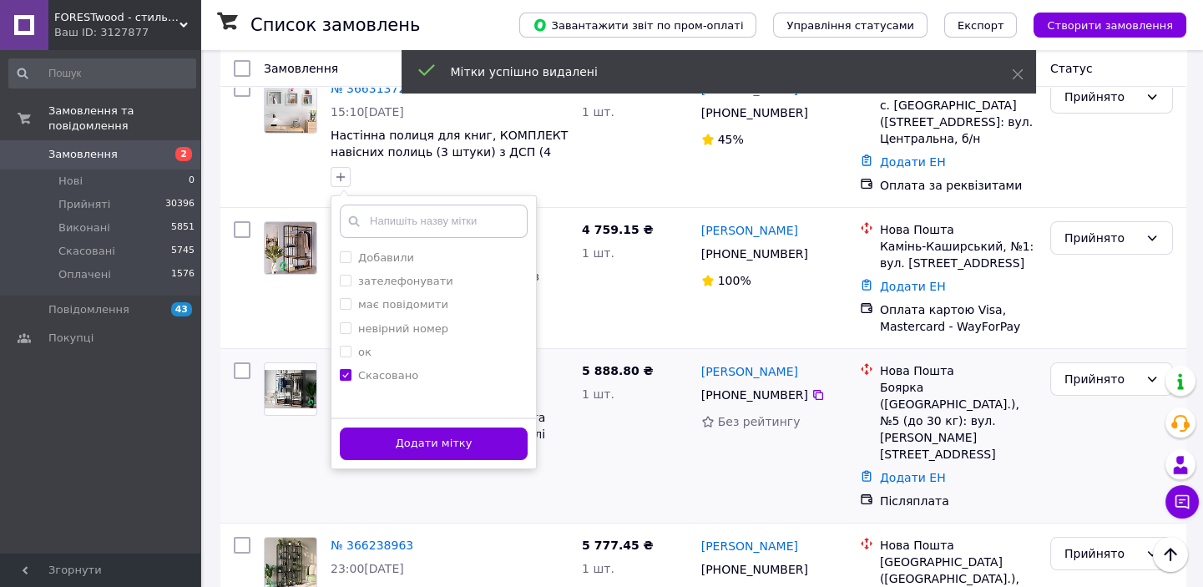
drag, startPoint x: 432, startPoint y: 423, endPoint x: 551, endPoint y: 422, distance: 119.4
click at [439, 427] on button "Додати мітку" at bounding box center [434, 443] width 188 height 33
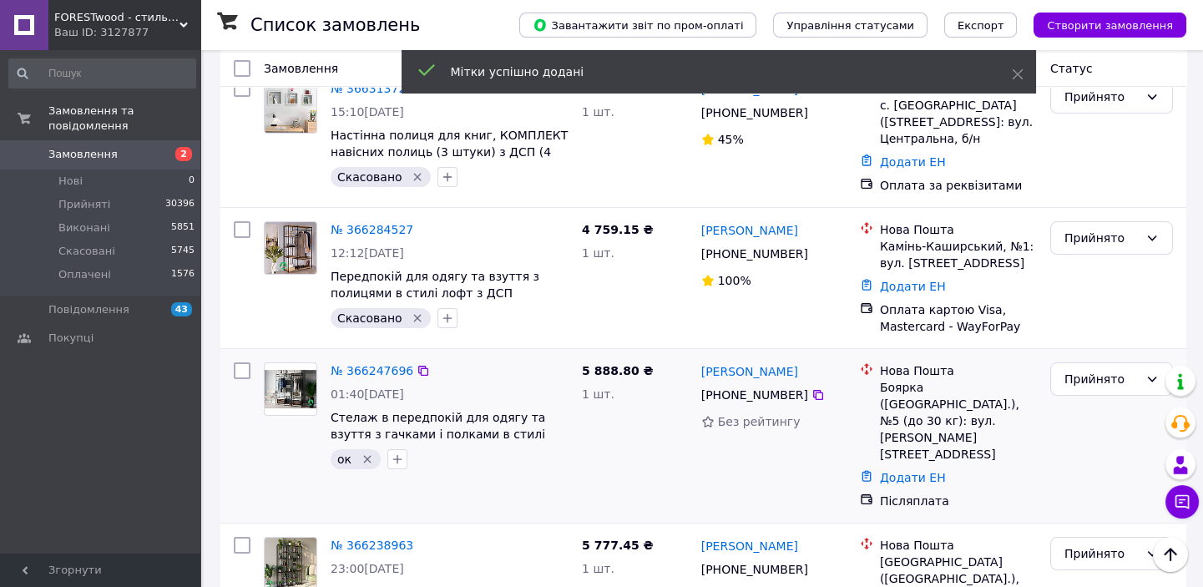
click at [368, 456] on icon "Видалити мітку" at bounding box center [367, 460] width 8 height 8
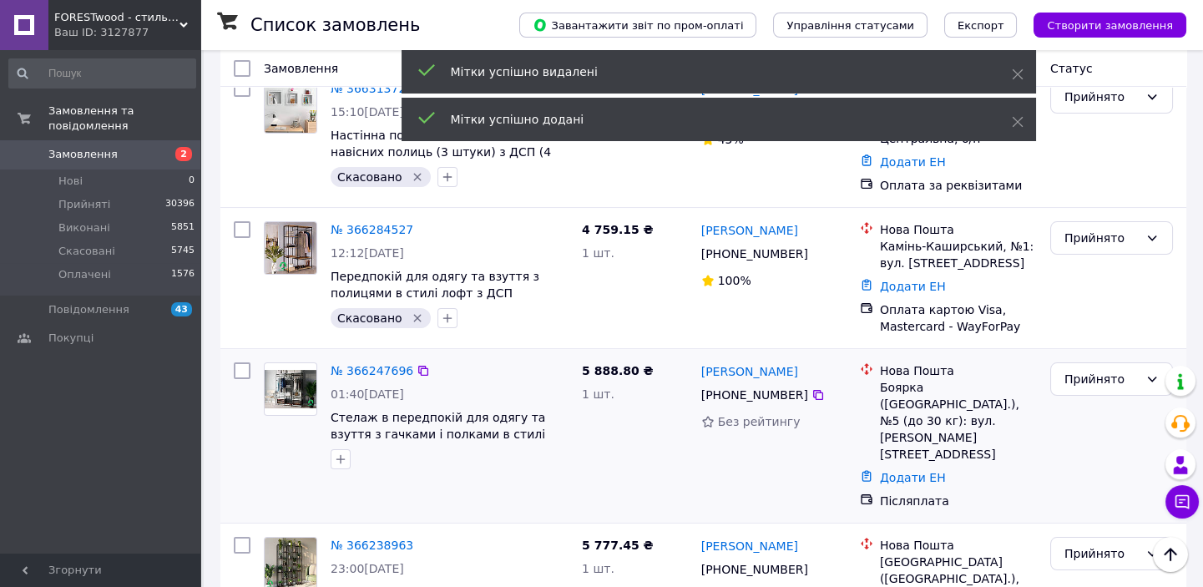
click at [362, 446] on div at bounding box center [449, 459] width 245 height 27
click at [342, 453] on icon "button" at bounding box center [340, 459] width 13 height 13
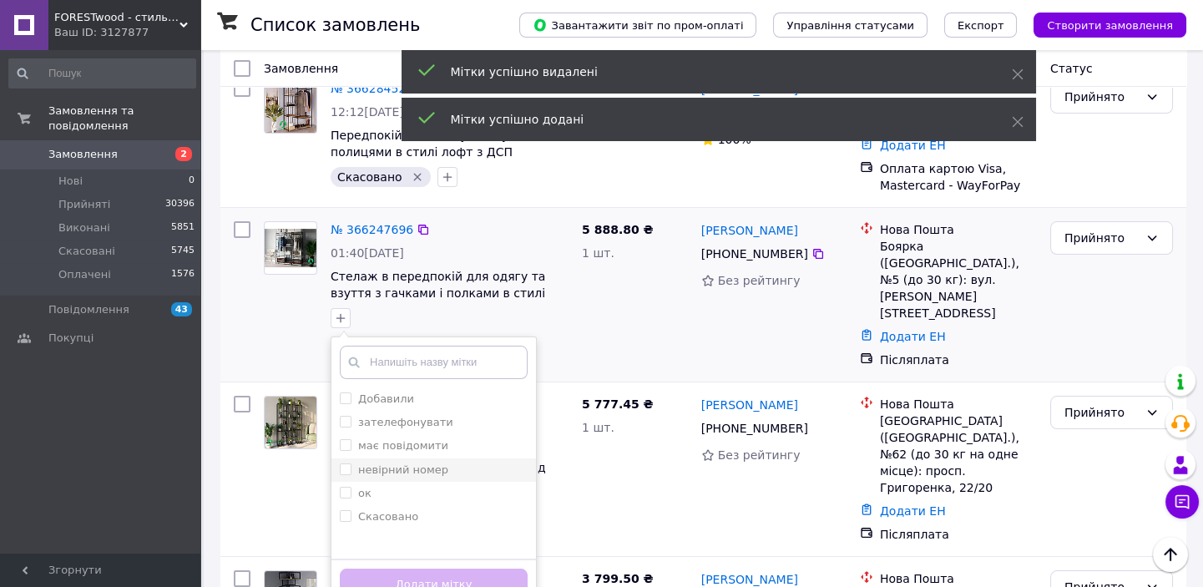
scroll to position [455, 0]
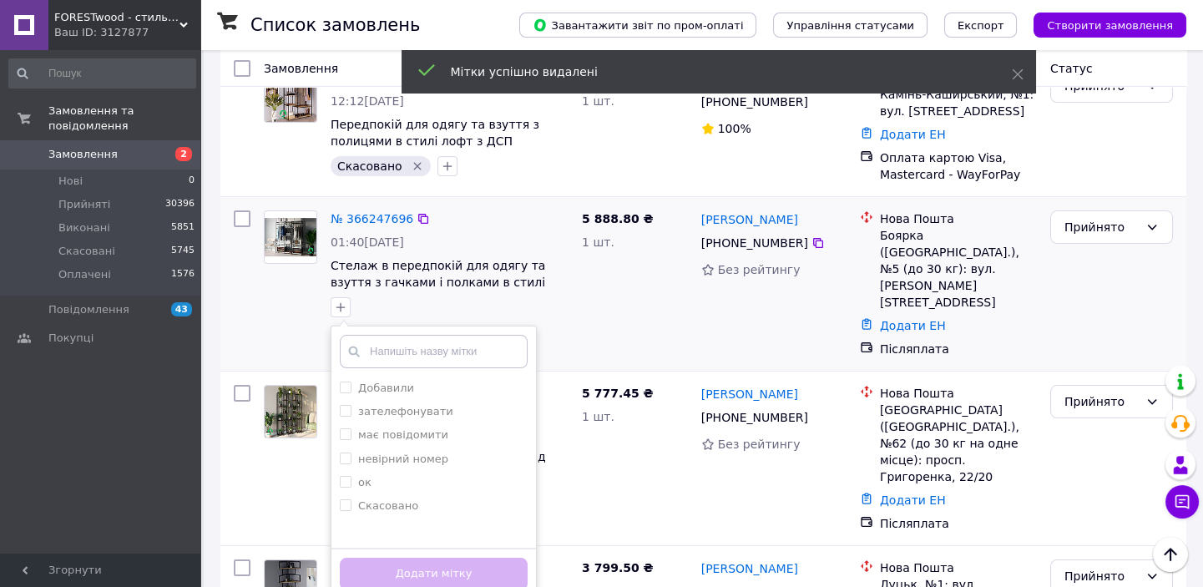
drag, startPoint x: 389, startPoint y: 472, endPoint x: 410, endPoint y: 488, distance: 26.7
click at [391, 499] on label "Скасовано" at bounding box center [388, 505] width 60 height 13
checkbox input "true"
drag, startPoint x: 404, startPoint y: 542, endPoint x: 400, endPoint y: 530, distance: 12.4
click at [403, 558] on button "Додати мітку" at bounding box center [434, 574] width 188 height 33
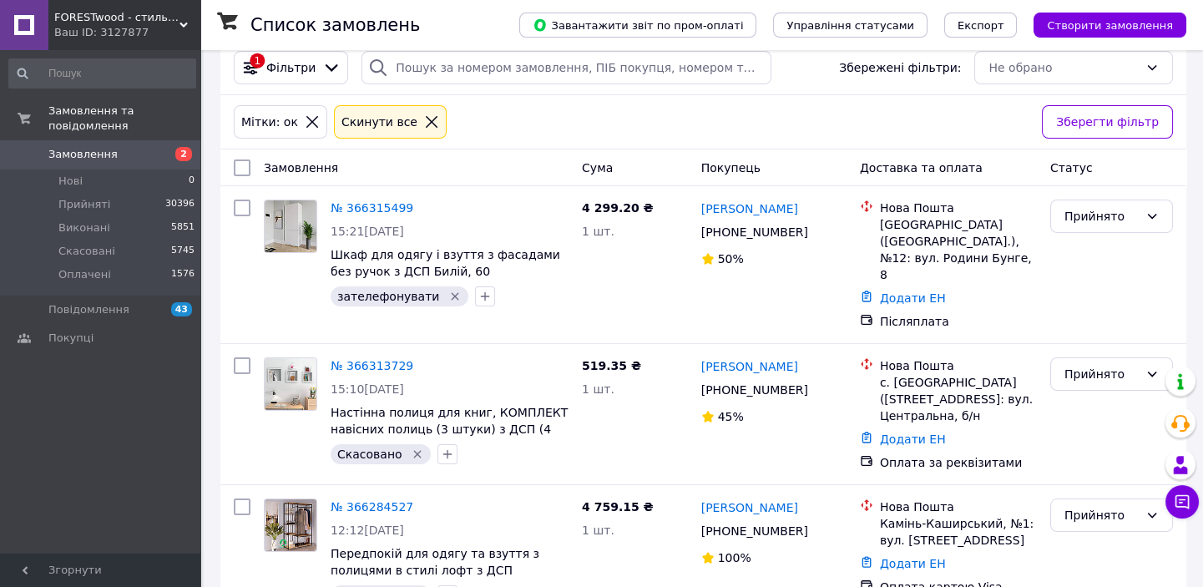
scroll to position [0, 0]
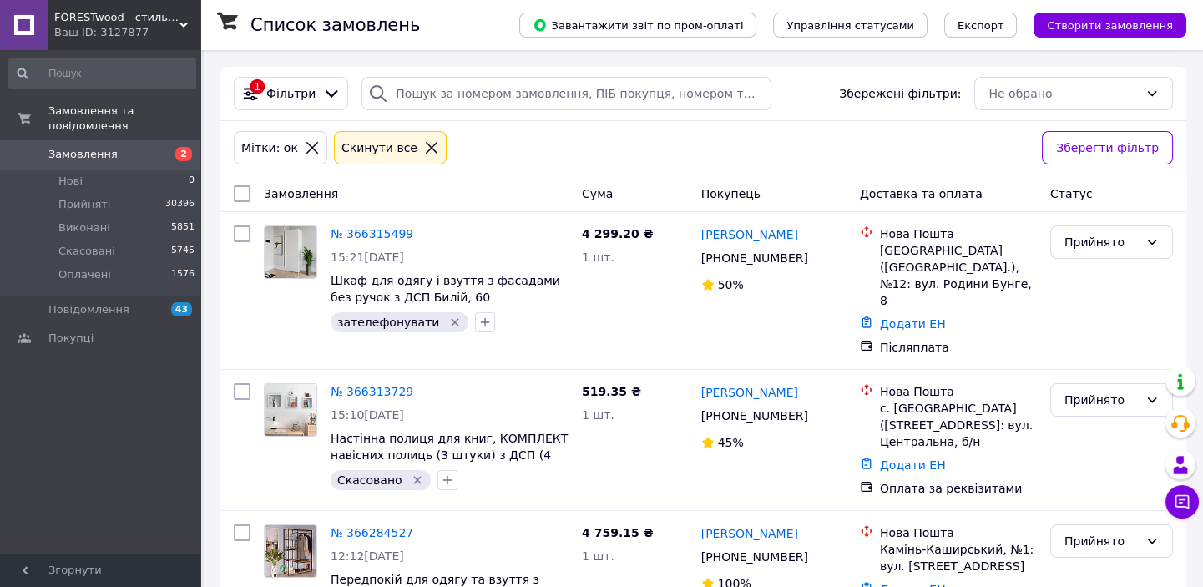
click at [414, 156] on div "Cкинути все" at bounding box center [390, 148] width 104 height 18
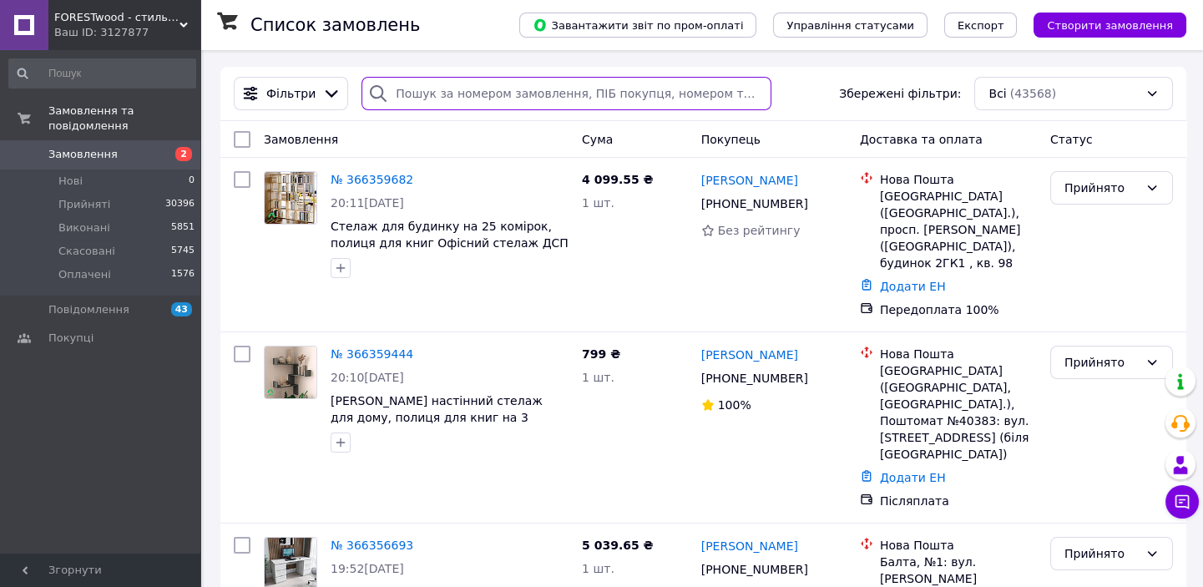
click at [417, 102] on input "search" at bounding box center [567, 93] width 410 height 33
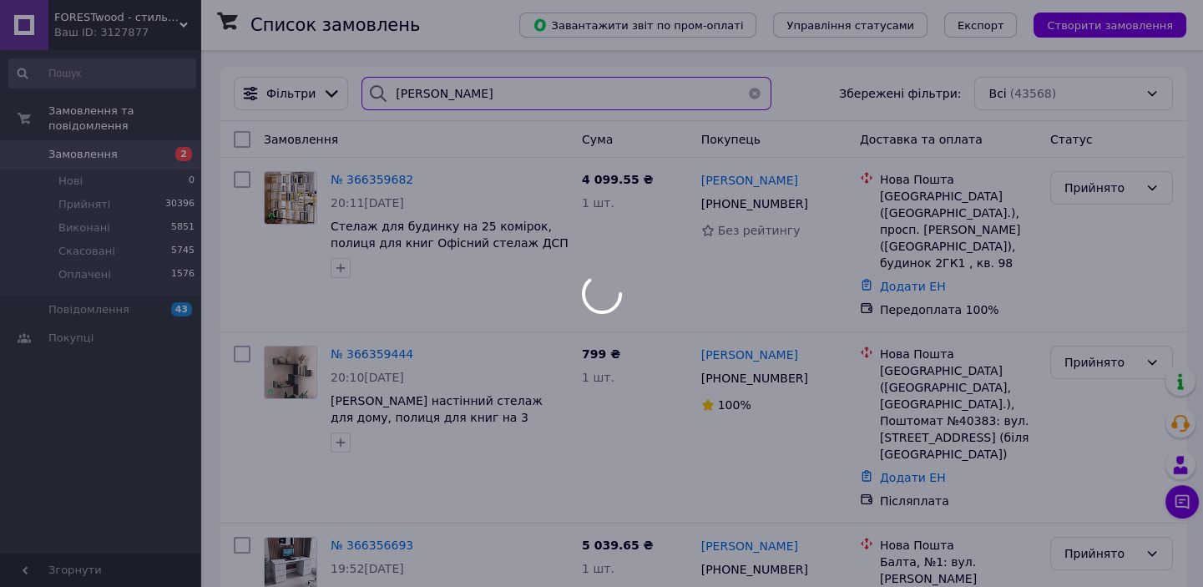
type input "[PERSON_NAME]"
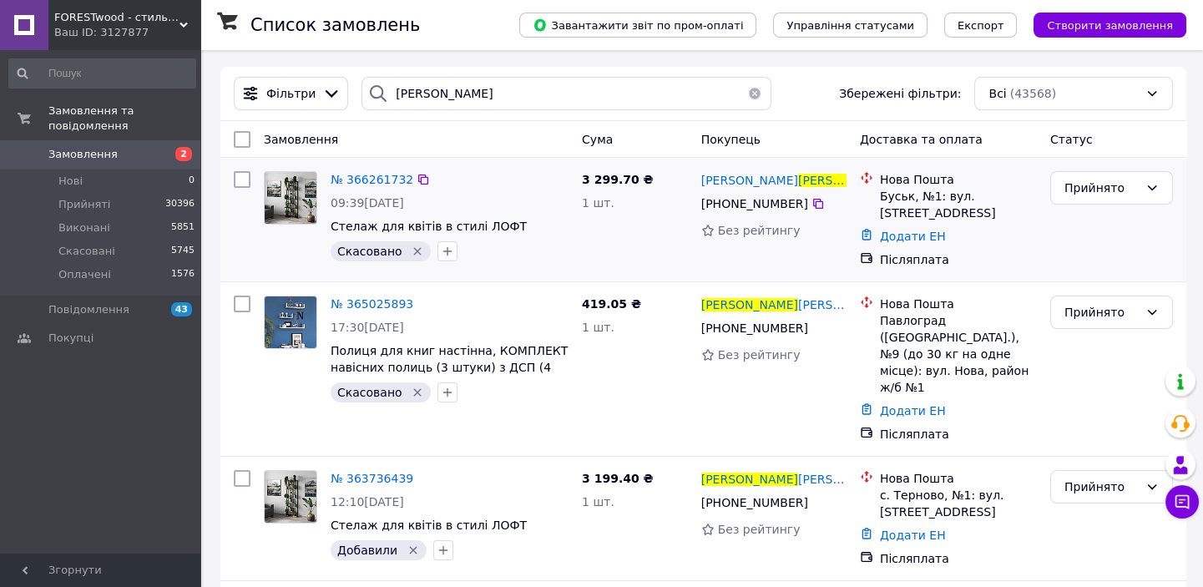
drag, startPoint x: 407, startPoint y: 250, endPoint x: 402, endPoint y: 234, distance: 17.2
click at [411, 250] on icon "Видалити мітку" at bounding box center [417, 251] width 13 height 13
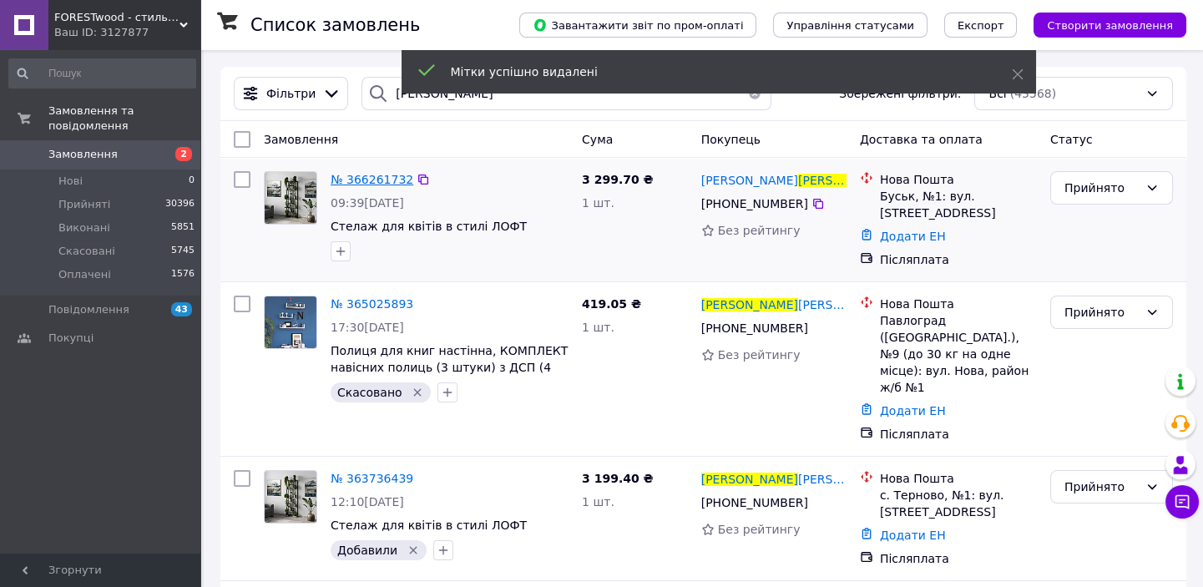
click at [378, 185] on span "№ 366261732" at bounding box center [372, 179] width 83 height 13
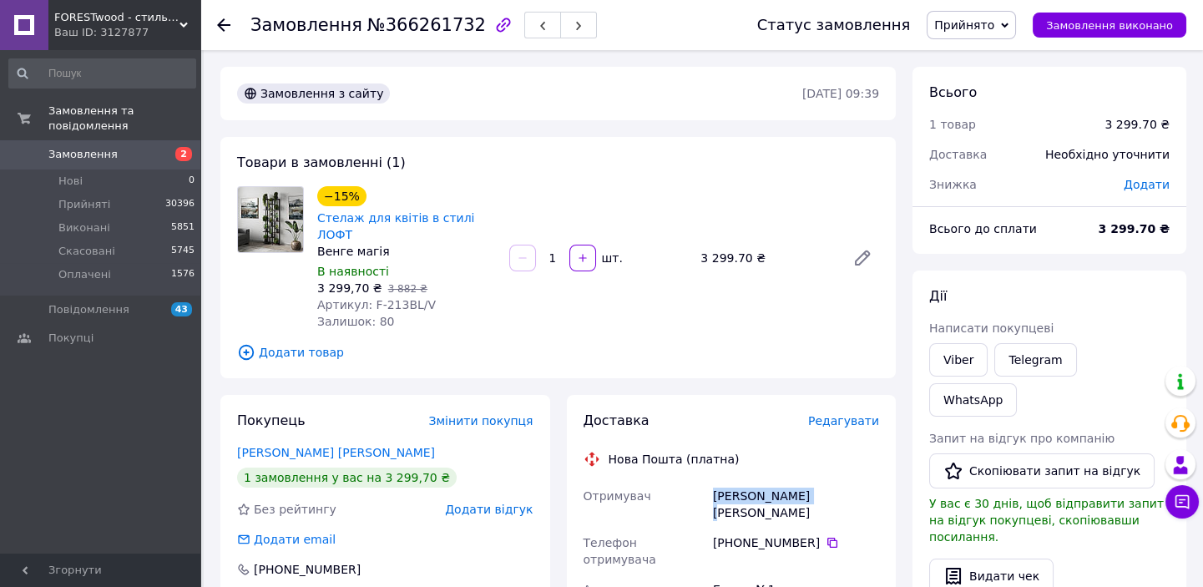
drag, startPoint x: 817, startPoint y: 475, endPoint x: 711, endPoint y: 479, distance: 106.1
click at [710, 481] on div "[PERSON_NAME] [PERSON_NAME]" at bounding box center [796, 504] width 173 height 47
click at [826, 536] on icon at bounding box center [832, 542] width 13 height 13
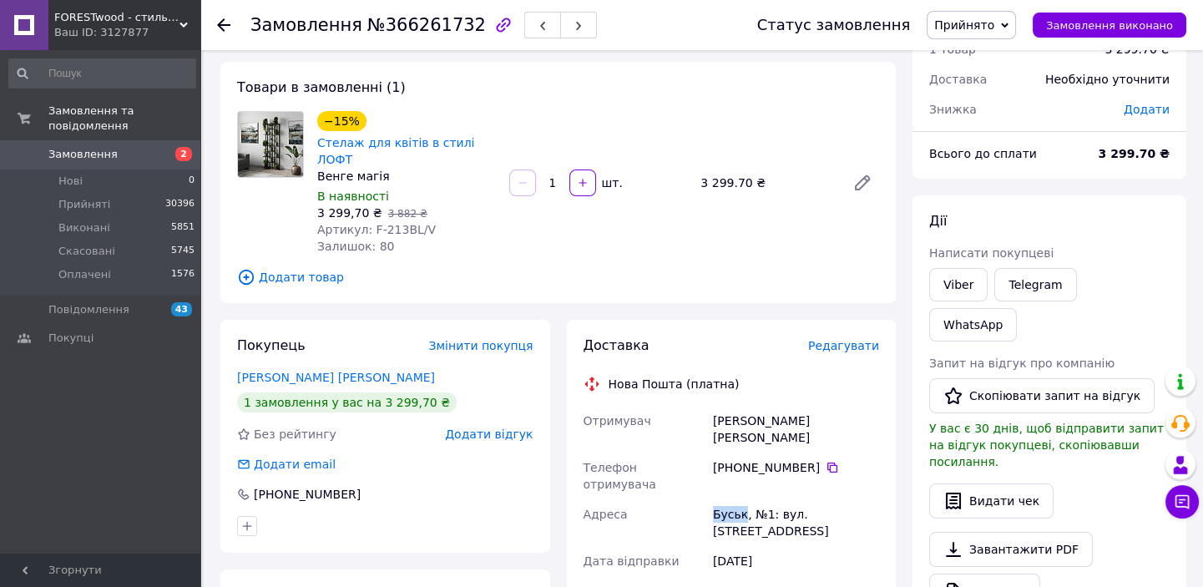
drag, startPoint x: 742, startPoint y: 464, endPoint x: 710, endPoint y: 462, distance: 32.7
click at [706, 463] on div "Отримувач [PERSON_NAME] [PERSON_NAME][DEMOGRAPHIC_DATA] отримувача +380 66 712 …" at bounding box center [731, 583] width 303 height 354
click at [220, 23] on use at bounding box center [223, 24] width 13 height 13
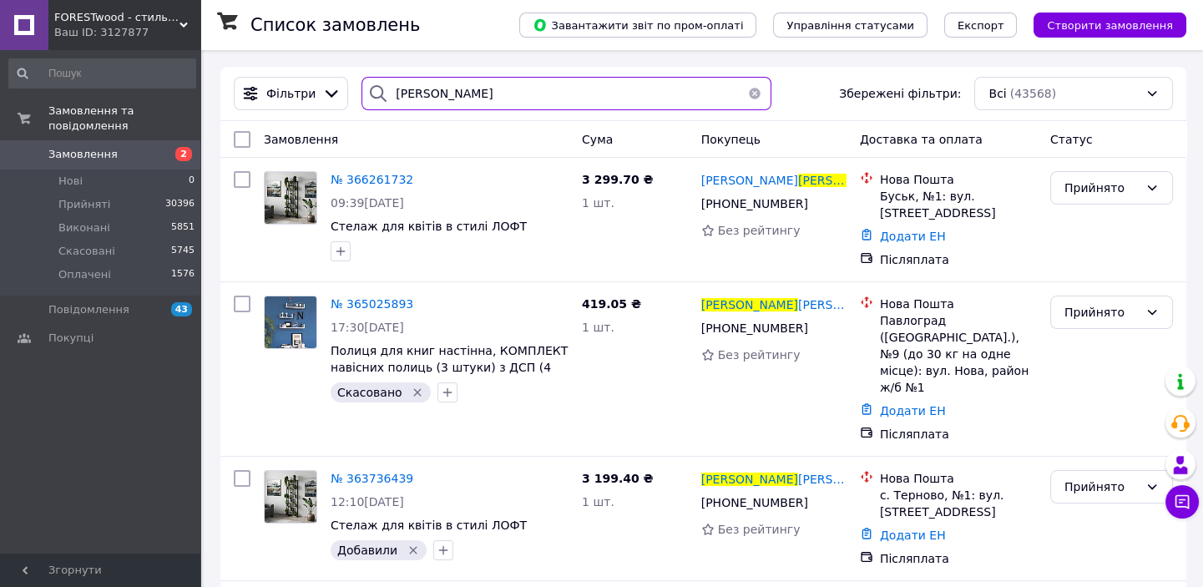
click at [454, 94] on input "[PERSON_NAME]" at bounding box center [567, 93] width 410 height 33
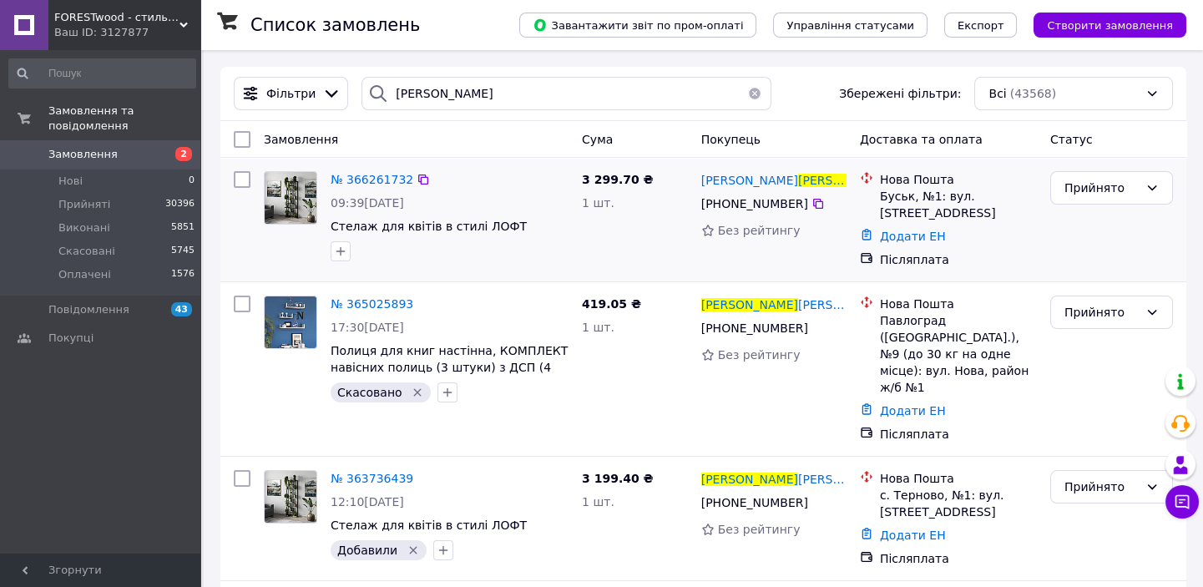
drag, startPoint x: 341, startPoint y: 250, endPoint x: 363, endPoint y: 263, distance: 25.1
click at [346, 250] on icon "button" at bounding box center [340, 251] width 13 height 13
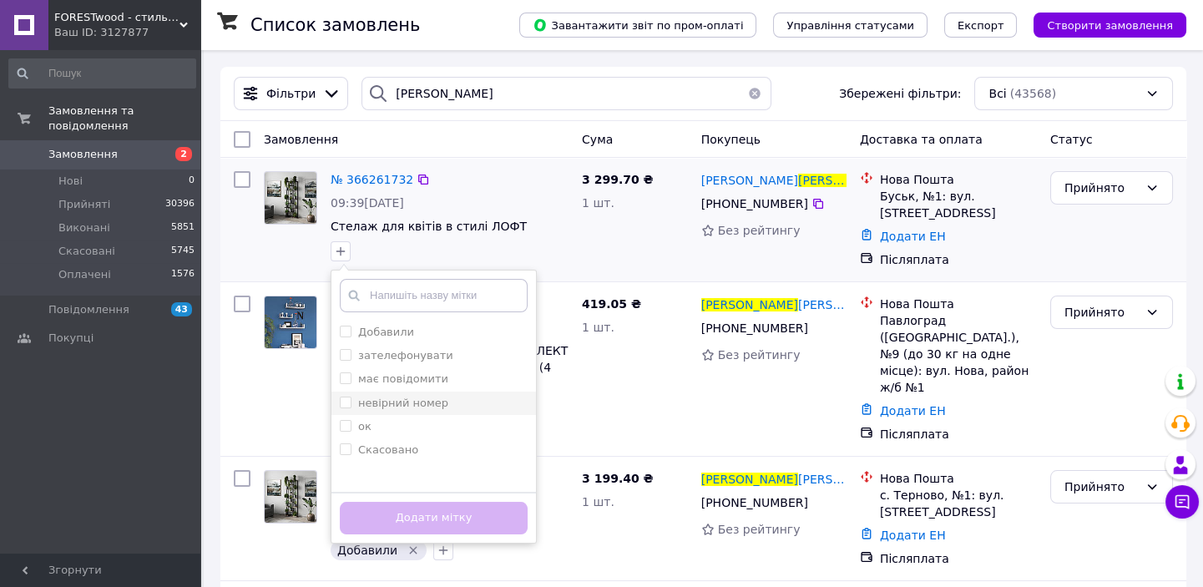
drag, startPoint x: 380, startPoint y: 335, endPoint x: 412, endPoint y: 392, distance: 65.5
click at [381, 337] on label "Добавили" at bounding box center [386, 332] width 56 height 13
checkbox input "true"
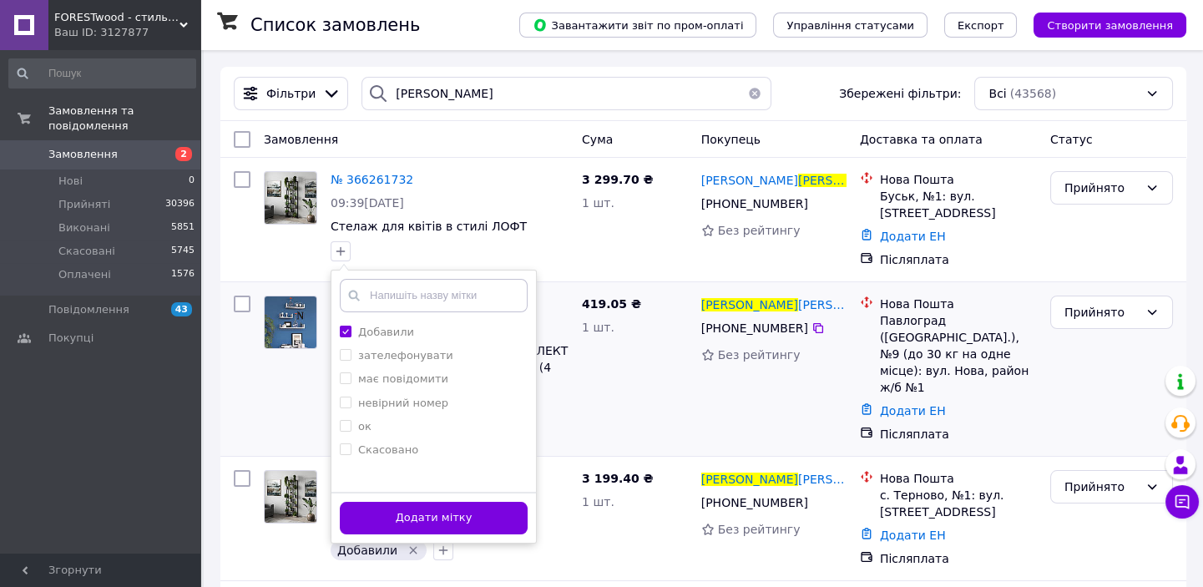
drag, startPoint x: 417, startPoint y: 518, endPoint x: 474, endPoint y: 387, distance: 142.4
click at [422, 513] on button "Додати мітку" at bounding box center [434, 518] width 188 height 33
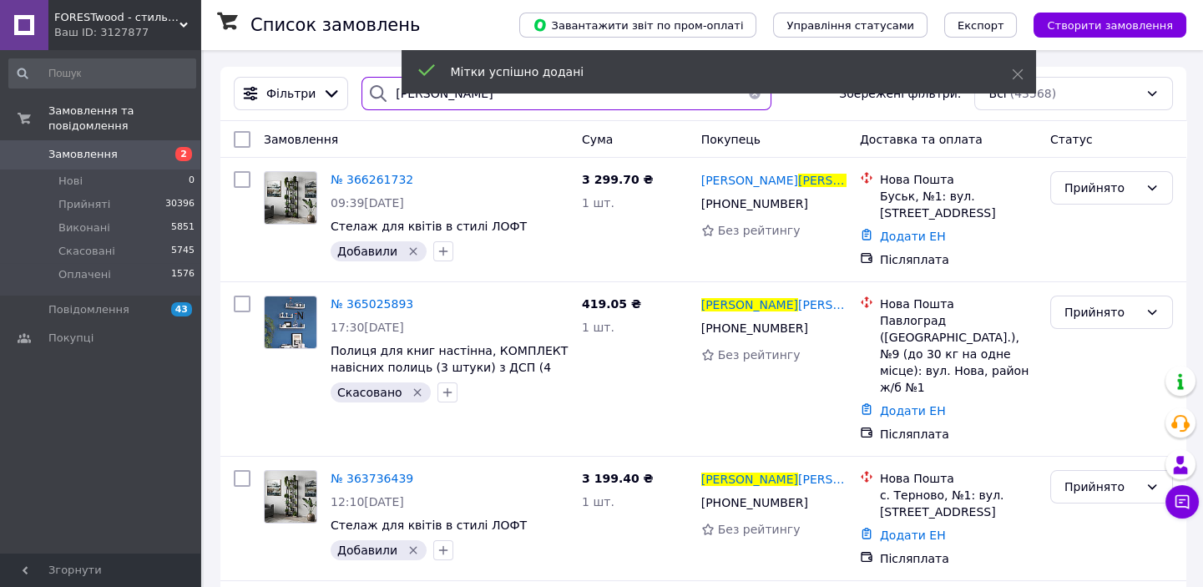
drag, startPoint x: 420, startPoint y: 103, endPoint x: 376, endPoint y: 100, distance: 44.3
click at [376, 100] on div "[PERSON_NAME]" at bounding box center [567, 93] width 410 height 33
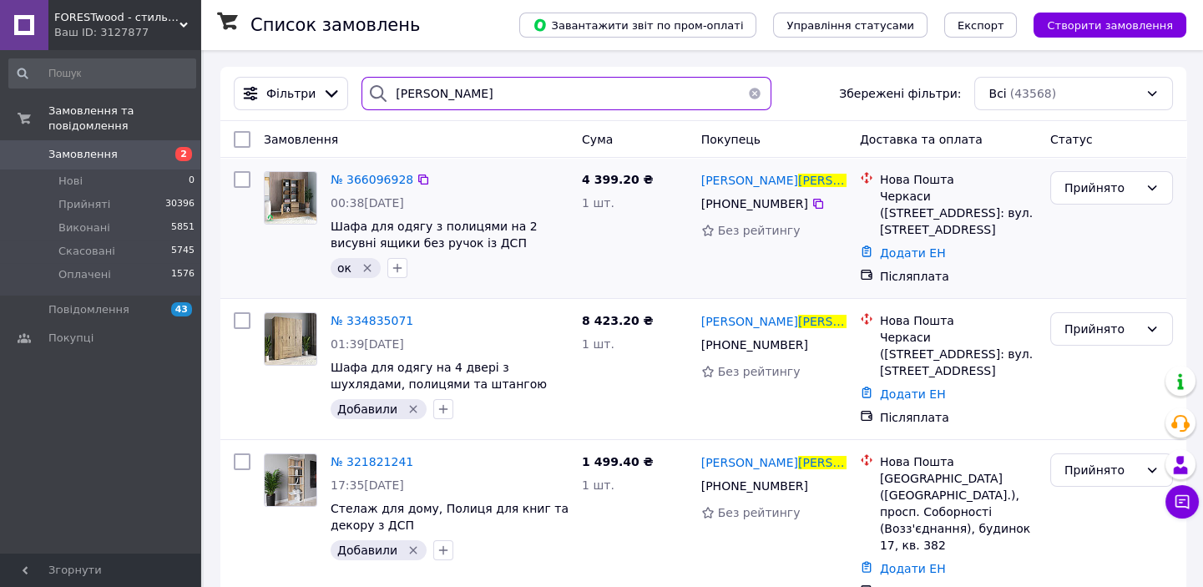
type input "[PERSON_NAME]"
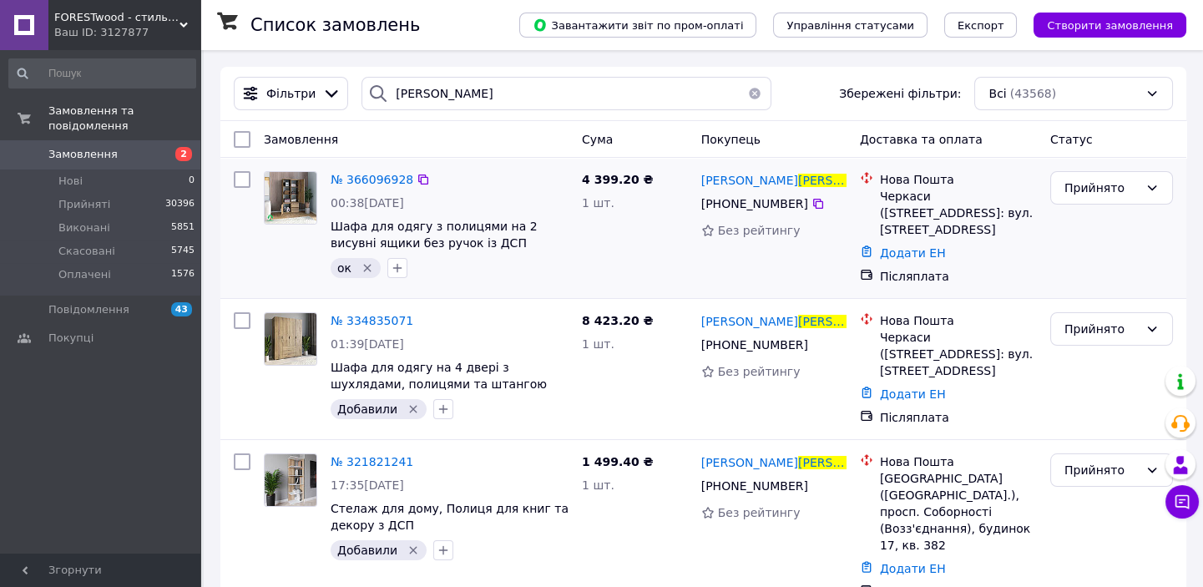
click at [368, 271] on icon "Видалити мітку" at bounding box center [367, 267] width 13 height 13
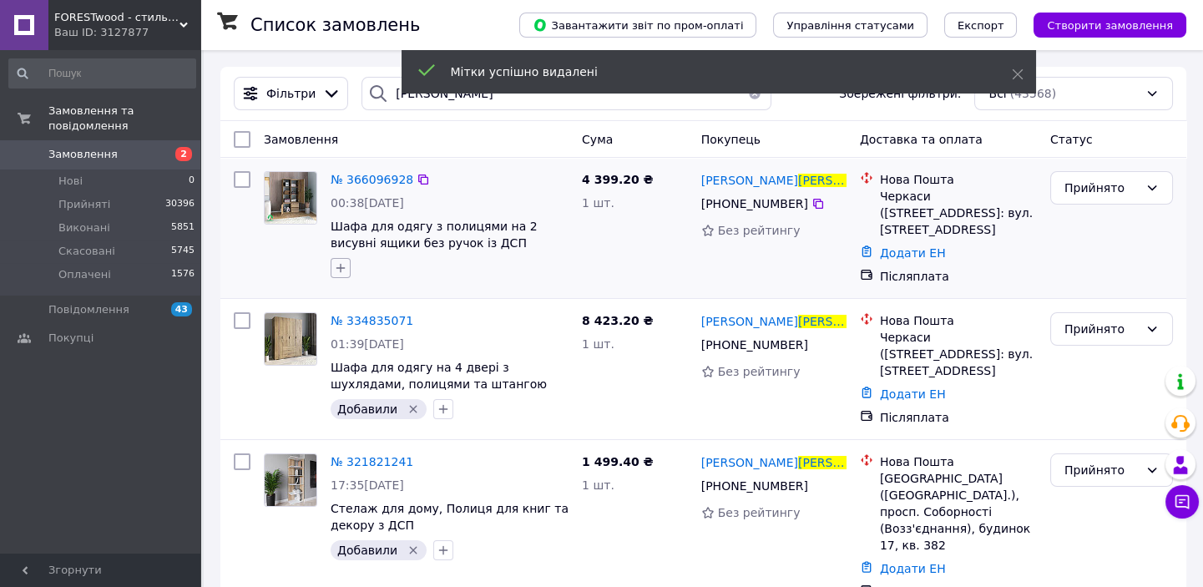
click at [346, 274] on icon "button" at bounding box center [340, 267] width 13 height 13
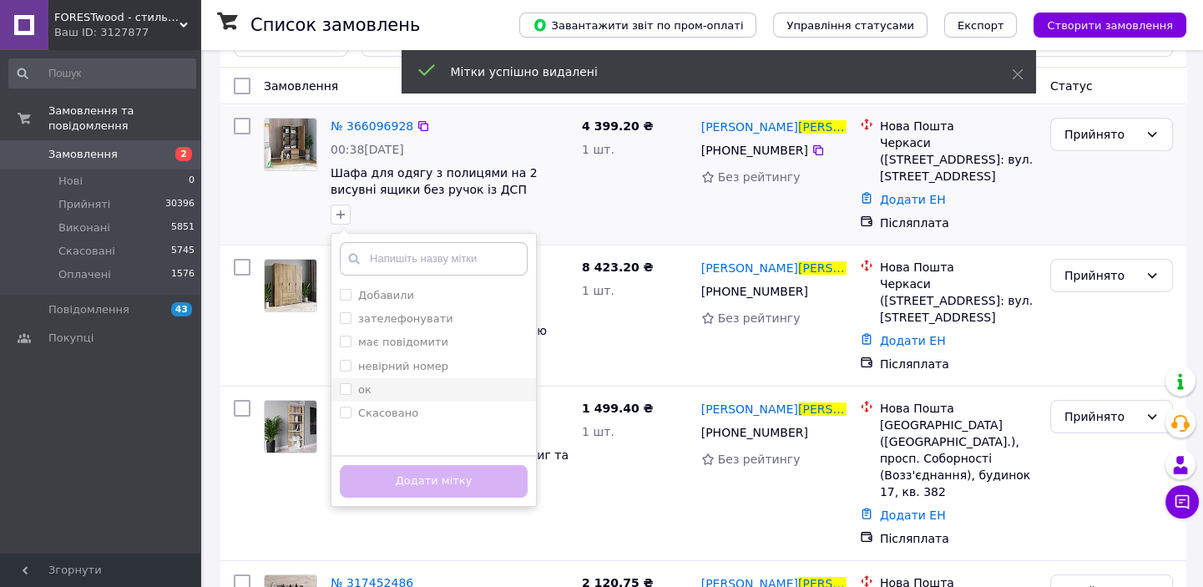
scroll to position [75, 0]
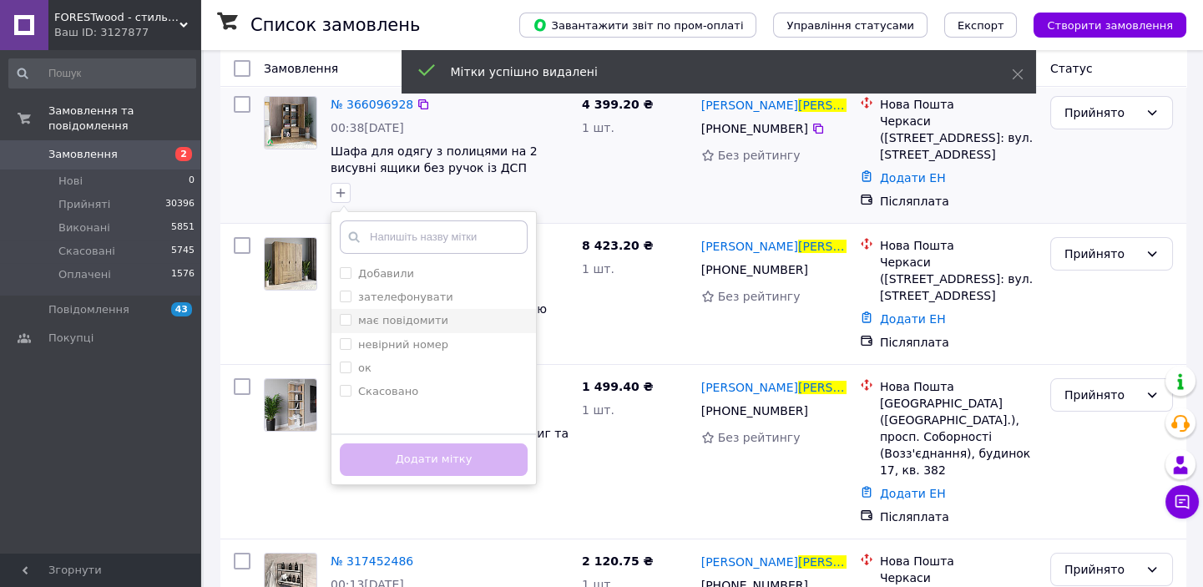
click at [406, 325] on label "має повідомити" at bounding box center [403, 320] width 90 height 13
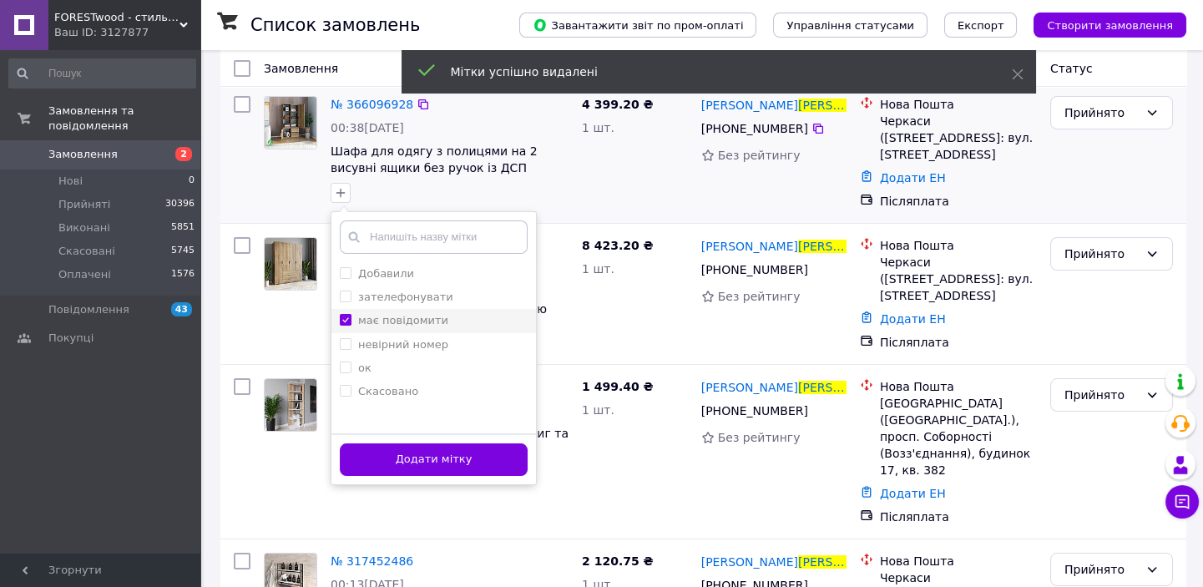
click at [406, 325] on label "має повідомити" at bounding box center [403, 320] width 90 height 13
checkbox input "false"
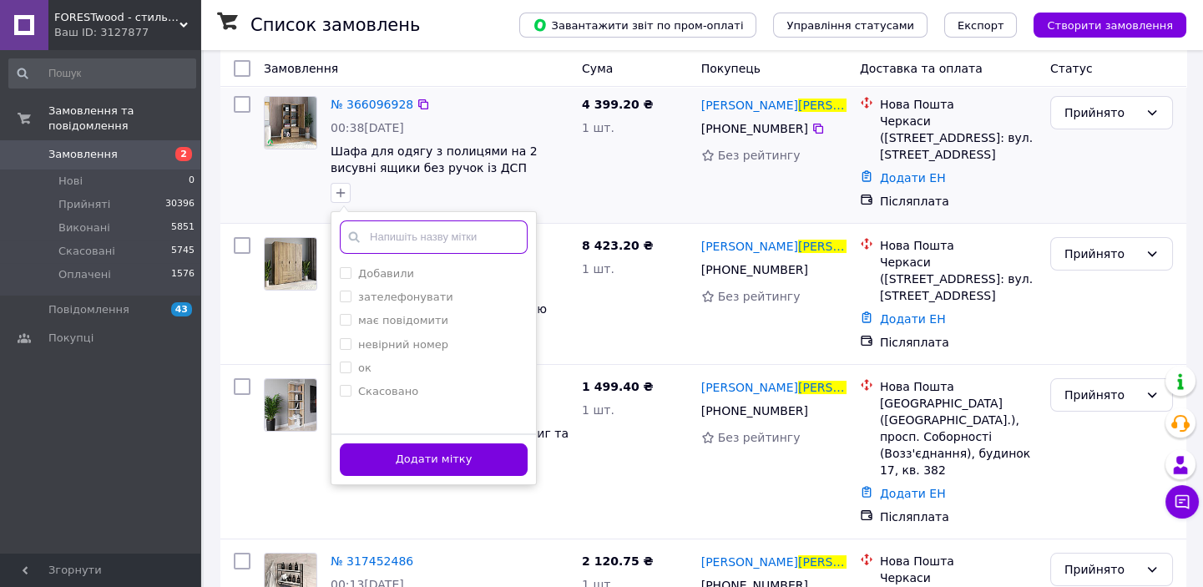
click at [410, 236] on input "text" at bounding box center [434, 236] width 188 height 33
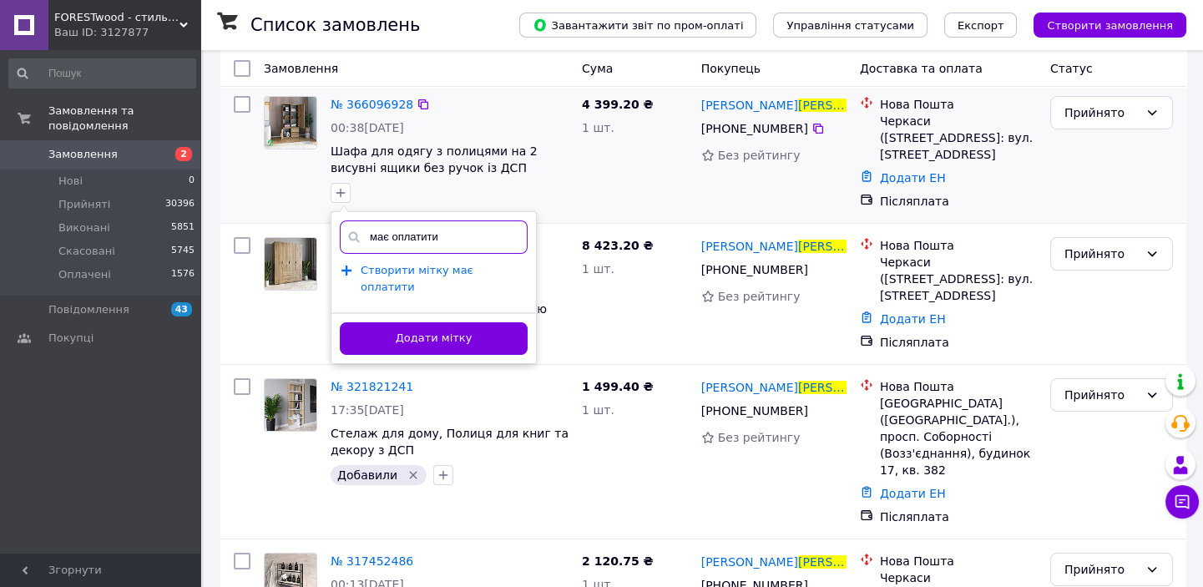
type input "має оплатити"
click at [370, 273] on span "Створити мітку має оплатити" at bounding box center [417, 279] width 113 height 30
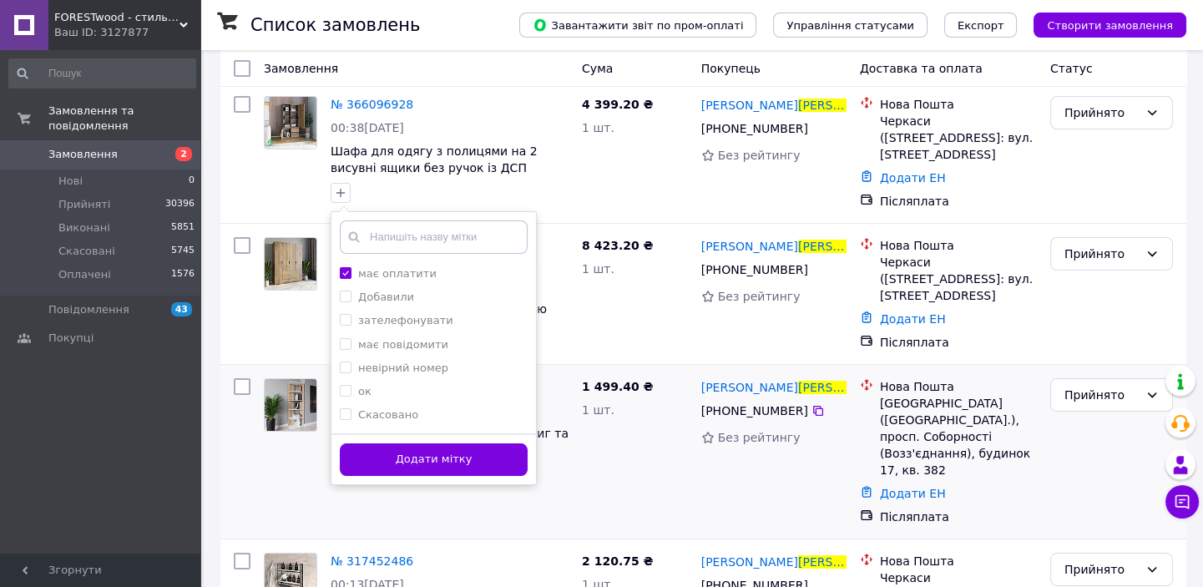
click at [401, 453] on button "Додати мітку" at bounding box center [434, 459] width 188 height 33
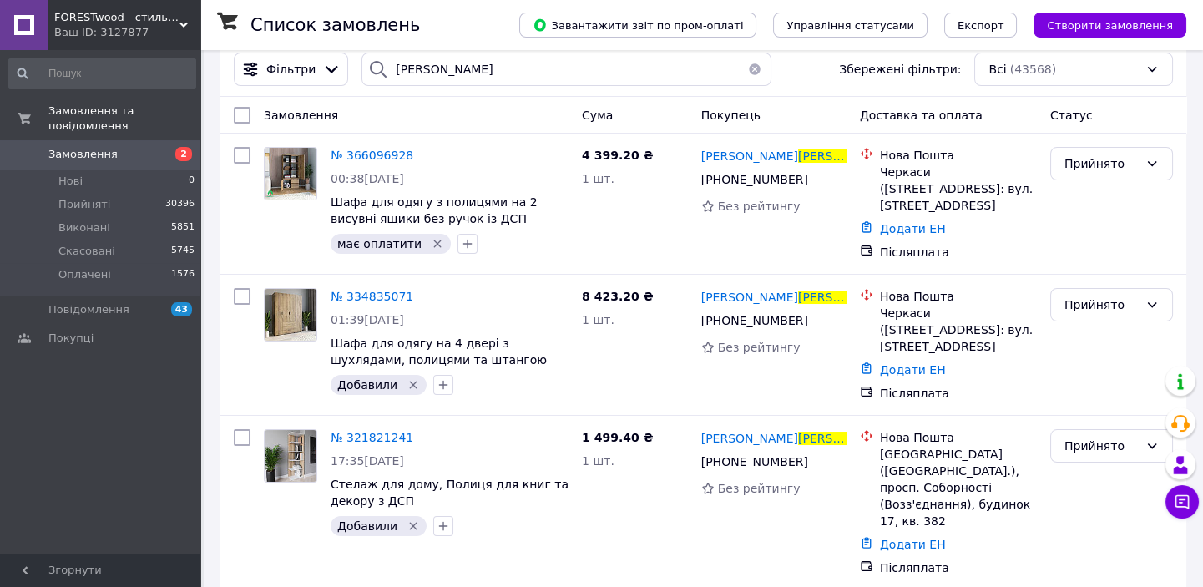
scroll to position [0, 0]
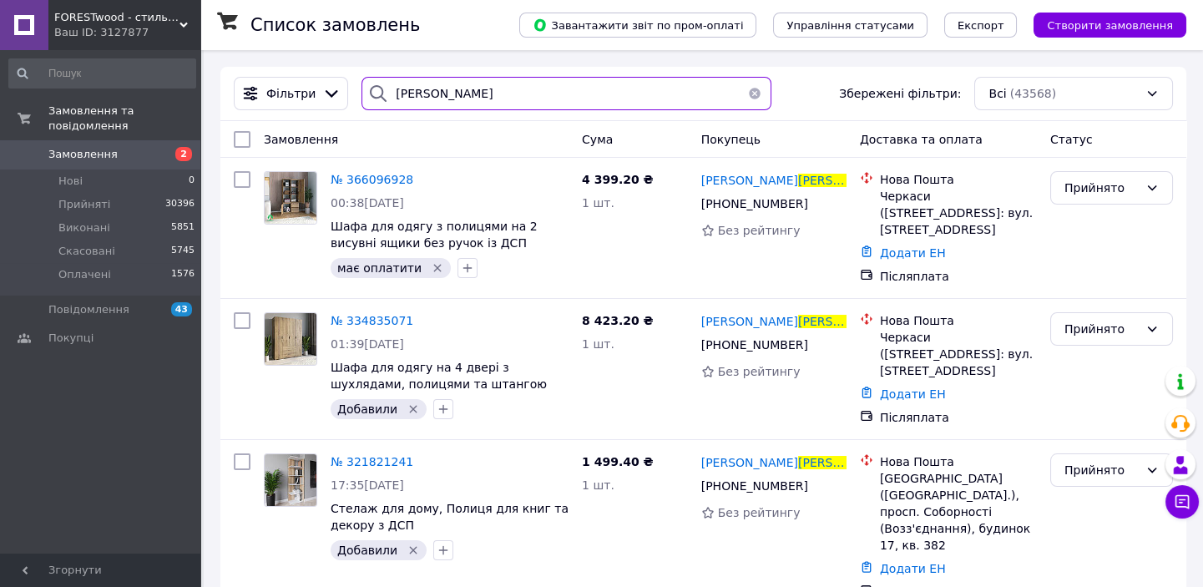
drag, startPoint x: 480, startPoint y: 99, endPoint x: 388, endPoint y: 101, distance: 91.9
click at [388, 101] on input "[PERSON_NAME]" at bounding box center [567, 93] width 410 height 33
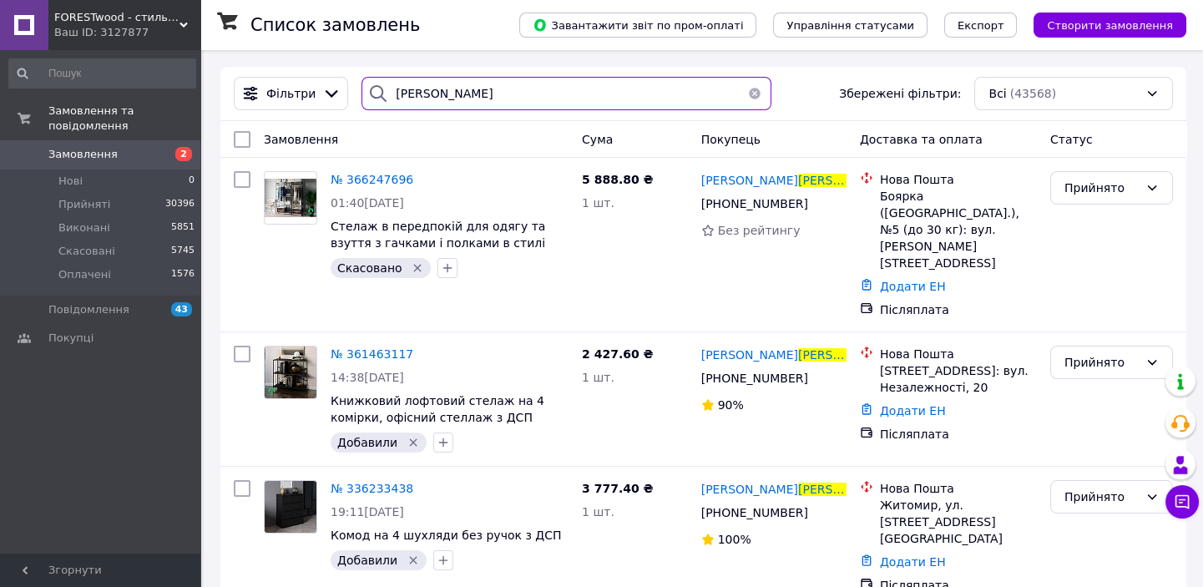
drag, startPoint x: 409, startPoint y: 93, endPoint x: 382, endPoint y: 94, distance: 26.8
click at [382, 94] on div "[PERSON_NAME]" at bounding box center [567, 93] width 410 height 33
type input "[PERSON_NAME]"
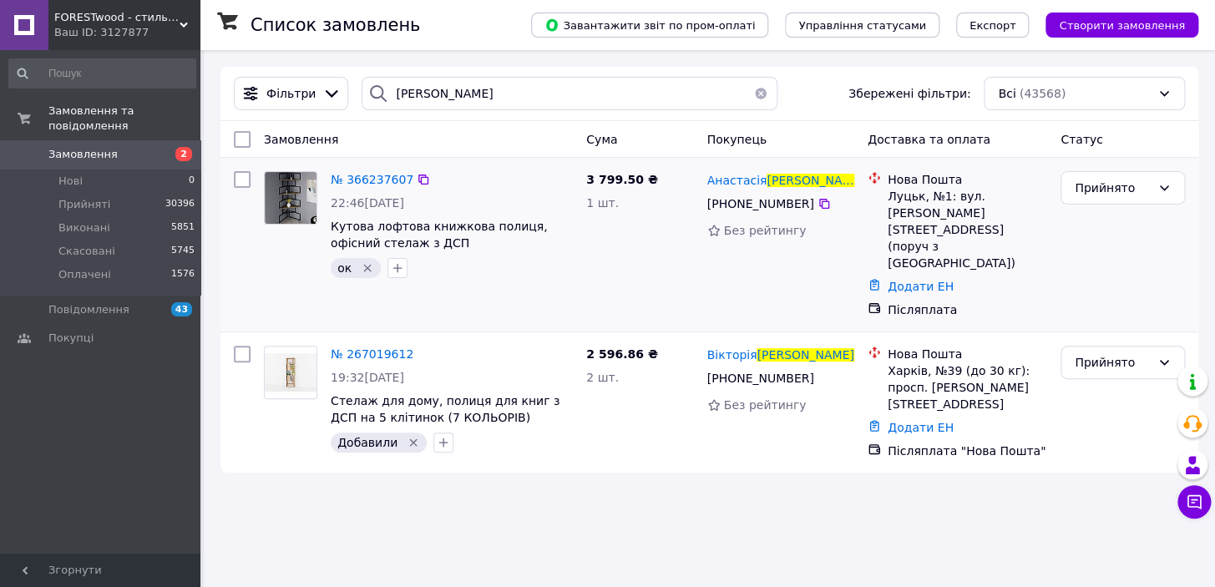
drag, startPoint x: 366, startPoint y: 267, endPoint x: 363, endPoint y: 250, distance: 16.9
click at [366, 266] on icon "Видалити мітку" at bounding box center [367, 267] width 13 height 13
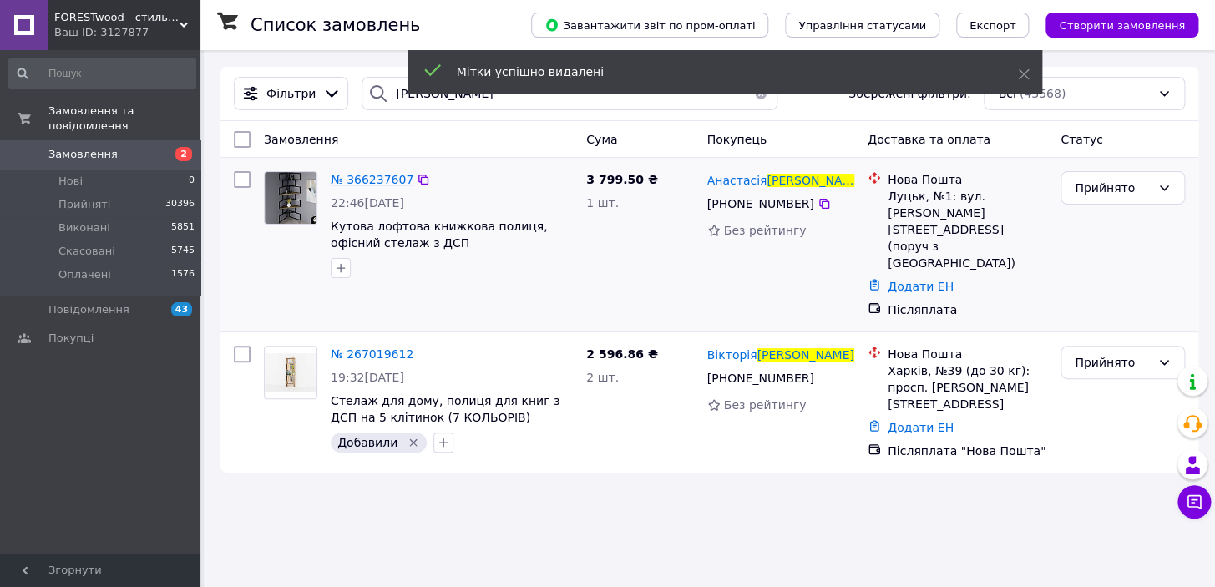
click at [358, 183] on span "№ 366237607" at bounding box center [372, 179] width 83 height 13
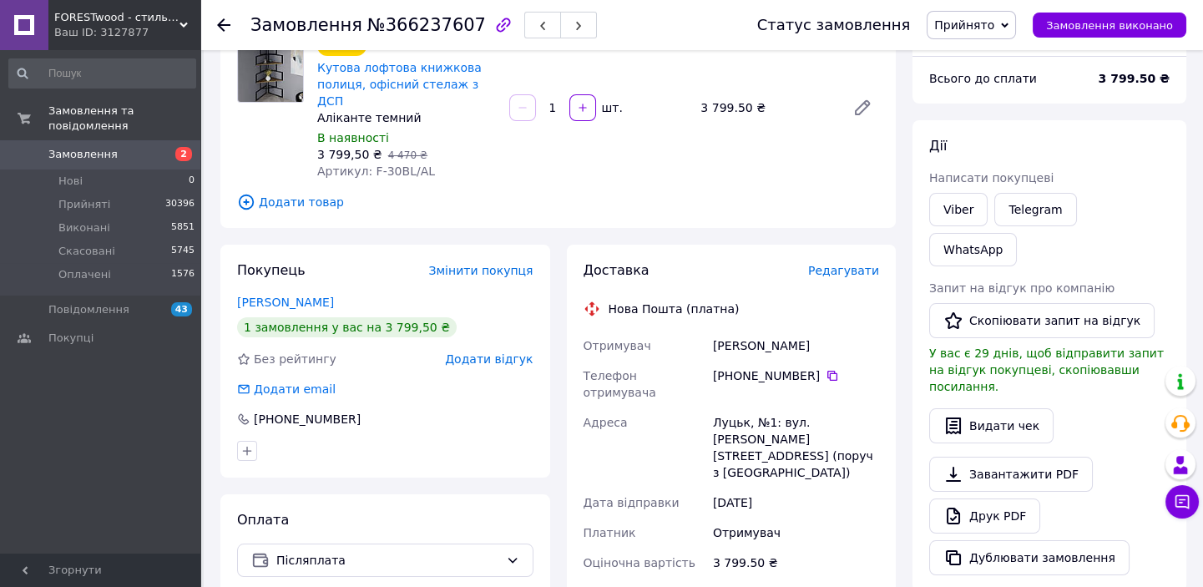
scroll to position [151, 0]
drag, startPoint x: 816, startPoint y: 328, endPoint x: 724, endPoint y: 326, distance: 91.9
click at [699, 330] on div "Отримувач [PERSON_NAME] Телефон отримувача +380 96 091 08 [GEOGRAPHIC_DATA][PER…" at bounding box center [731, 515] width 303 height 371
click at [826, 368] on icon at bounding box center [832, 374] width 13 height 13
drag, startPoint x: 688, startPoint y: 387, endPoint x: 743, endPoint y: 385, distance: 55.2
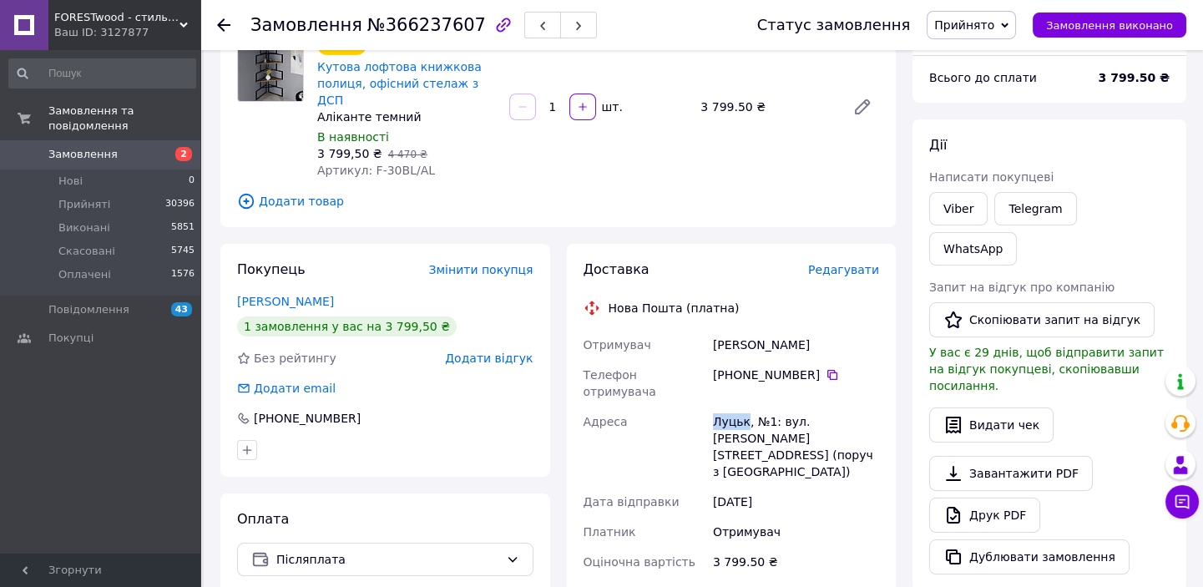
click at [743, 385] on div "Отримувач [PERSON_NAME] Телефон отримувача +380 96 091 08 [GEOGRAPHIC_DATA][PER…" at bounding box center [731, 515] width 303 height 371
drag, startPoint x: 369, startPoint y: 154, endPoint x: 411, endPoint y: 154, distance: 41.7
click at [437, 162] on div "Артикул: F-30BL/AL" at bounding box center [406, 170] width 179 height 17
drag, startPoint x: 379, startPoint y: 151, endPoint x: 415, endPoint y: 151, distance: 35.9
click at [434, 162] on div "Артикул: F-30BL/AL" at bounding box center [406, 170] width 179 height 17
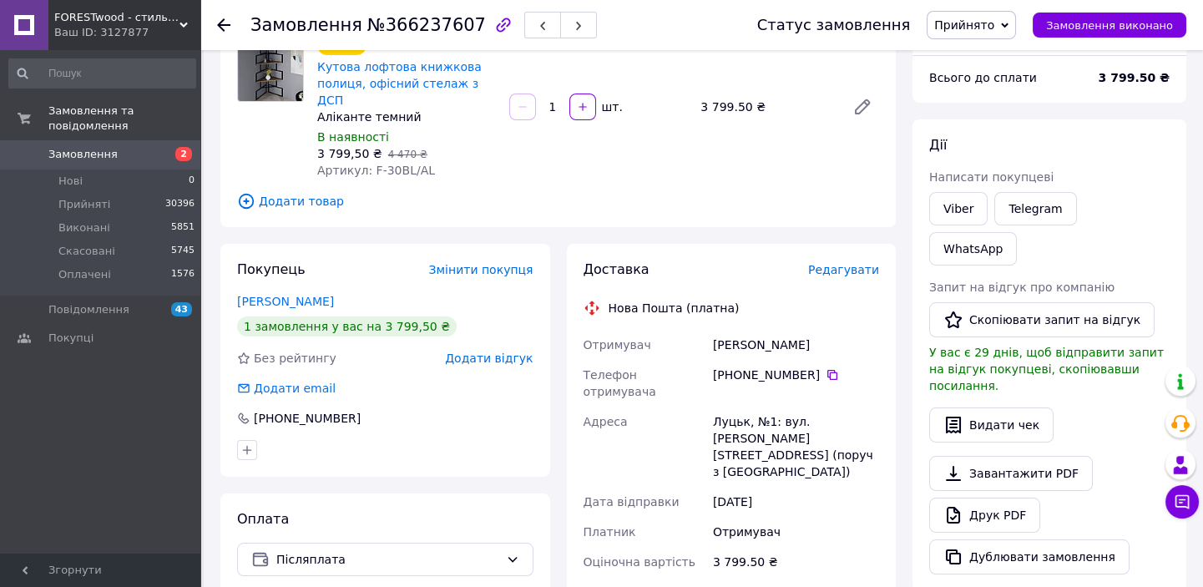
click at [225, 28] on icon at bounding box center [223, 24] width 13 height 13
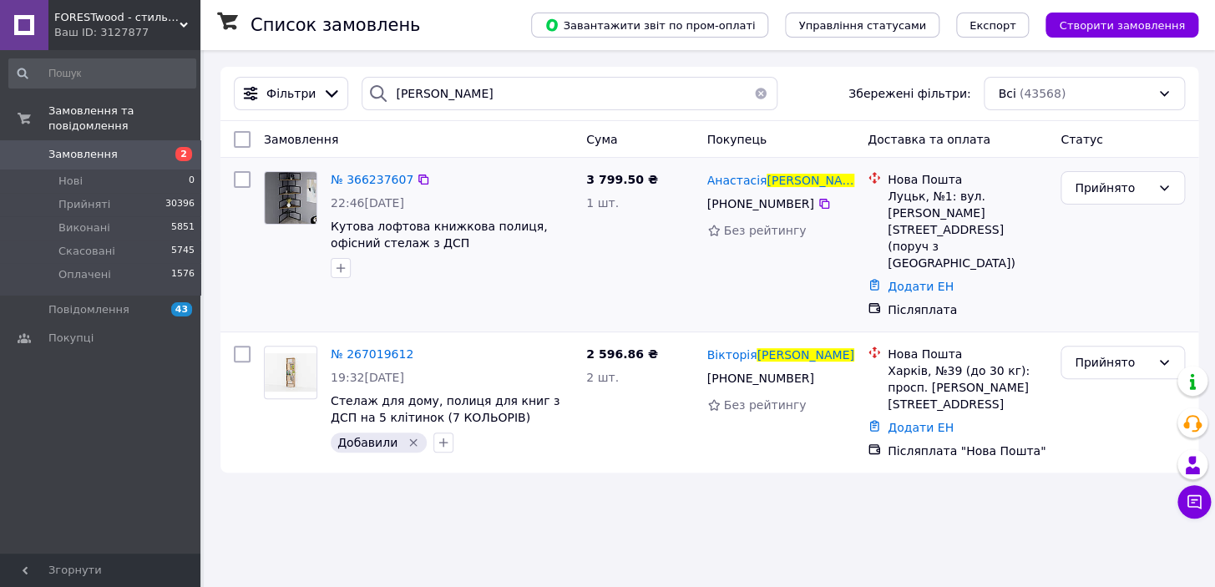
drag, startPoint x: 336, startPoint y: 266, endPoint x: 368, endPoint y: 285, distance: 37.1
click at [341, 267] on icon "button" at bounding box center [340, 267] width 13 height 13
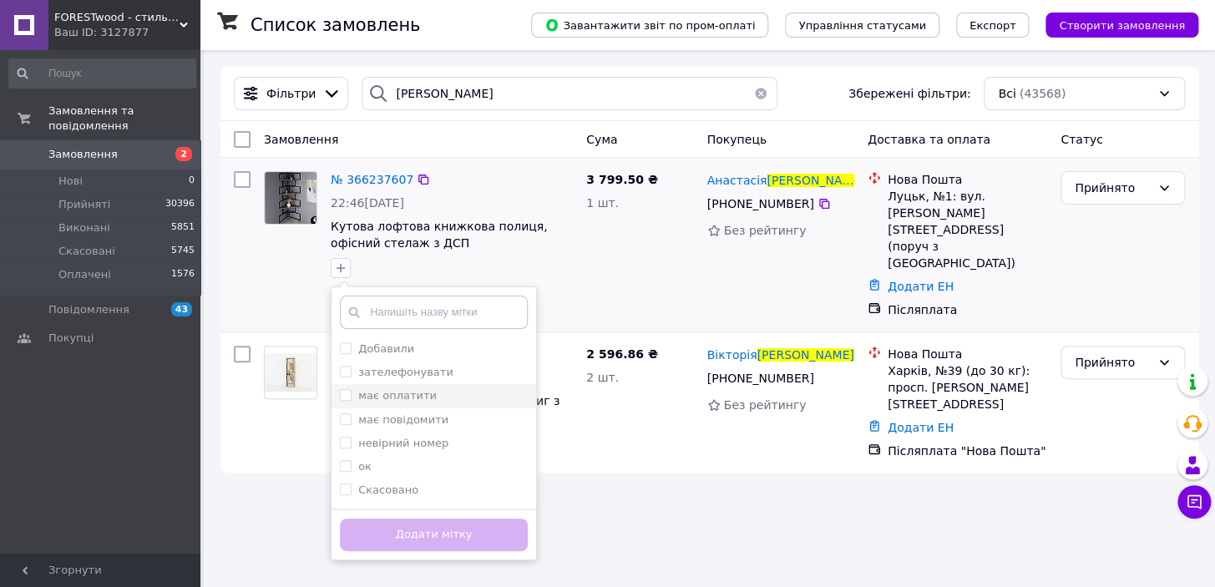
drag, startPoint x: 392, startPoint y: 344, endPoint x: 412, endPoint y: 387, distance: 46.7
click at [392, 349] on label "Добавили" at bounding box center [386, 348] width 56 height 13
checkbox input "true"
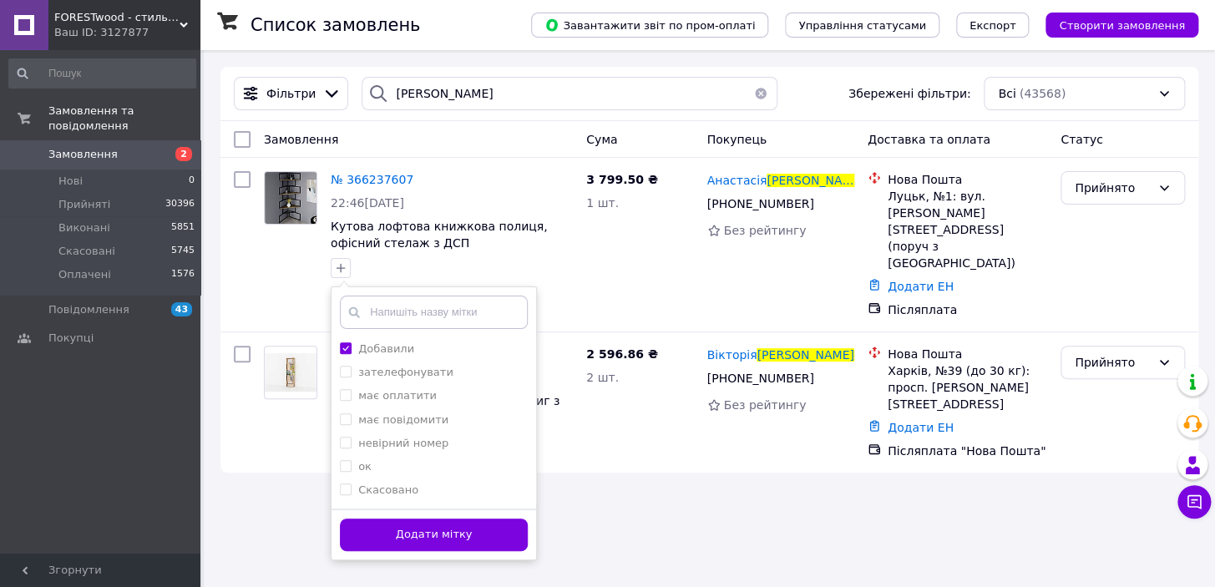
click at [439, 541] on button "Додати мітку" at bounding box center [434, 534] width 188 height 33
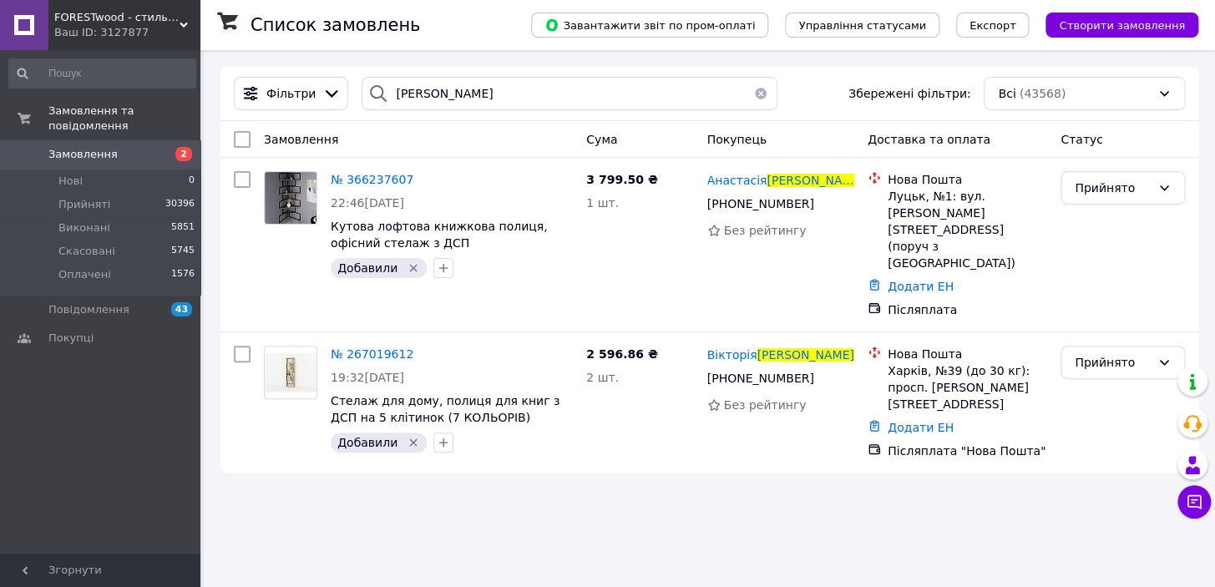
click at [757, 99] on button "button" at bounding box center [760, 93] width 33 height 33
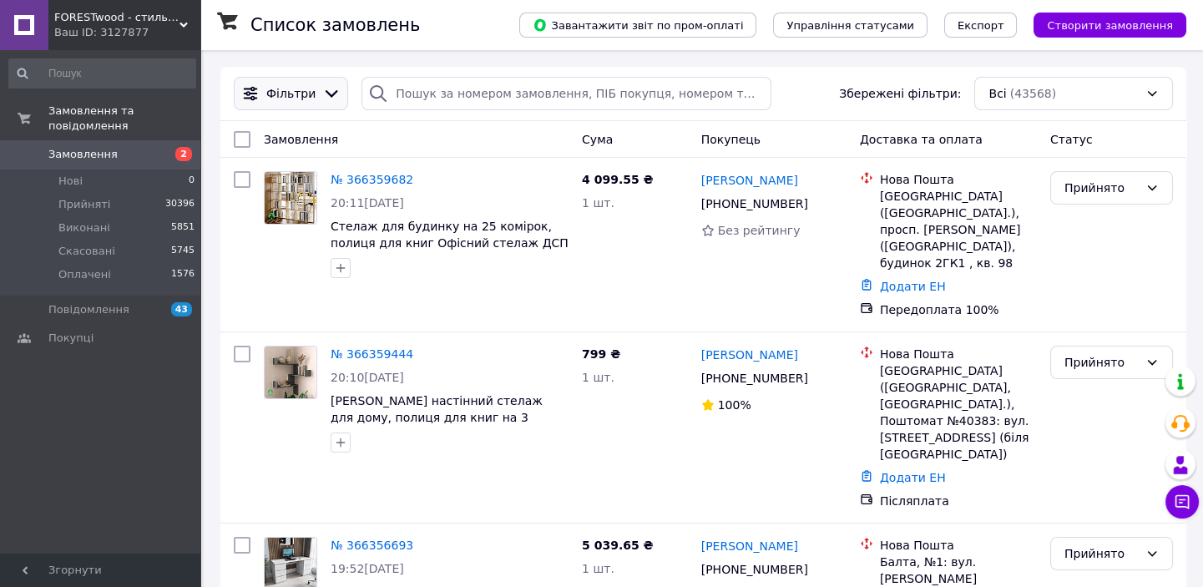
click at [289, 84] on div "Фільтри" at bounding box center [291, 93] width 106 height 18
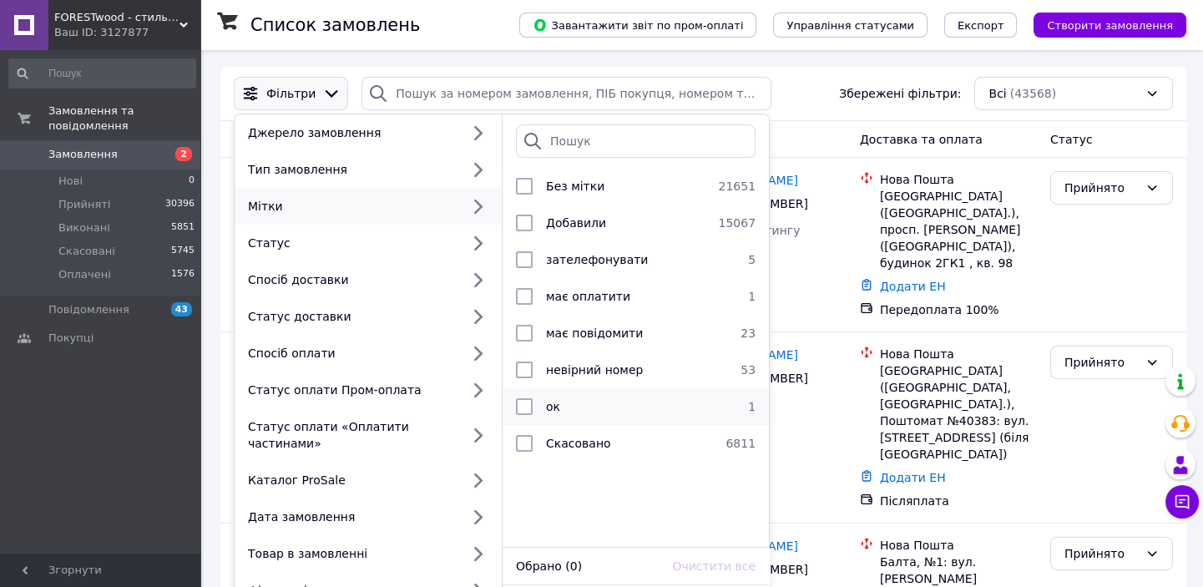
click at [568, 405] on div "ок" at bounding box center [633, 406] width 188 height 17
checkbox input "true"
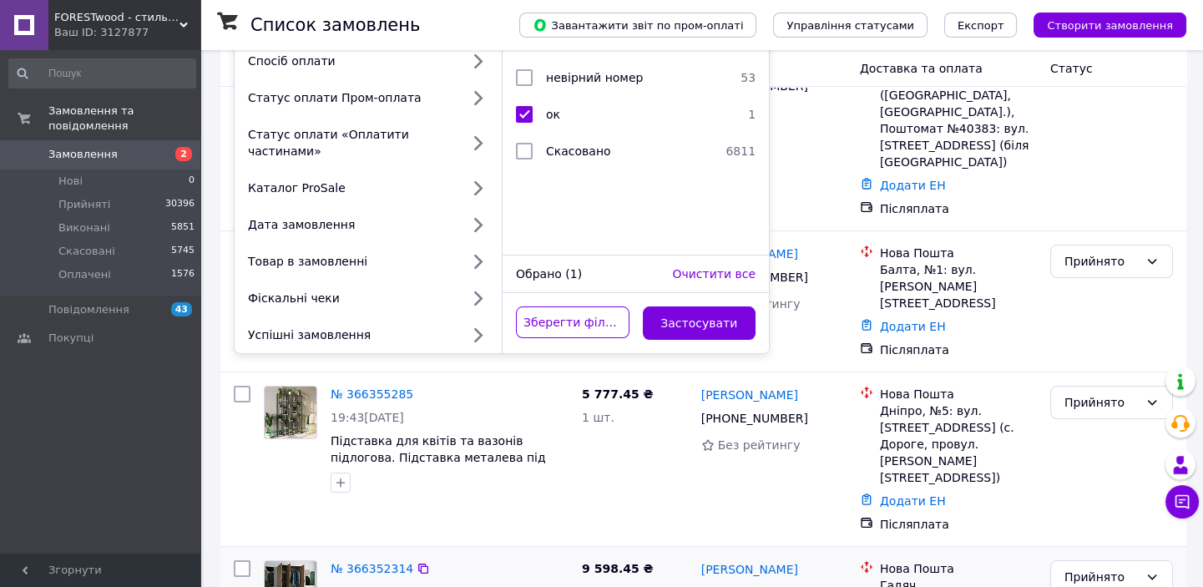
scroll to position [303, 0]
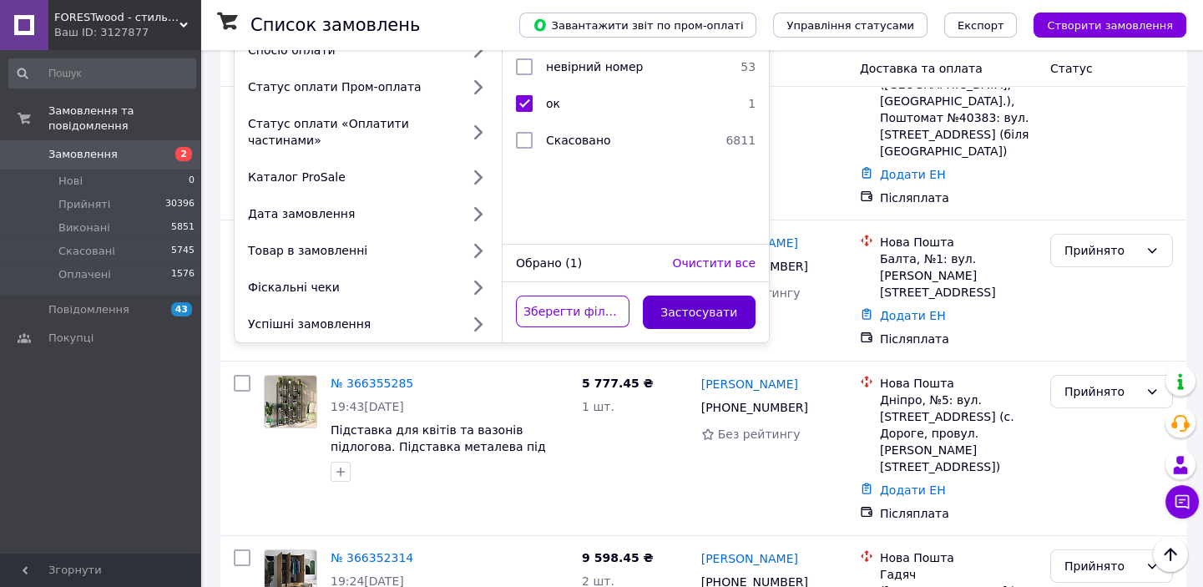
click at [701, 296] on button "Застосувати" at bounding box center [700, 312] width 114 height 33
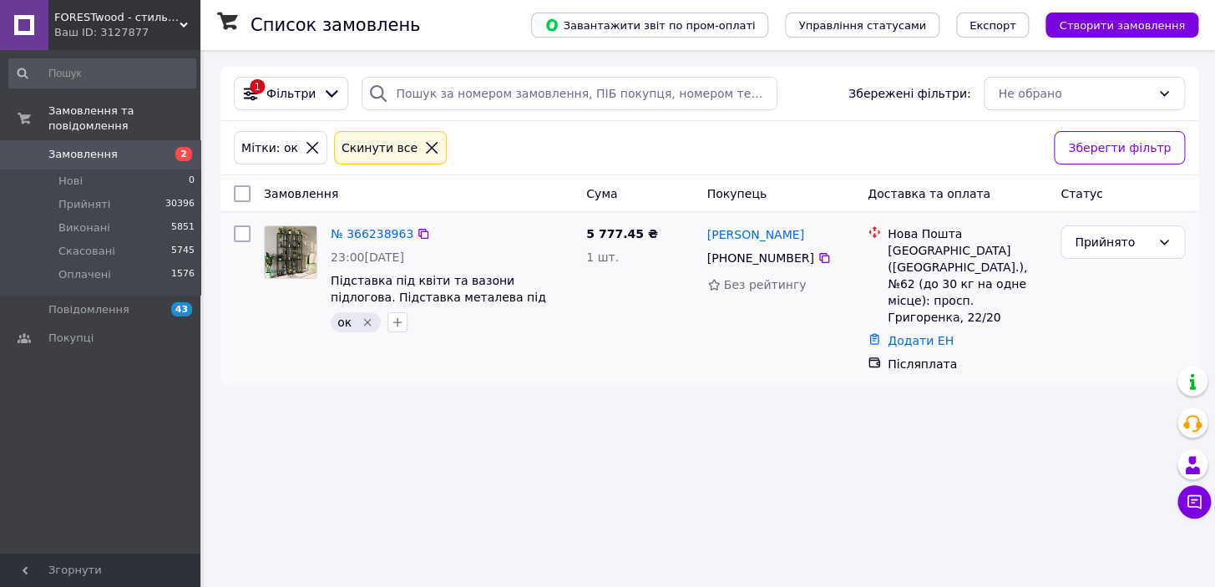
click at [367, 325] on icon "Видалити мітку" at bounding box center [367, 323] width 8 height 8
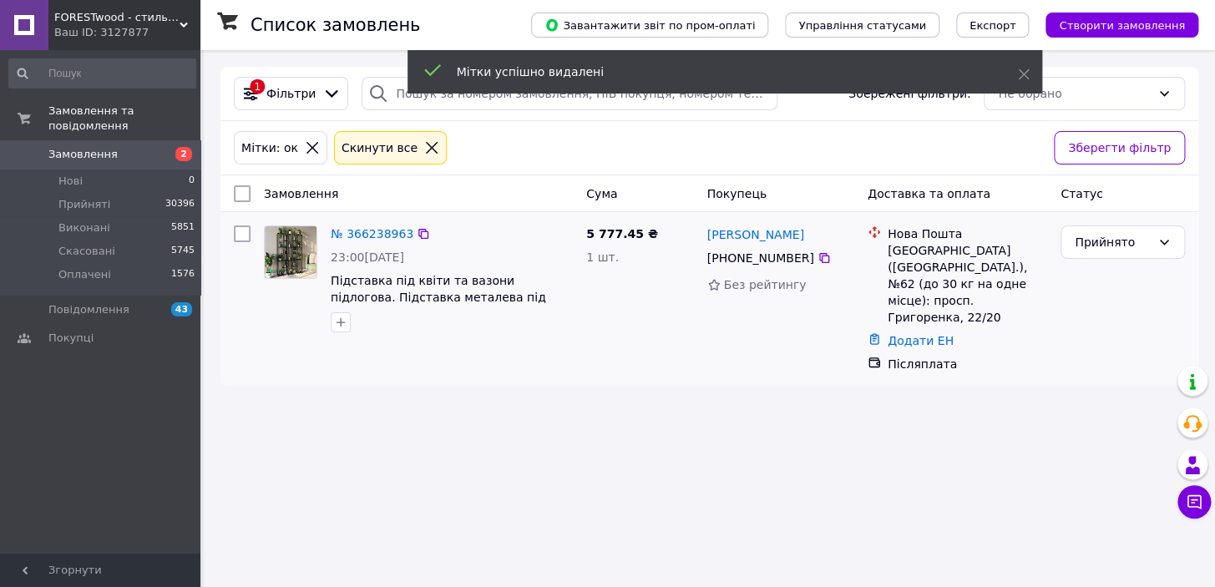
click at [358, 242] on div "№ 366238963" at bounding box center [372, 234] width 86 height 20
click at [357, 234] on link "№ 366238963" at bounding box center [372, 233] width 83 height 13
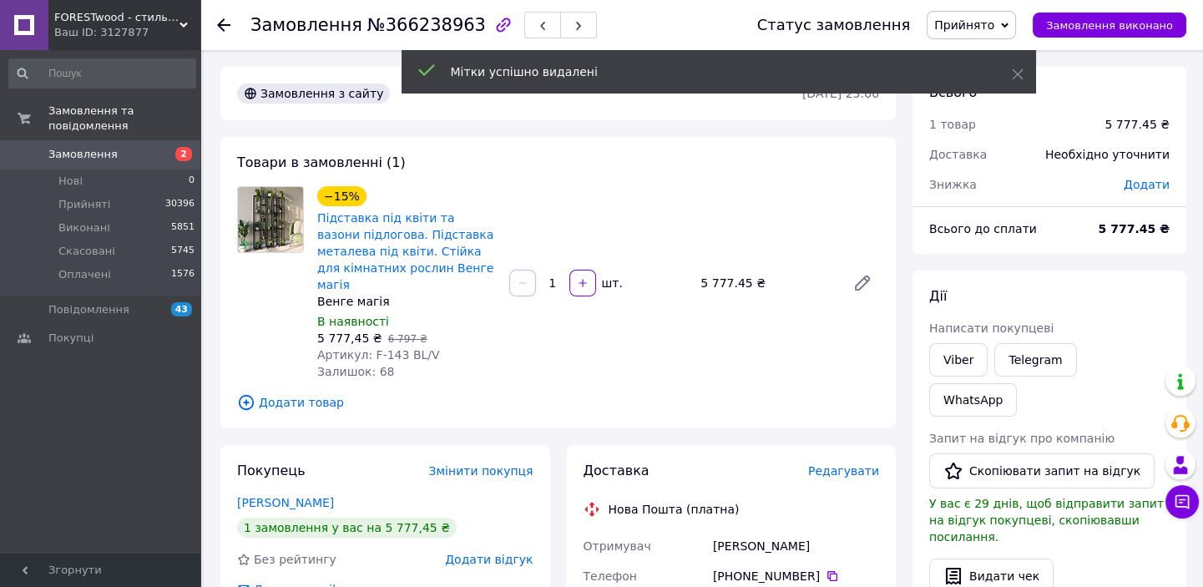
scroll to position [151, 0]
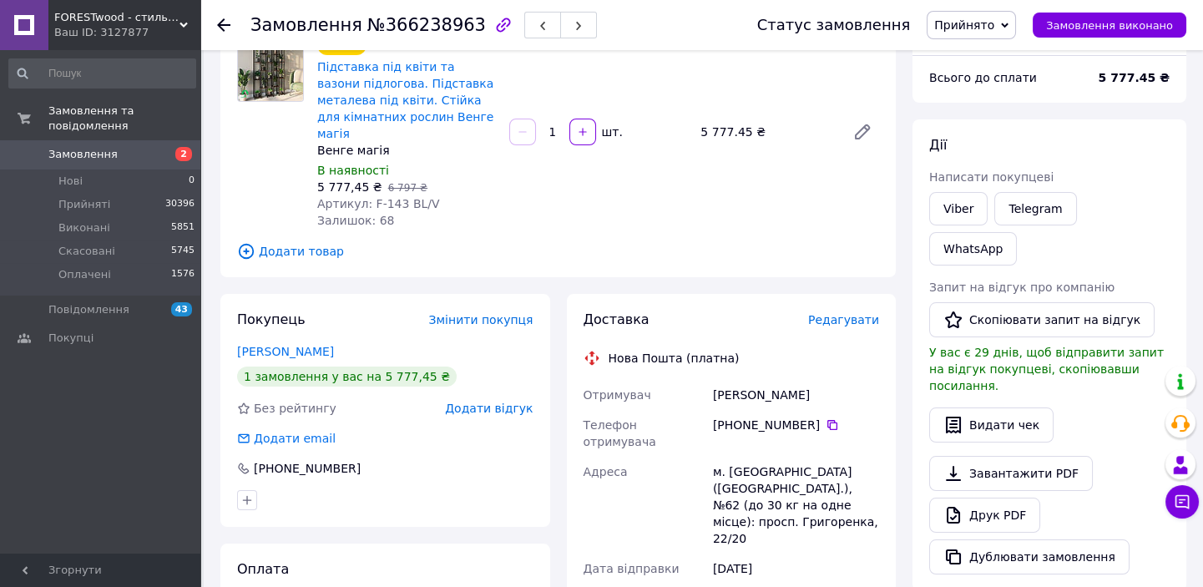
drag, startPoint x: 798, startPoint y: 377, endPoint x: 725, endPoint y: 377, distance: 73.5
click at [699, 380] on div "Отримувач [PERSON_NAME] Телефон отримувача [PHONE_NUMBER]   Адреса м. [GEOGRAPH…" at bounding box center [731, 573] width 303 height 387
click at [826, 418] on icon at bounding box center [832, 424] width 13 height 13
drag, startPoint x: 701, startPoint y: 436, endPoint x: 747, endPoint y: 435, distance: 45.9
click at [747, 435] on div "Отримувач [PERSON_NAME] Телефон отримувача [PHONE_NUMBER]   Адреса м. [GEOGRAPH…" at bounding box center [731, 573] width 303 height 387
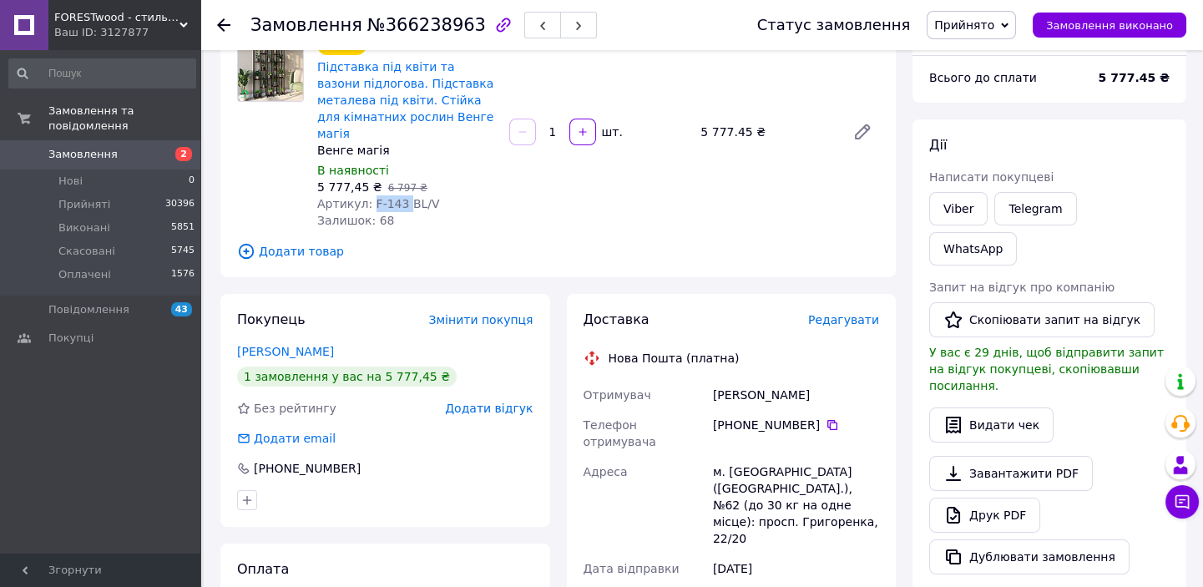
drag, startPoint x: 366, startPoint y: 185, endPoint x: 396, endPoint y: 185, distance: 30.1
click at [396, 197] on span "Артикул: F-143 BL/V" at bounding box center [378, 203] width 123 height 13
click at [224, 25] on use at bounding box center [223, 24] width 13 height 13
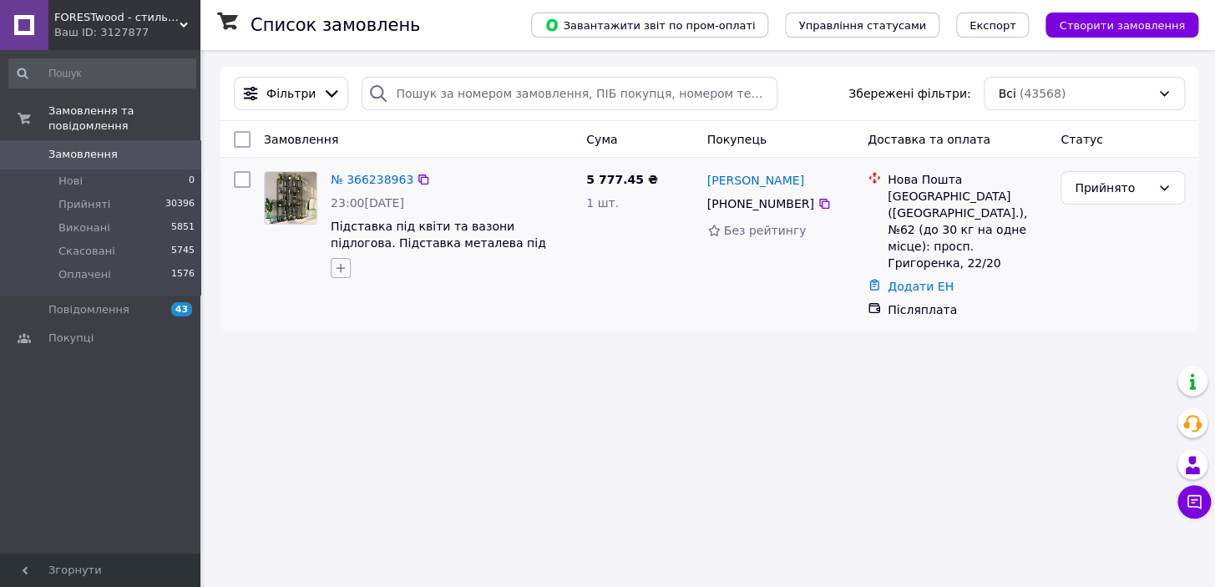
drag, startPoint x: 337, startPoint y: 267, endPoint x: 341, endPoint y: 276, distance: 9.3
click at [338, 269] on icon "button" at bounding box center [340, 267] width 13 height 13
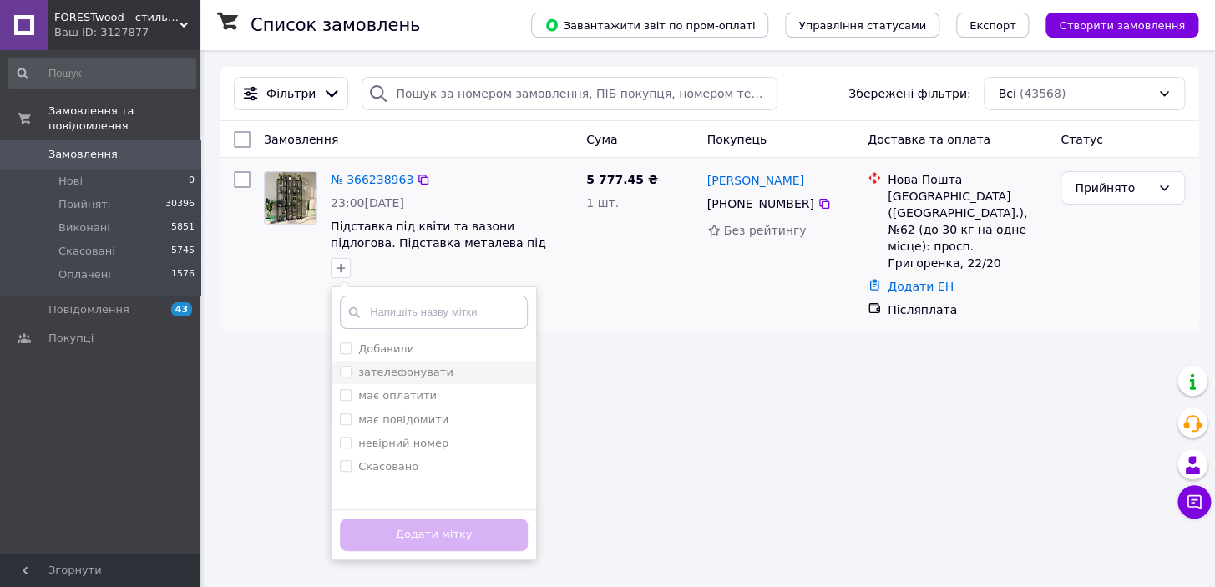
drag, startPoint x: 362, startPoint y: 346, endPoint x: 387, endPoint y: 372, distance: 36.6
click at [363, 346] on label "Добавили" at bounding box center [386, 348] width 56 height 13
checkbox input "true"
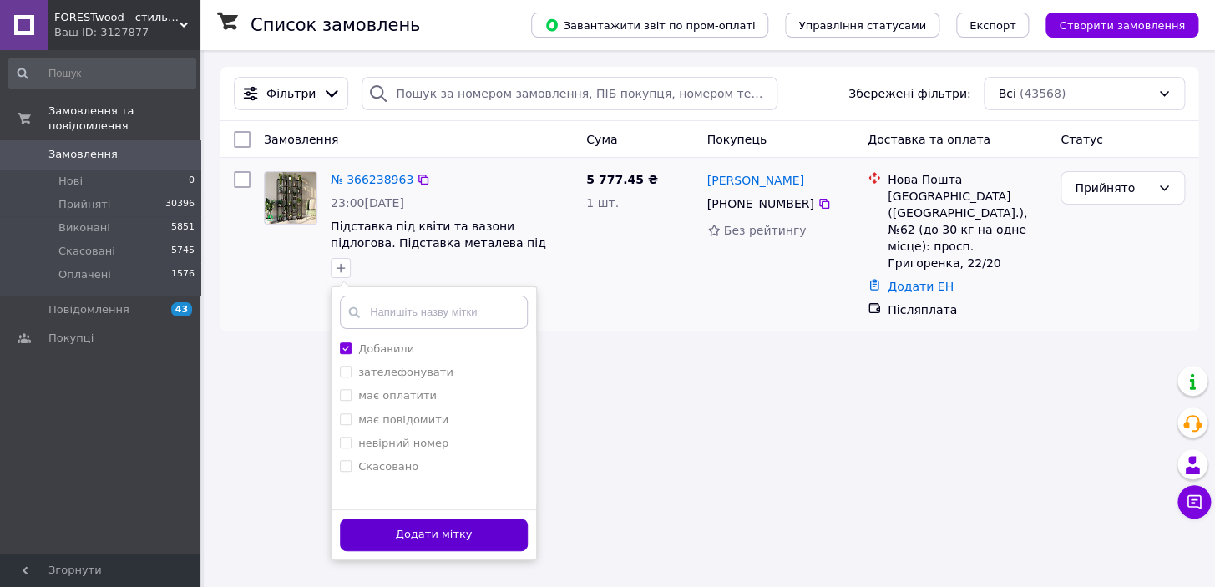
click at [435, 519] on button "Додати мітку" at bounding box center [434, 534] width 188 height 33
